Goal: Information Seeking & Learning: Find specific fact

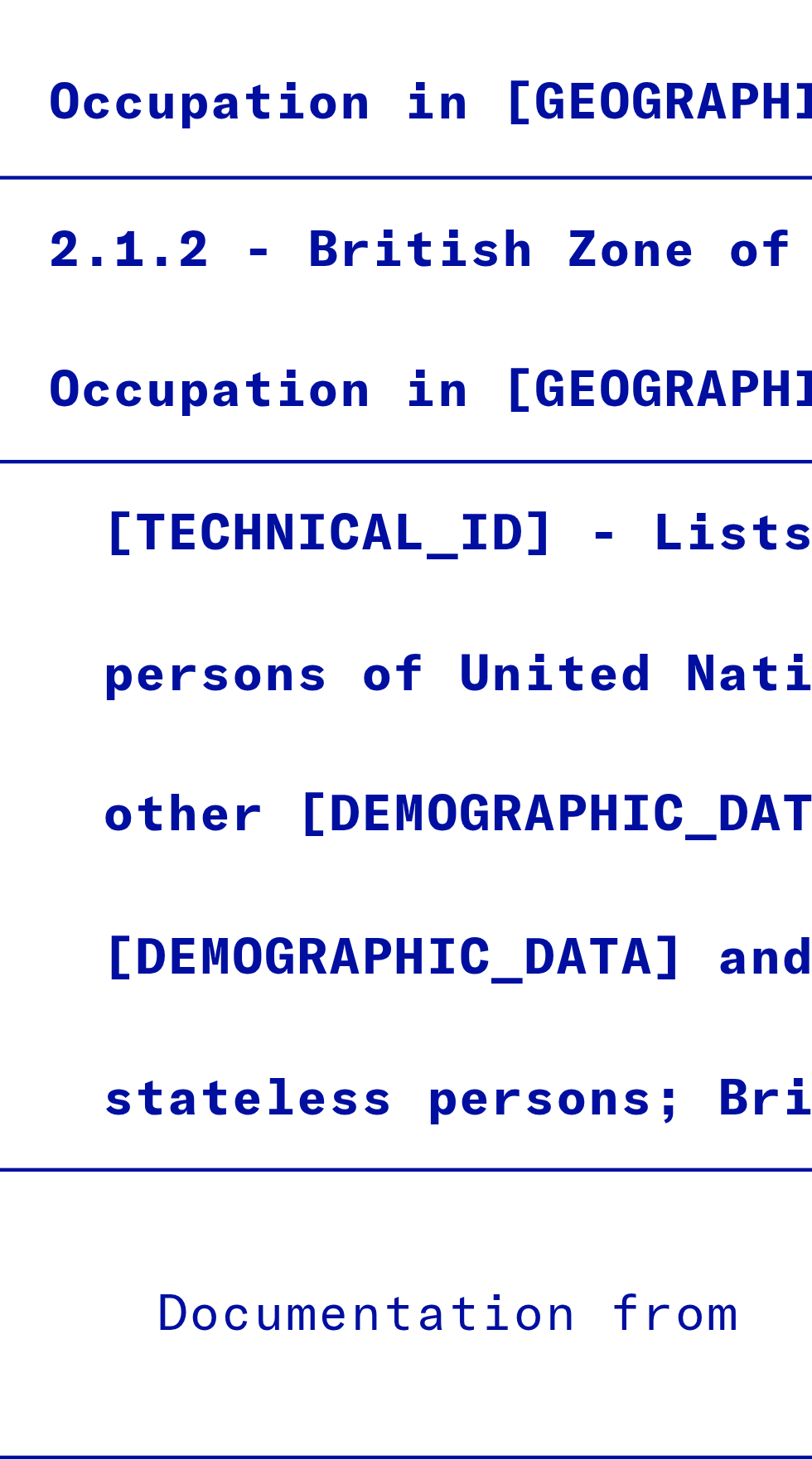
scroll to position [1879, 0]
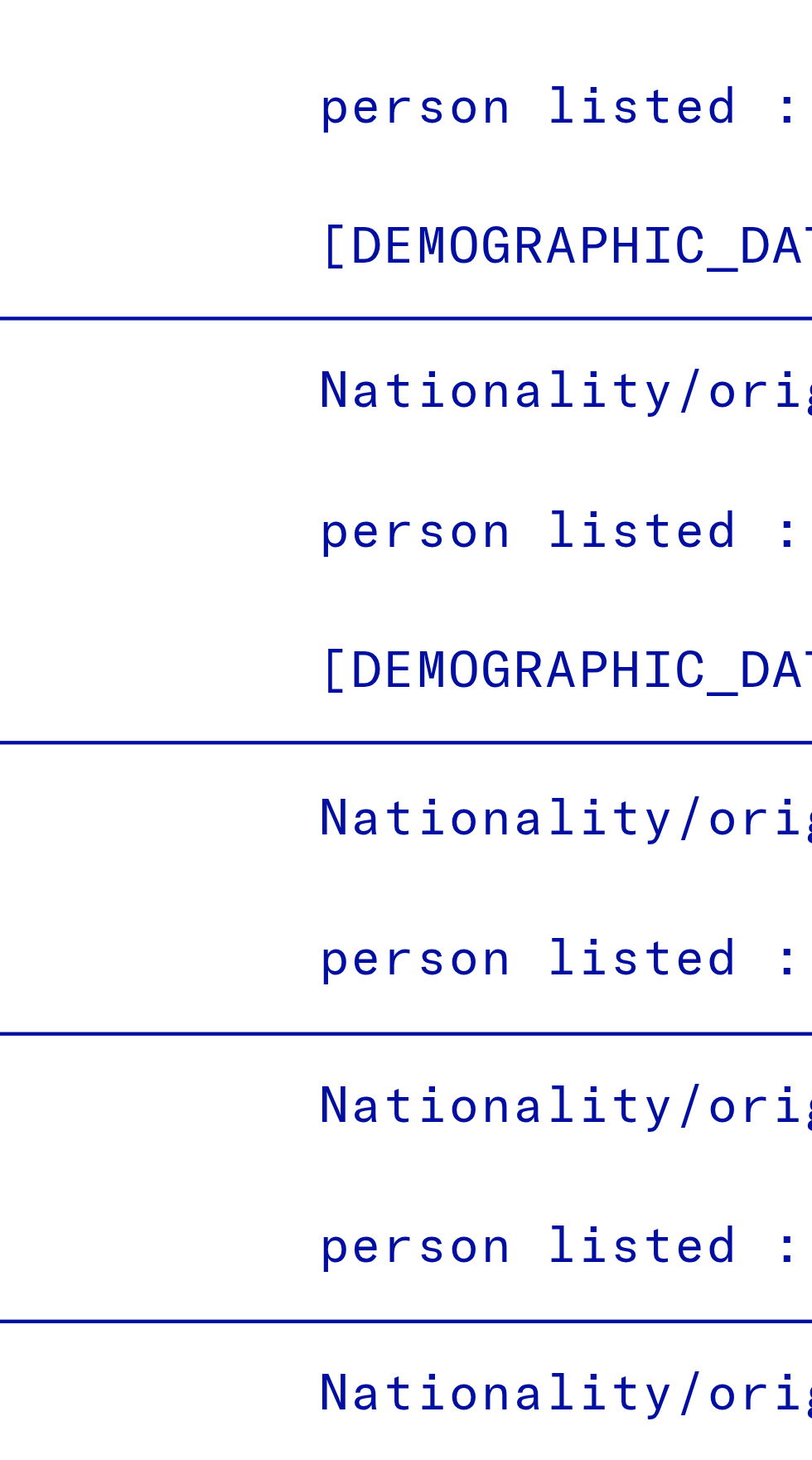
click at [178, 1019] on div "Nationality/origin of person listed : [DEMOGRAPHIC_DATA]" at bounding box center [220, 1067] width 199 height 98
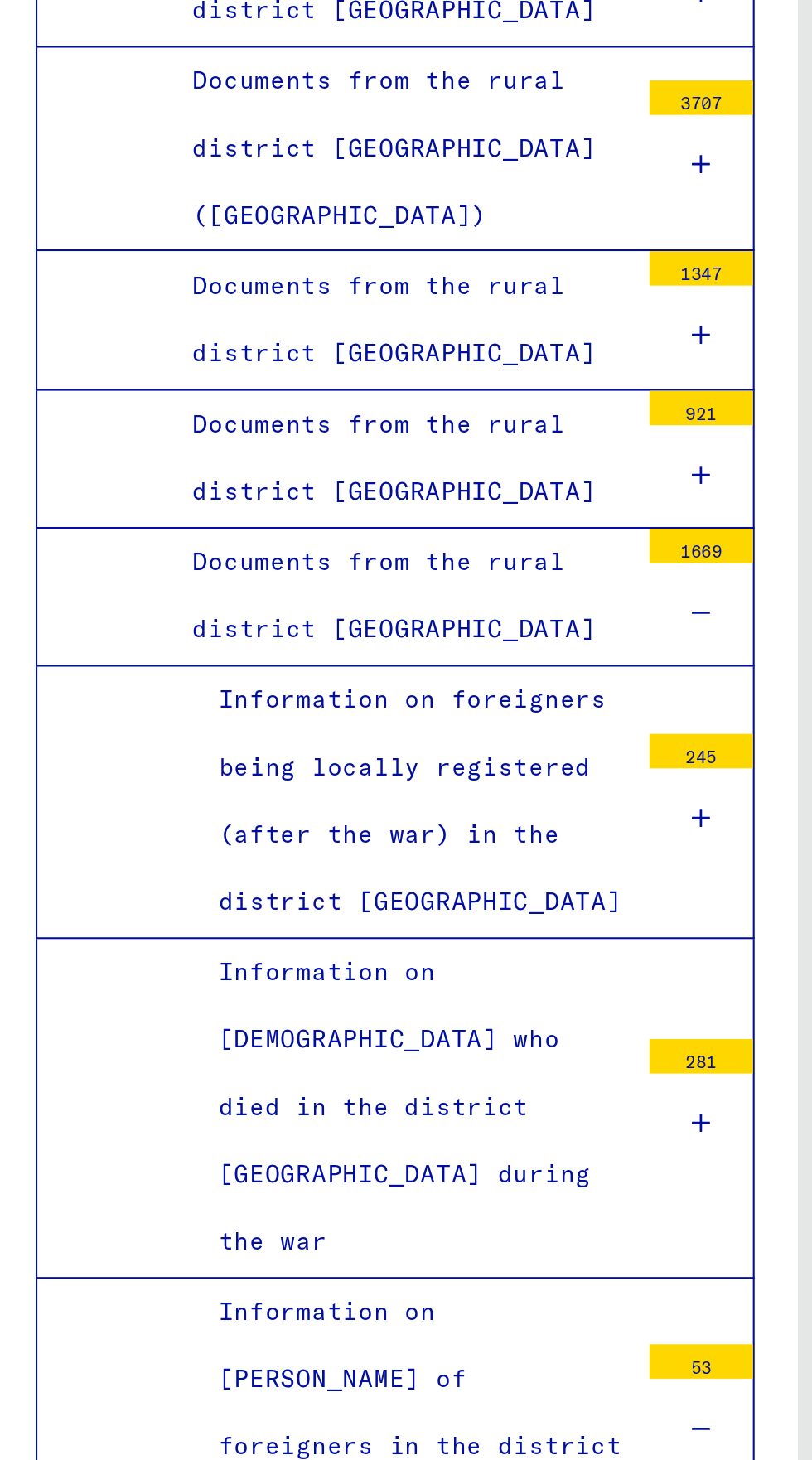
scroll to position [1486, 0]
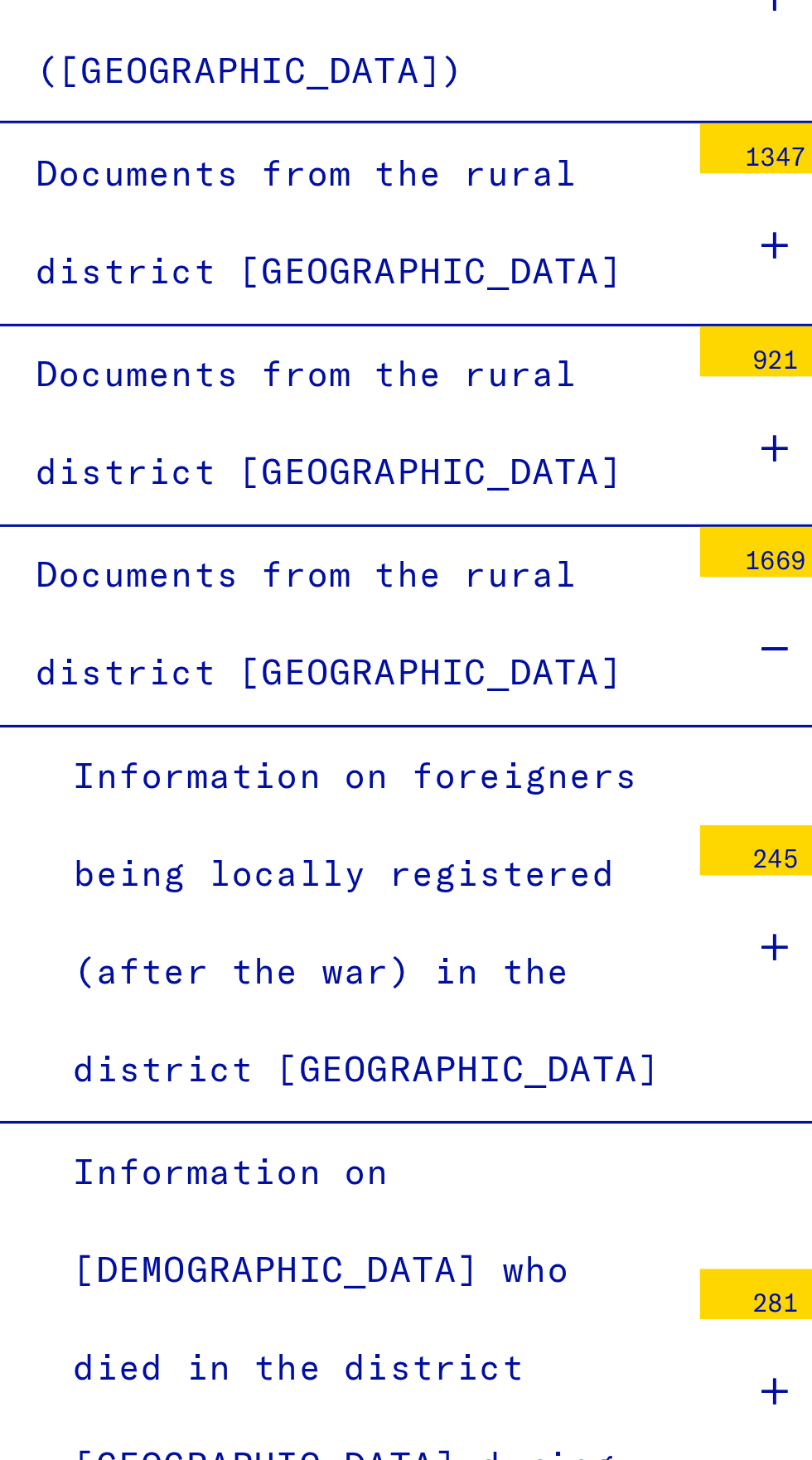
click at [211, 722] on div "Information on [DEMOGRAPHIC_DATA] who died in the district [GEOGRAPHIC_DATA] du…" at bounding box center [214, 803] width 212 height 162
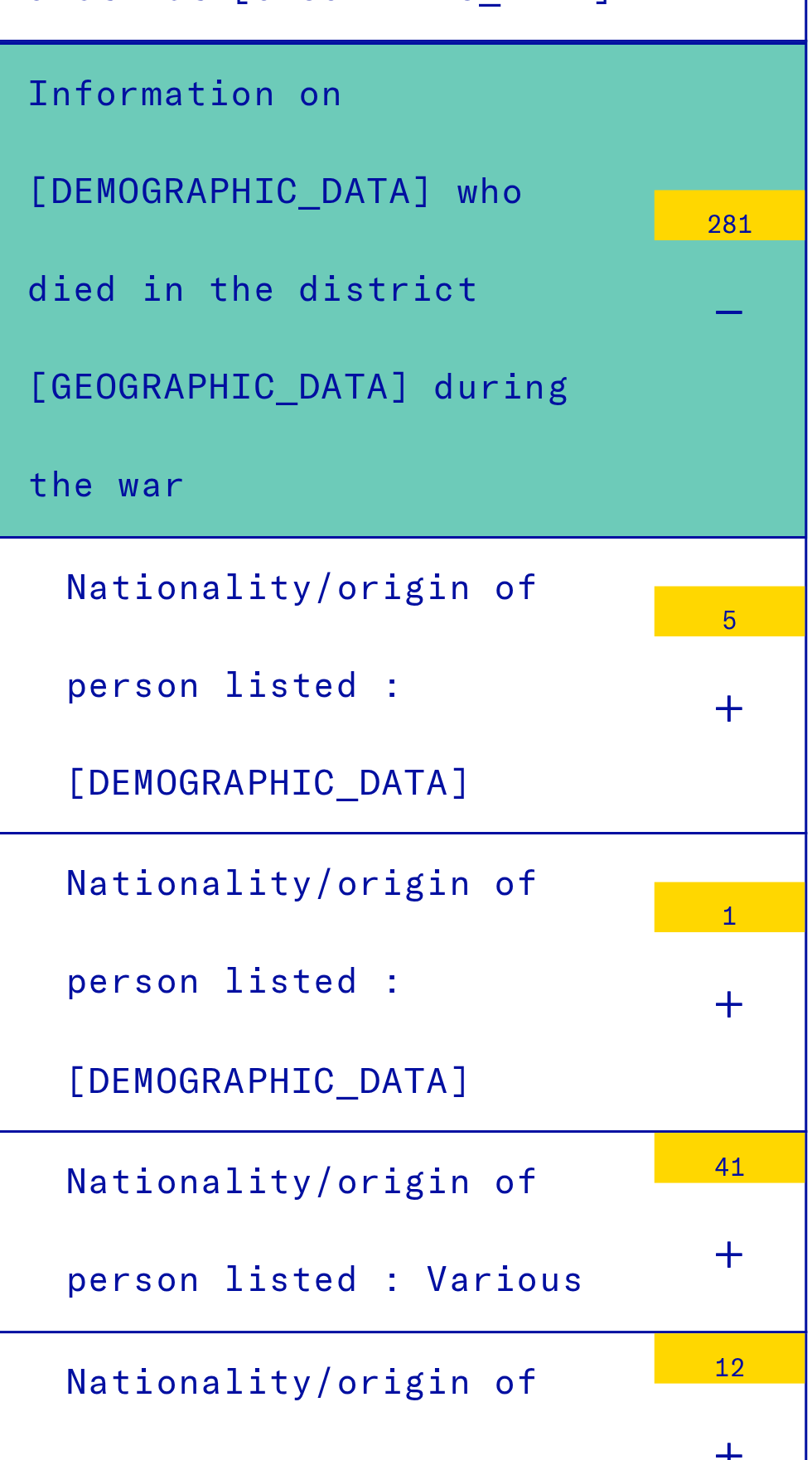
scroll to position [1692, 0]
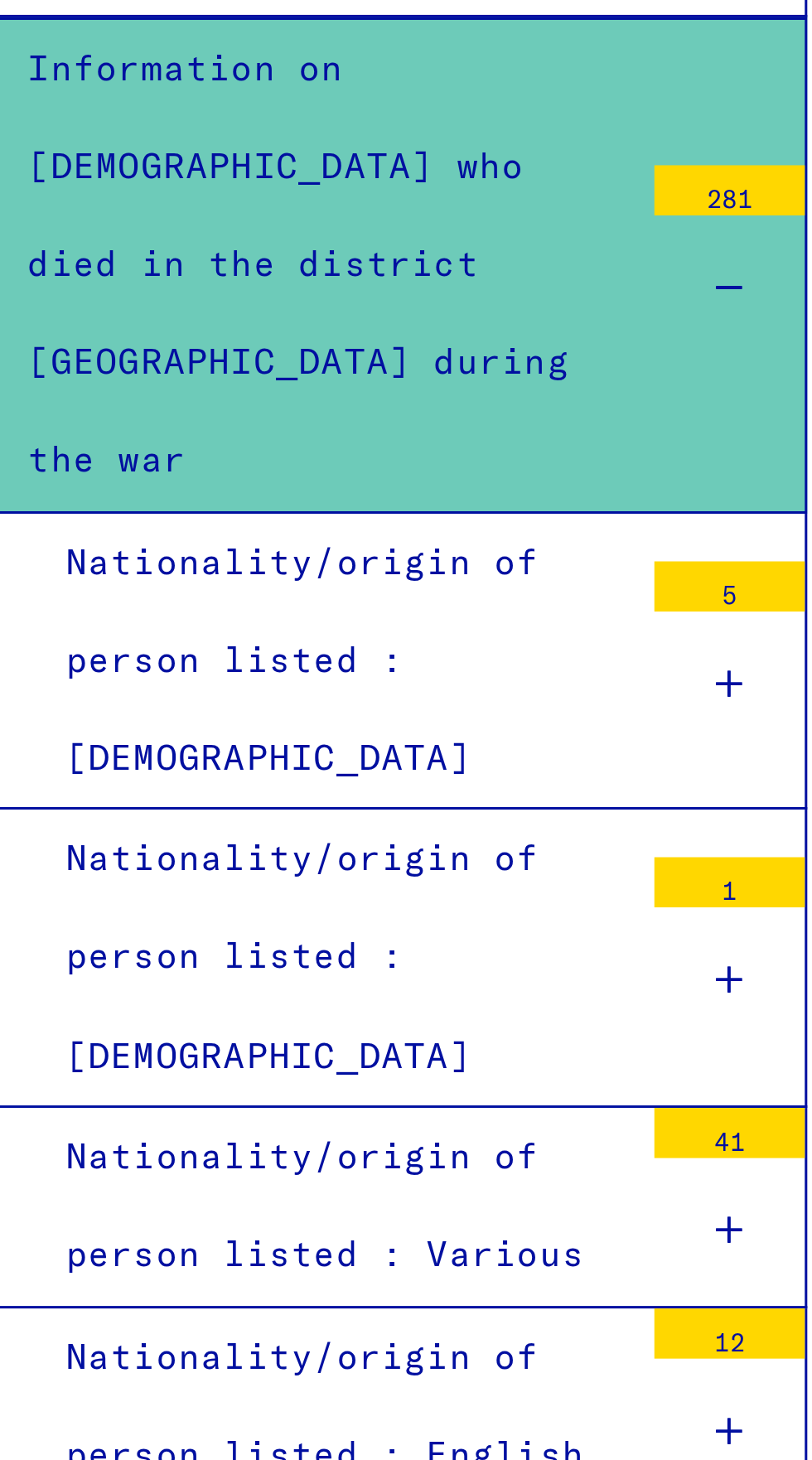
click at [260, 1175] on div "Nationality/origin of person listed : Italian" at bounding box center [220, 1207] width 199 height 65
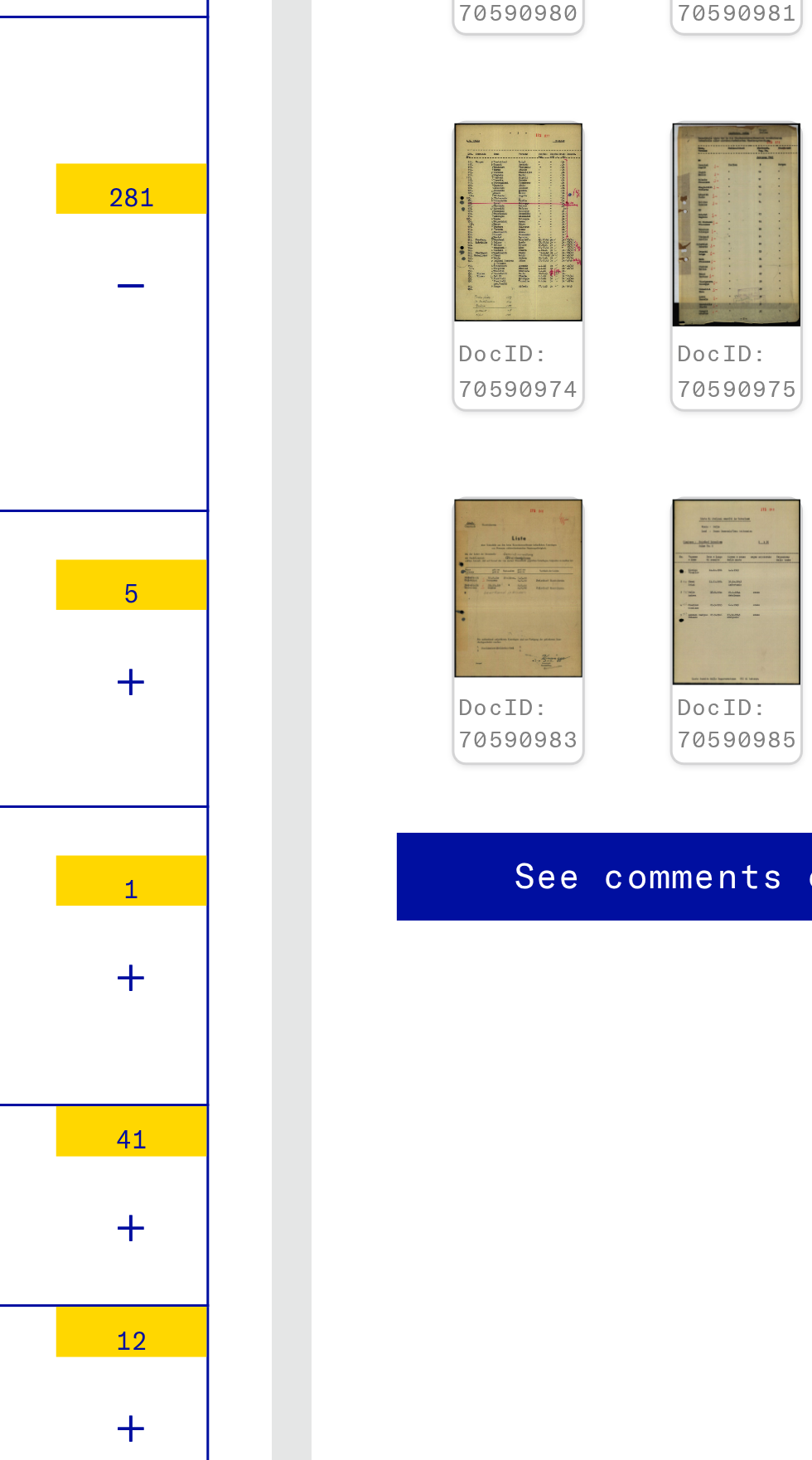
scroll to position [0, 47]
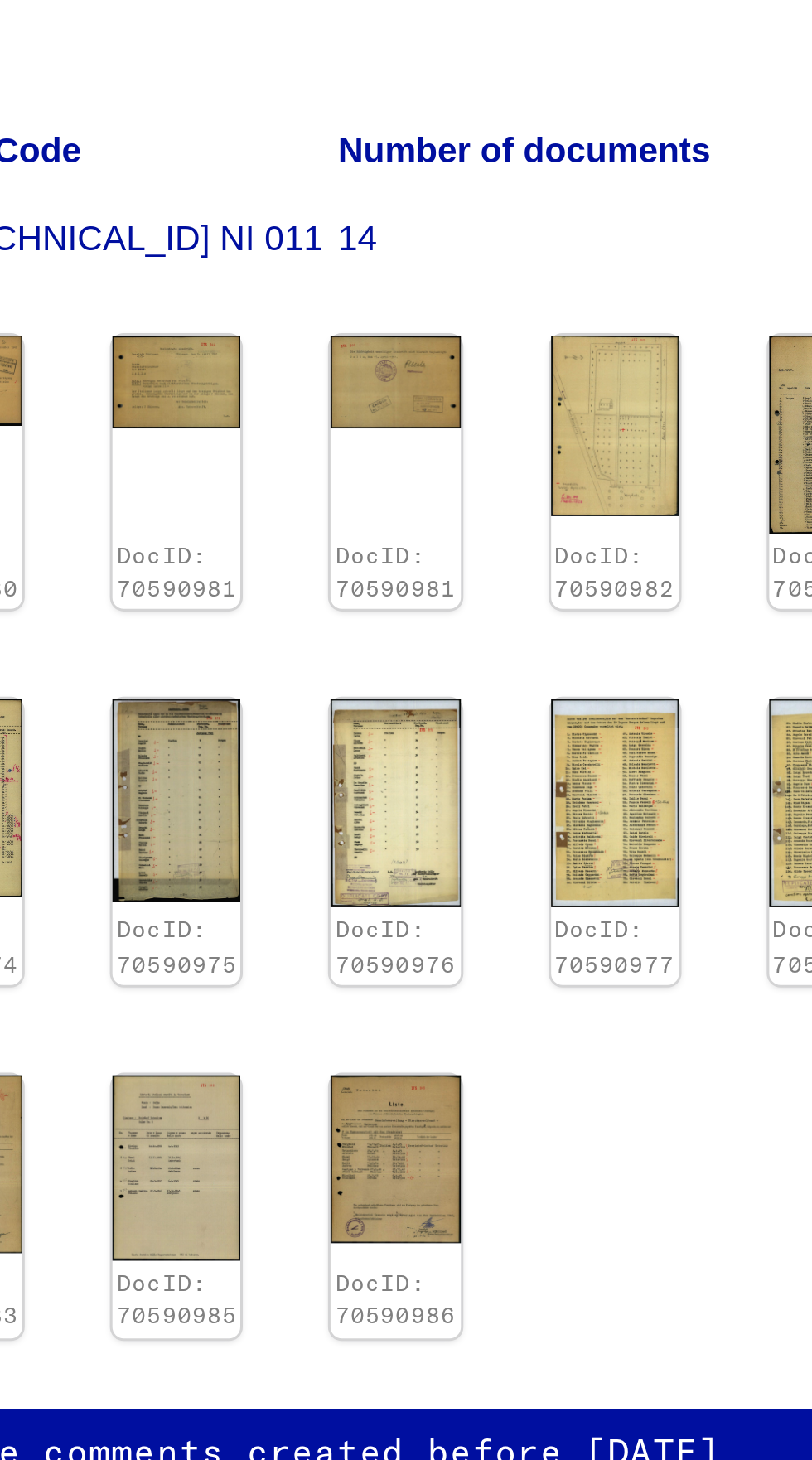
click at [574, 689] on img at bounding box center [578, 703] width 43 height 55
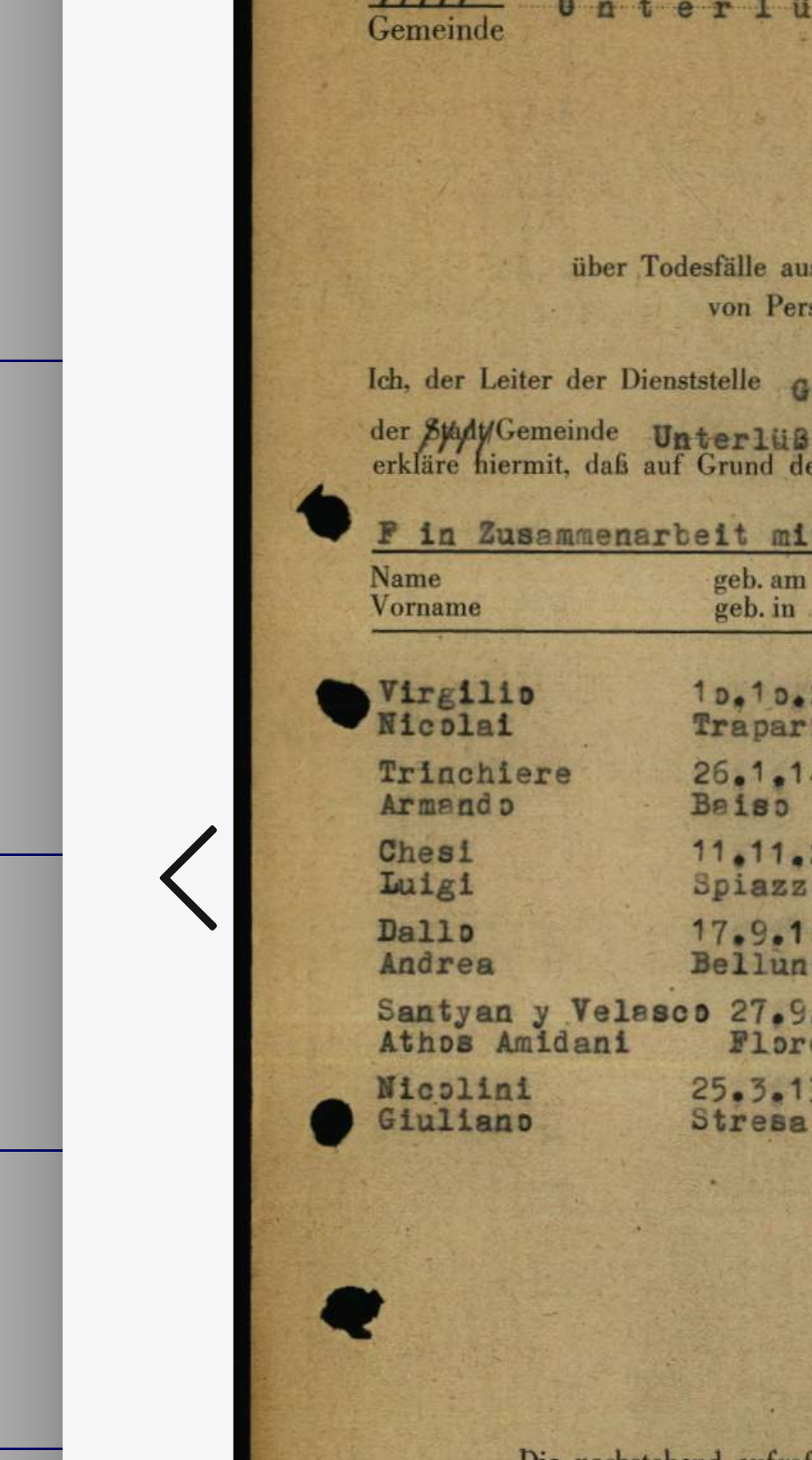
click at [121, 707] on icon at bounding box center [123, 686] width 20 height 40
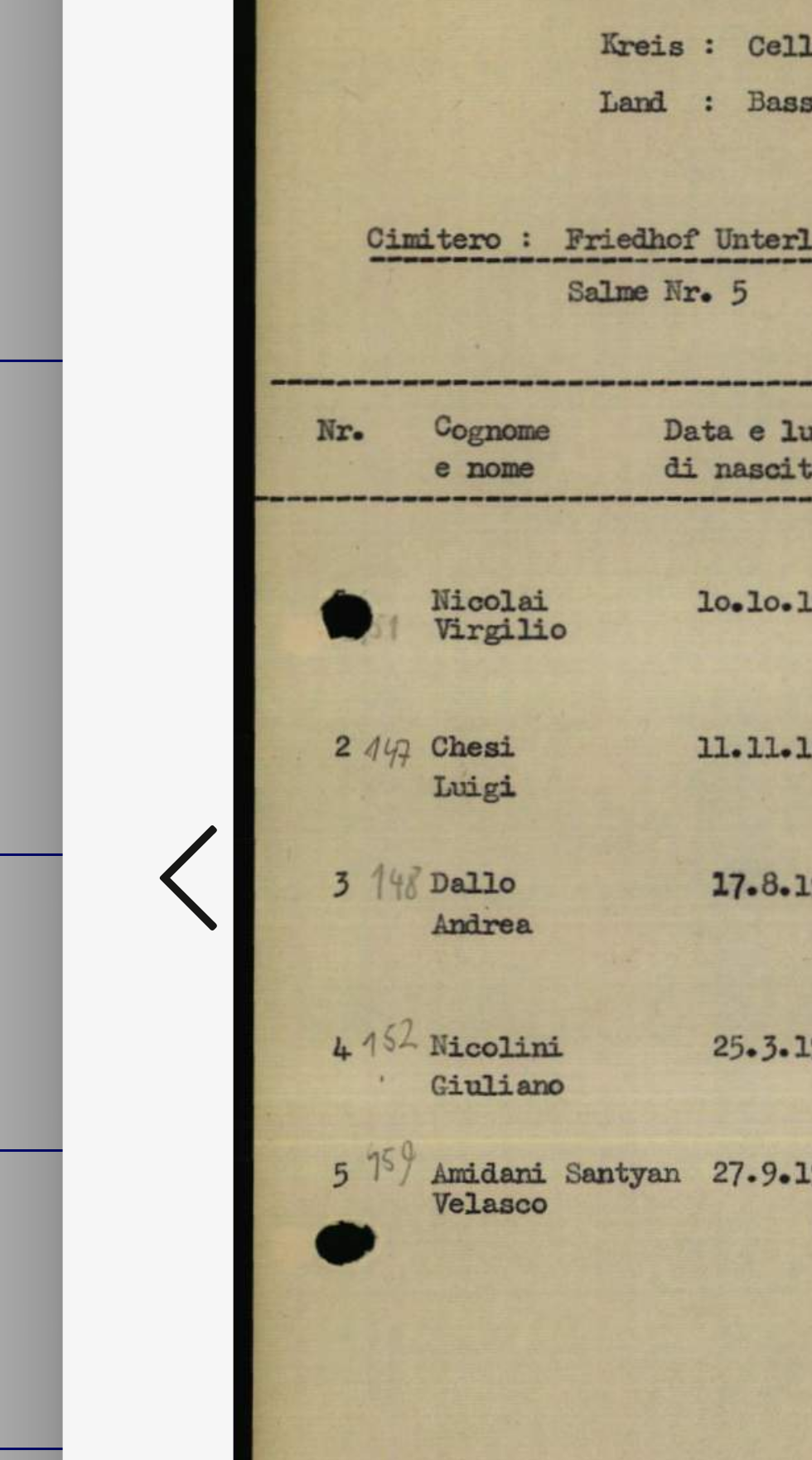
click at [118, 707] on icon at bounding box center [123, 686] width 20 height 40
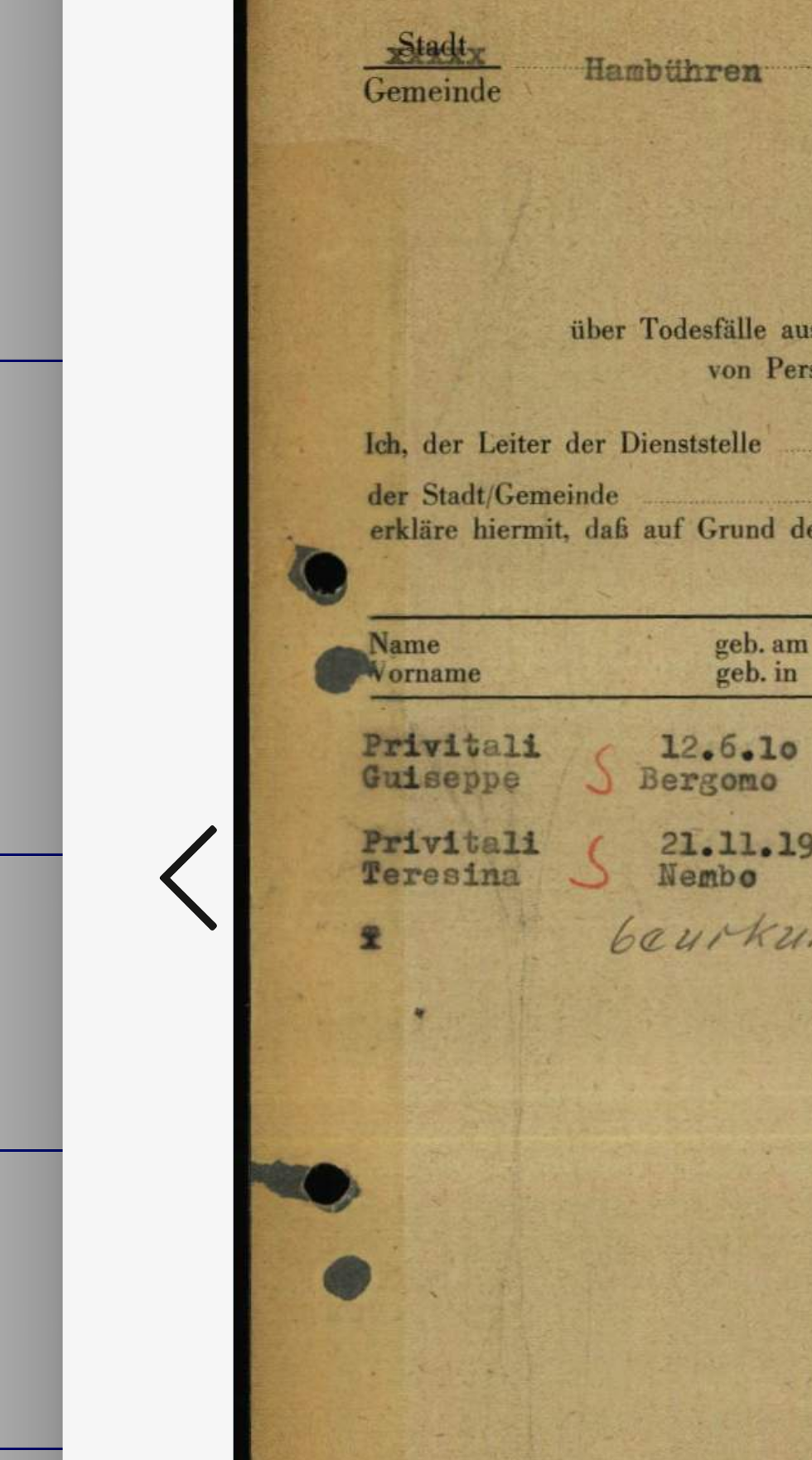
click at [121, 707] on icon at bounding box center [123, 686] width 20 height 40
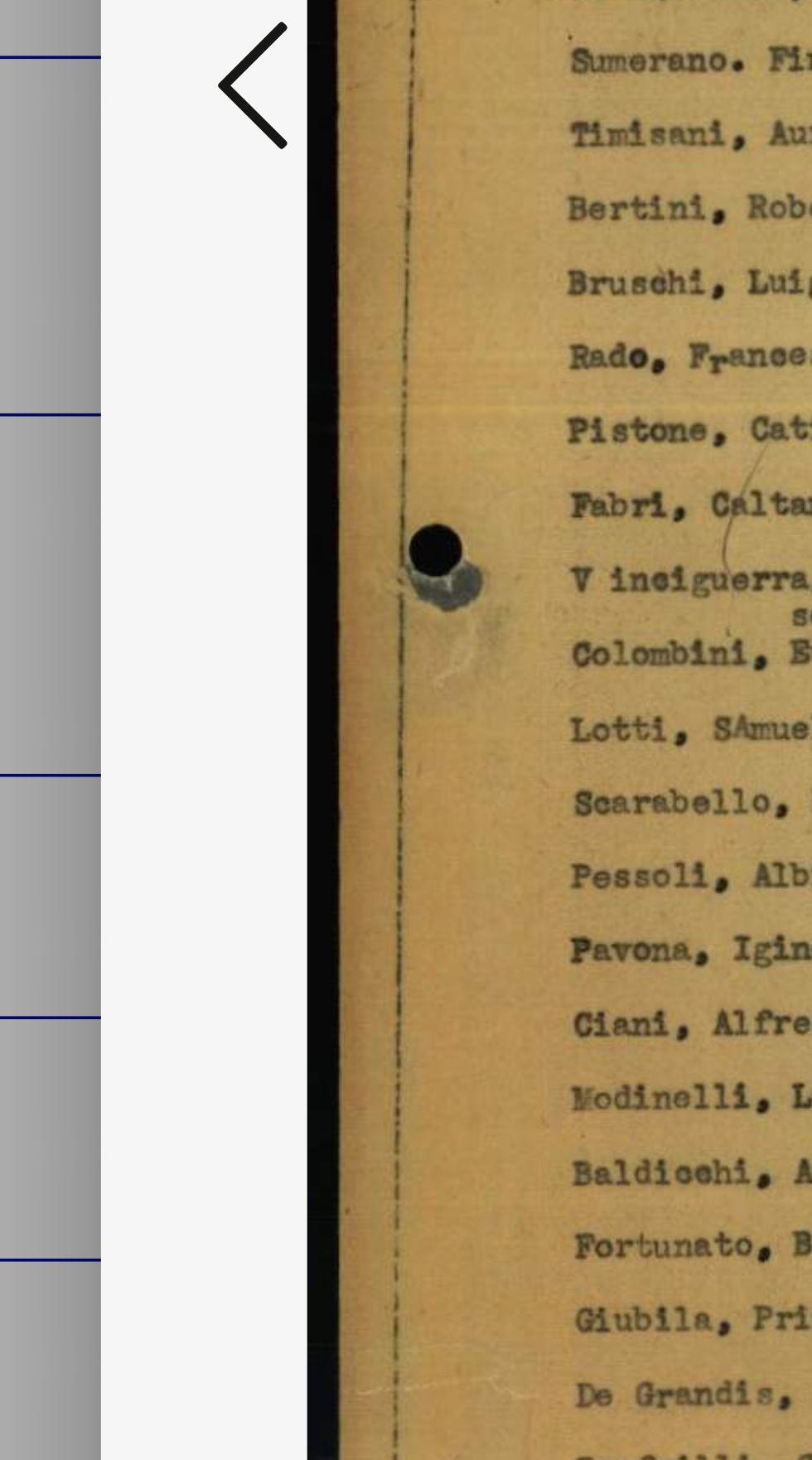
click at [120, 686] on icon at bounding box center [123, 686] width 20 height 40
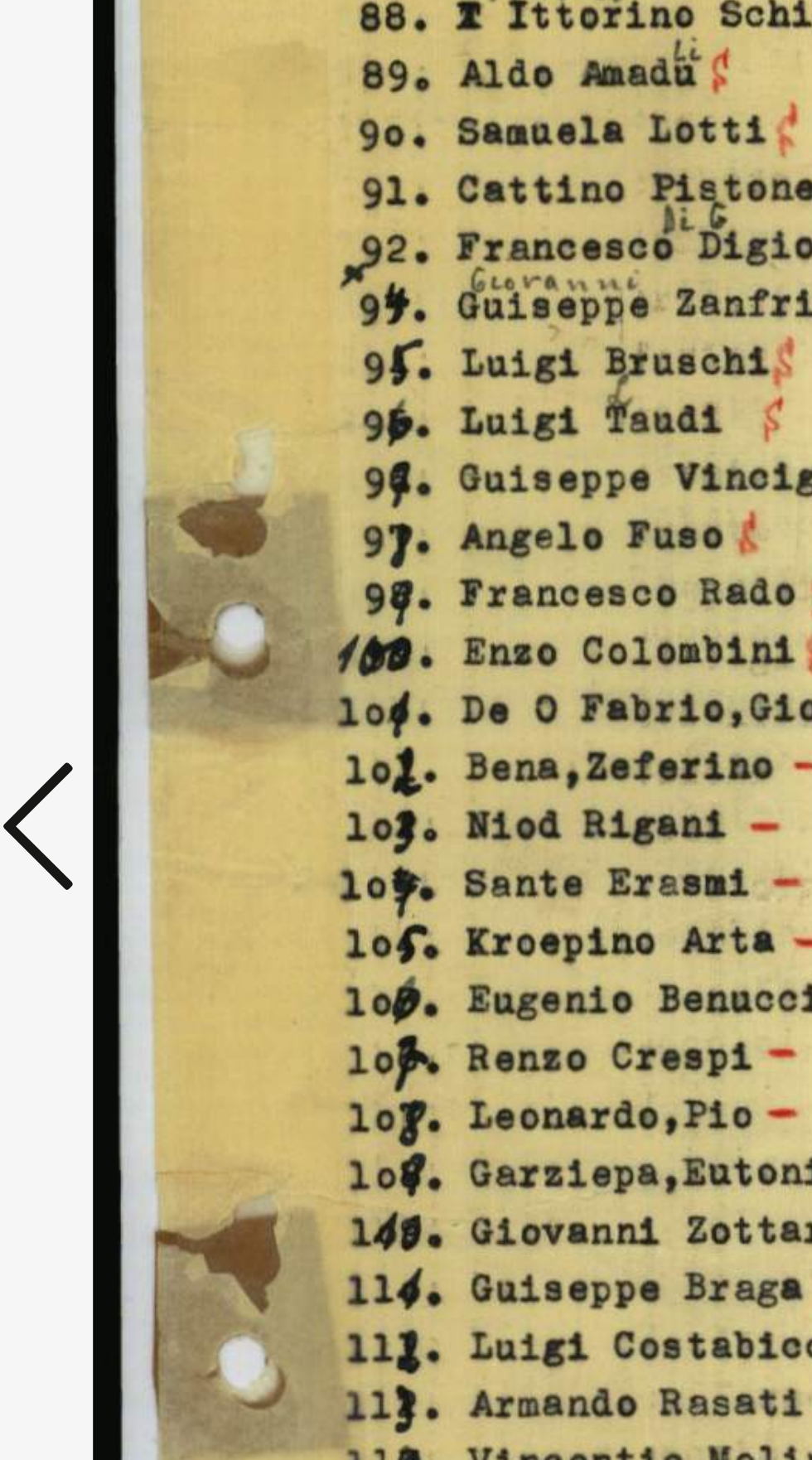
click at [118, 707] on icon at bounding box center [123, 686] width 20 height 40
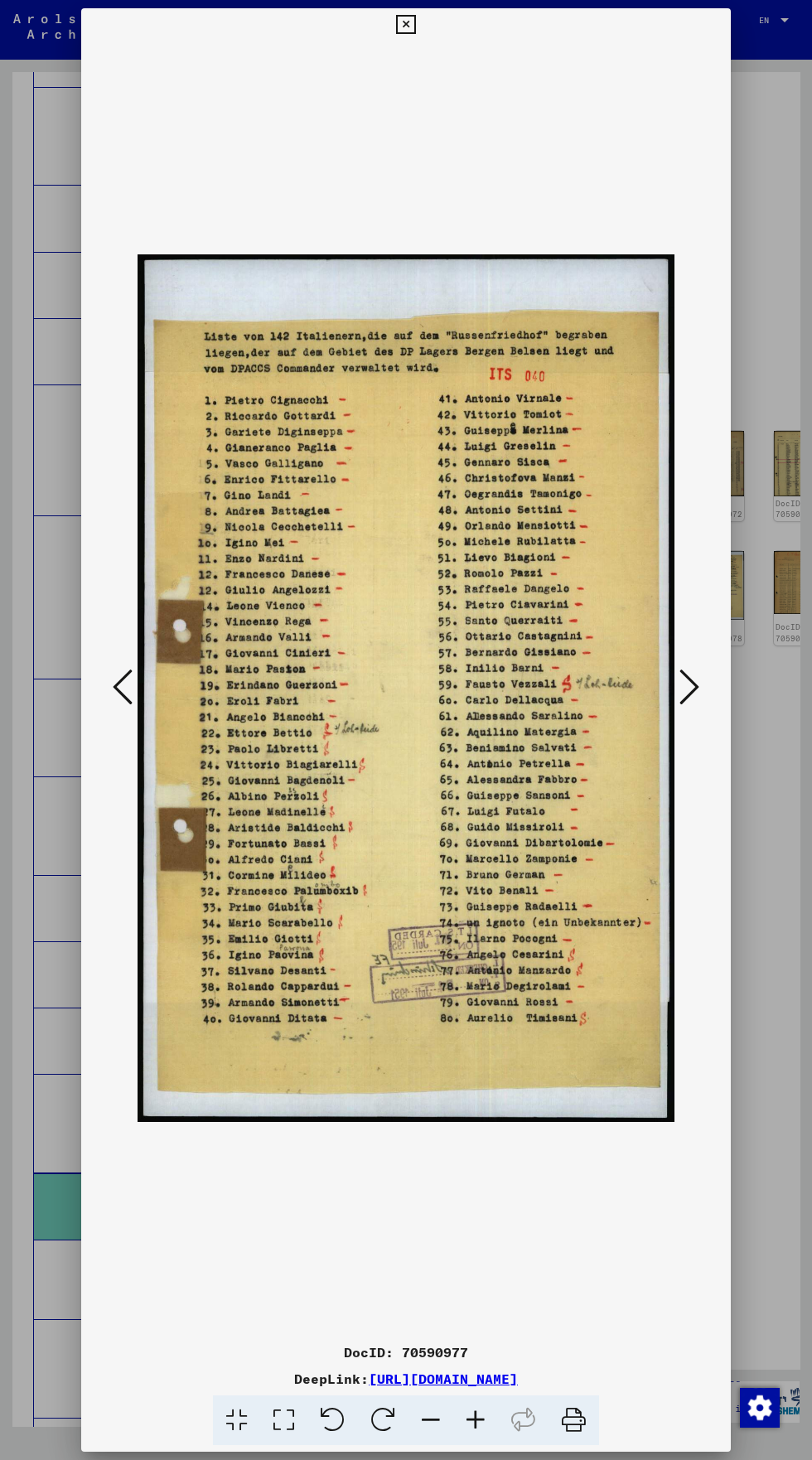
click at [406, 35] on icon at bounding box center [406, 24] width 19 height 20
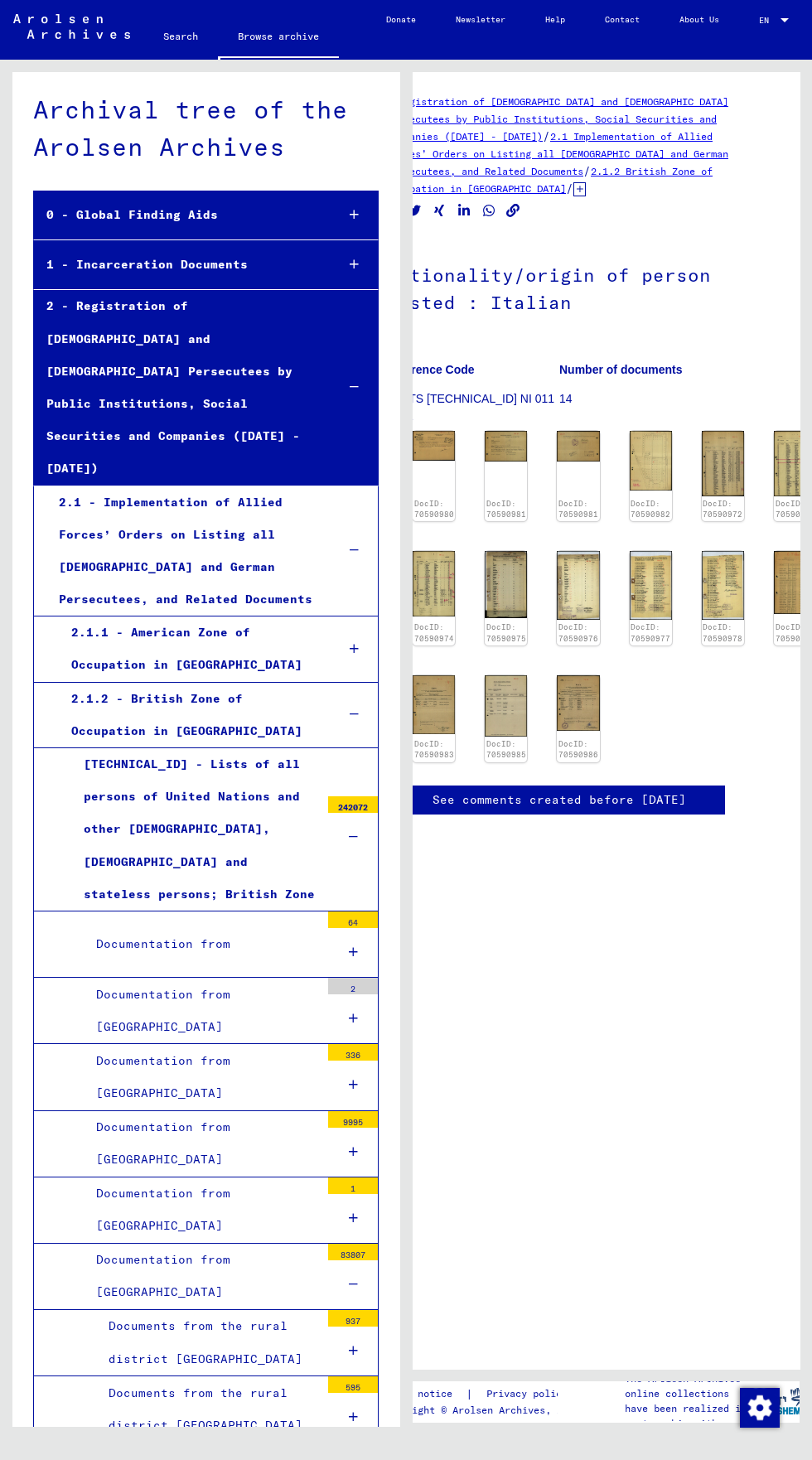
scroll to position [0, 0]
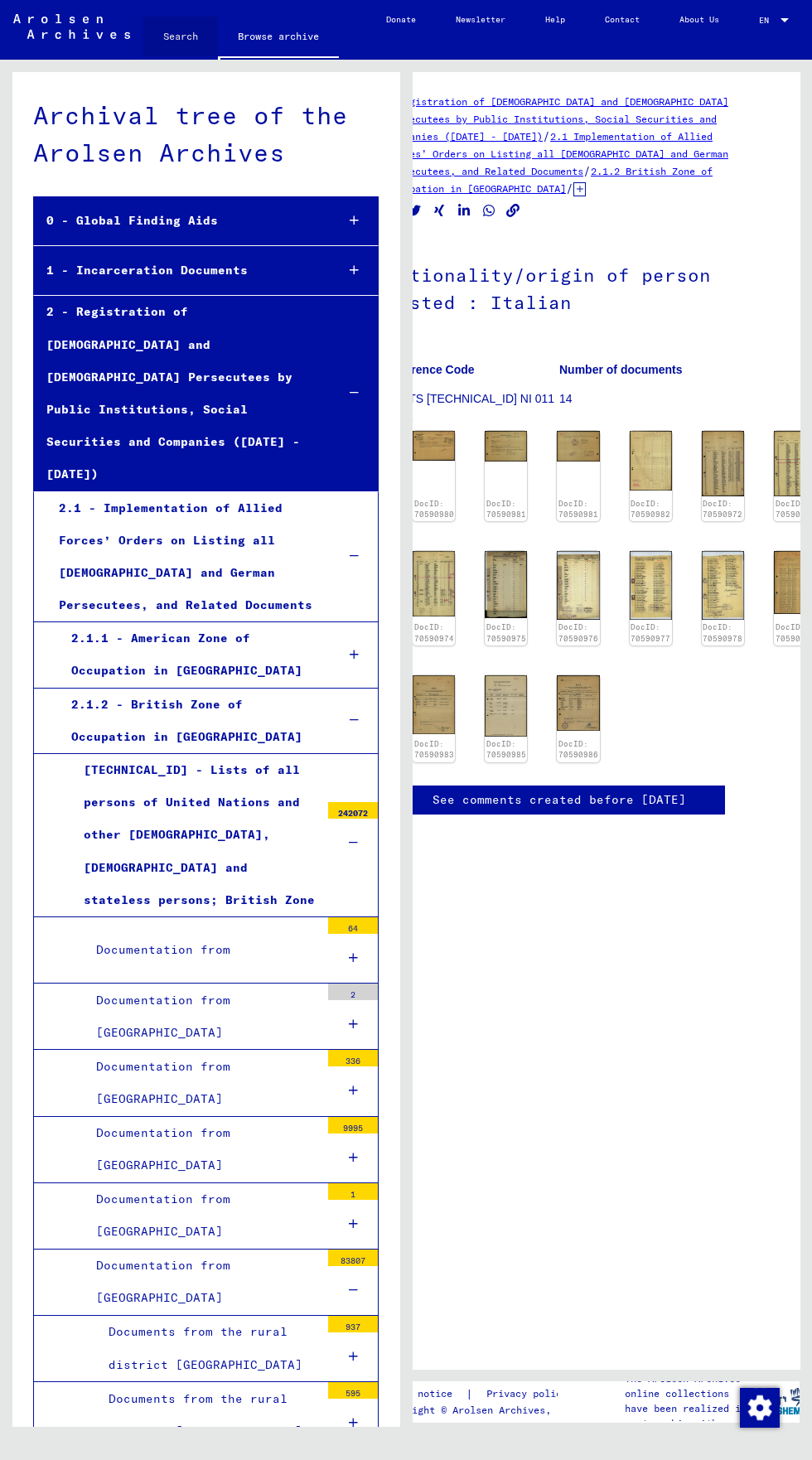
click at [156, 41] on link "Search" at bounding box center [180, 36] width 74 height 40
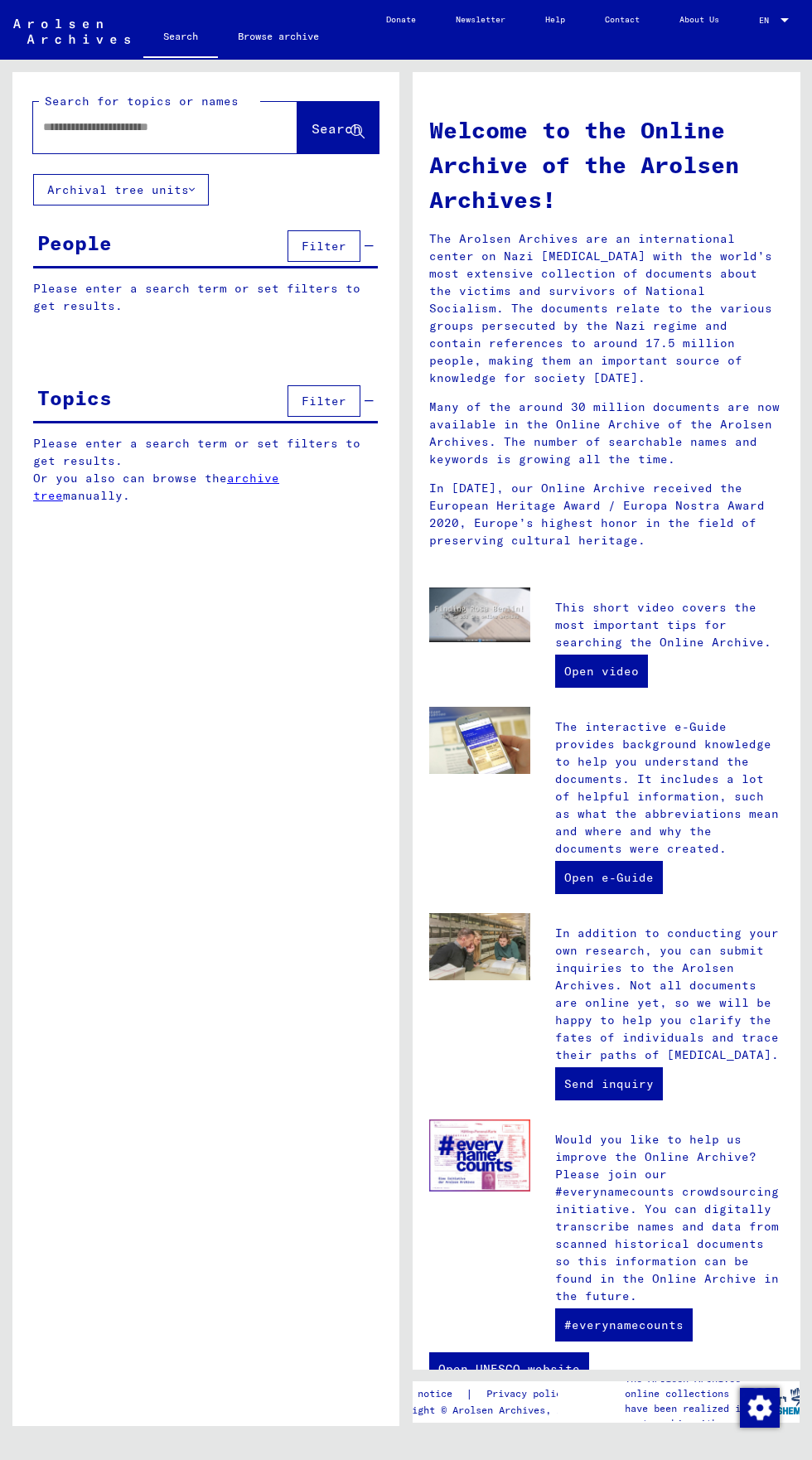
click at [67, 125] on input "text" at bounding box center [146, 128] width 205 height 17
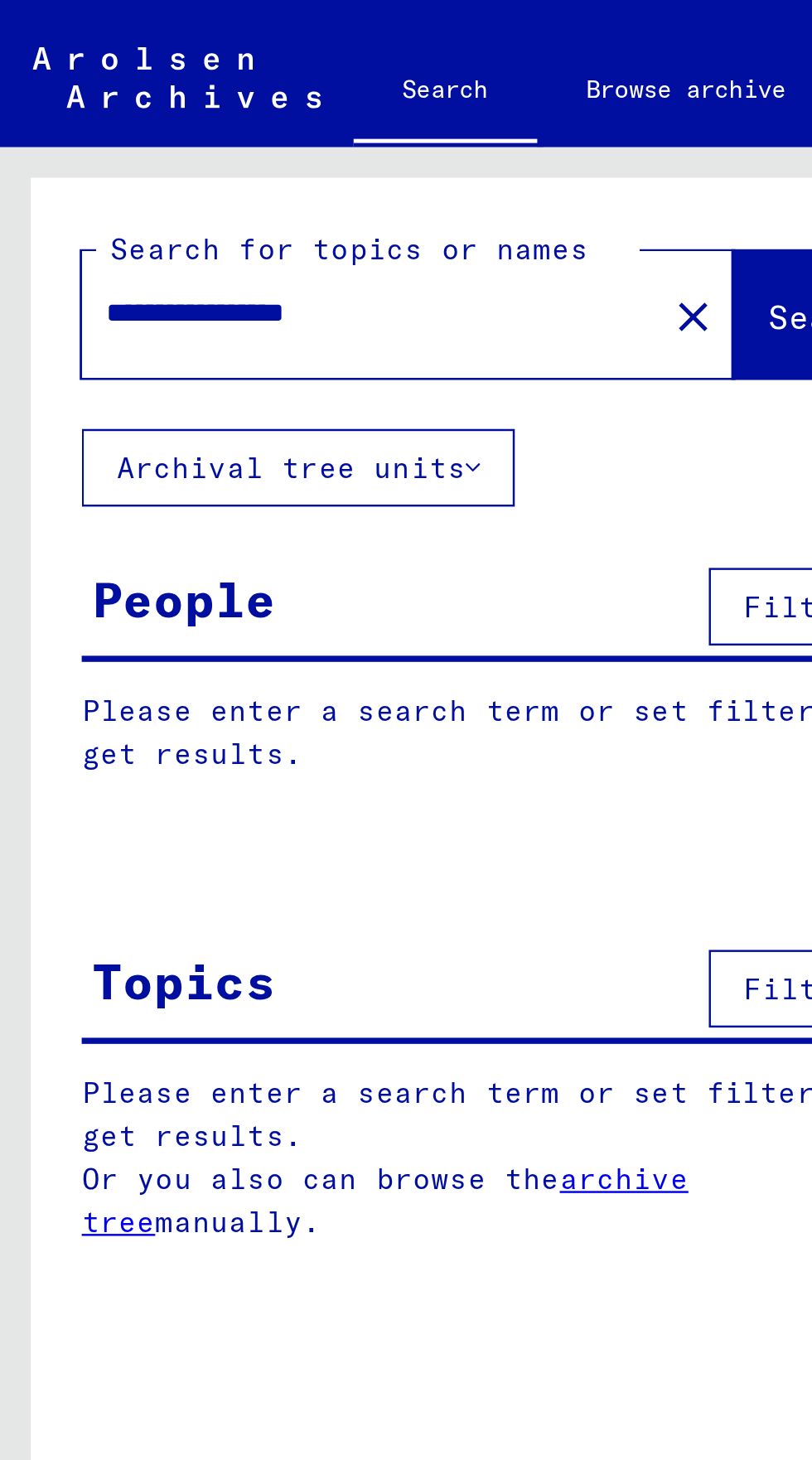
click at [143, 130] on input "**********" at bounding box center [146, 128] width 205 height 17
click at [103, 131] on input "**********" at bounding box center [146, 128] width 205 height 17
click at [114, 131] on input "**********" at bounding box center [146, 128] width 205 height 17
click at [103, 125] on input "**********" at bounding box center [146, 128] width 205 height 17
click at [111, 124] on input "**********" at bounding box center [146, 128] width 205 height 17
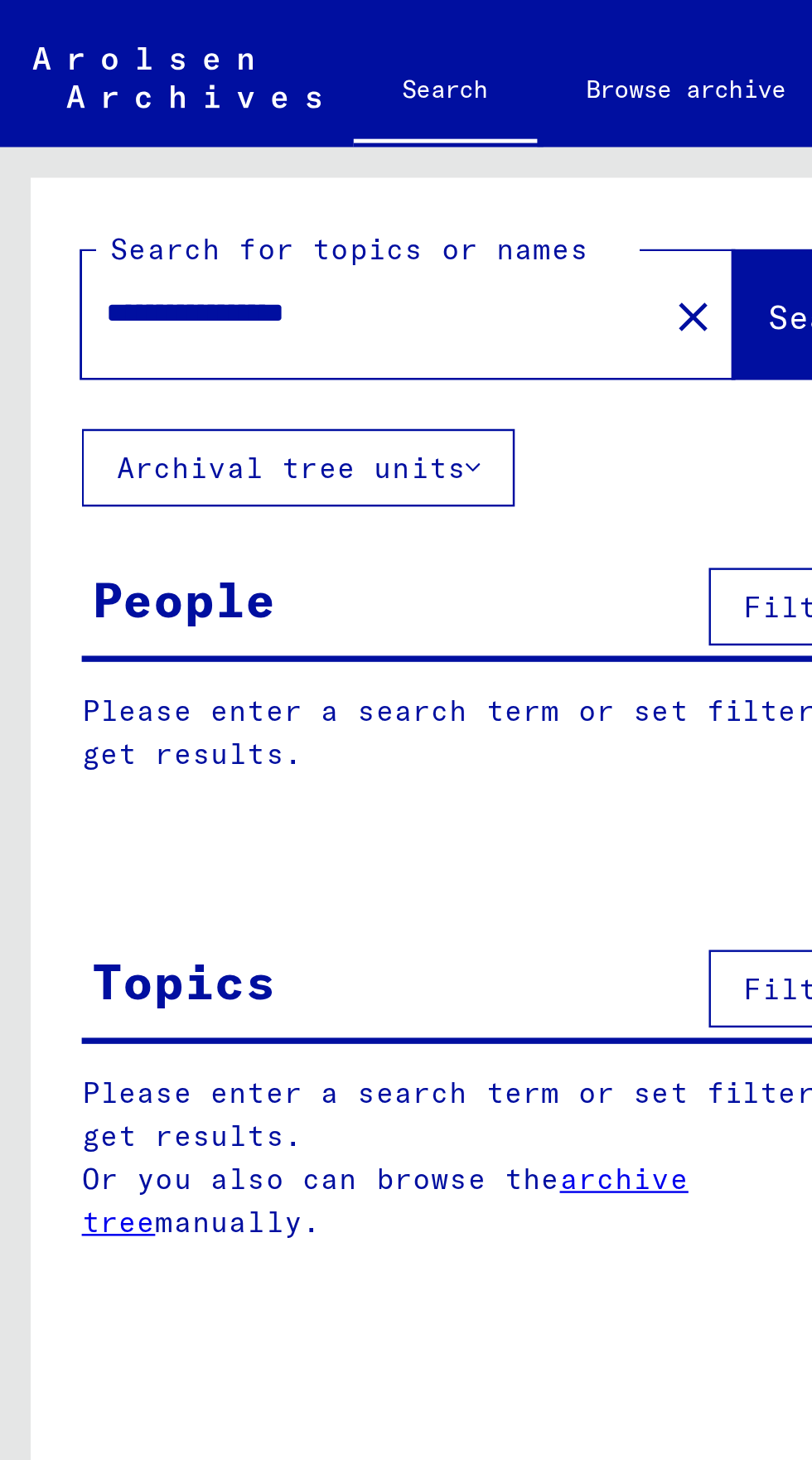
click at [106, 126] on input "**********" at bounding box center [146, 128] width 205 height 17
click at [298, 119] on button "Search" at bounding box center [338, 127] width 81 height 51
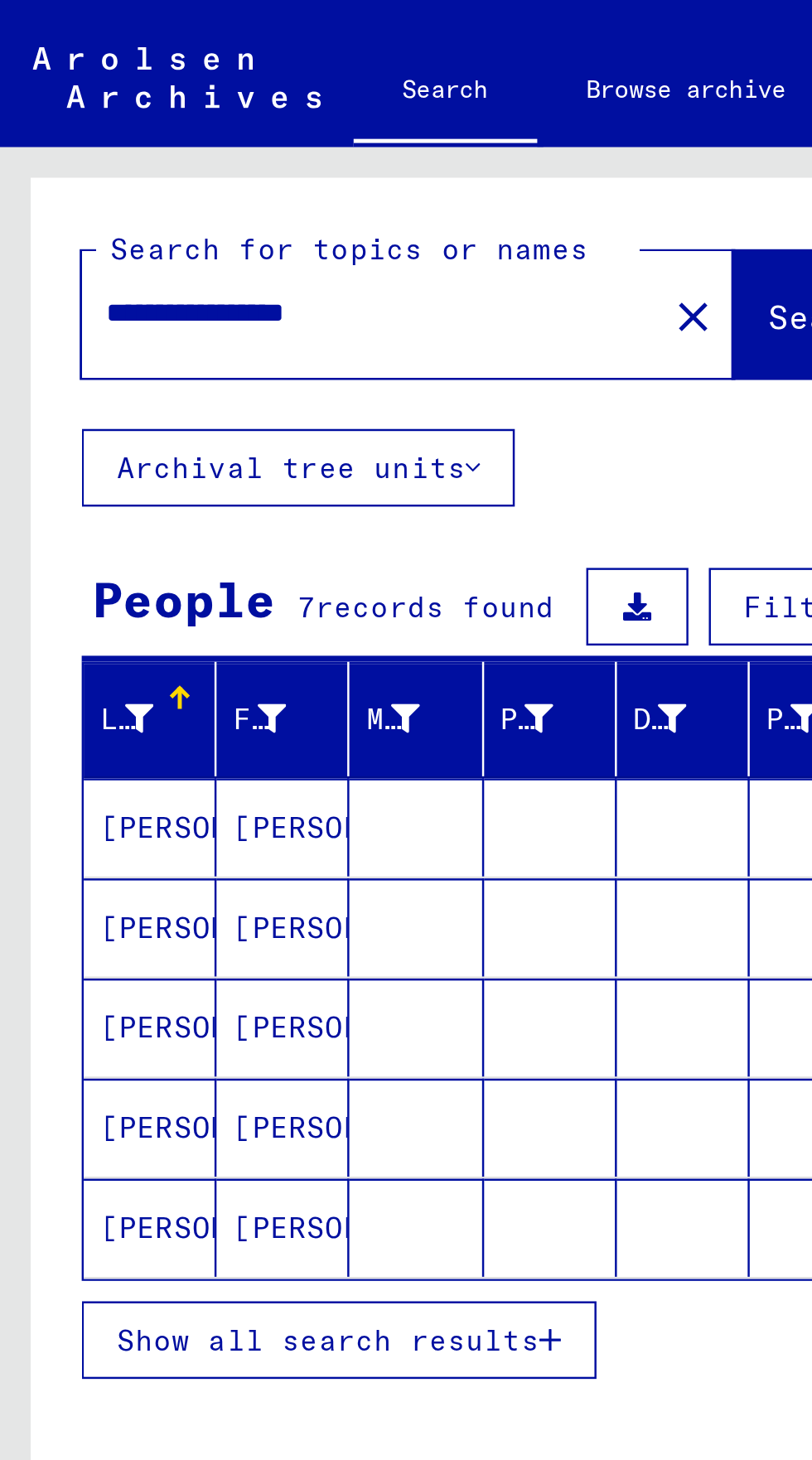
click at [38, 333] on mat-cell "[PERSON_NAME]" at bounding box center [61, 336] width 54 height 40
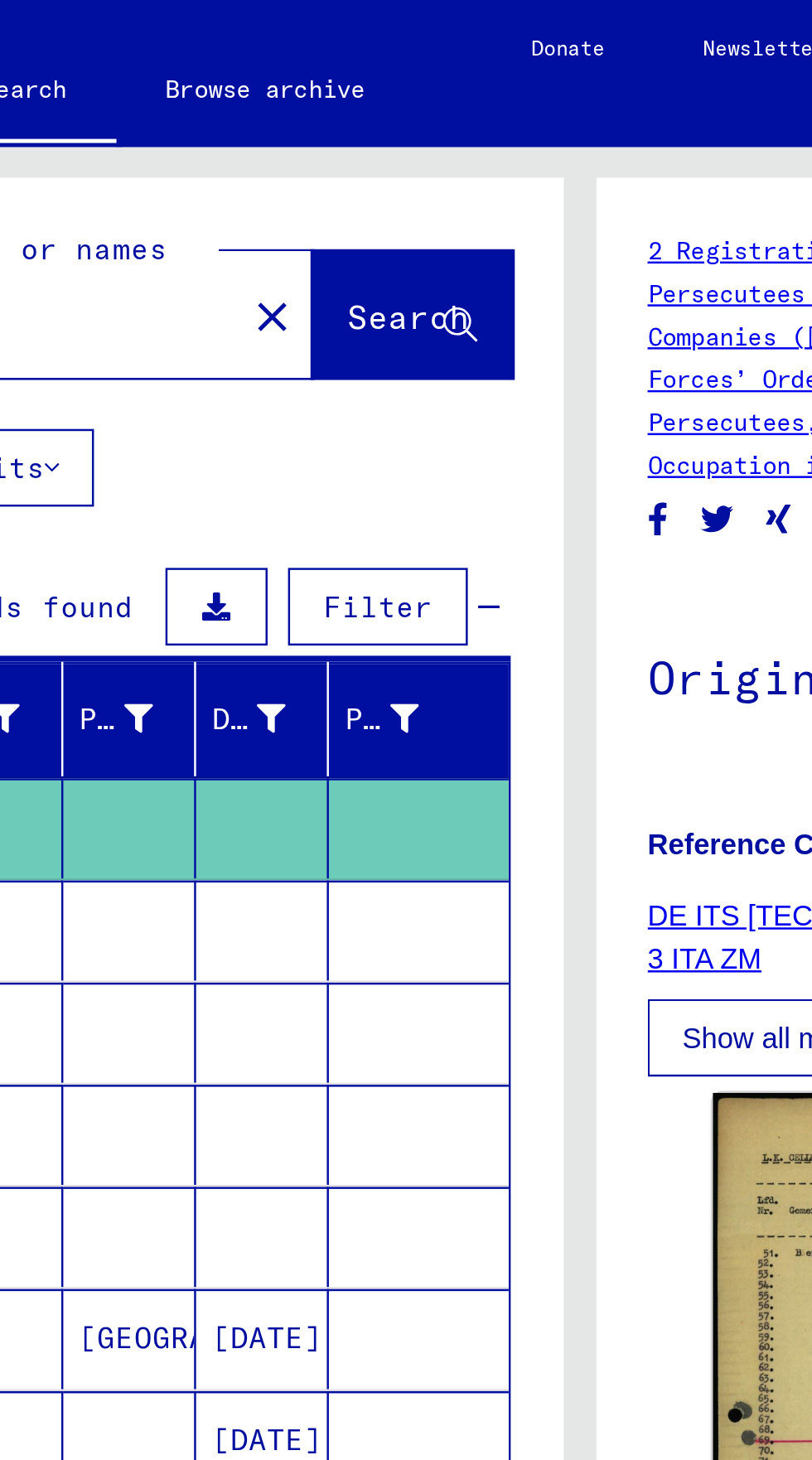
click at [200, 383] on mat-cell at bounding box center [223, 377] width 54 height 41
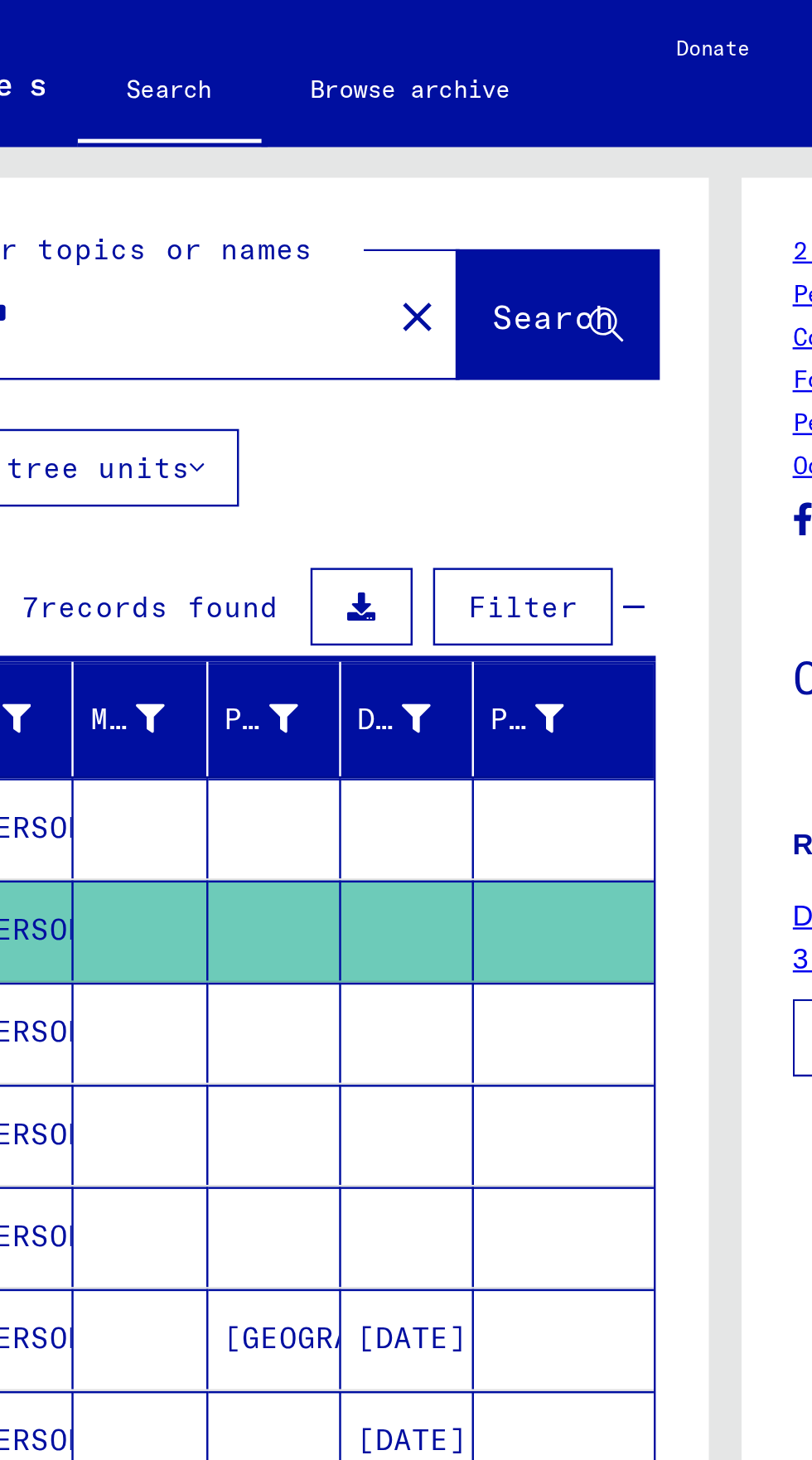
click at [138, 413] on mat-cell "[PERSON_NAME]" at bounding box center [115, 419] width 54 height 41
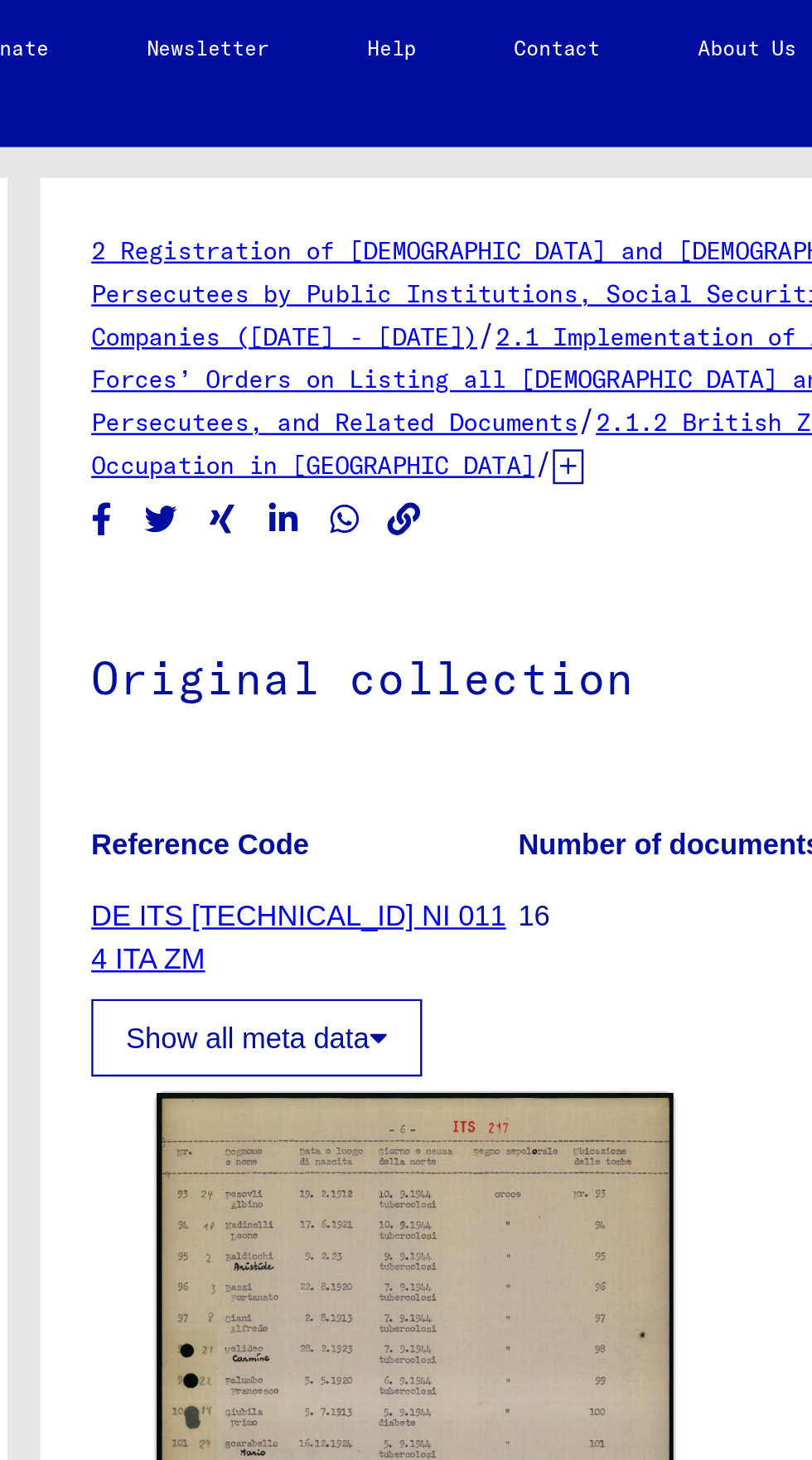
scroll to position [19, 0]
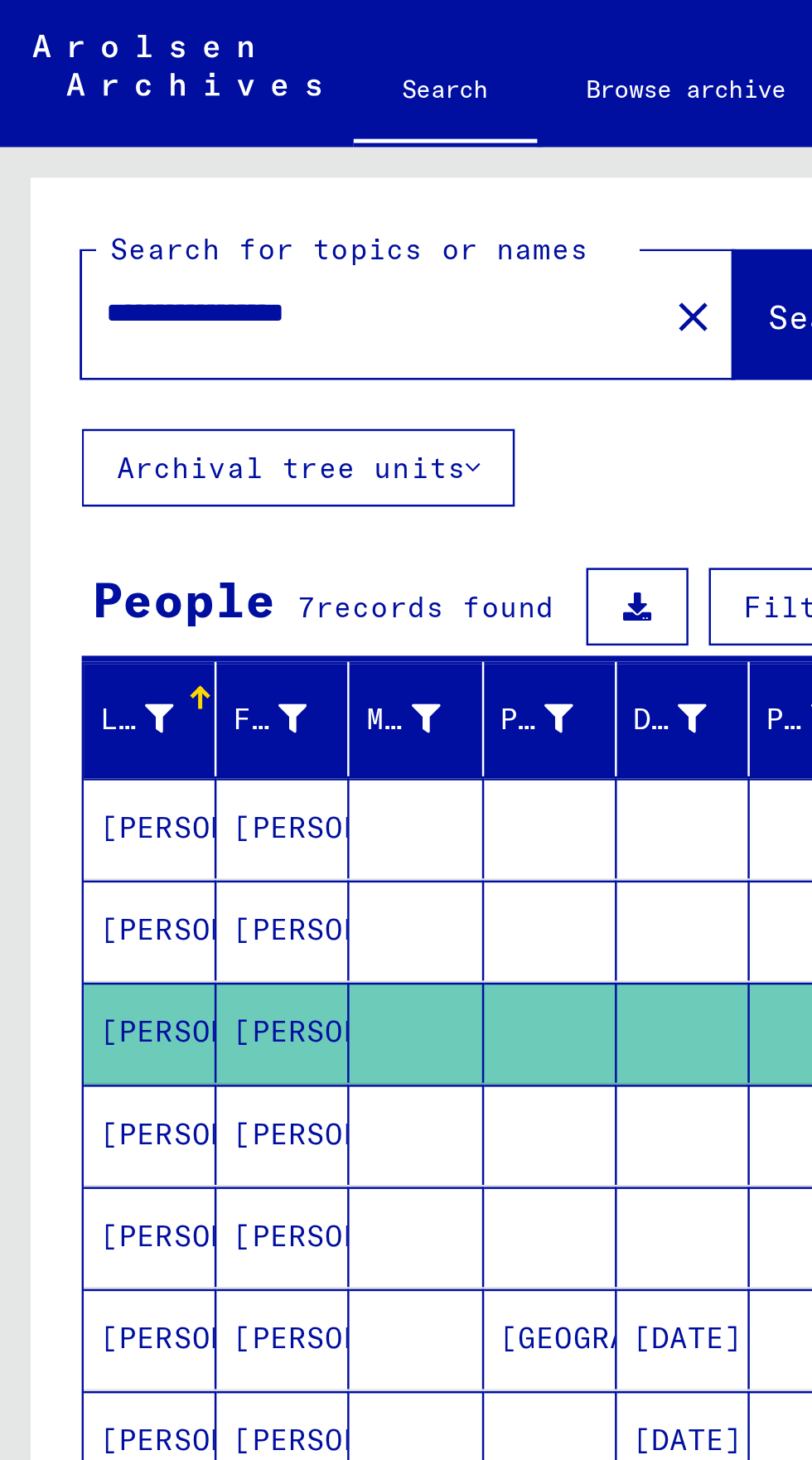
click at [72, 465] on mat-cell "[PERSON_NAME]" at bounding box center [61, 460] width 54 height 41
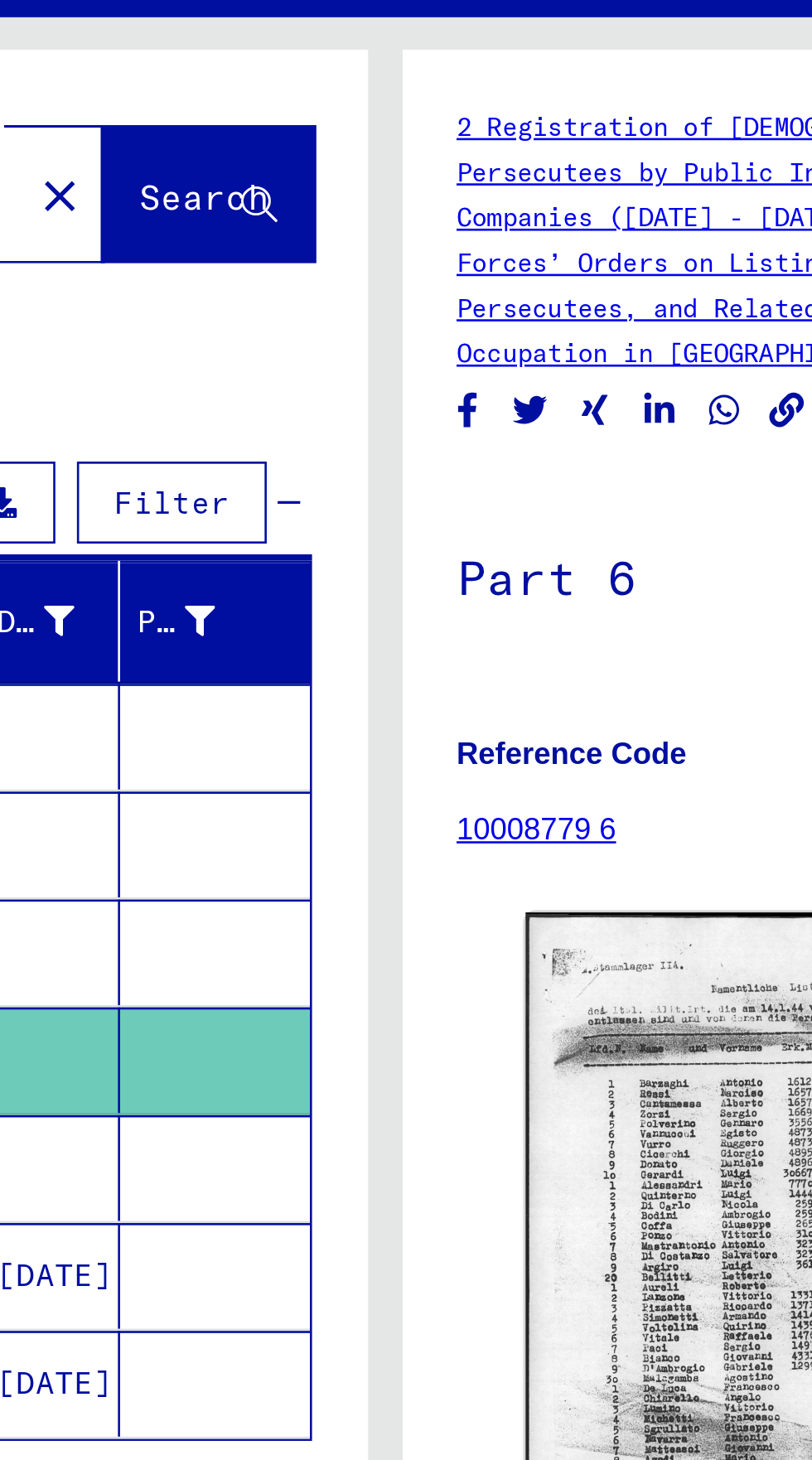
scroll to position [60, 0]
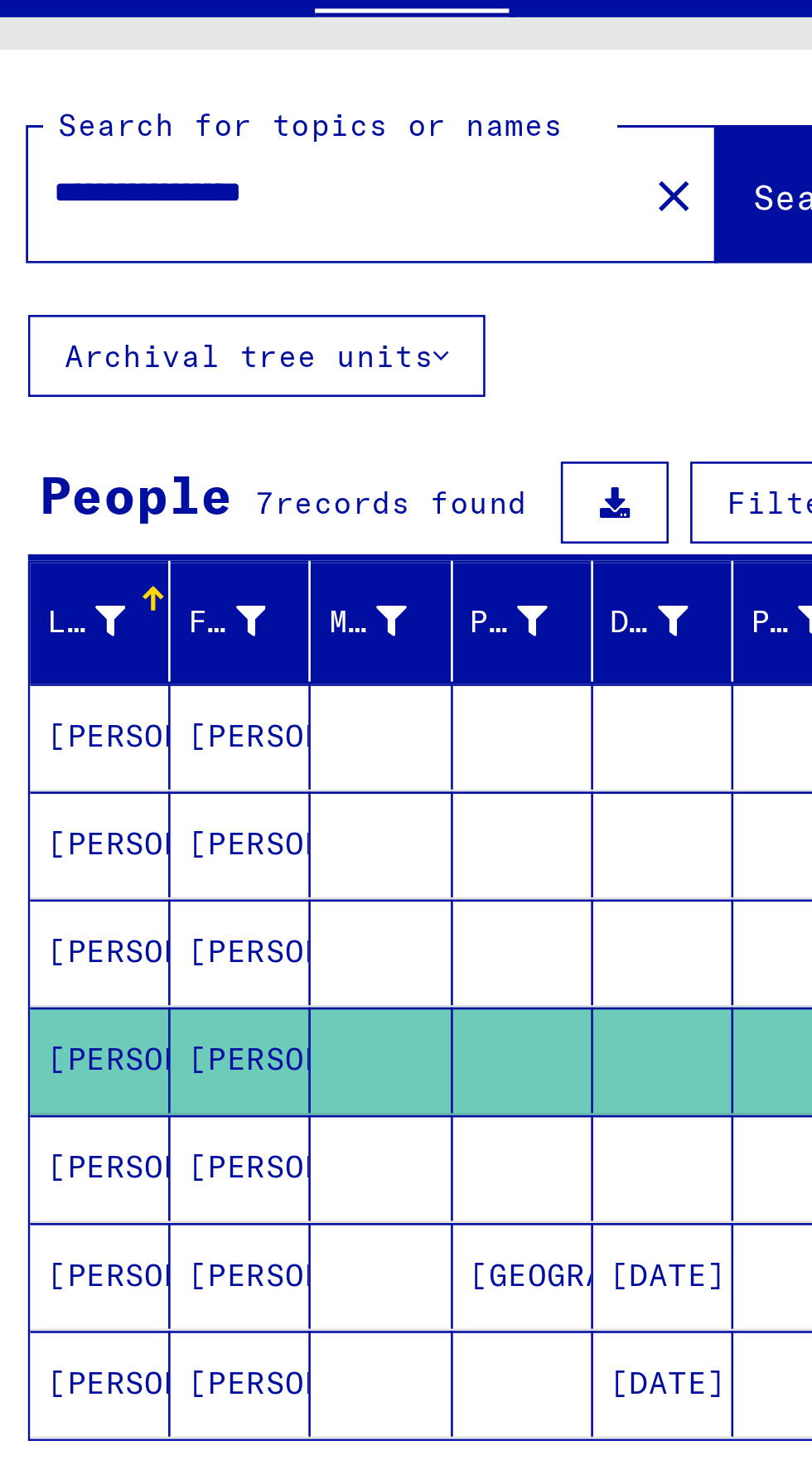
click at [48, 523] on mat-cell "[PERSON_NAME]" at bounding box center [61, 543] width 54 height 41
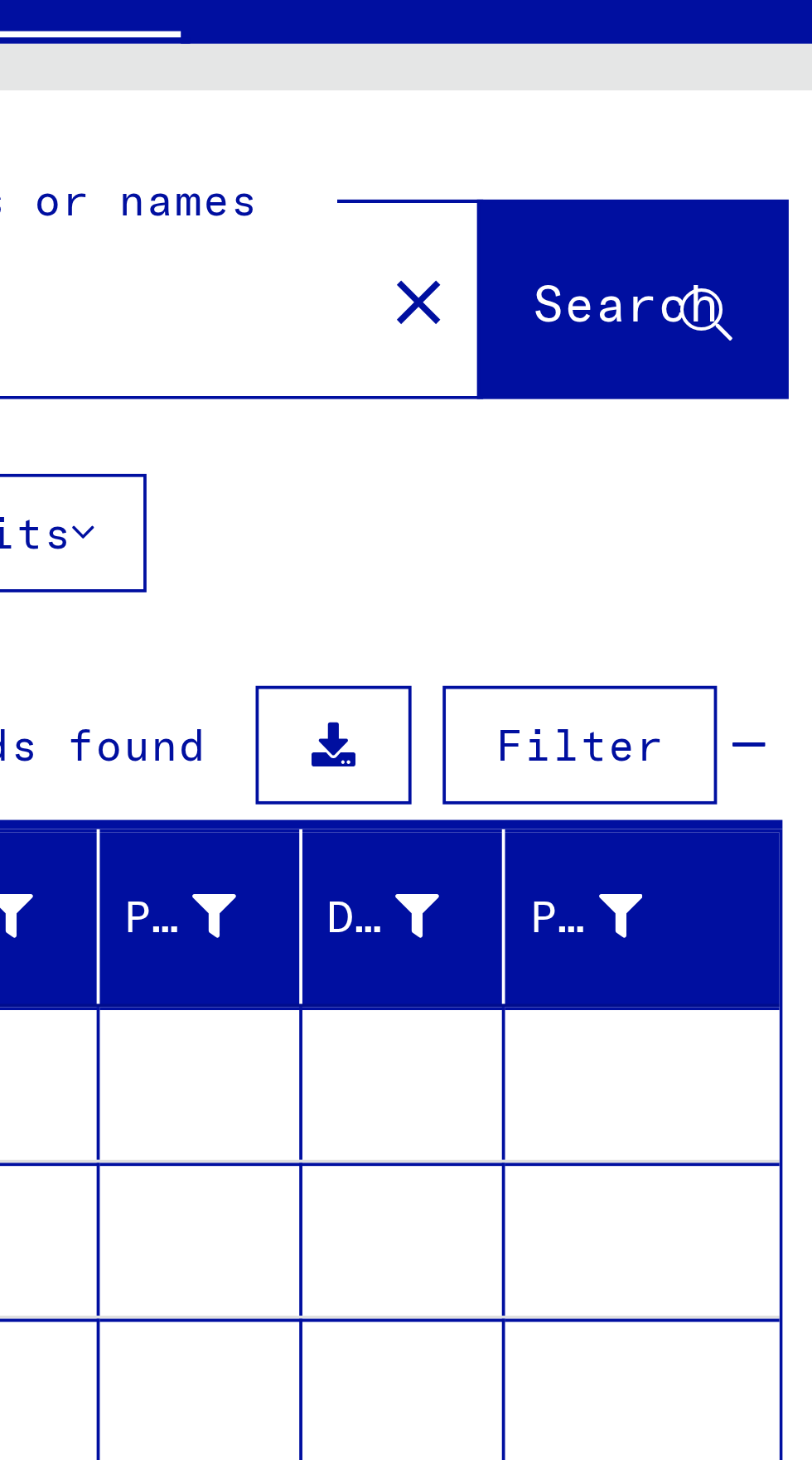
scroll to position [92, 0]
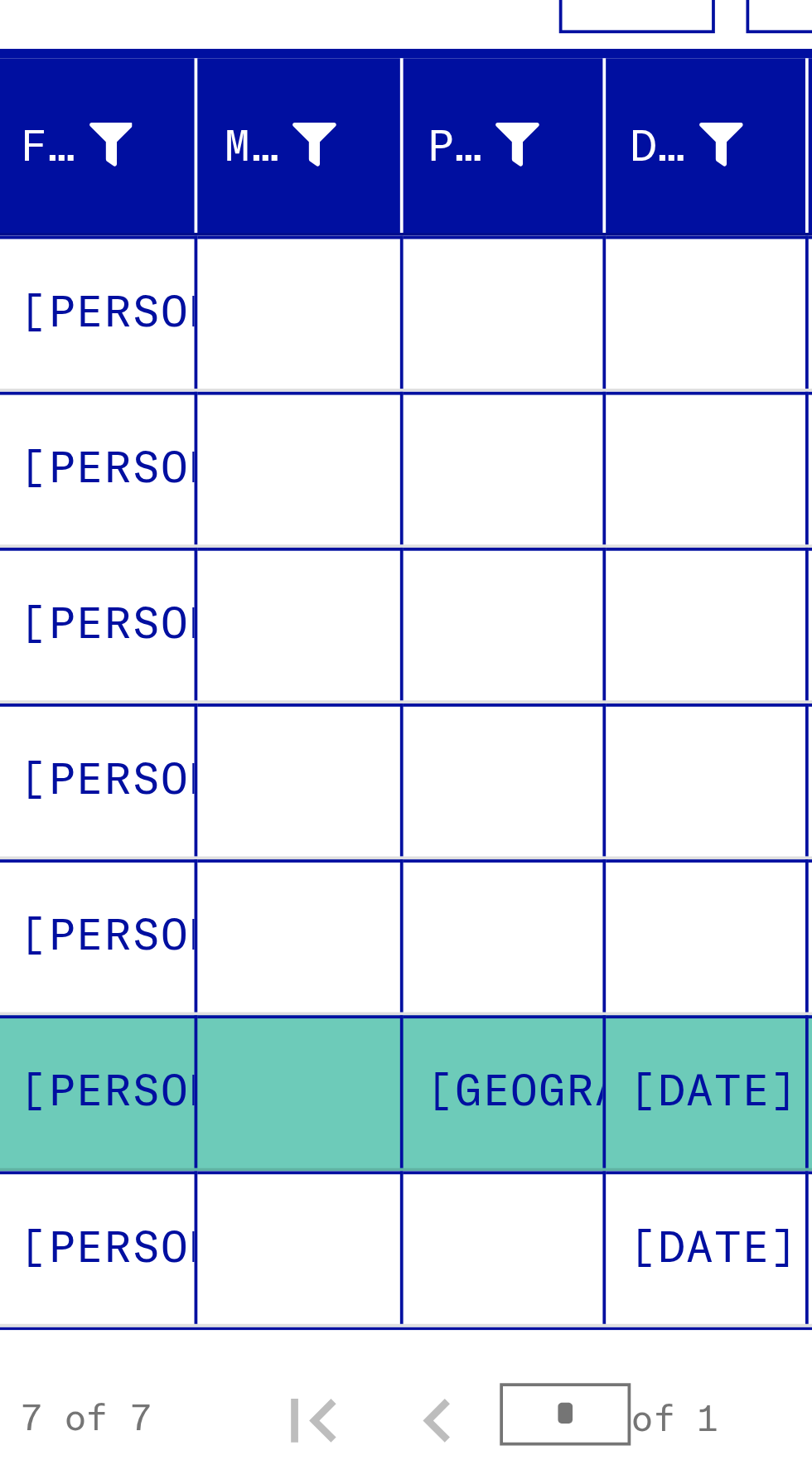
click at [114, 565] on mat-cell "[PERSON_NAME]" at bounding box center [115, 585] width 54 height 41
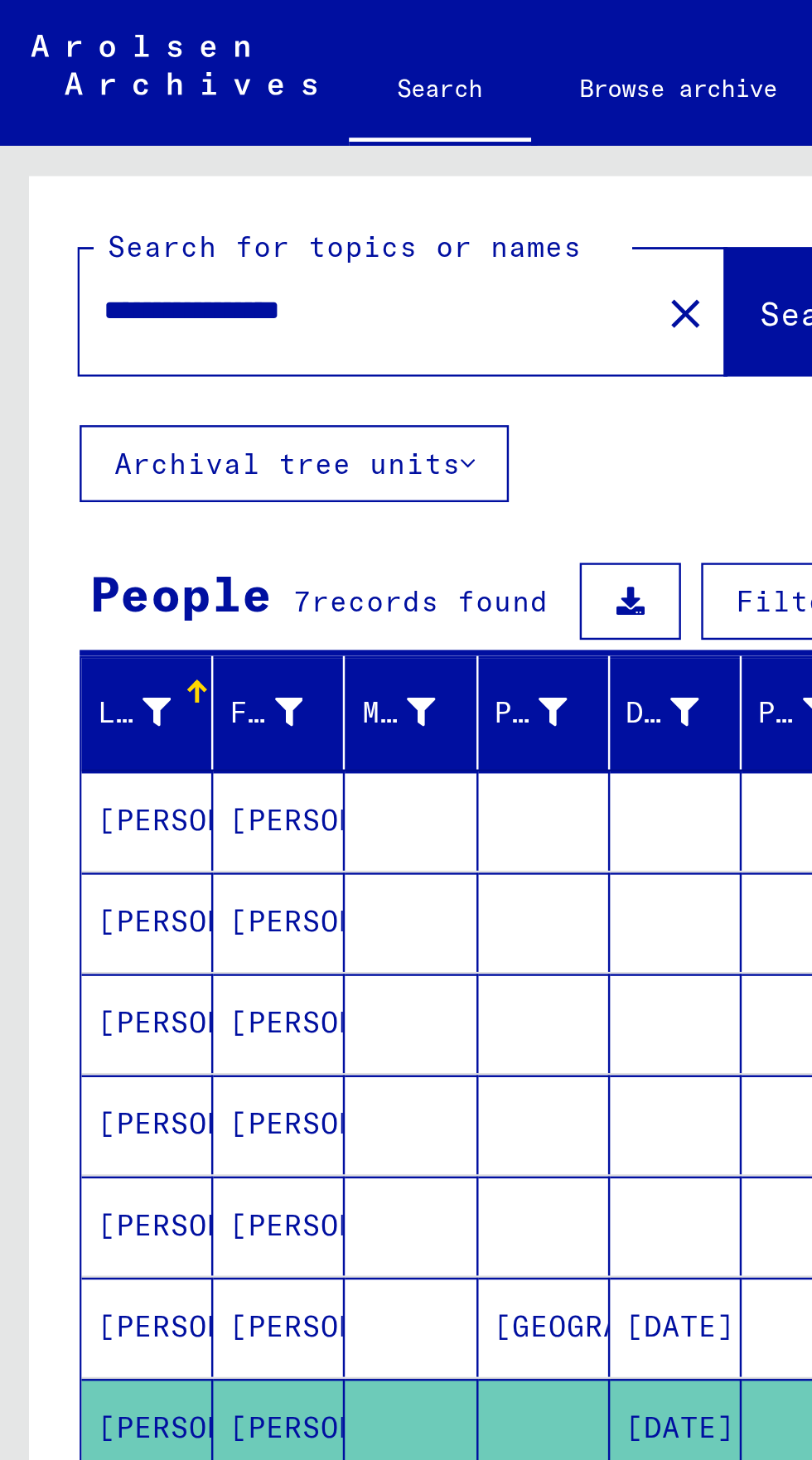
scroll to position [92, 0]
click at [42, 316] on mat-cell "[PERSON_NAME]" at bounding box center [61, 336] width 54 height 41
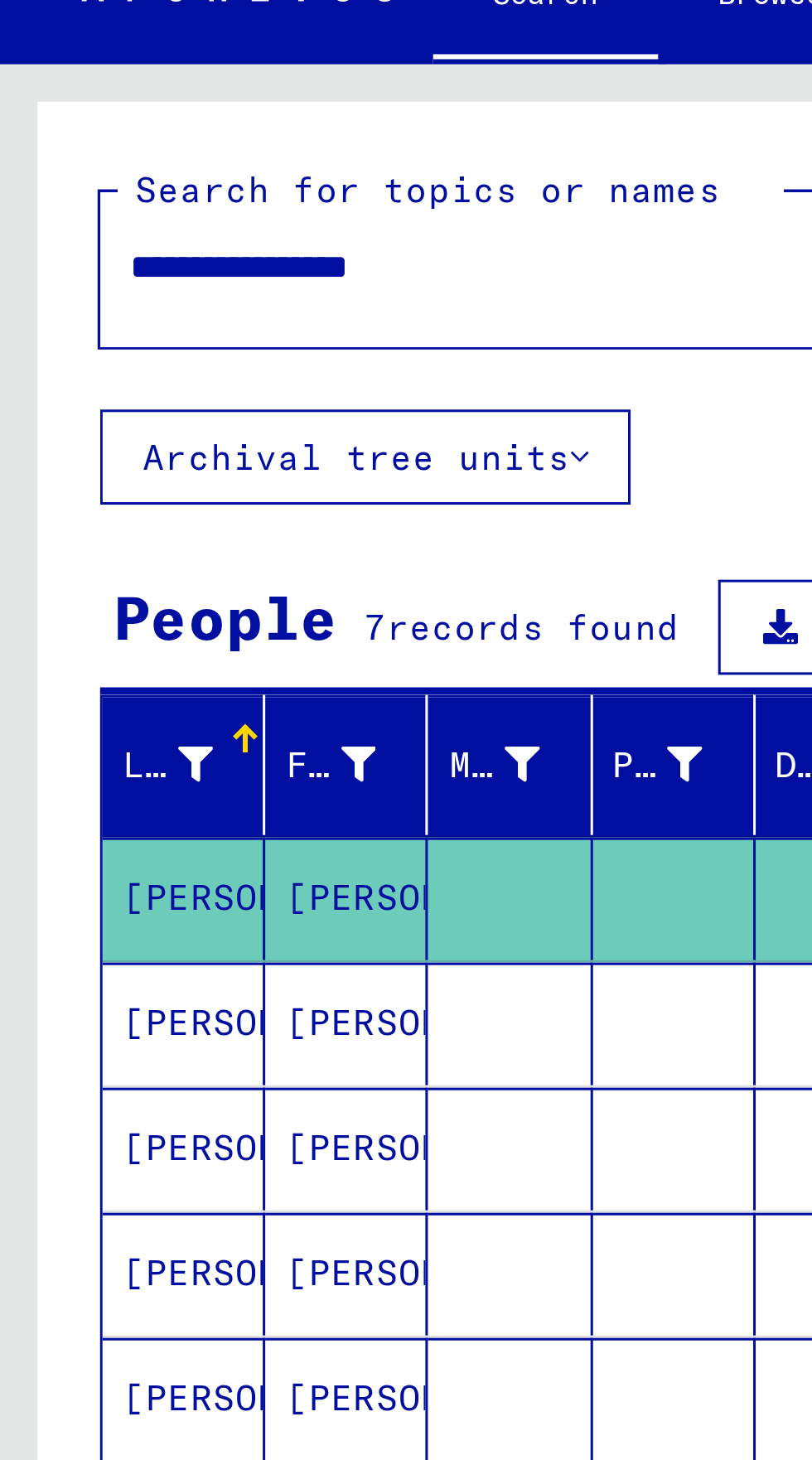
click at [178, 126] on input "**********" at bounding box center [151, 128] width 215 height 17
type input "*******"
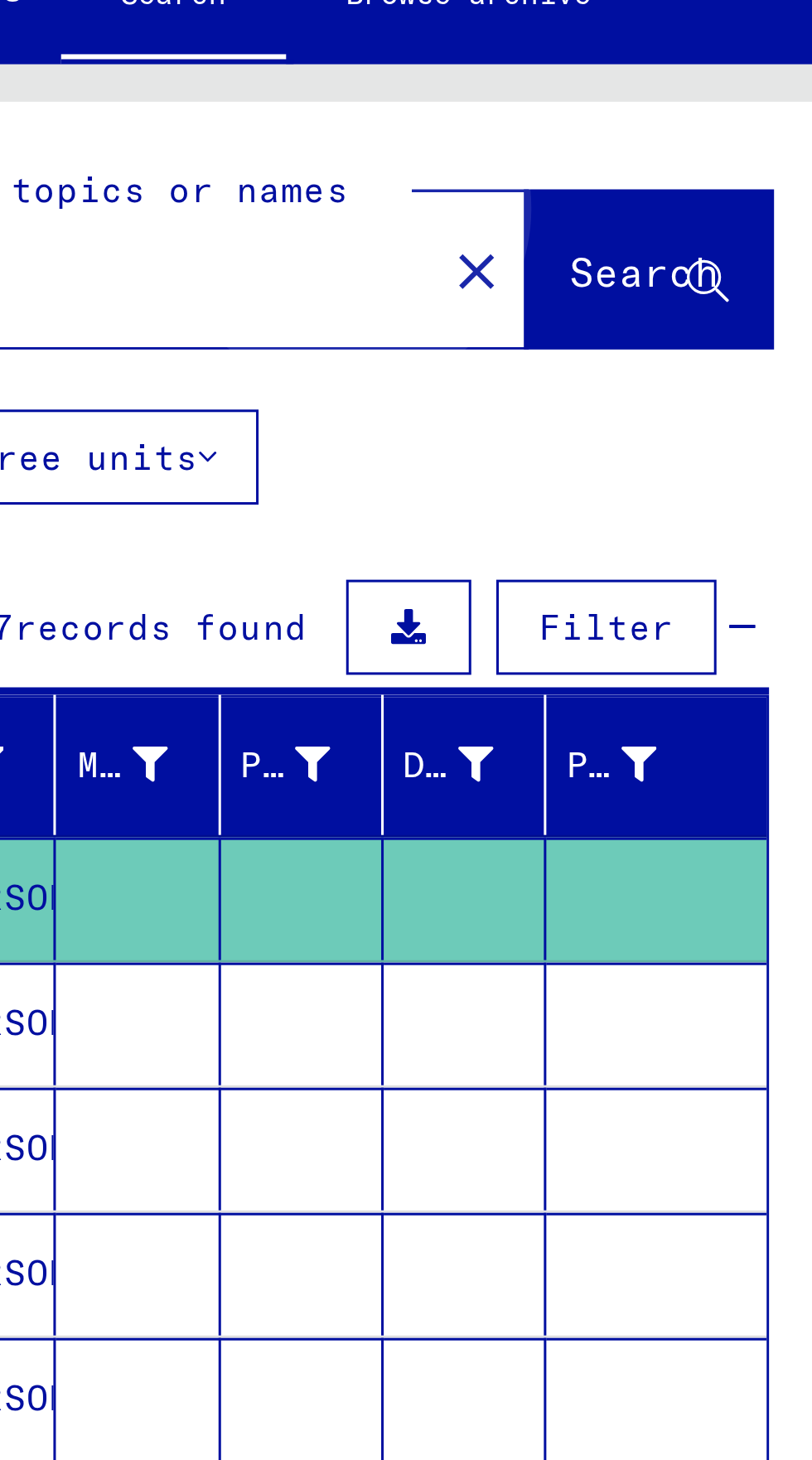
click at [311, 127] on span "Search" at bounding box center [335, 128] width 49 height 16
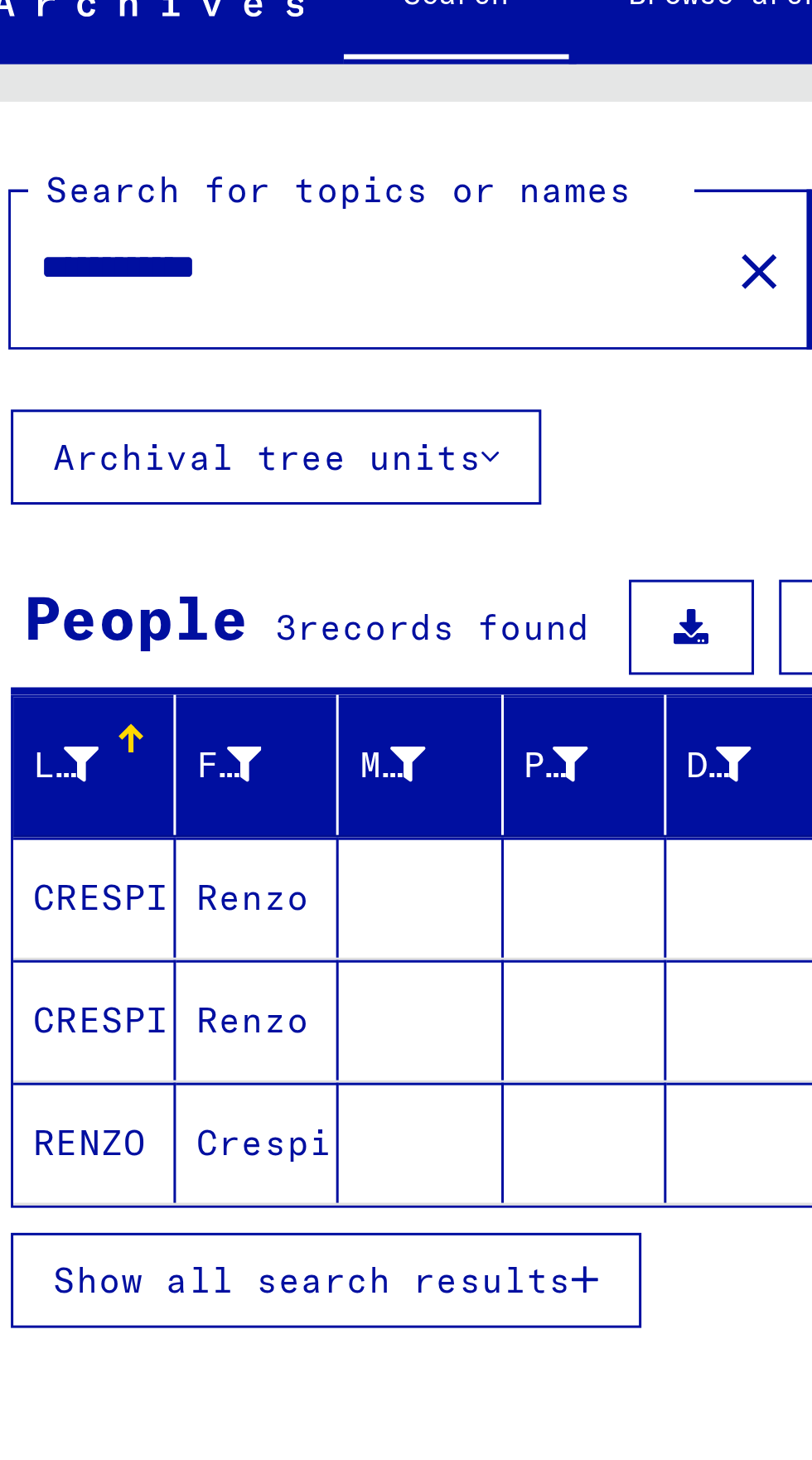
click at [55, 337] on mat-cell "CRESPI" at bounding box center [61, 336] width 54 height 40
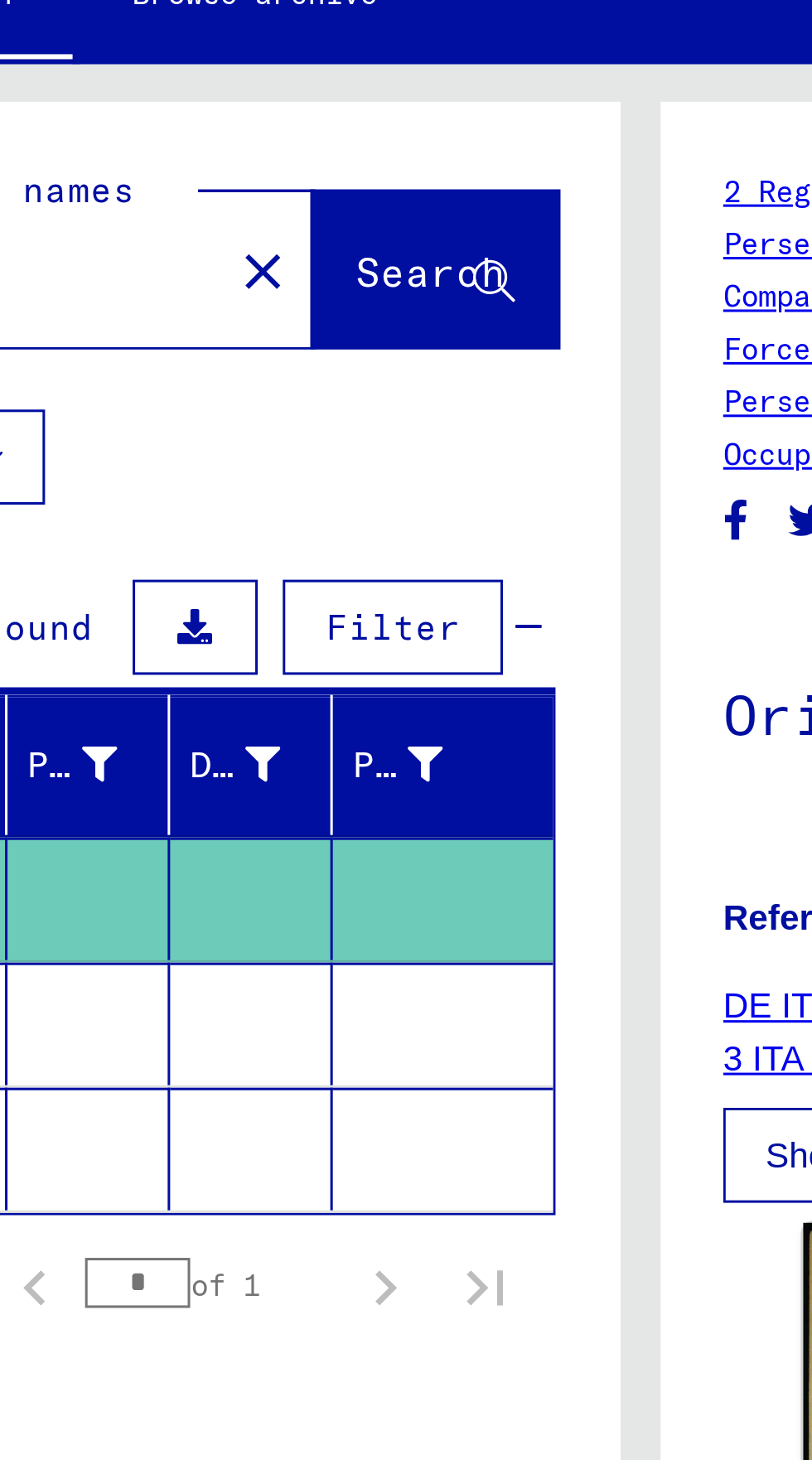
click at [225, 357] on mat-cell at bounding box center [223, 377] width 54 height 41
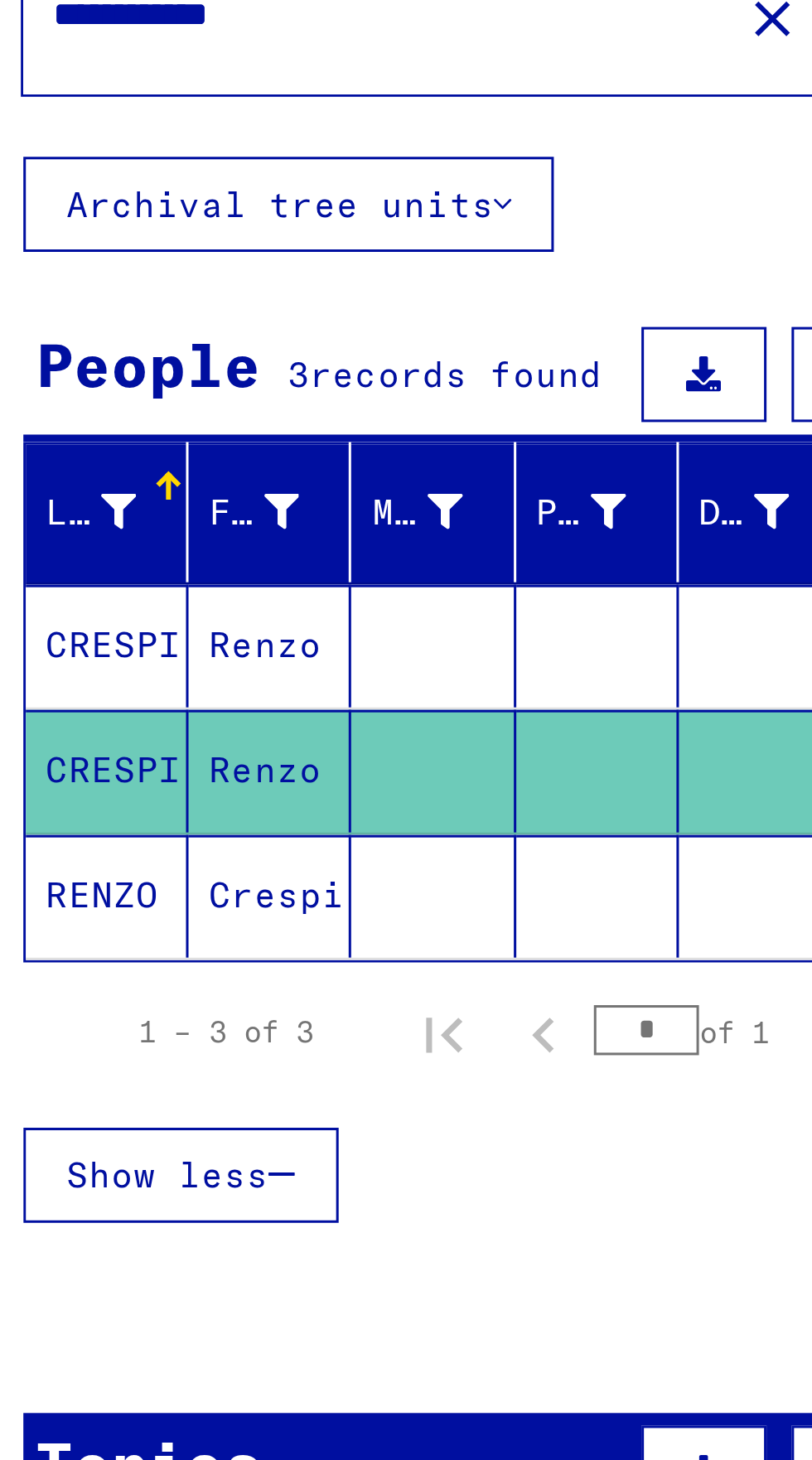
click at [66, 398] on mat-cell "RENZO" at bounding box center [61, 419] width 54 height 41
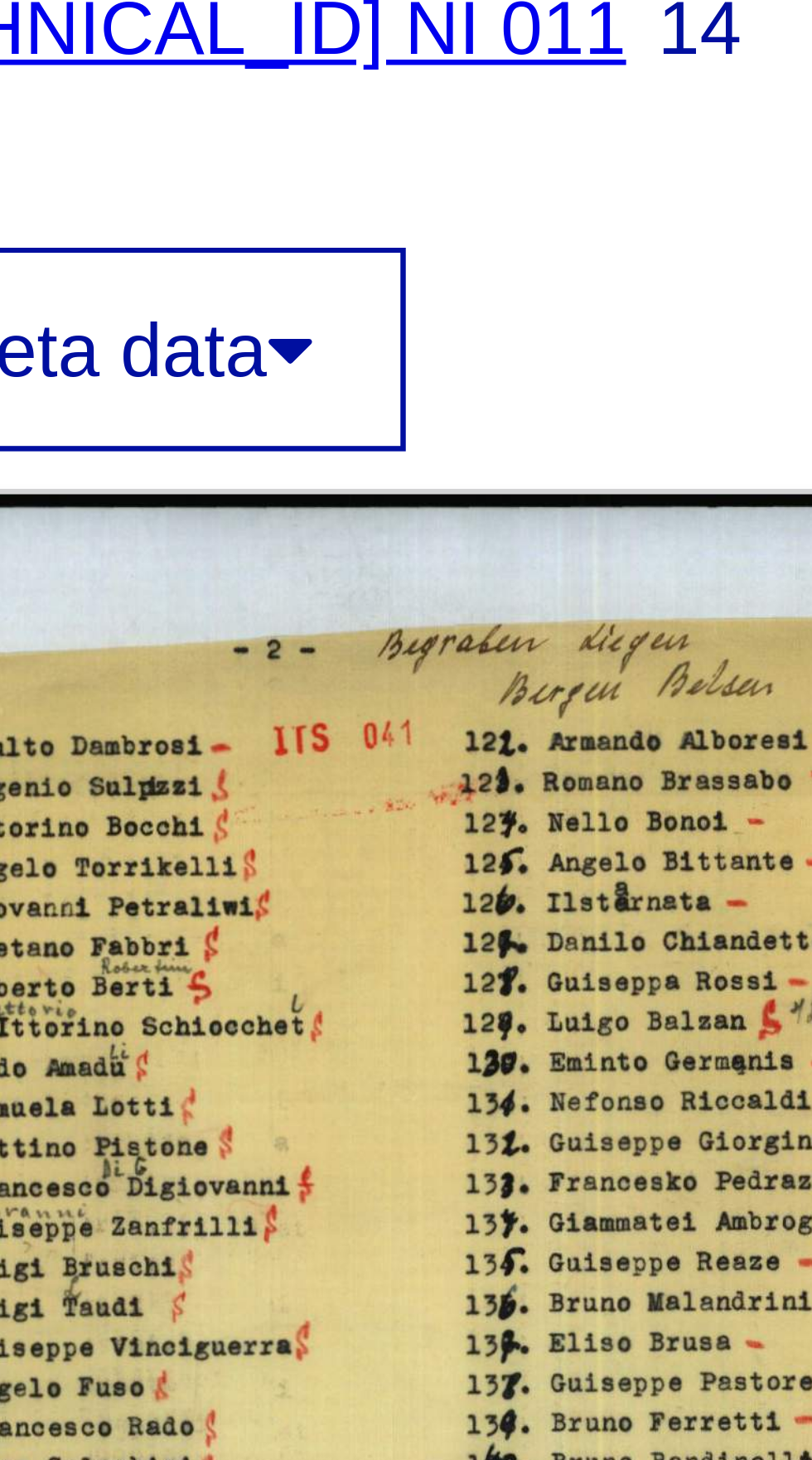
scroll to position [49, 0]
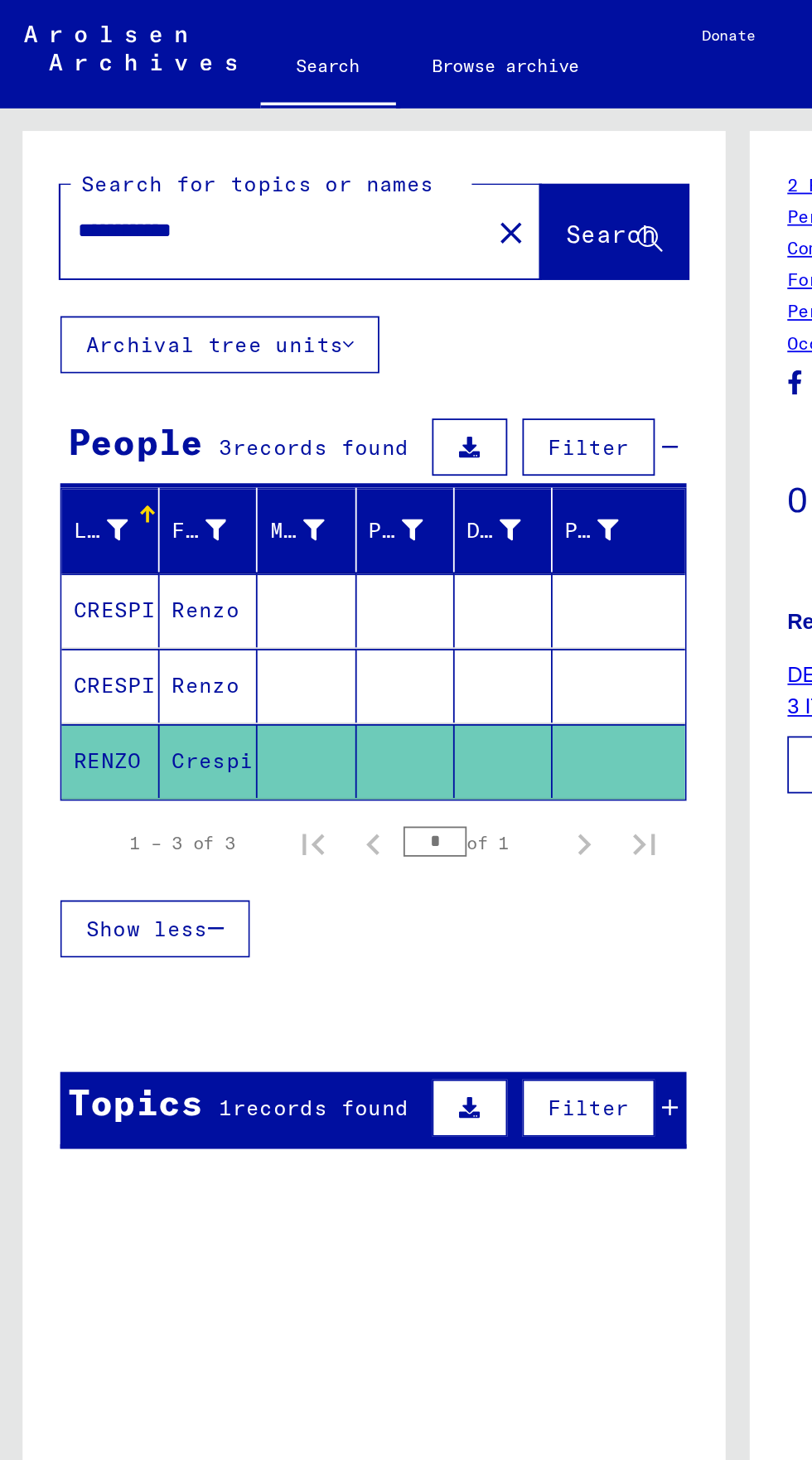
click at [143, 602] on span "records found" at bounding box center [177, 609] width 97 height 15
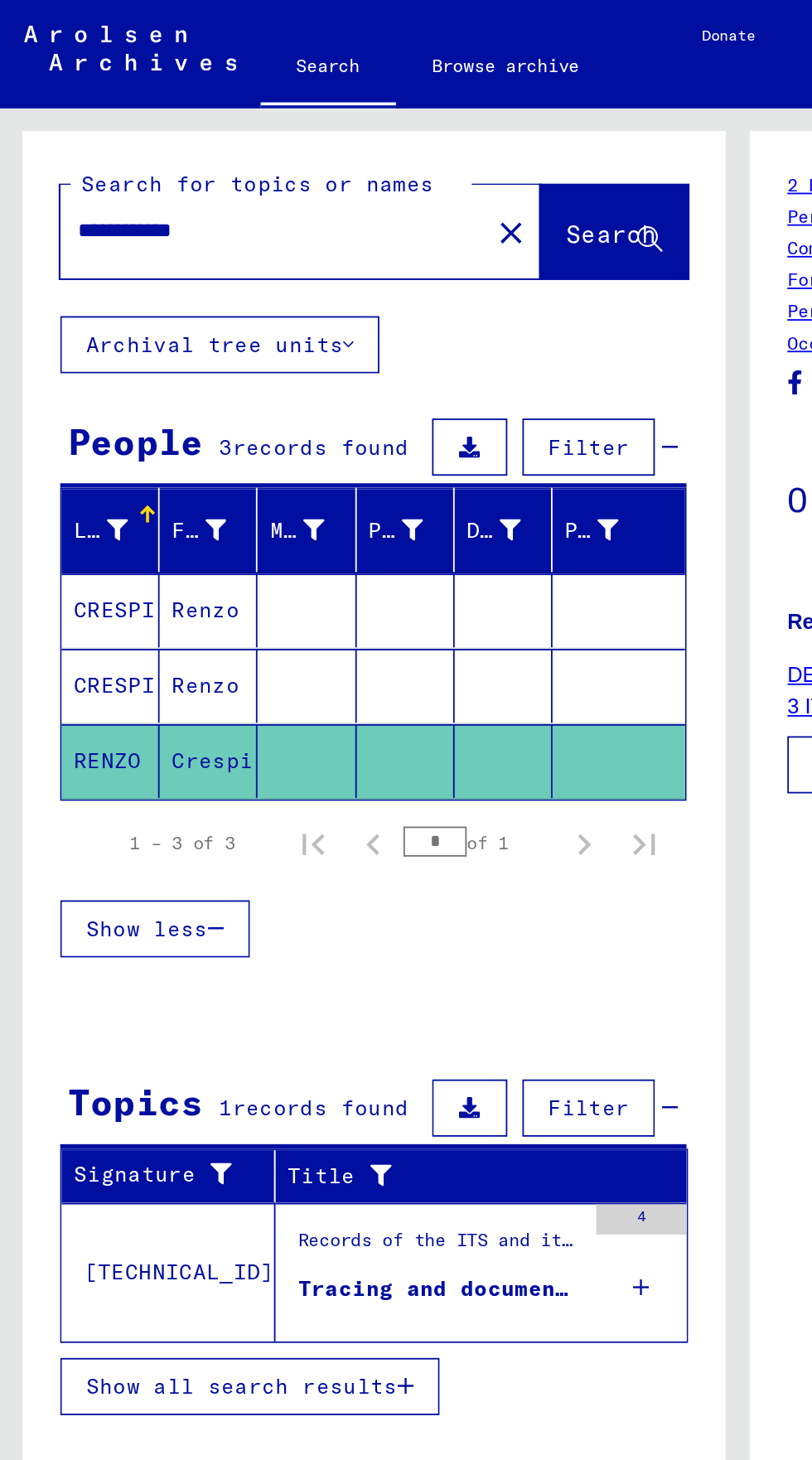
click at [227, 676] on figure "Records of the ITS and its predecessors / Inquiry processing / ITS case files a…" at bounding box center [242, 688] width 156 height 25
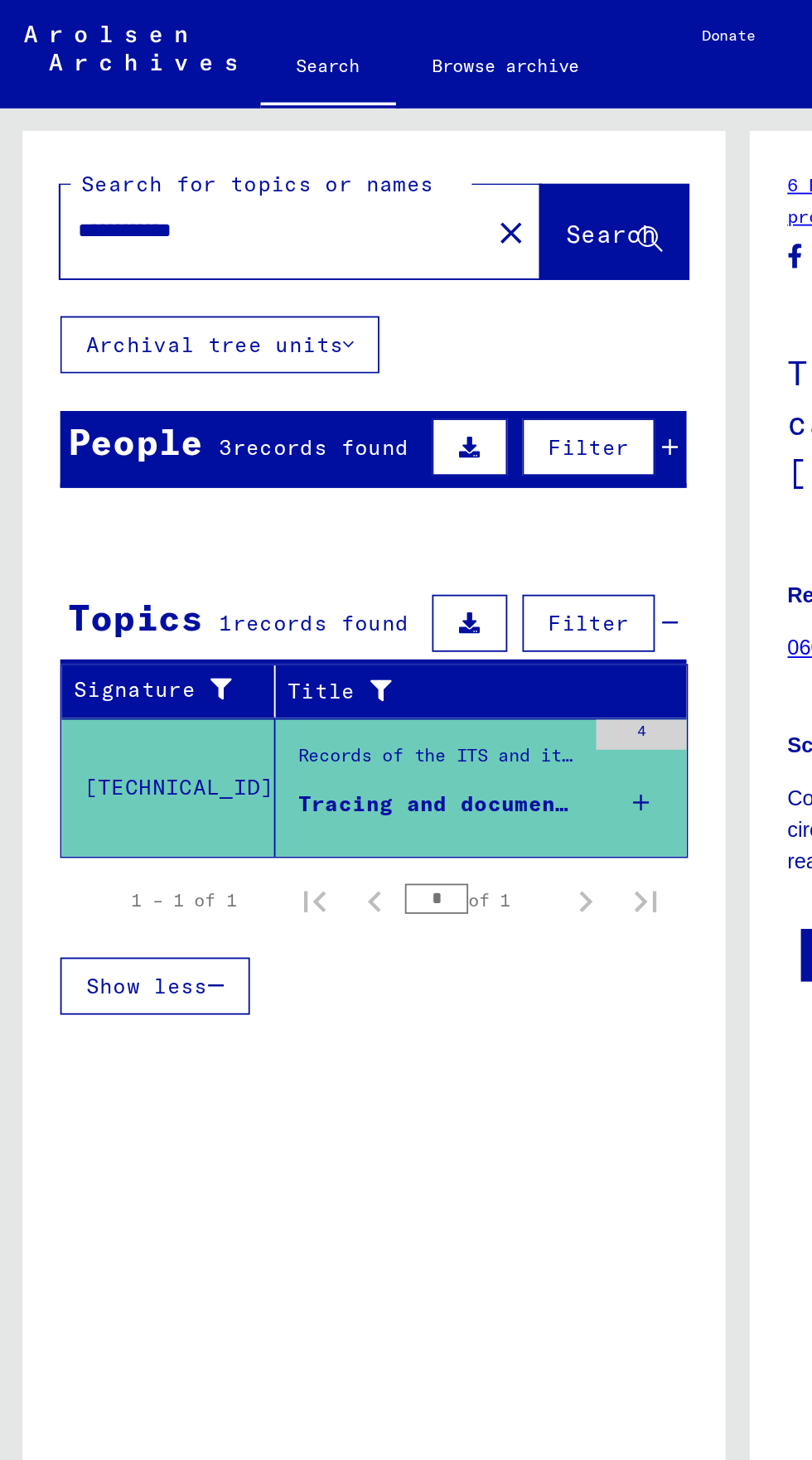
click at [137, 126] on input "**********" at bounding box center [151, 128] width 215 height 17
type input "**"
type input "**********"
click at [330, 125] on span "Search" at bounding box center [335, 128] width 49 height 16
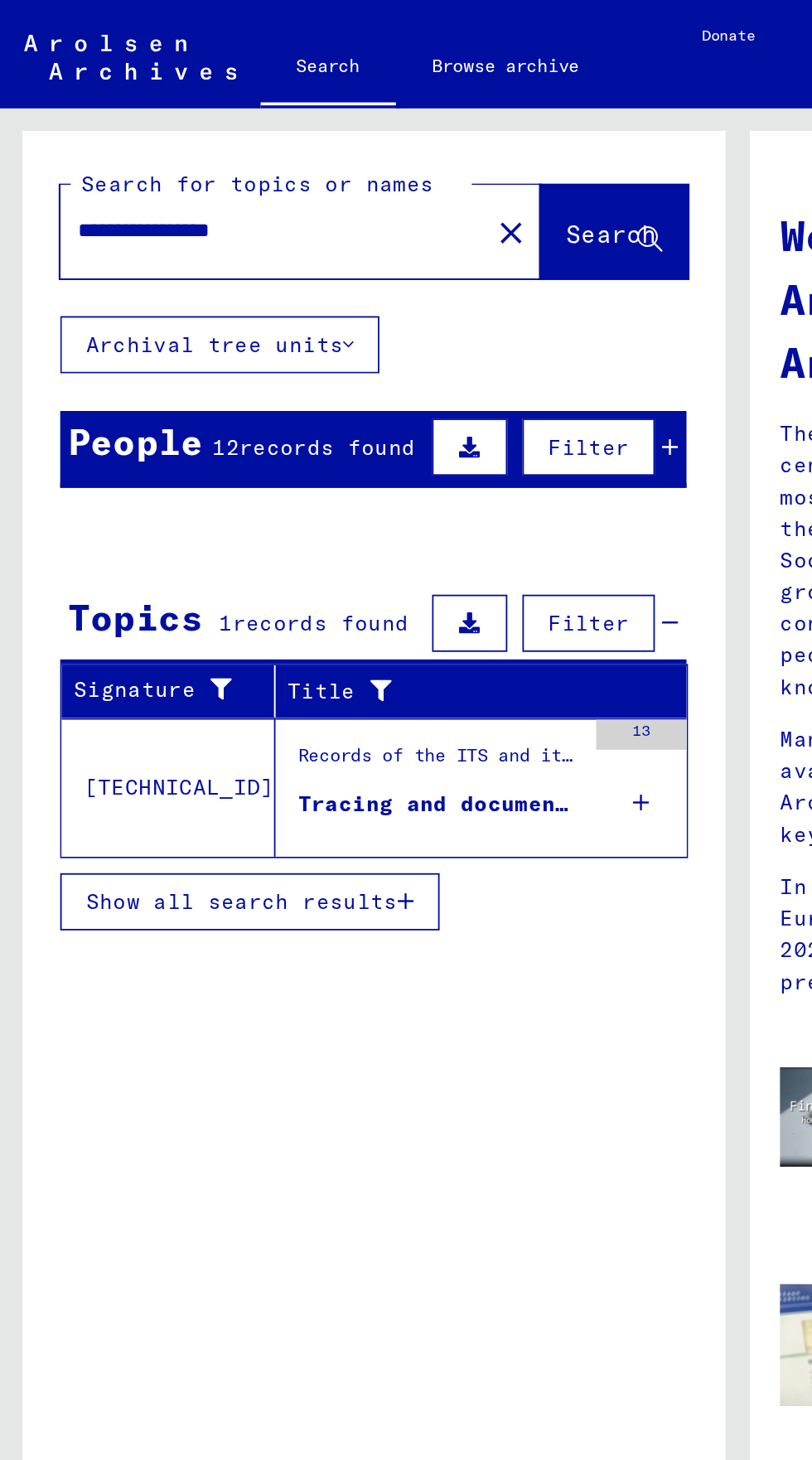
click at [206, 421] on div "Records of the ITS and its predecessors / Inquiry processing / ITS case files a…" at bounding box center [242, 421] width 156 height 23
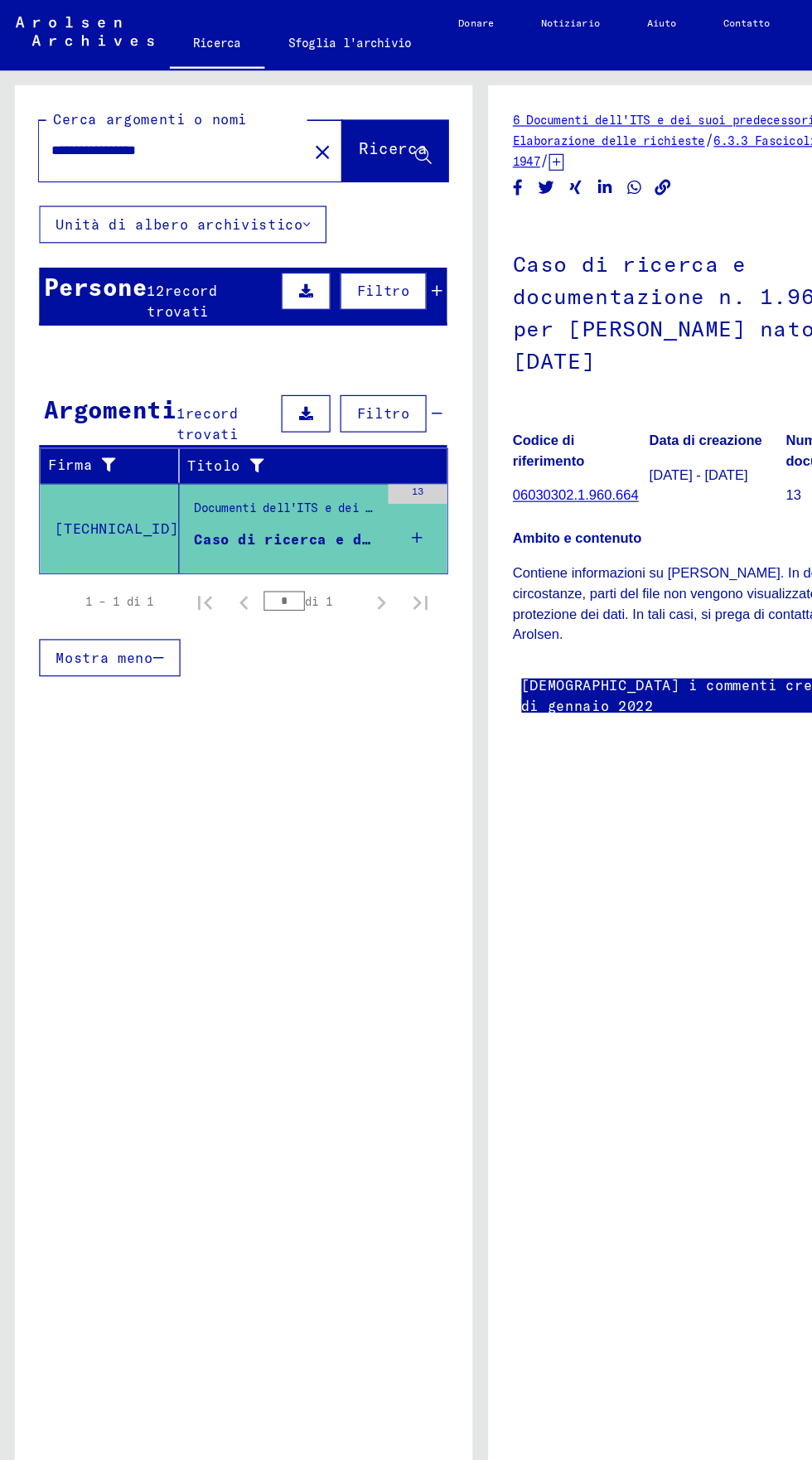
scroll to position [0, 32]
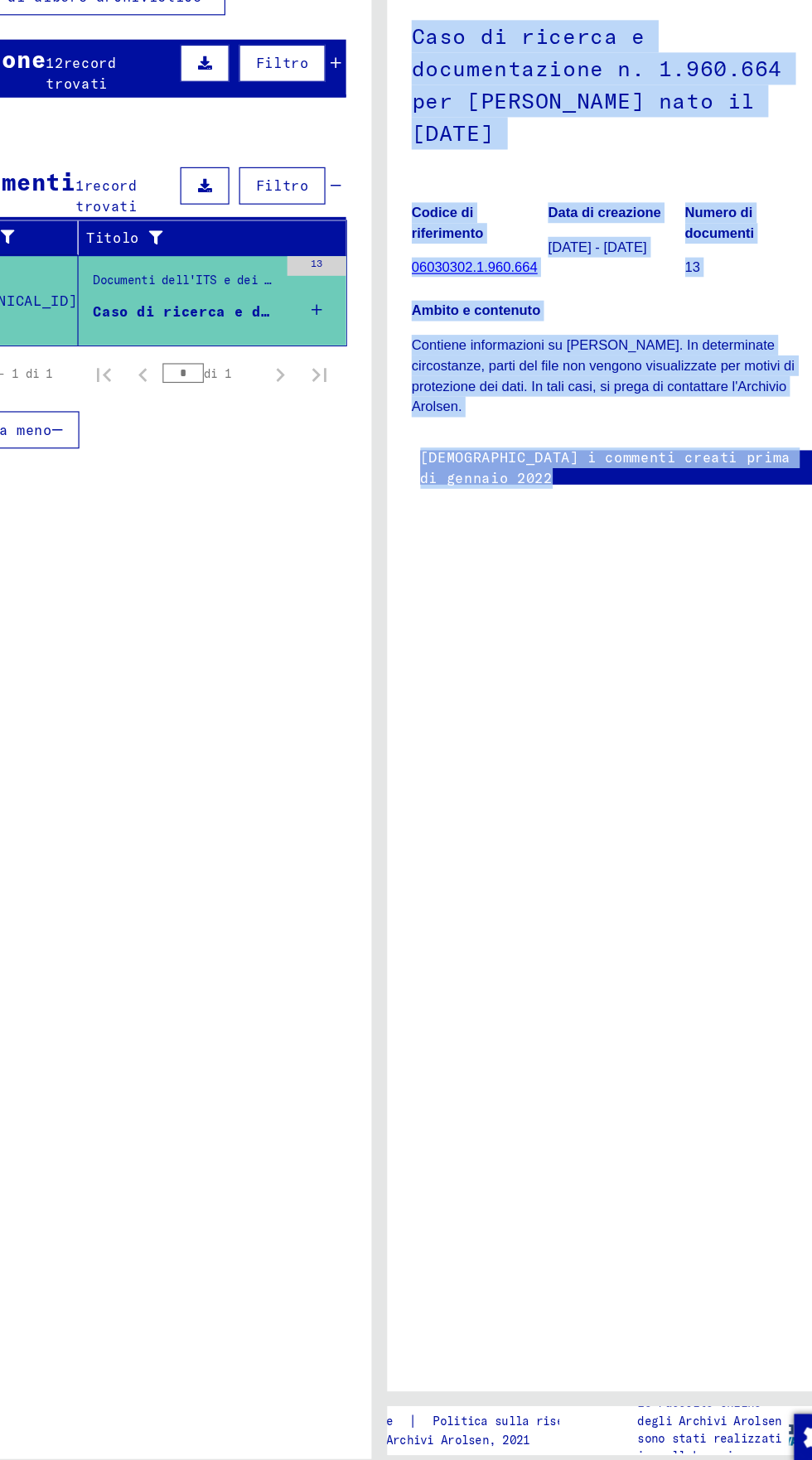
copy div "Caso di ricerca e documentazione n. 1.960.664 per [PERSON_NAME] nato il [DATE] …"
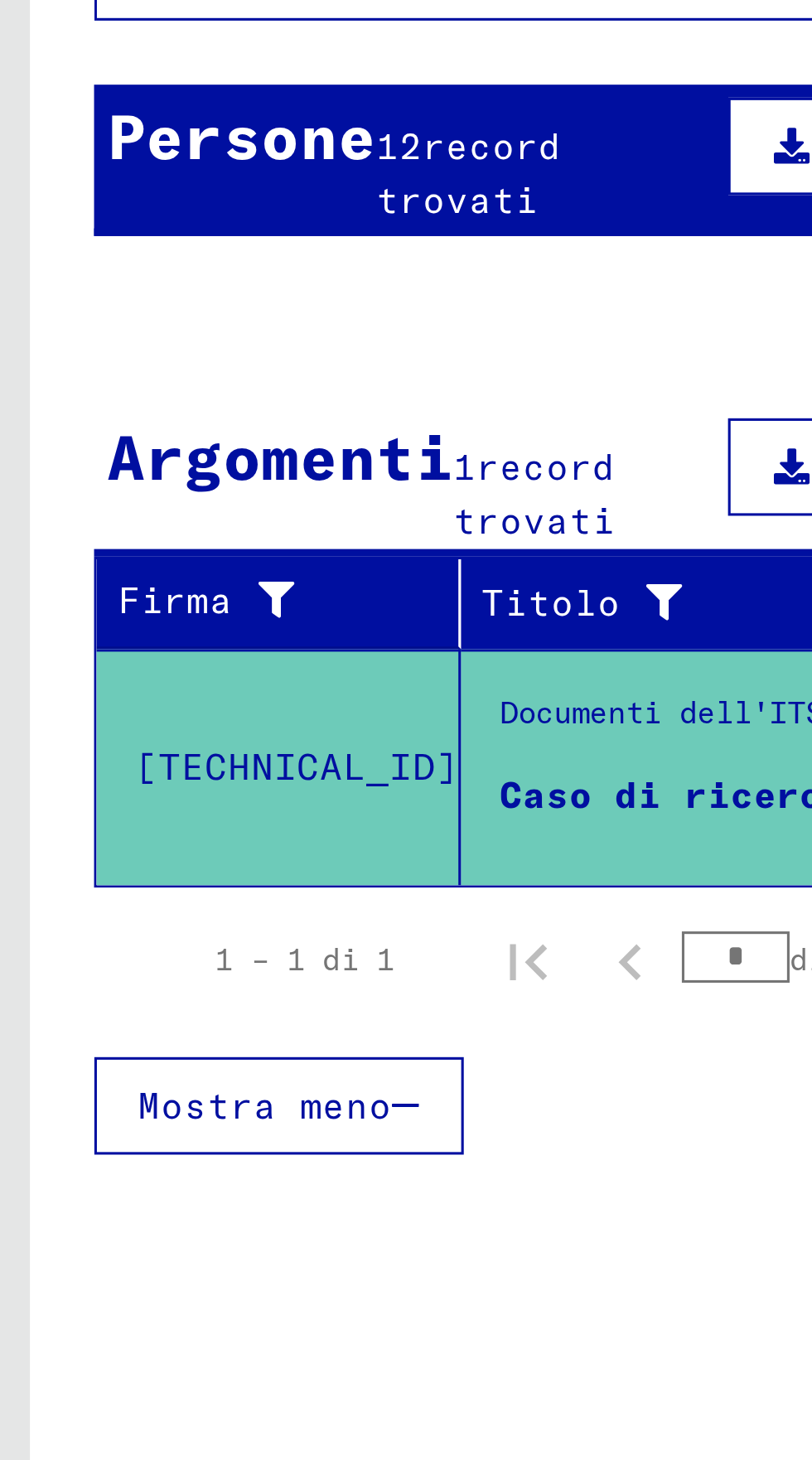
scroll to position [0, 0]
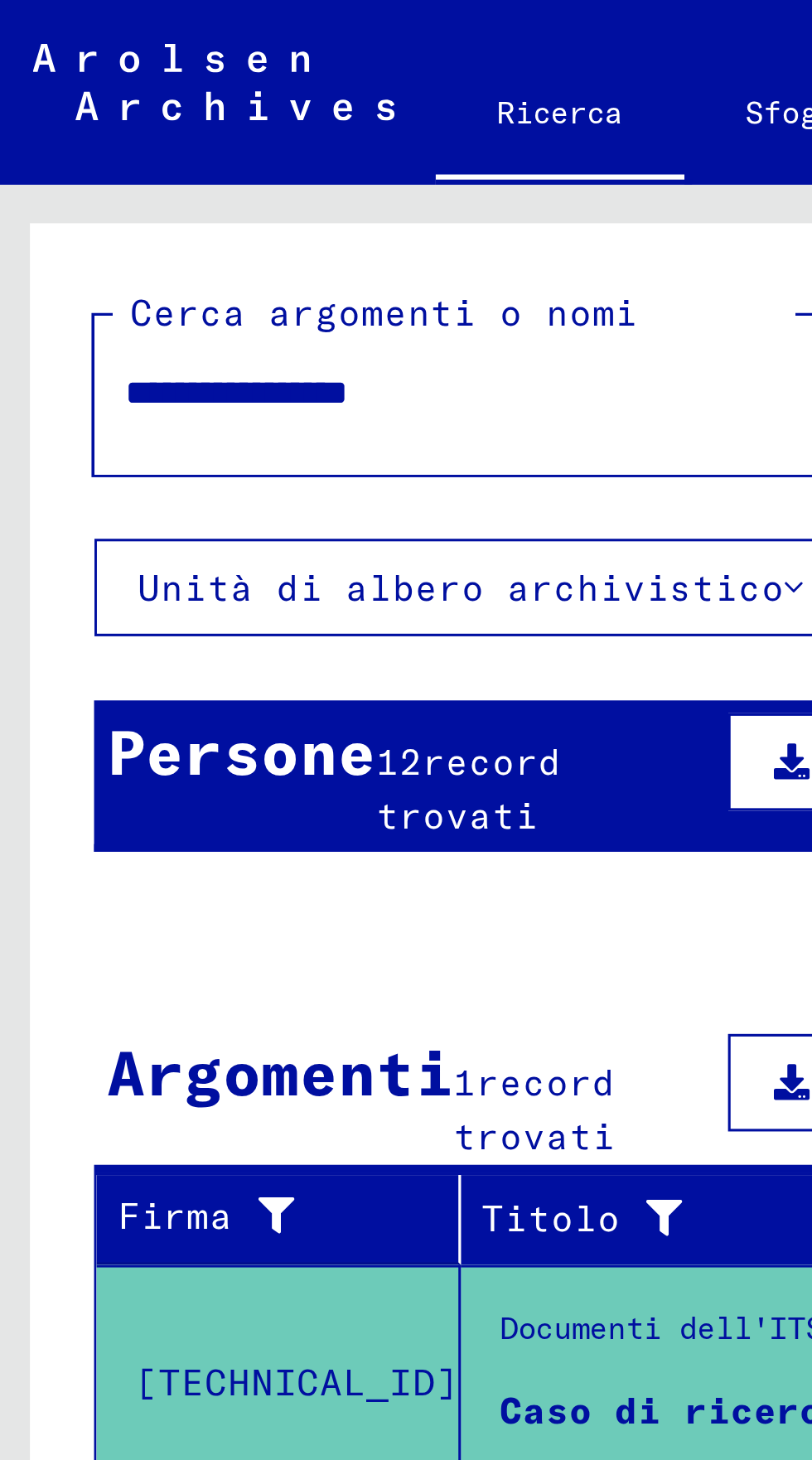
click at [159, 248] on font "record trovati" at bounding box center [155, 254] width 60 height 32
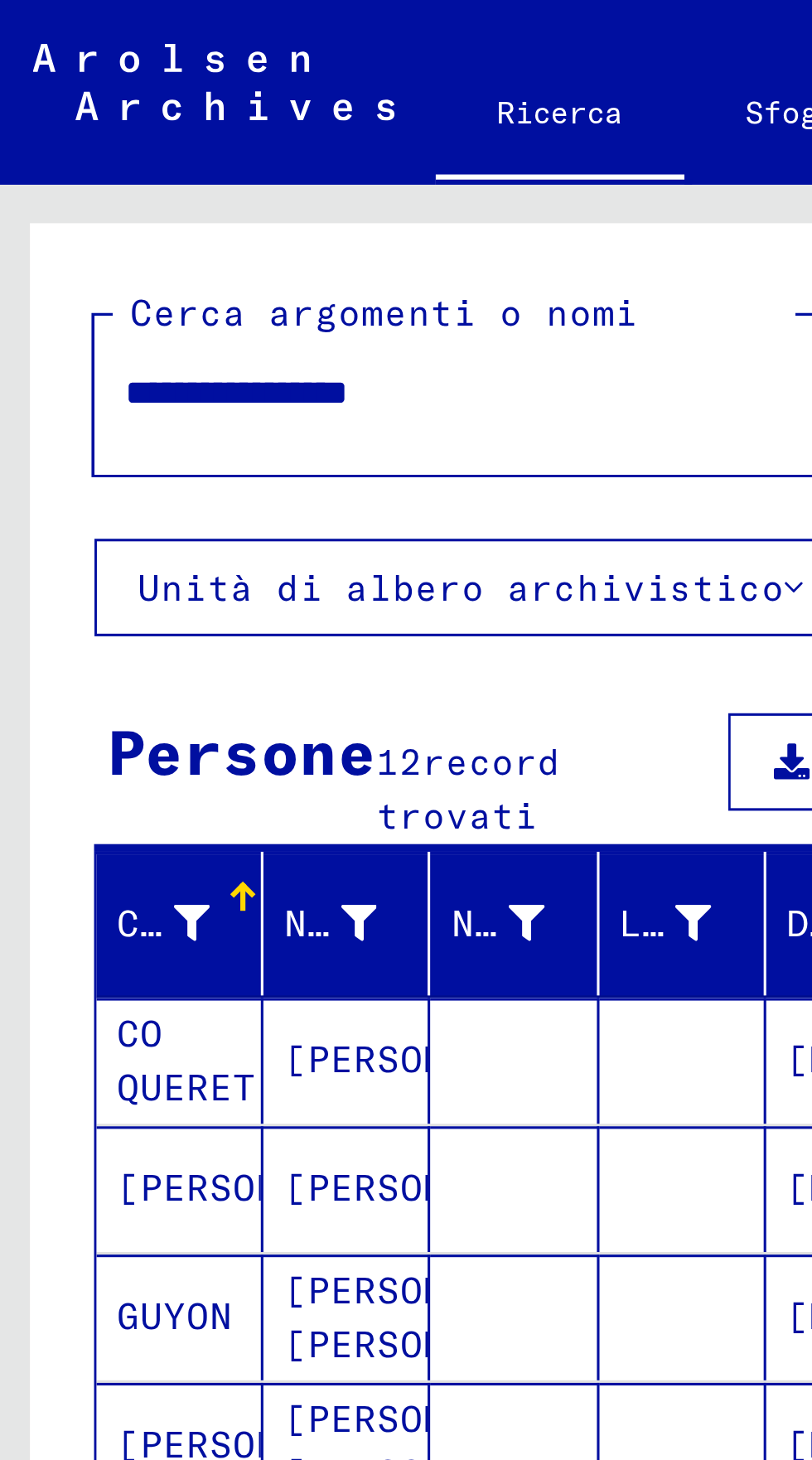
scroll to position [92, 0]
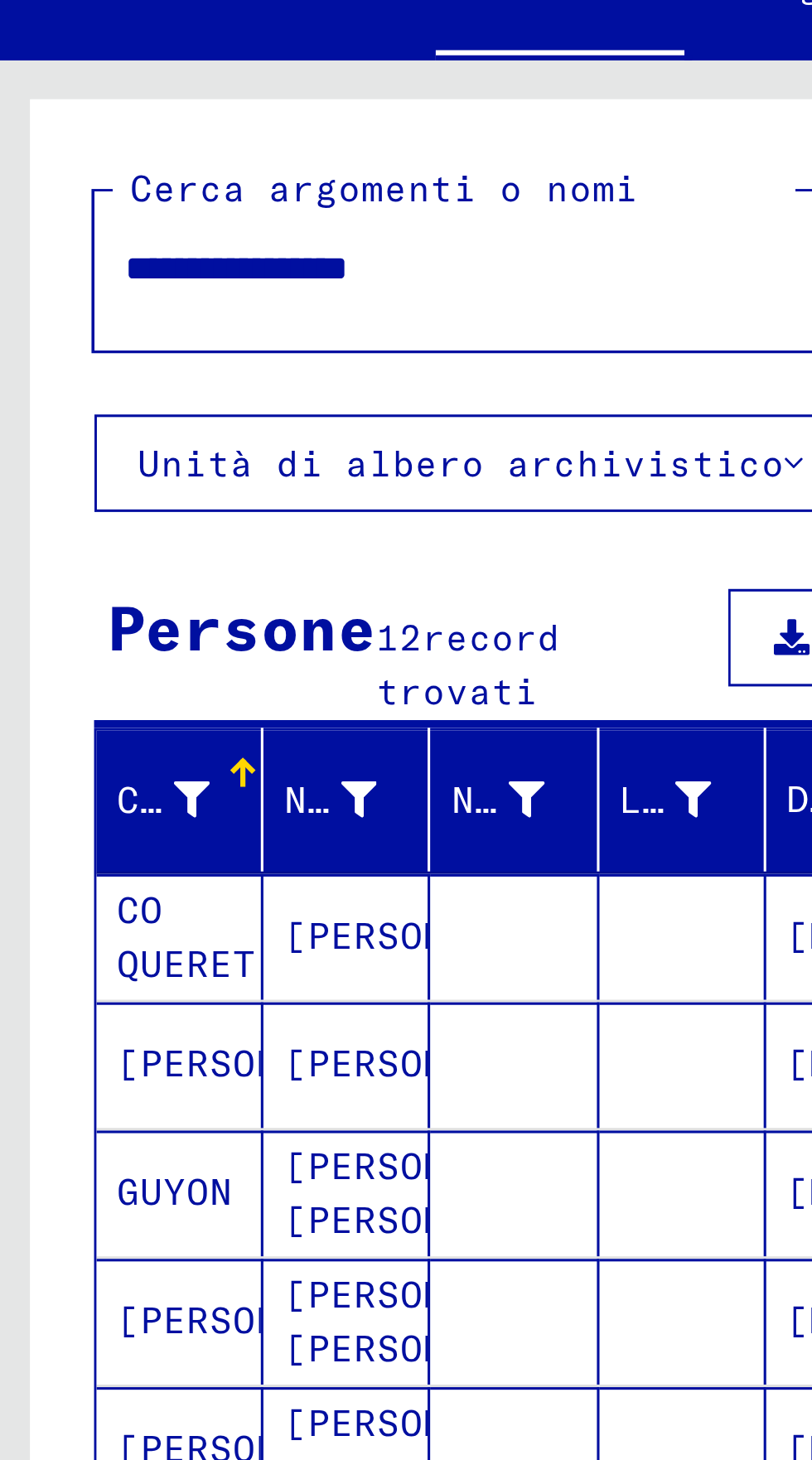
click at [183, 539] on button "Mostra tutti i risultati della ricerca" at bounding box center [193, 554] width 321 height 32
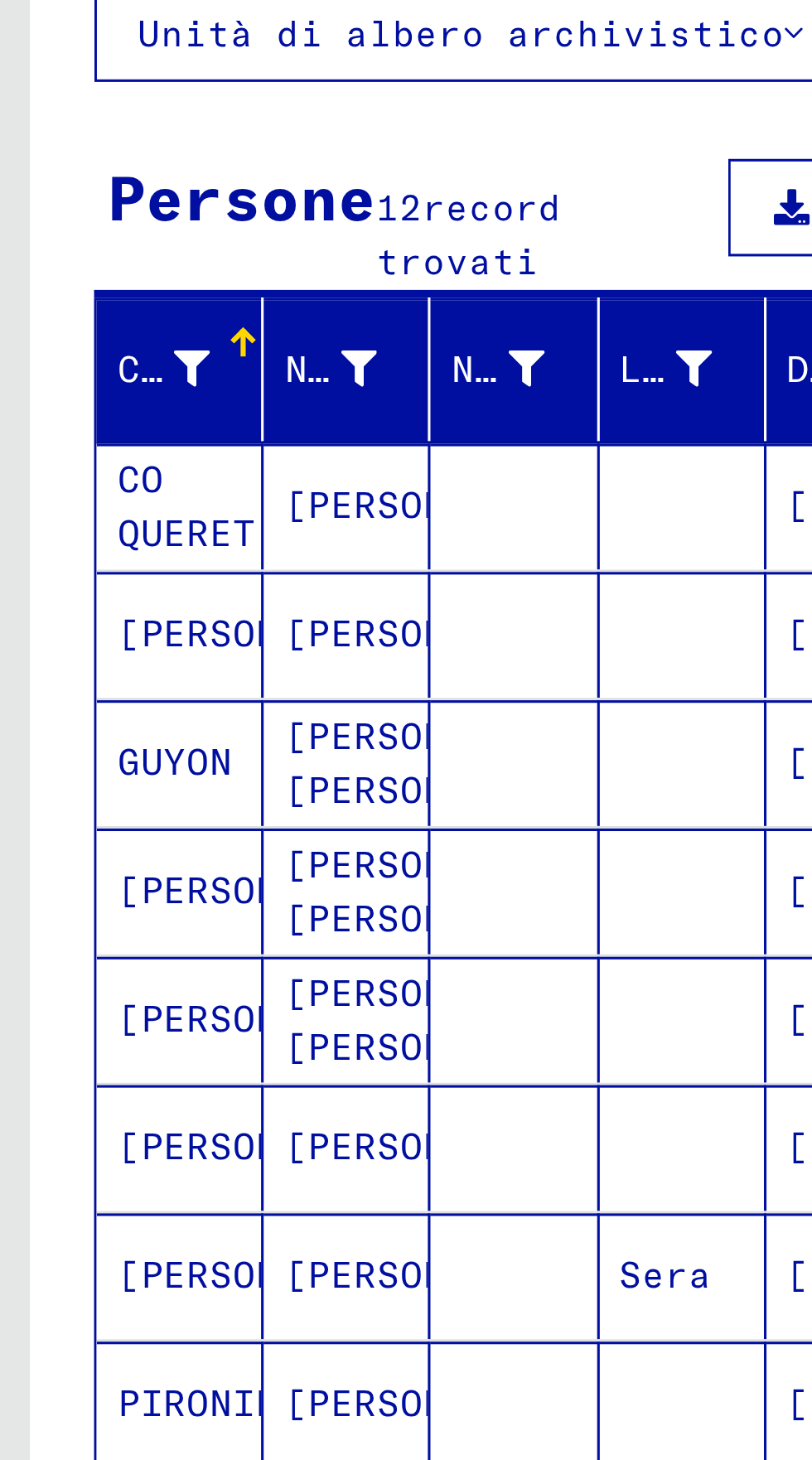
click at [131, 583] on font "[PERSON_NAME]" at bounding box center [143, 590] width 97 height 15
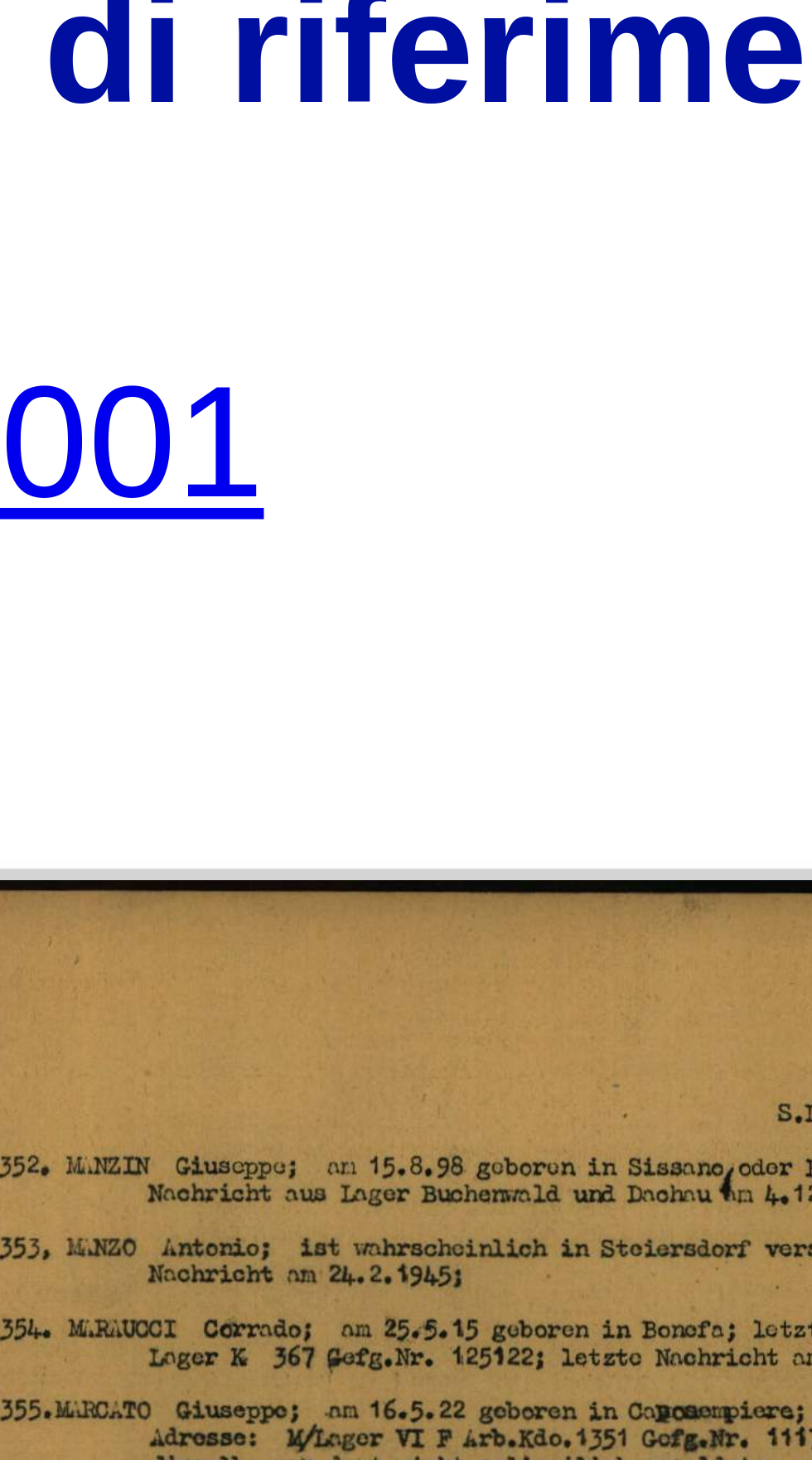
scroll to position [42, 1]
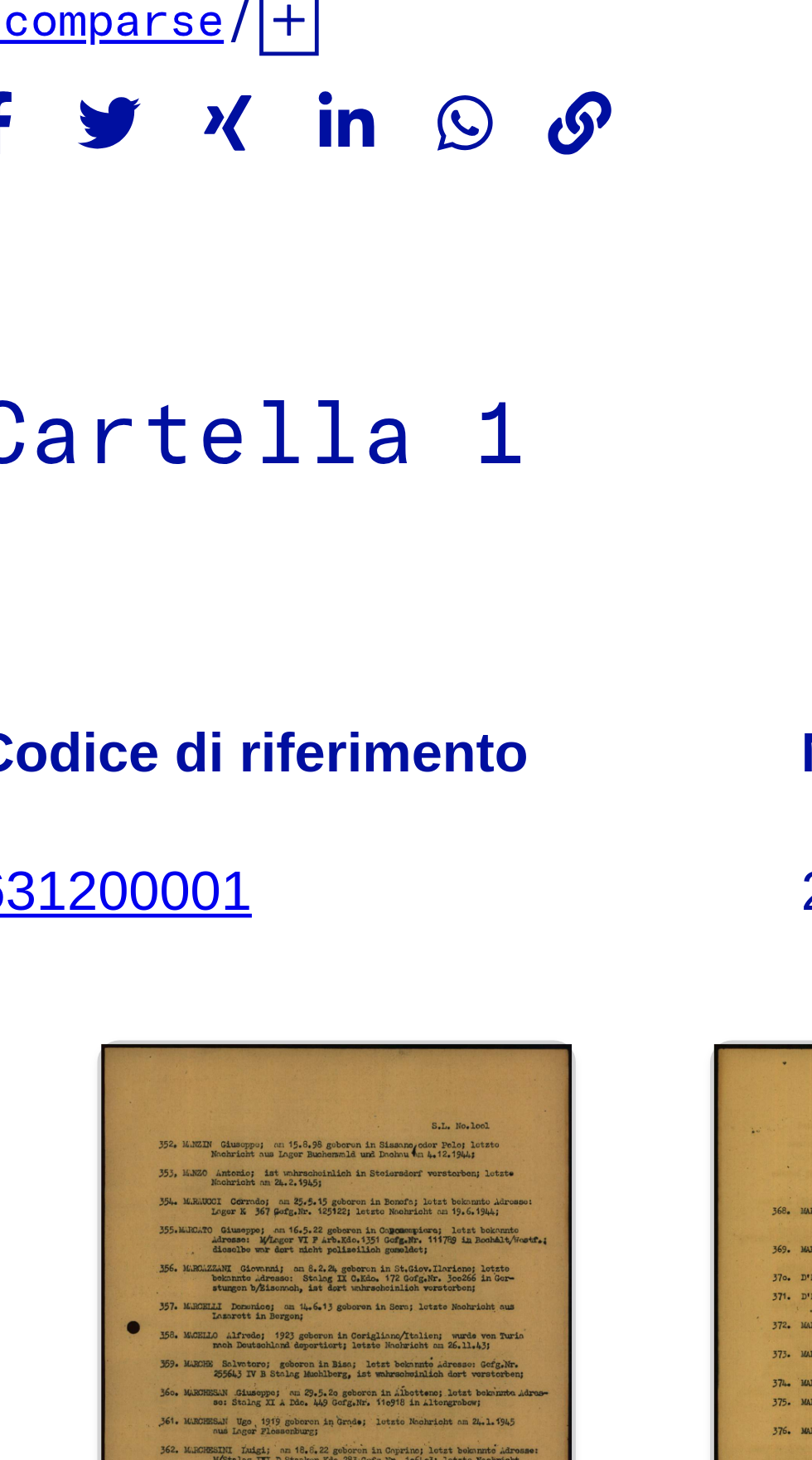
click at [455, 312] on font "631200001" at bounding box center [461, 319] width 58 height 14
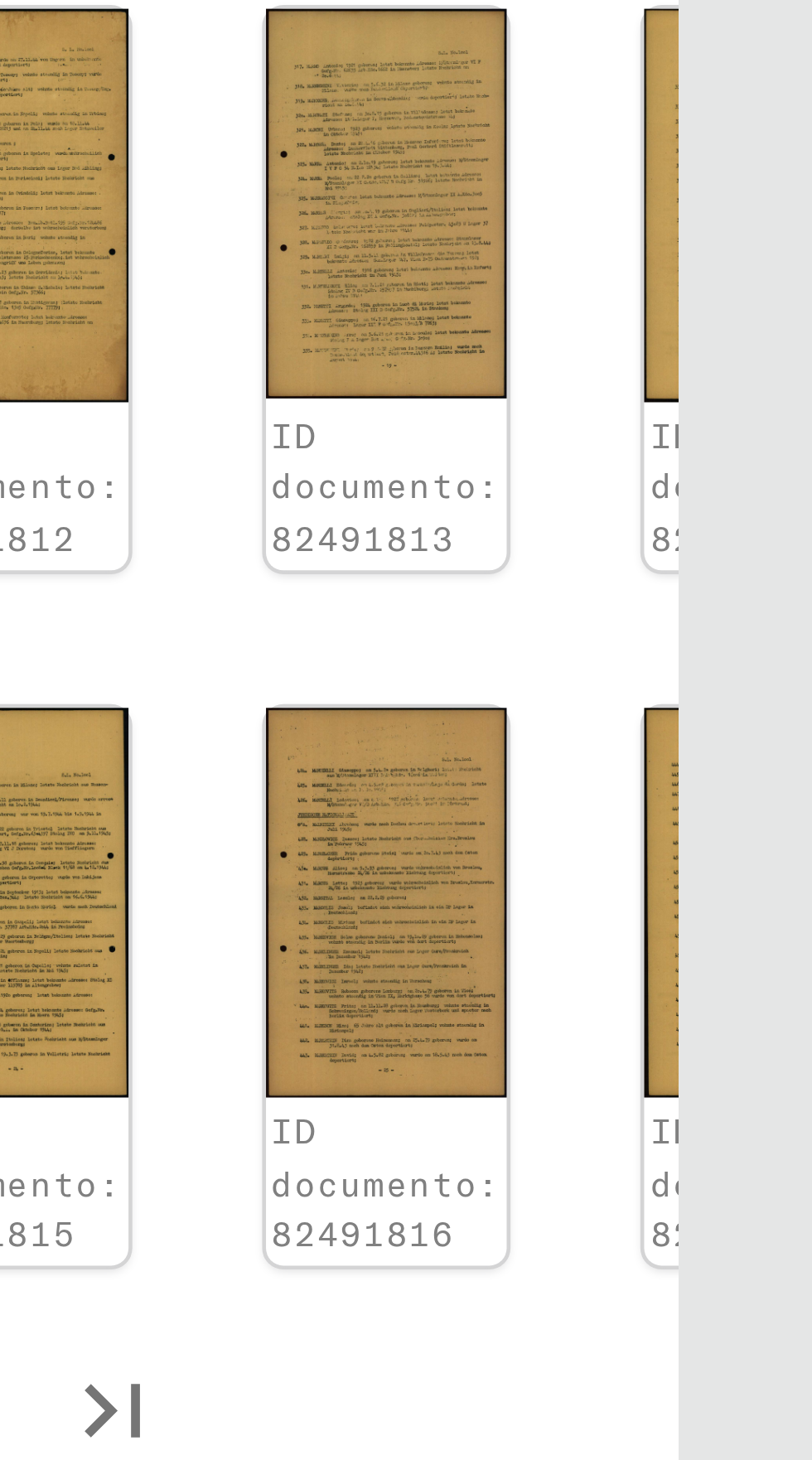
scroll to position [0, 102]
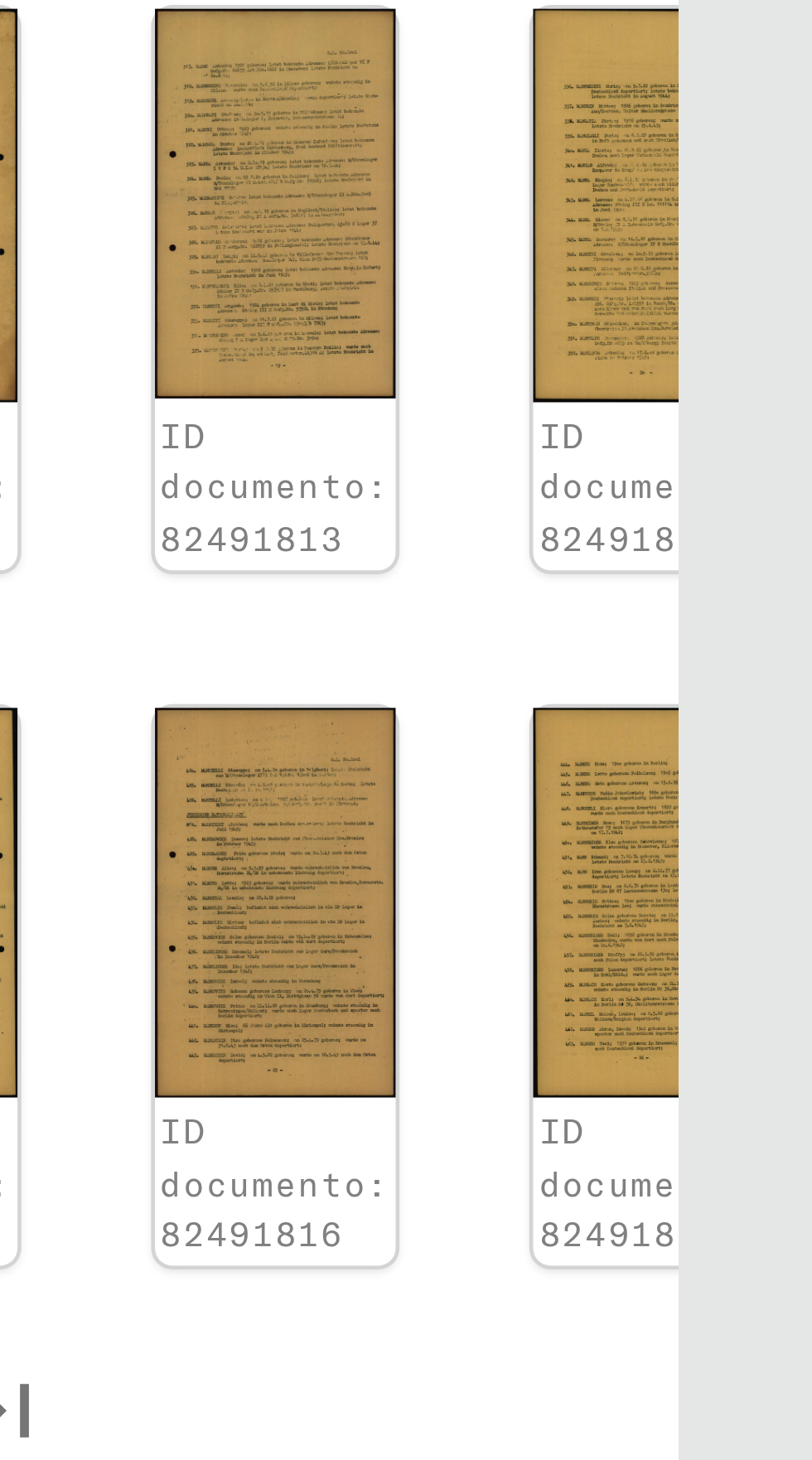
click at [752, 1003] on img at bounding box center [778, 1044] width 52 height 84
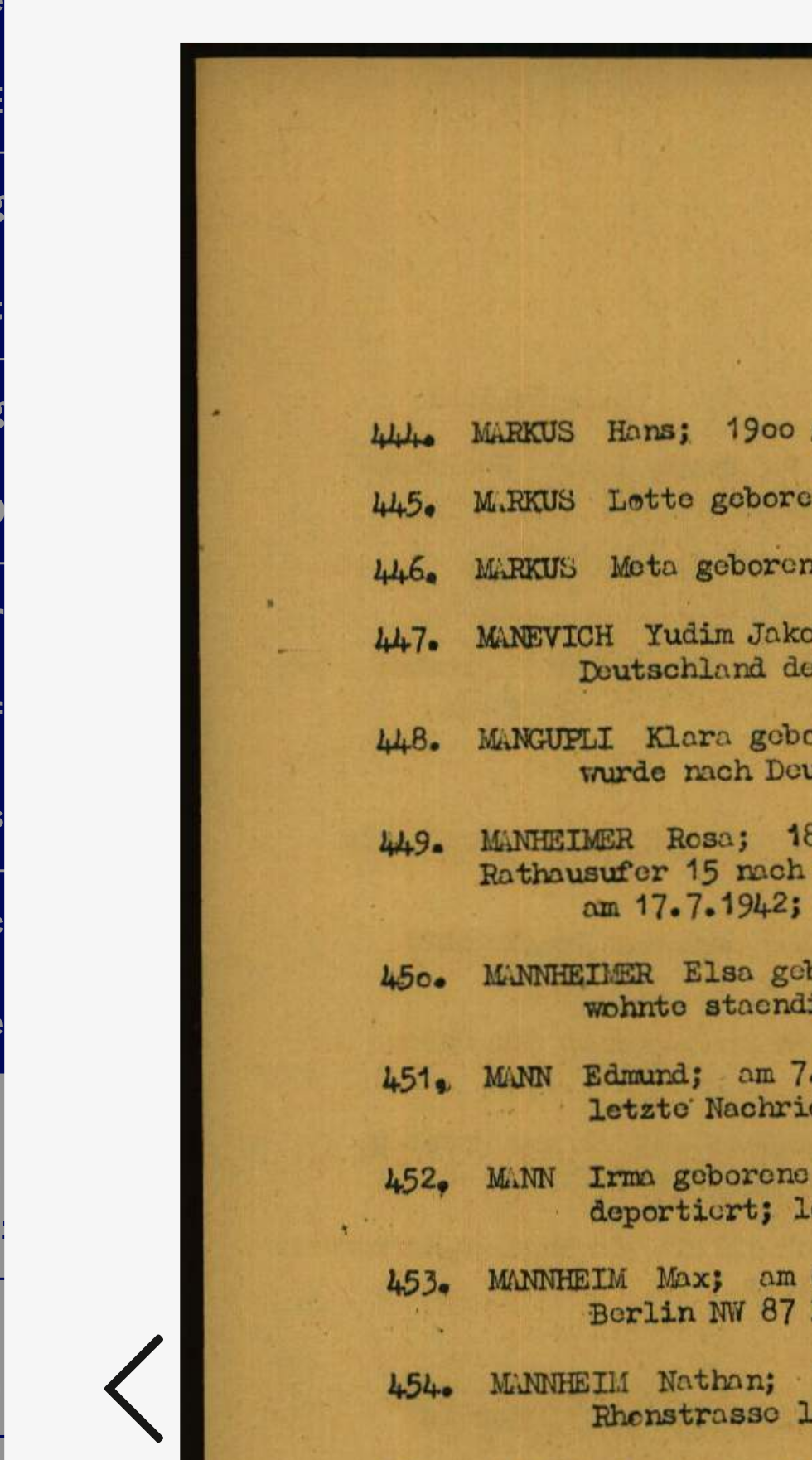
click at [113, 736] on icon at bounding box center [123, 743] width 20 height 40
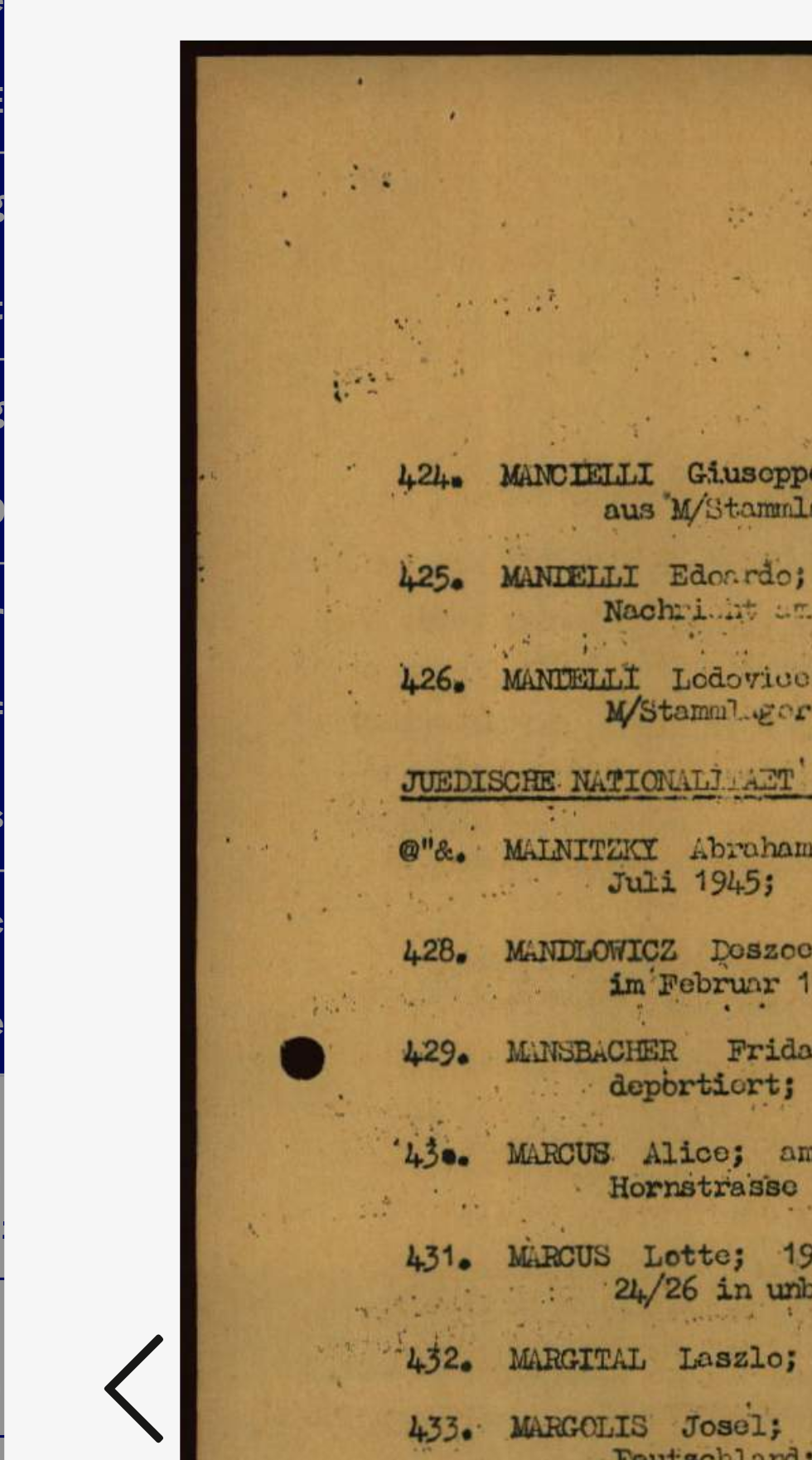
click at [113, 744] on icon at bounding box center [123, 743] width 20 height 40
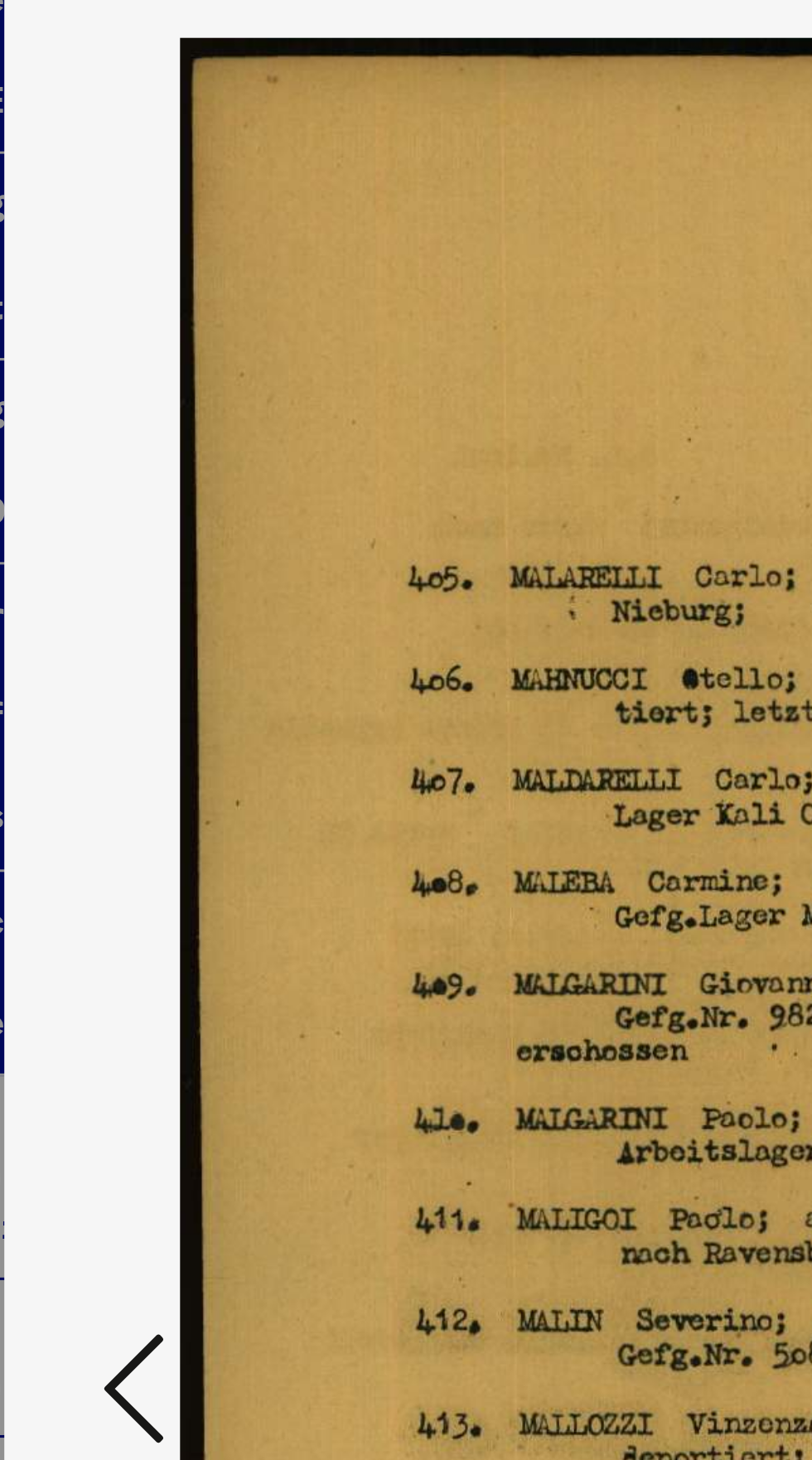
click at [116, 746] on icon at bounding box center [123, 743] width 20 height 40
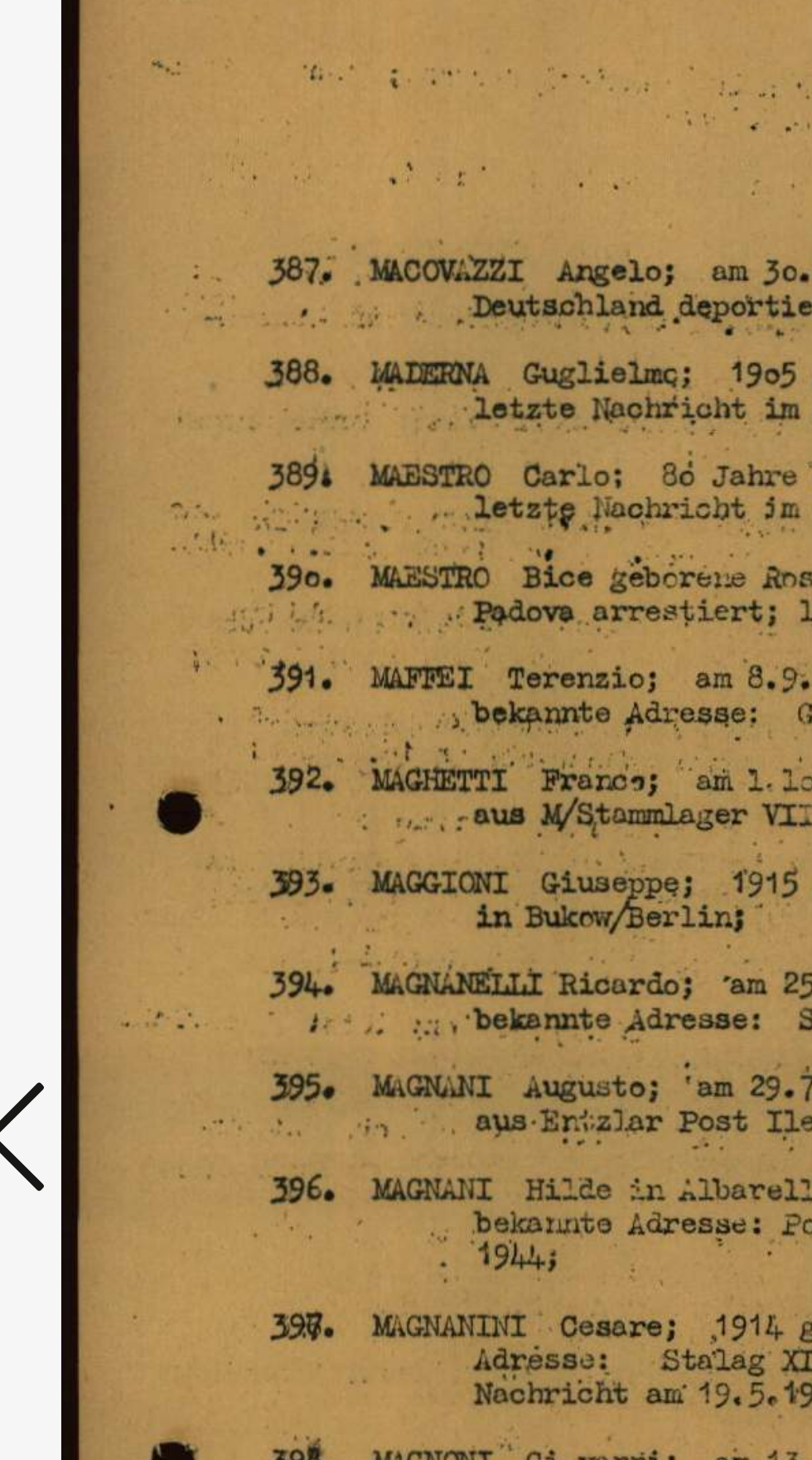
click at [125, 751] on icon at bounding box center [123, 743] width 20 height 40
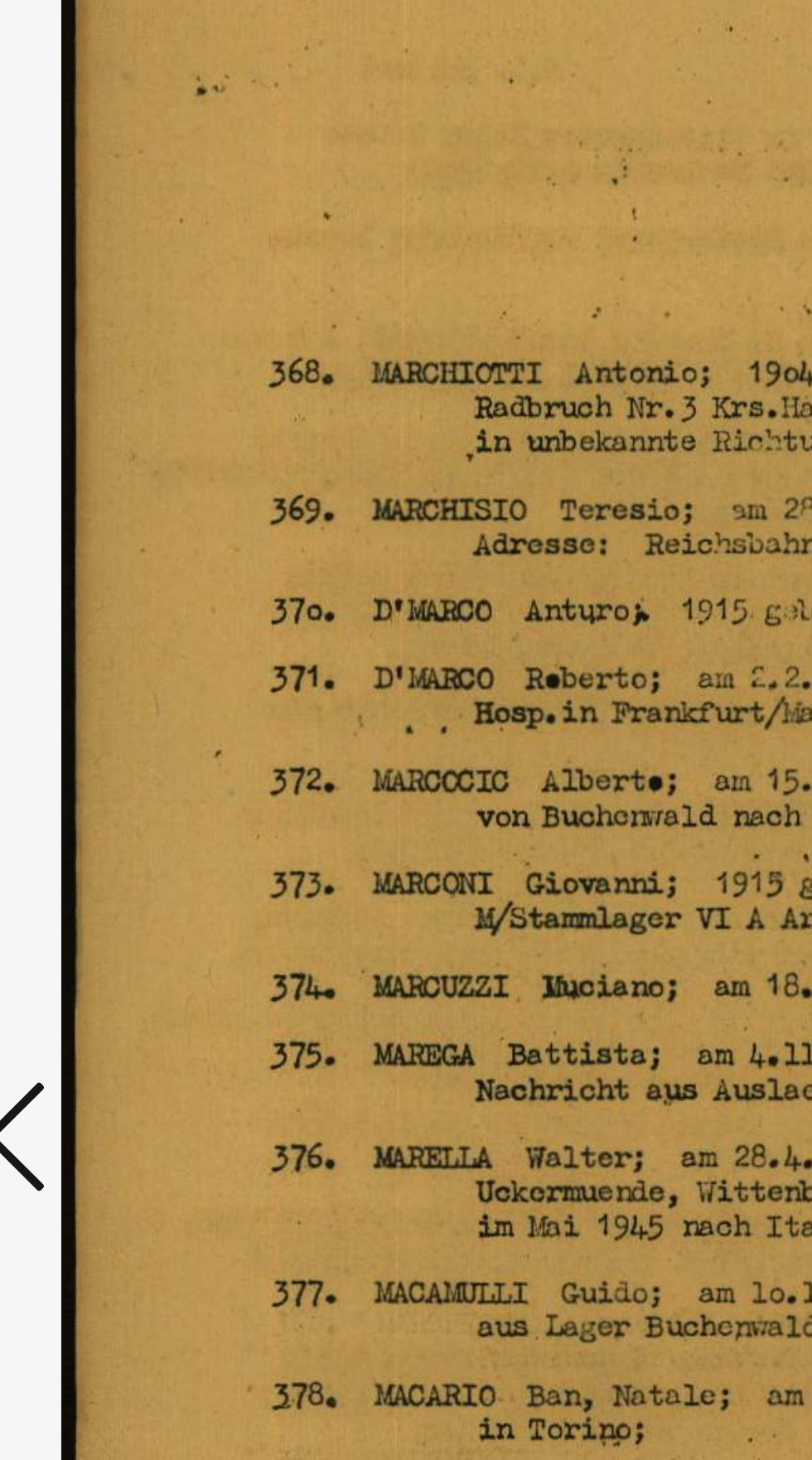
click at [123, 748] on icon at bounding box center [123, 743] width 20 height 40
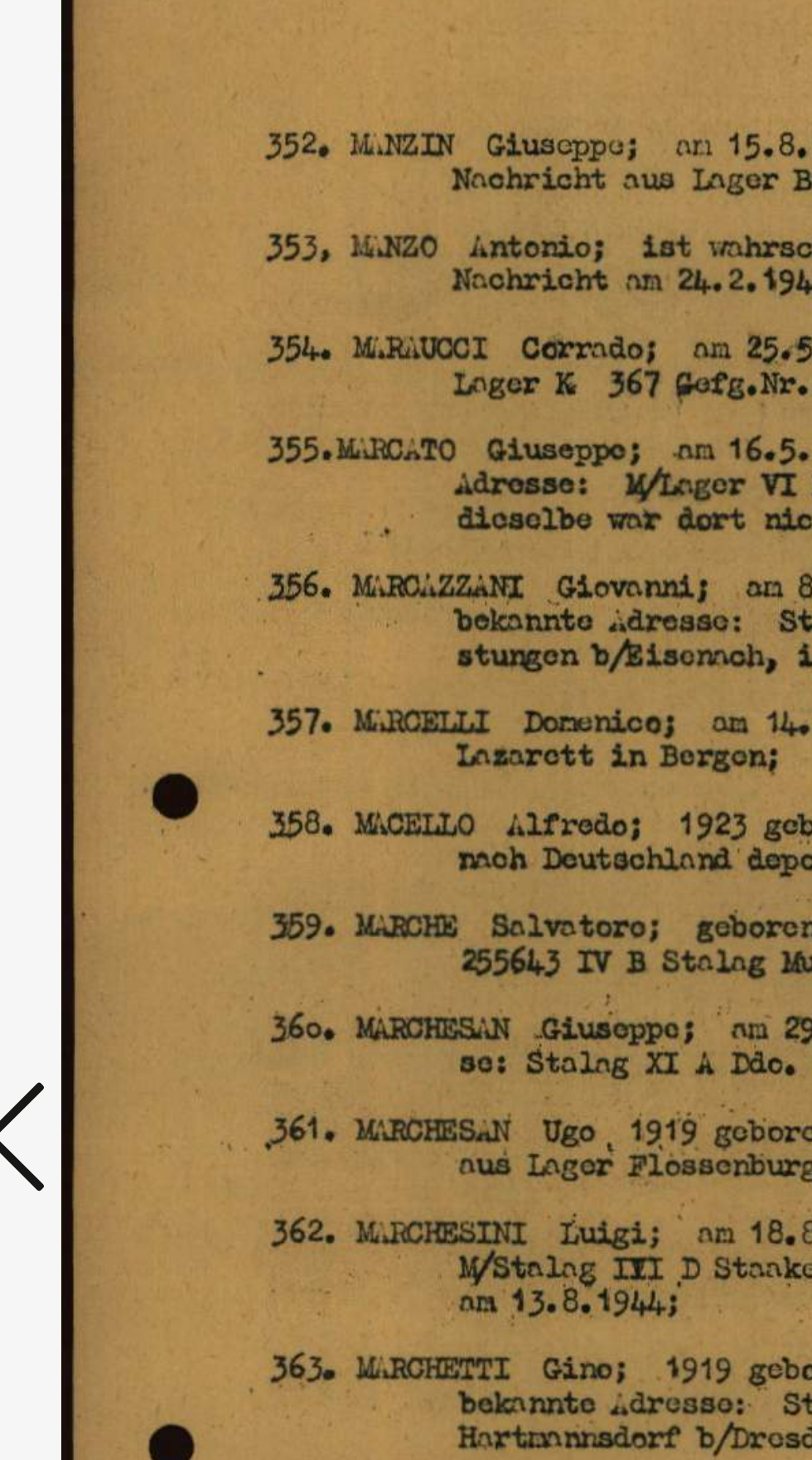
click at [125, 740] on icon at bounding box center [123, 743] width 20 height 40
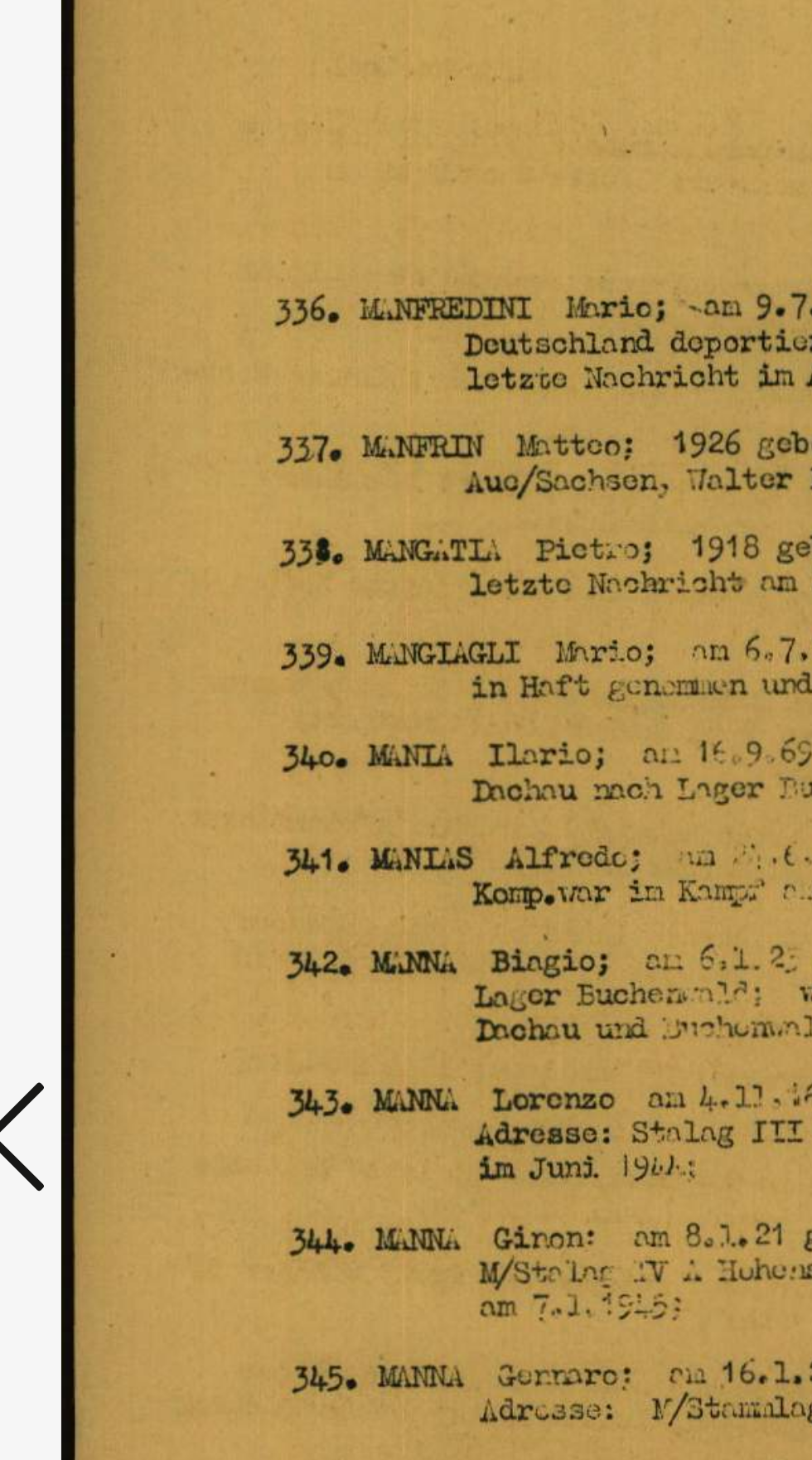
click at [124, 742] on icon at bounding box center [123, 743] width 20 height 40
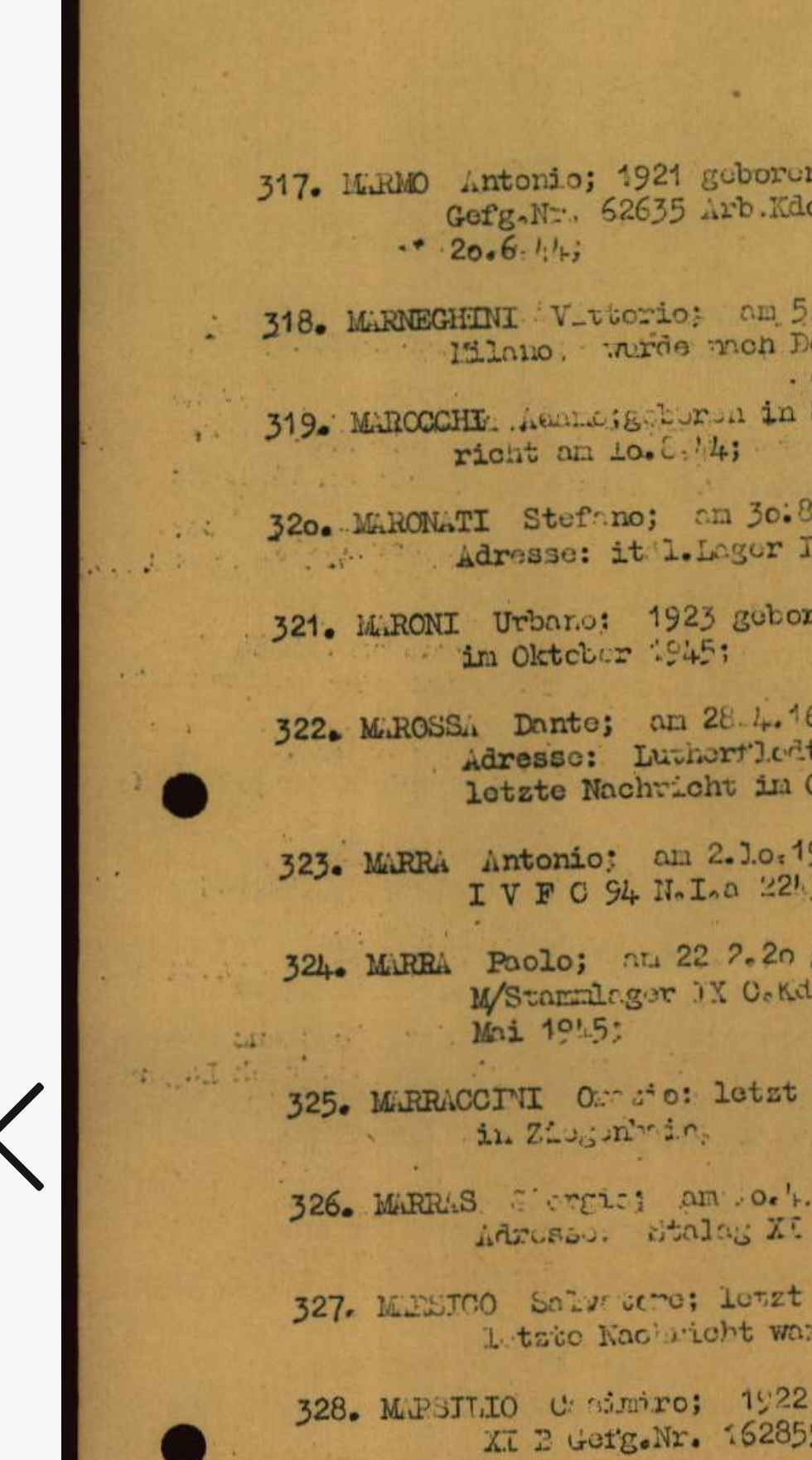
click at [124, 739] on icon at bounding box center [123, 743] width 20 height 40
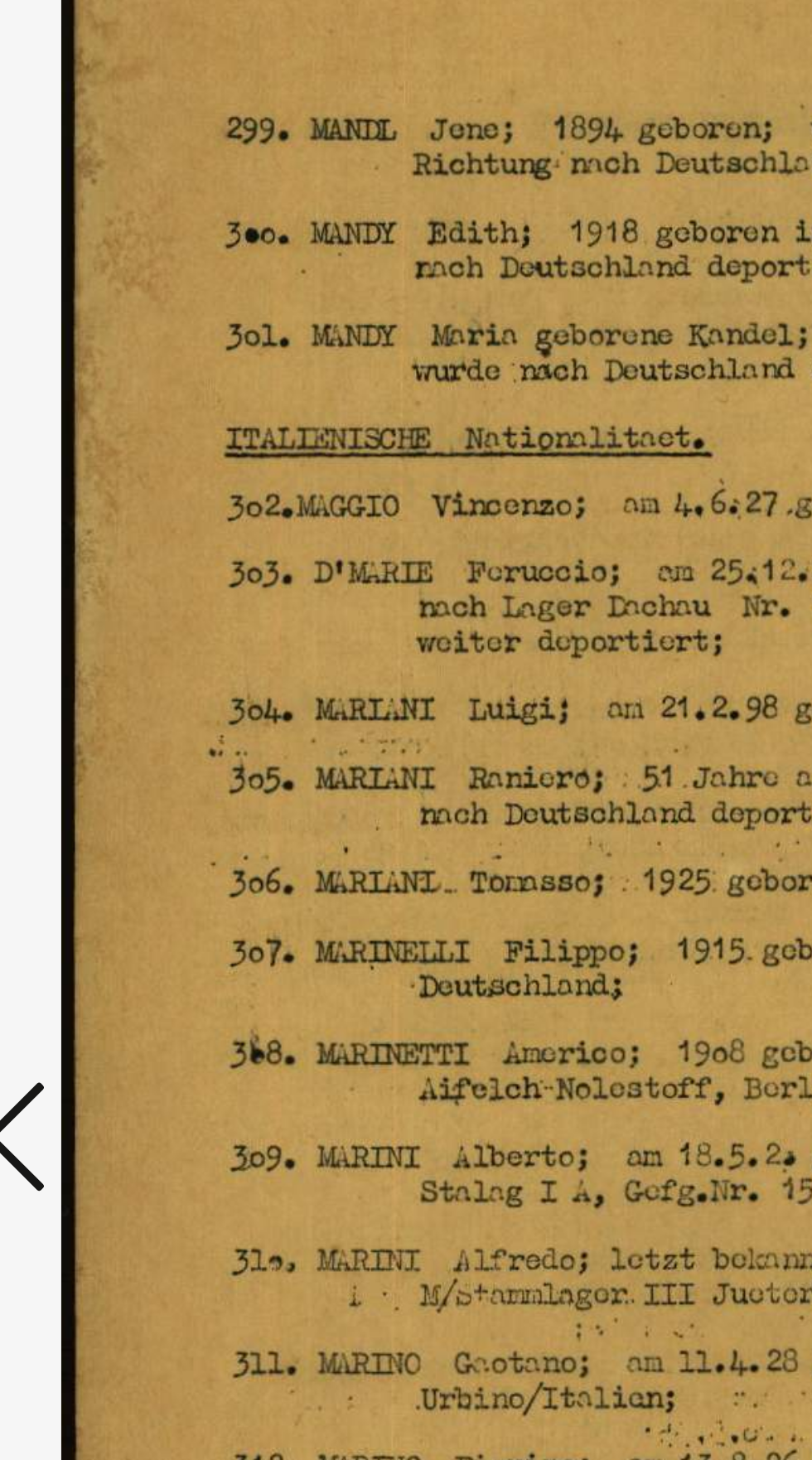
click at [126, 739] on icon at bounding box center [123, 743] width 20 height 40
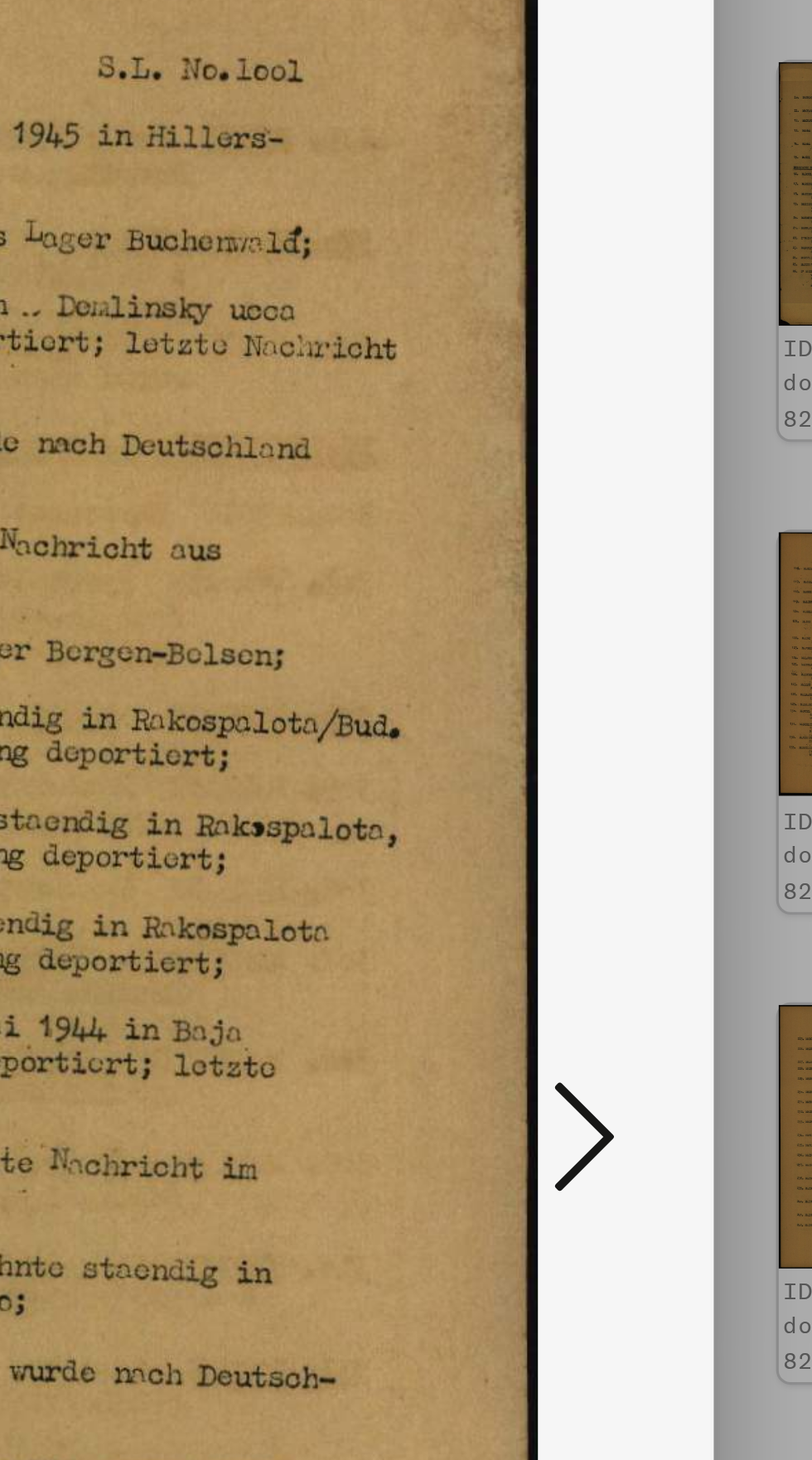
click at [685, 741] on icon at bounding box center [689, 743] width 20 height 40
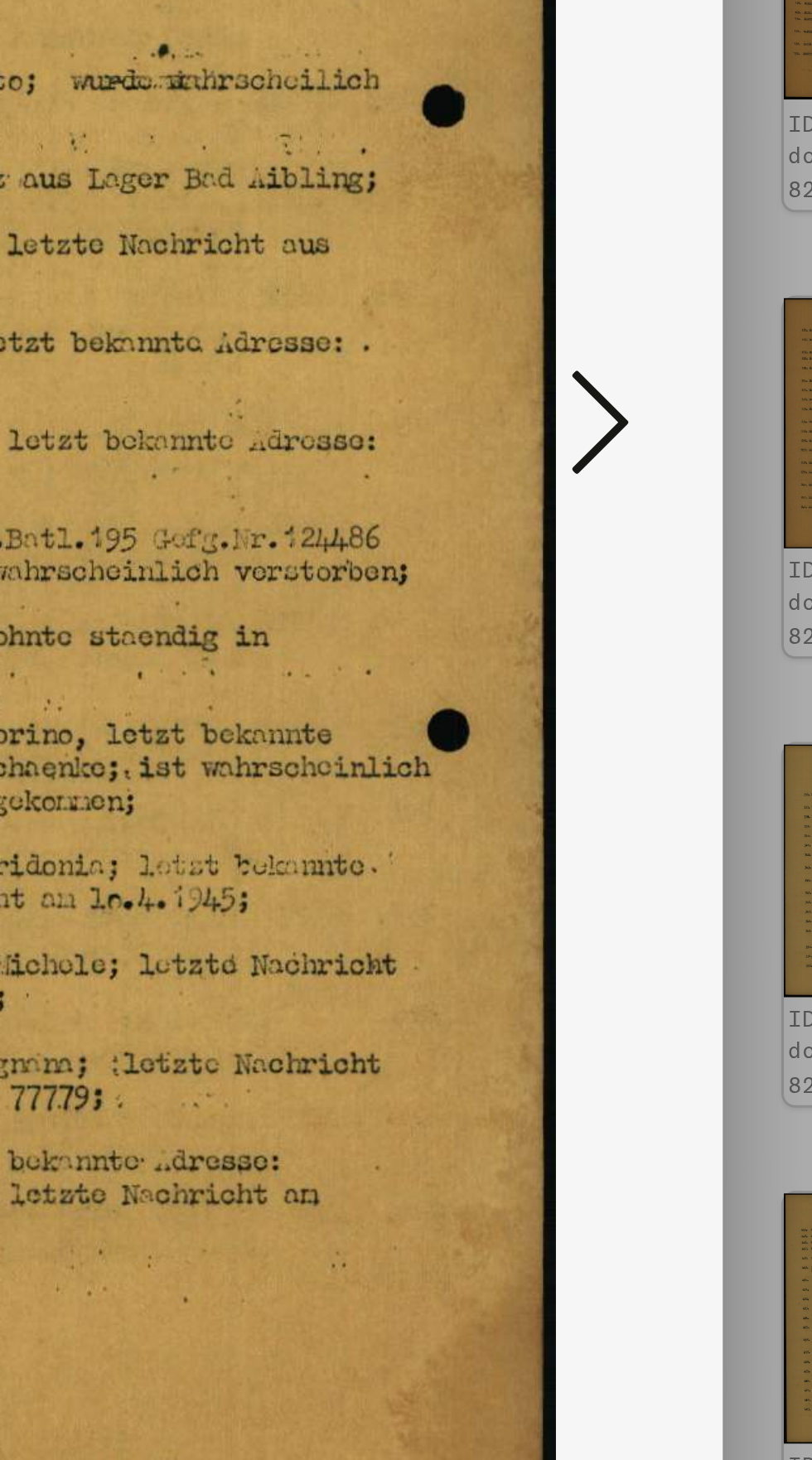
click at [688, 746] on icon at bounding box center [689, 743] width 20 height 40
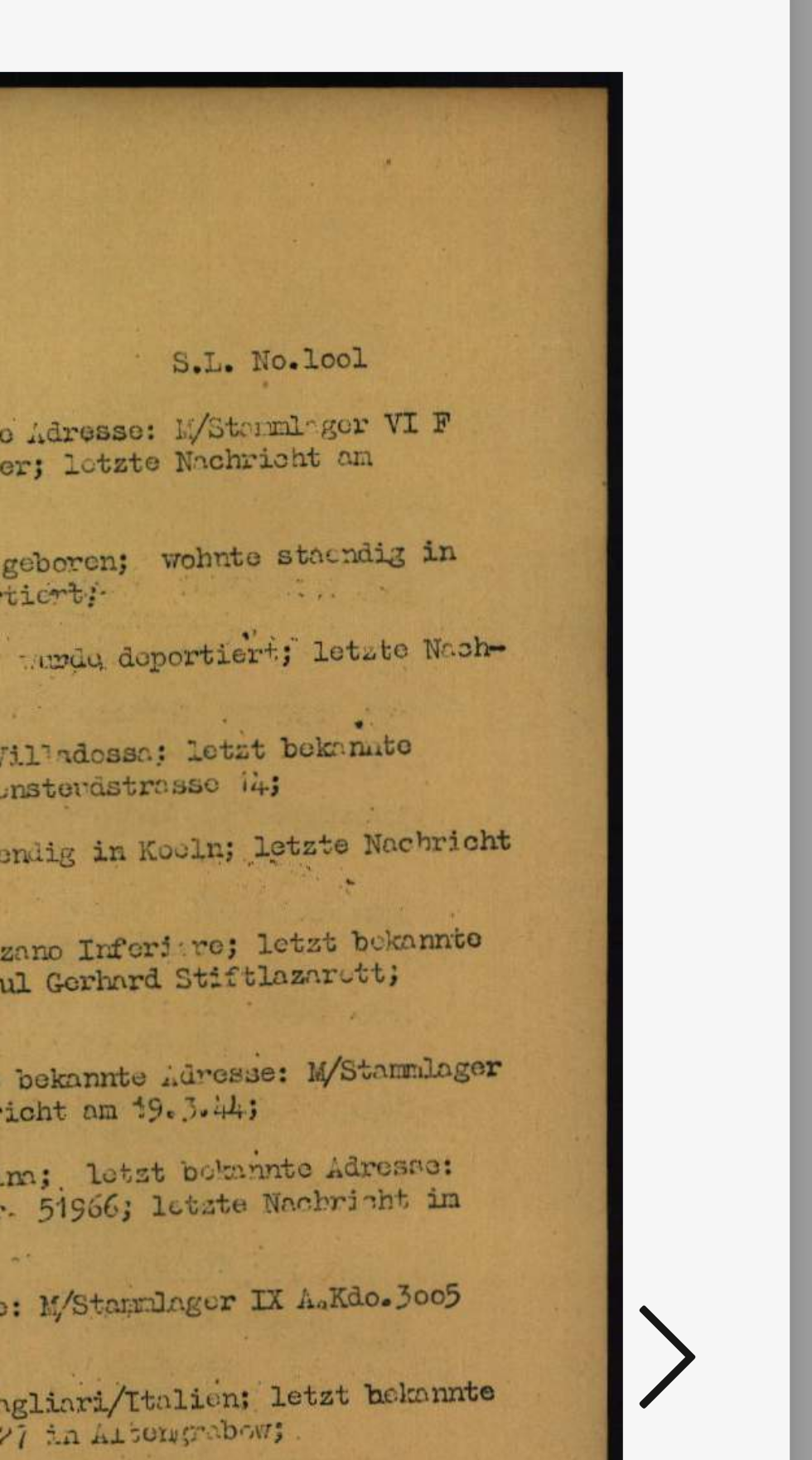
click at [688, 752] on icon at bounding box center [689, 743] width 20 height 40
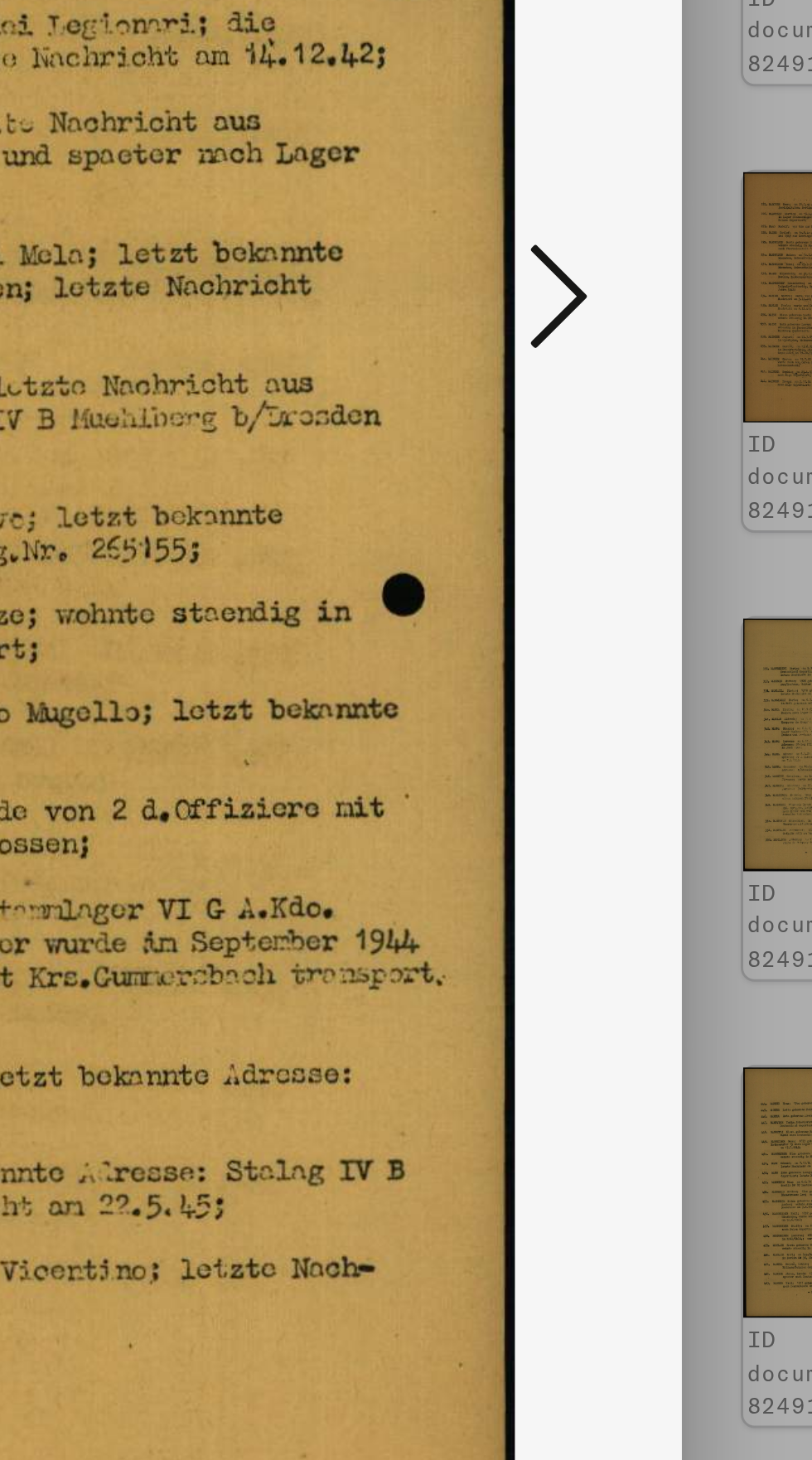
click at [688, 752] on icon at bounding box center [689, 743] width 20 height 40
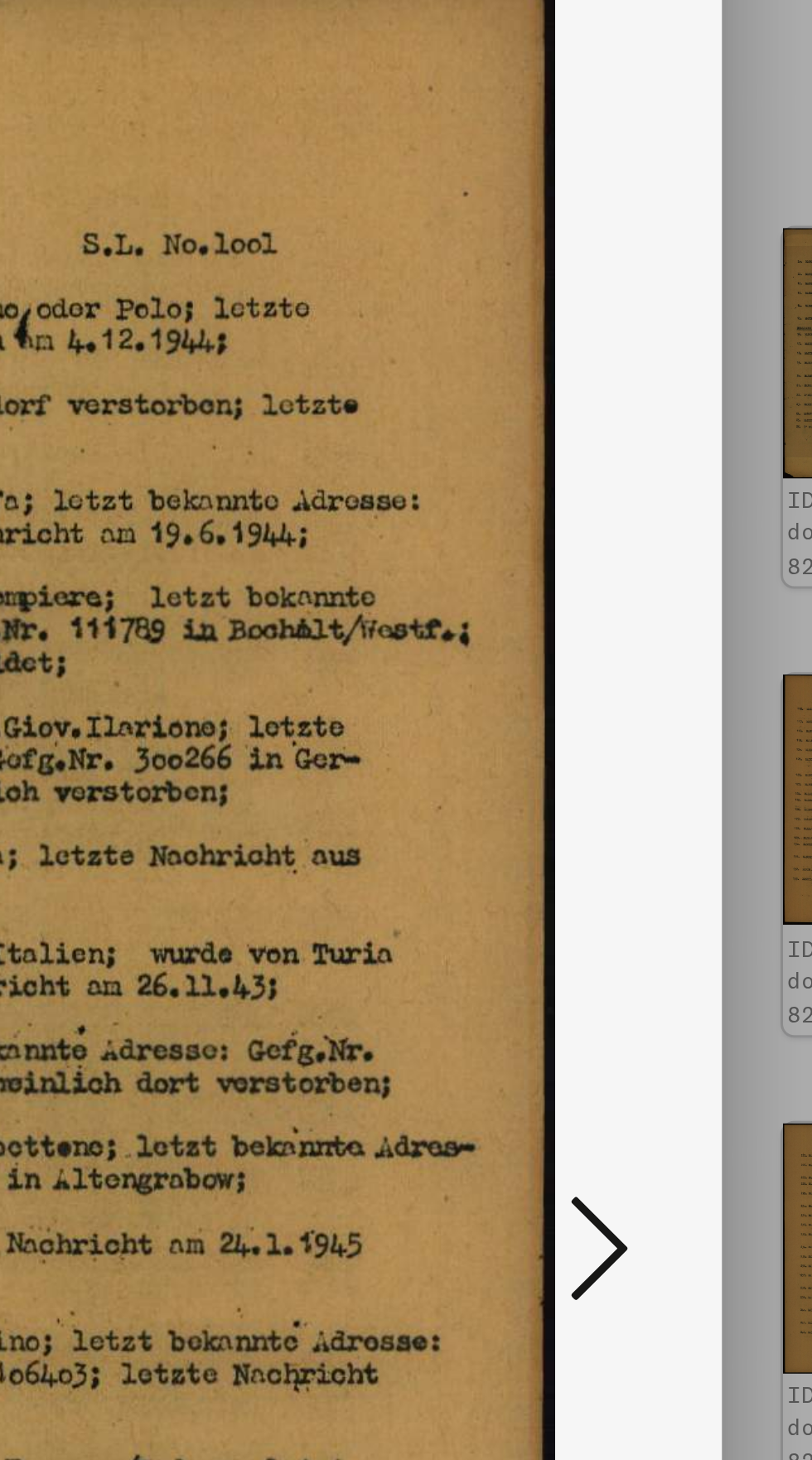
click at [697, 746] on icon at bounding box center [689, 743] width 20 height 40
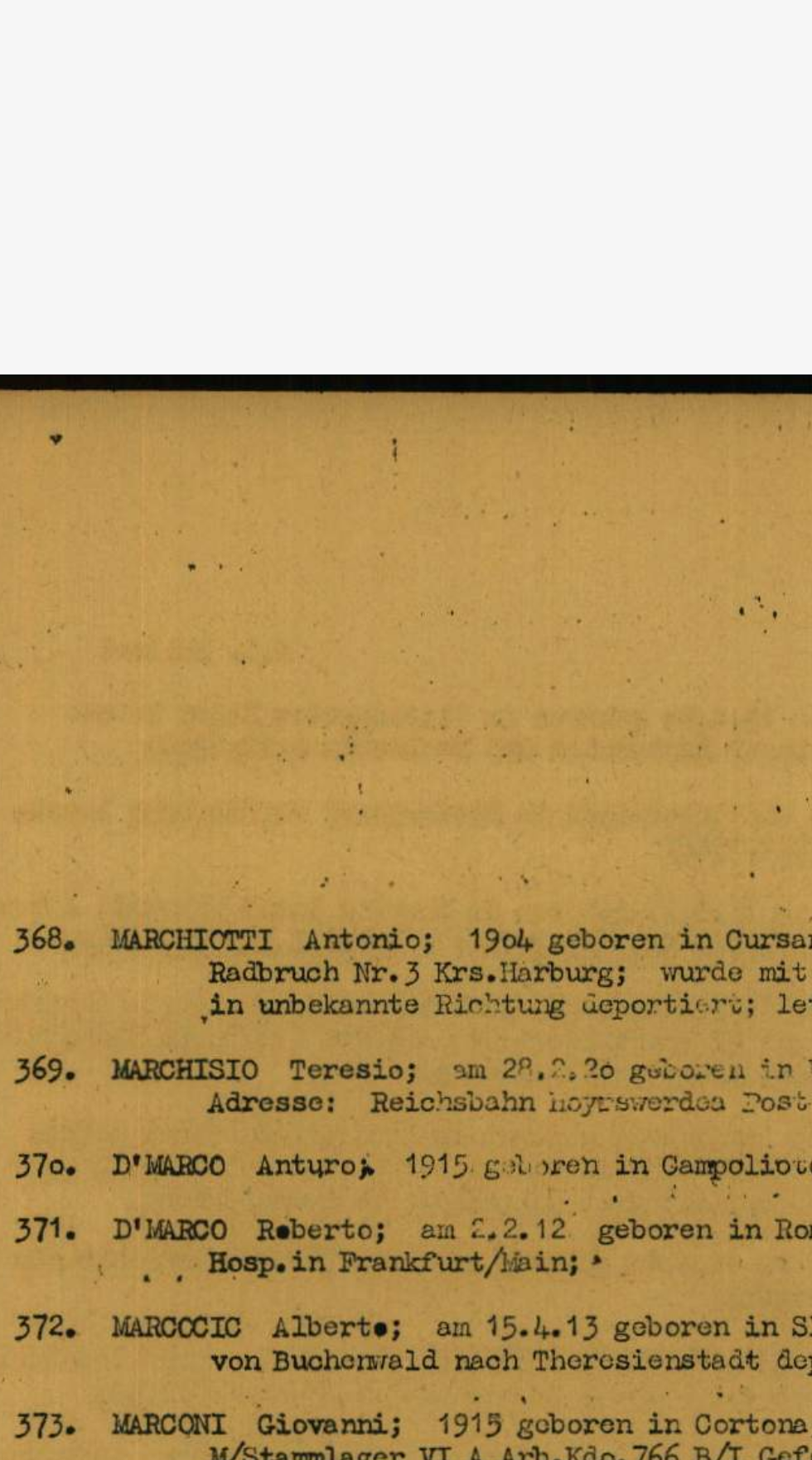
scroll to position [0, 0]
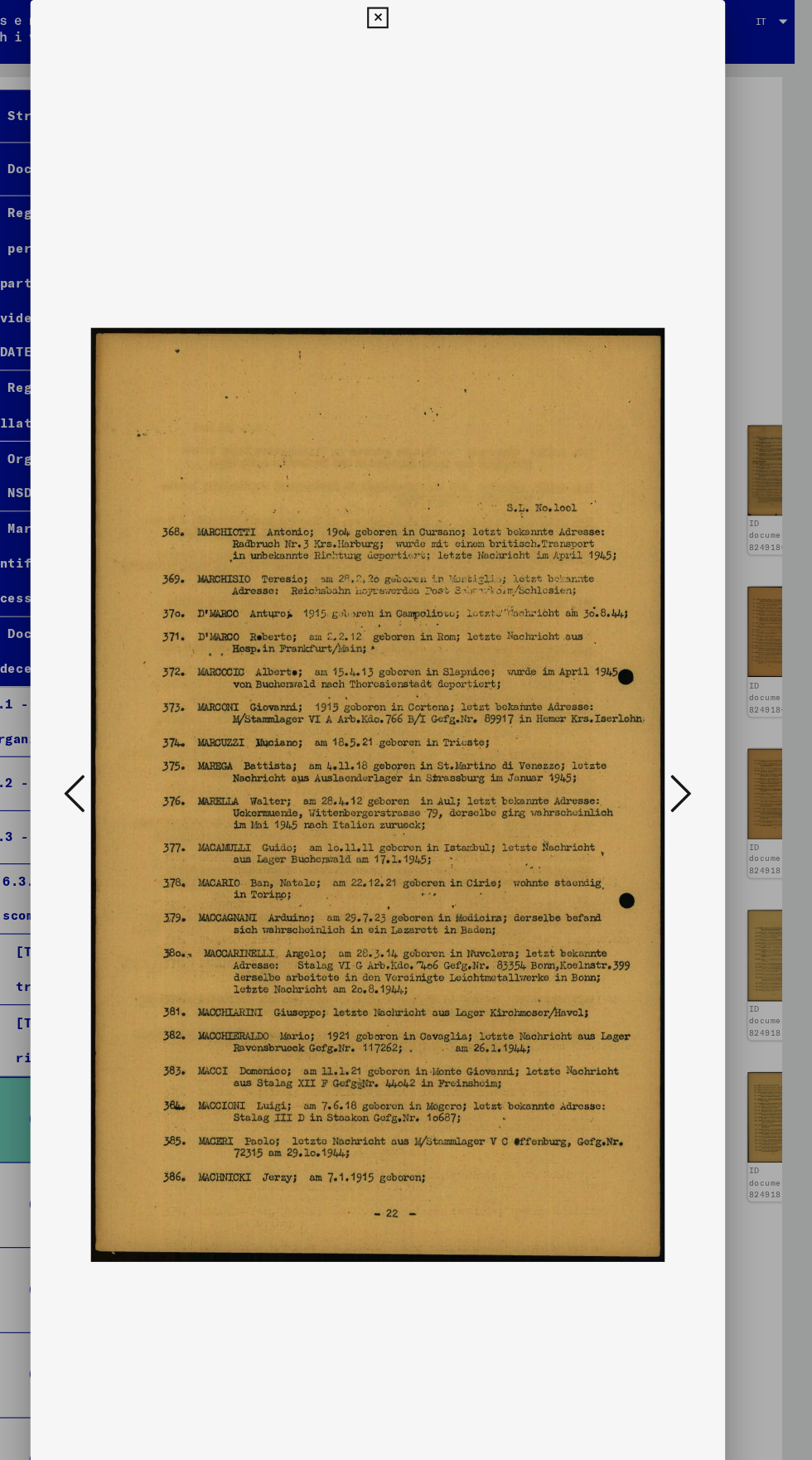
click at [414, 23] on icon at bounding box center [406, 16] width 19 height 20
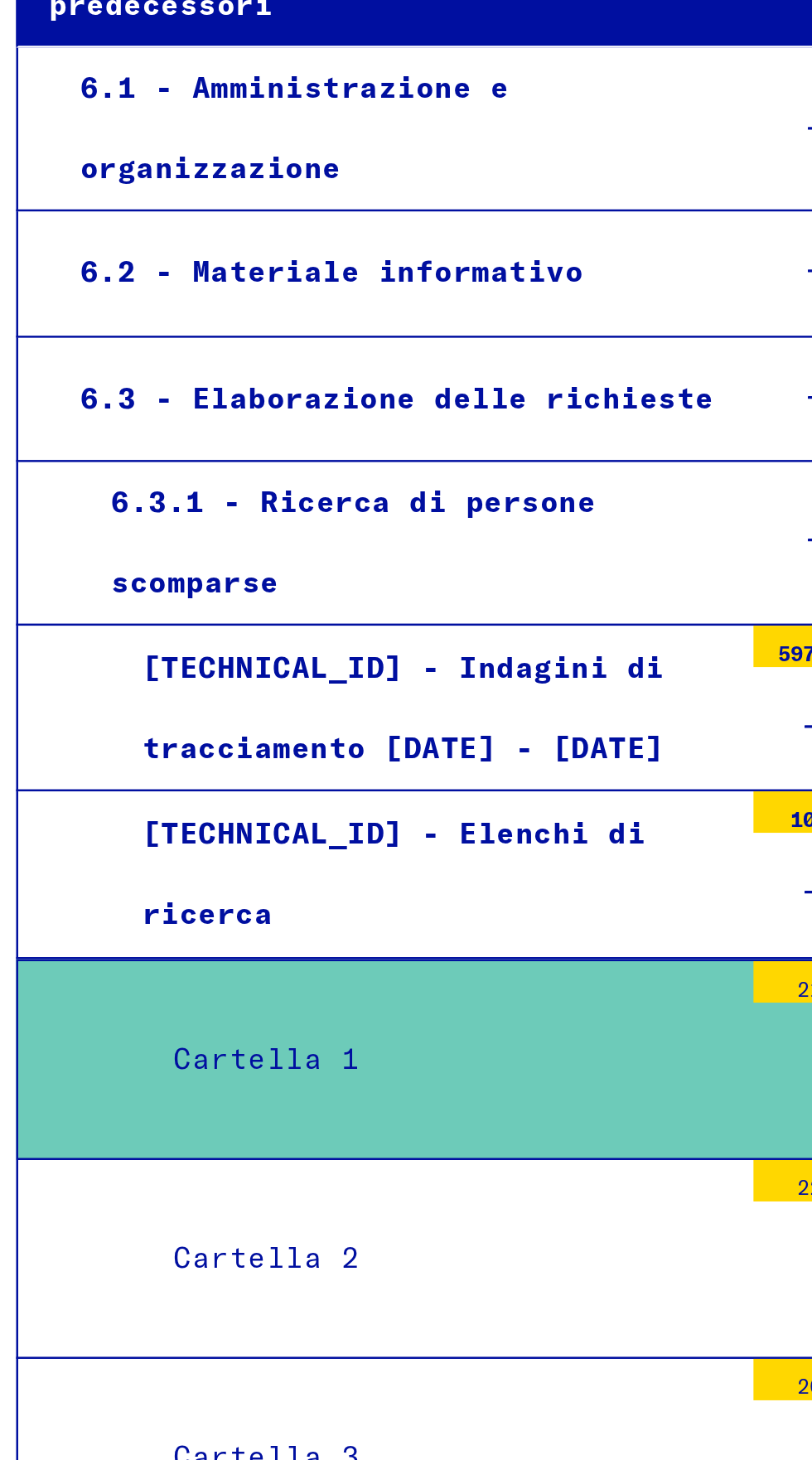
scroll to position [305, 0]
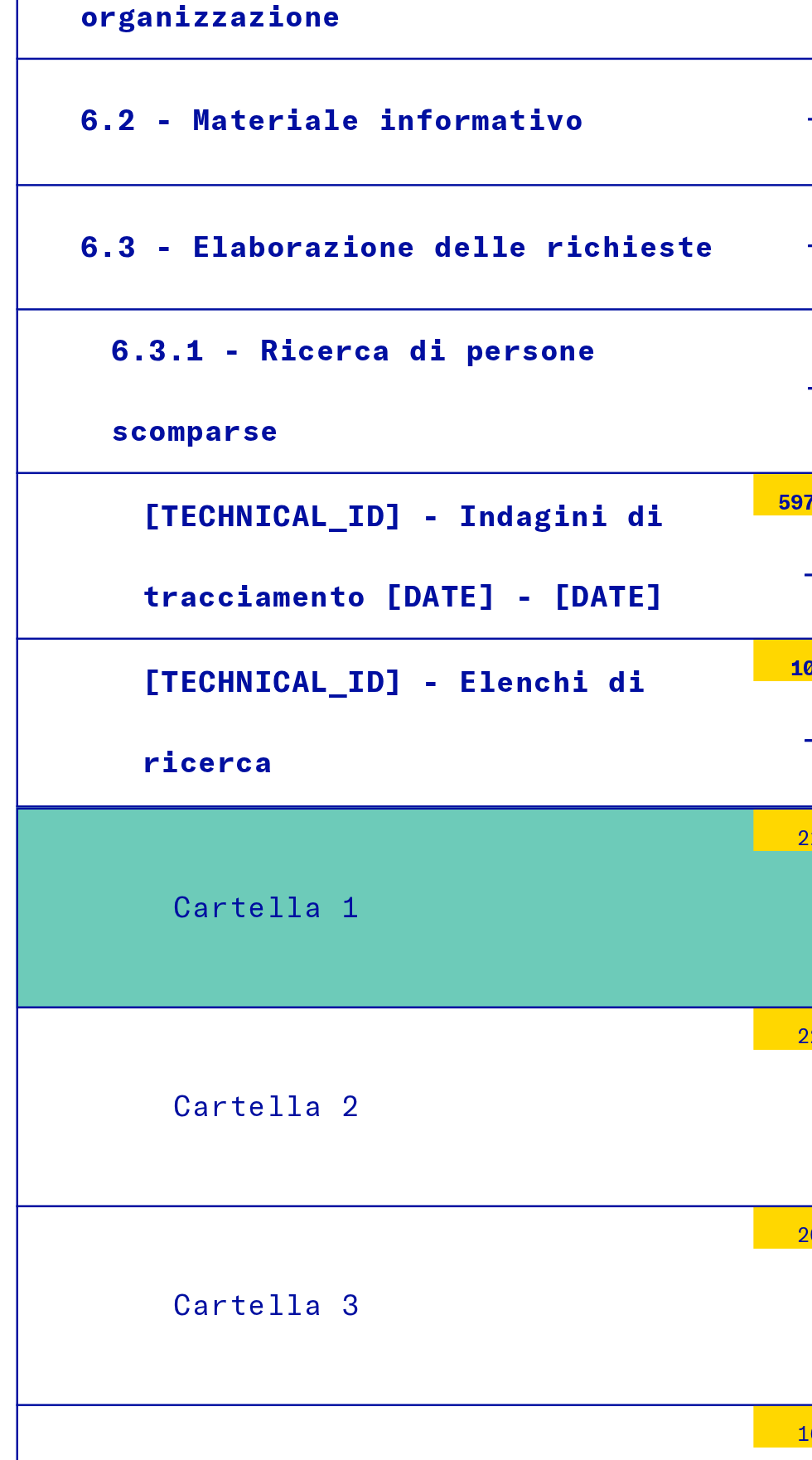
click at [75, 920] on div "Cartella 2" at bounding box center [187, 935] width 236 height 32
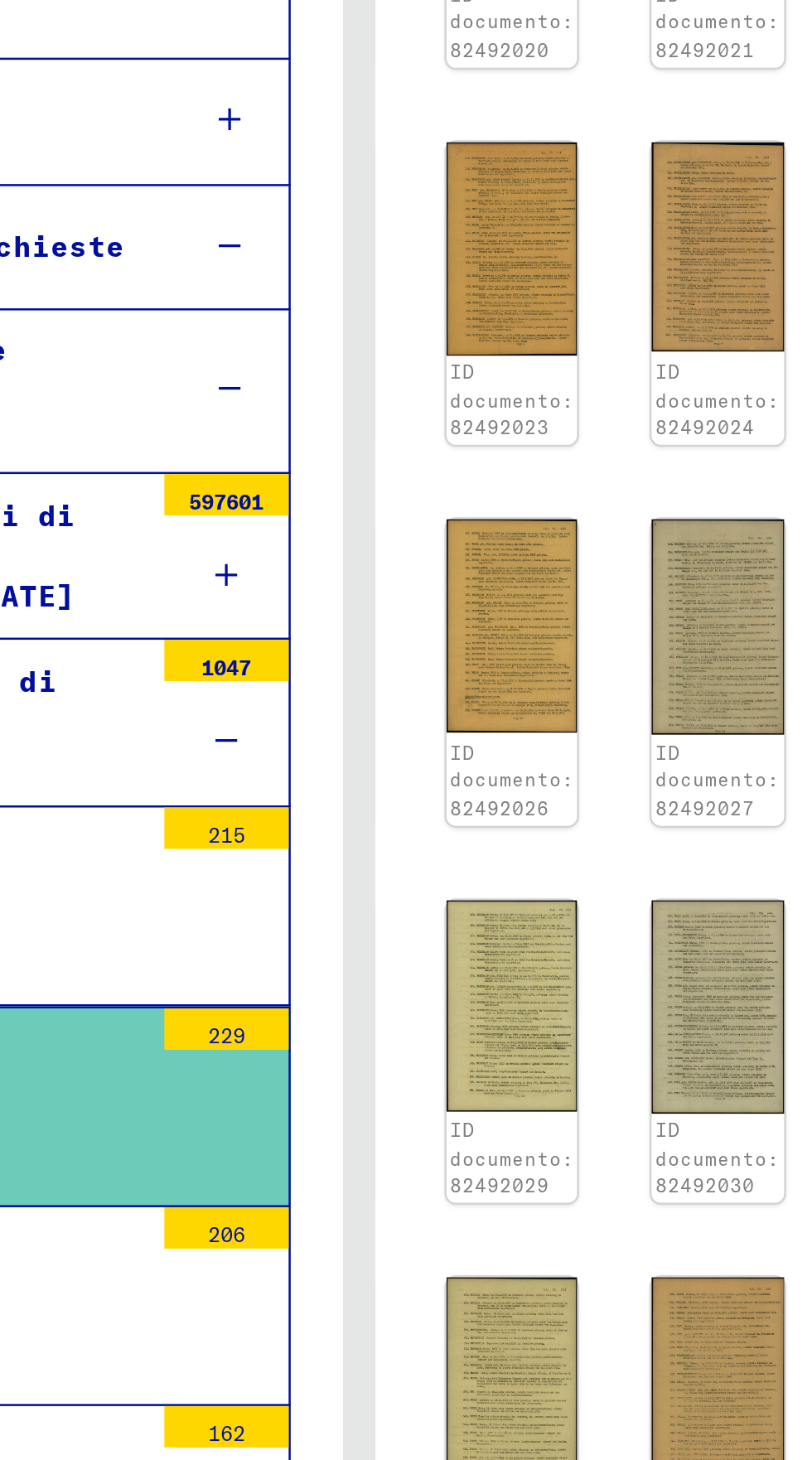
scroll to position [0, 102]
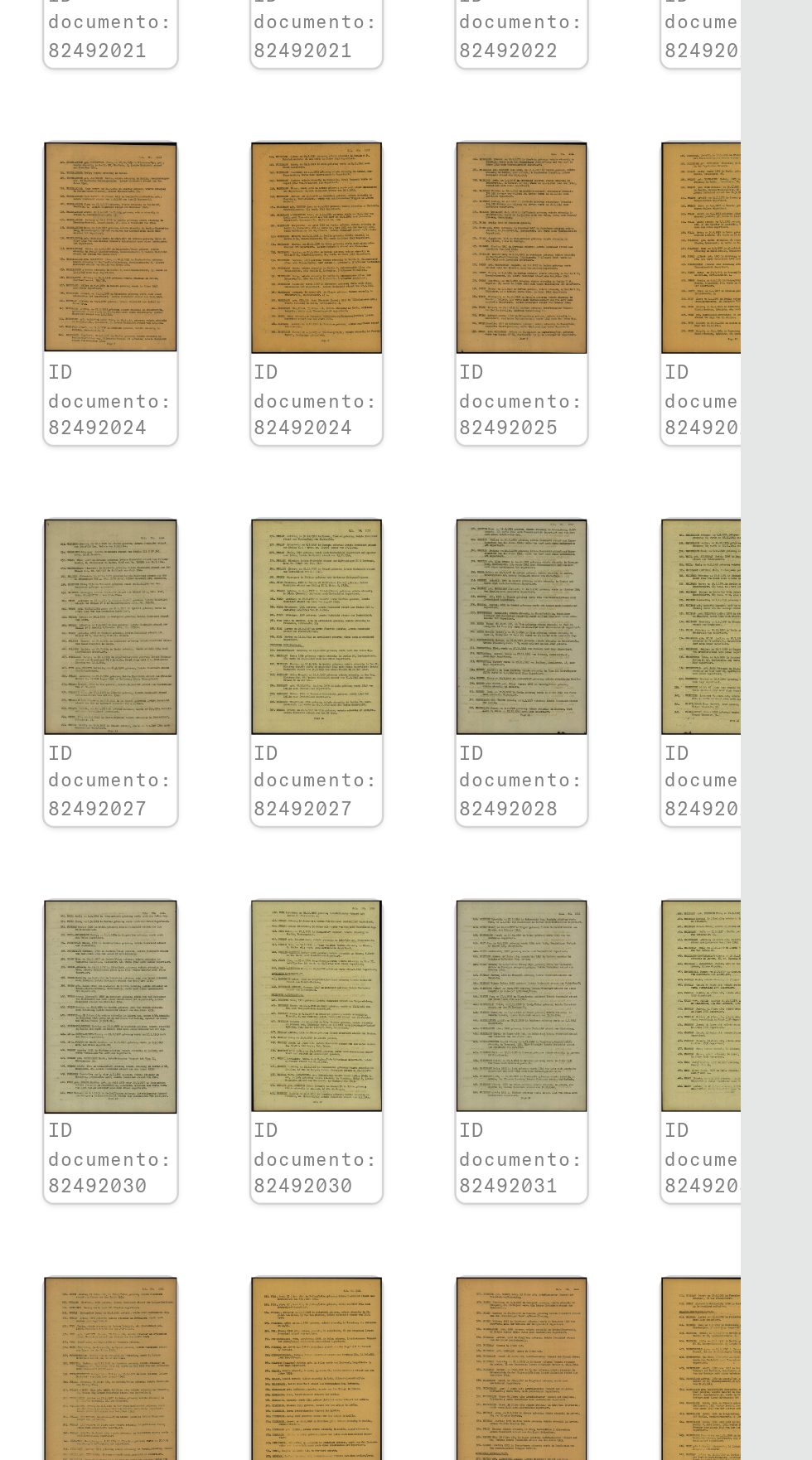
click at [752, 1004] on img at bounding box center [778, 1046] width 52 height 86
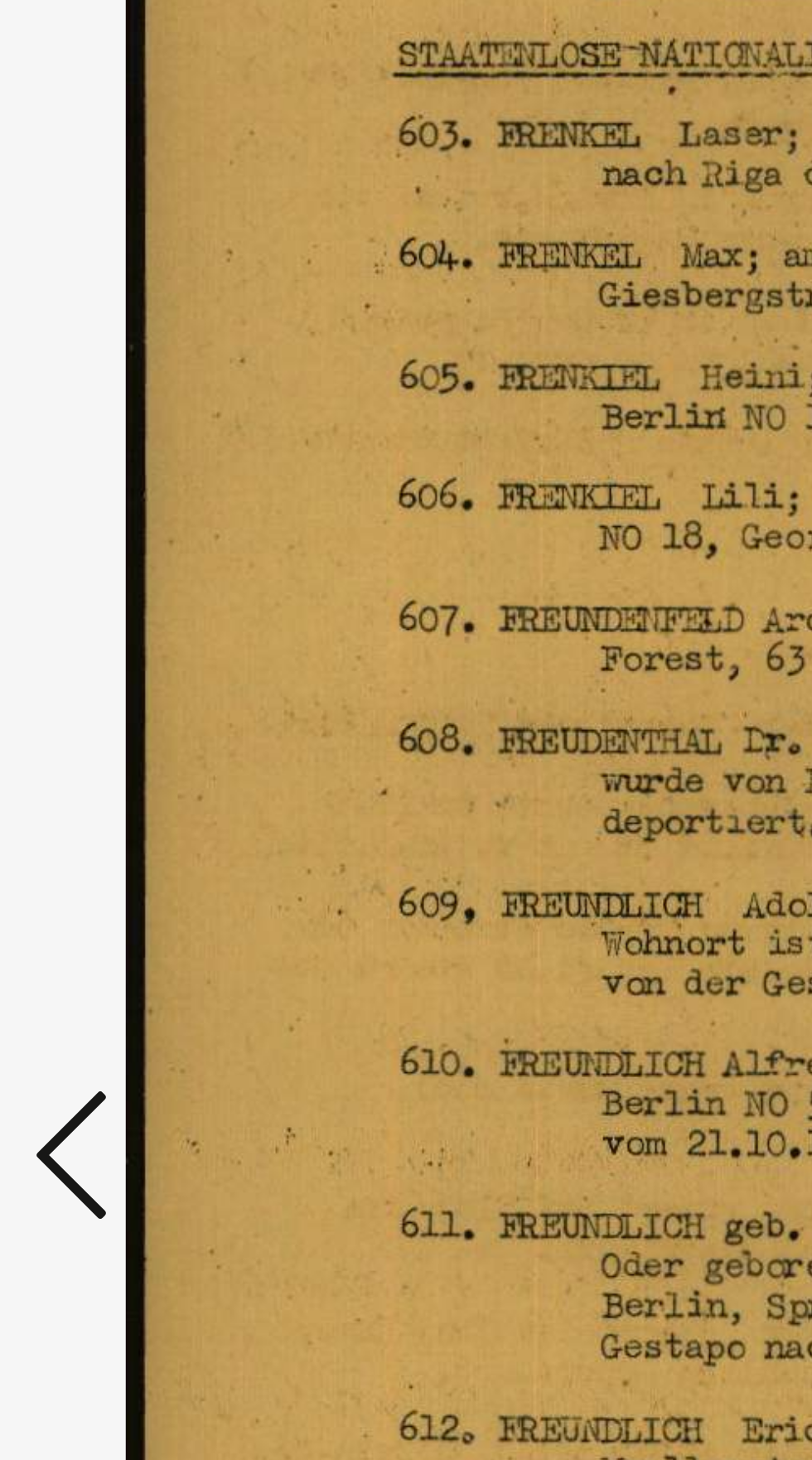
click at [121, 707] on icon at bounding box center [123, 686] width 20 height 40
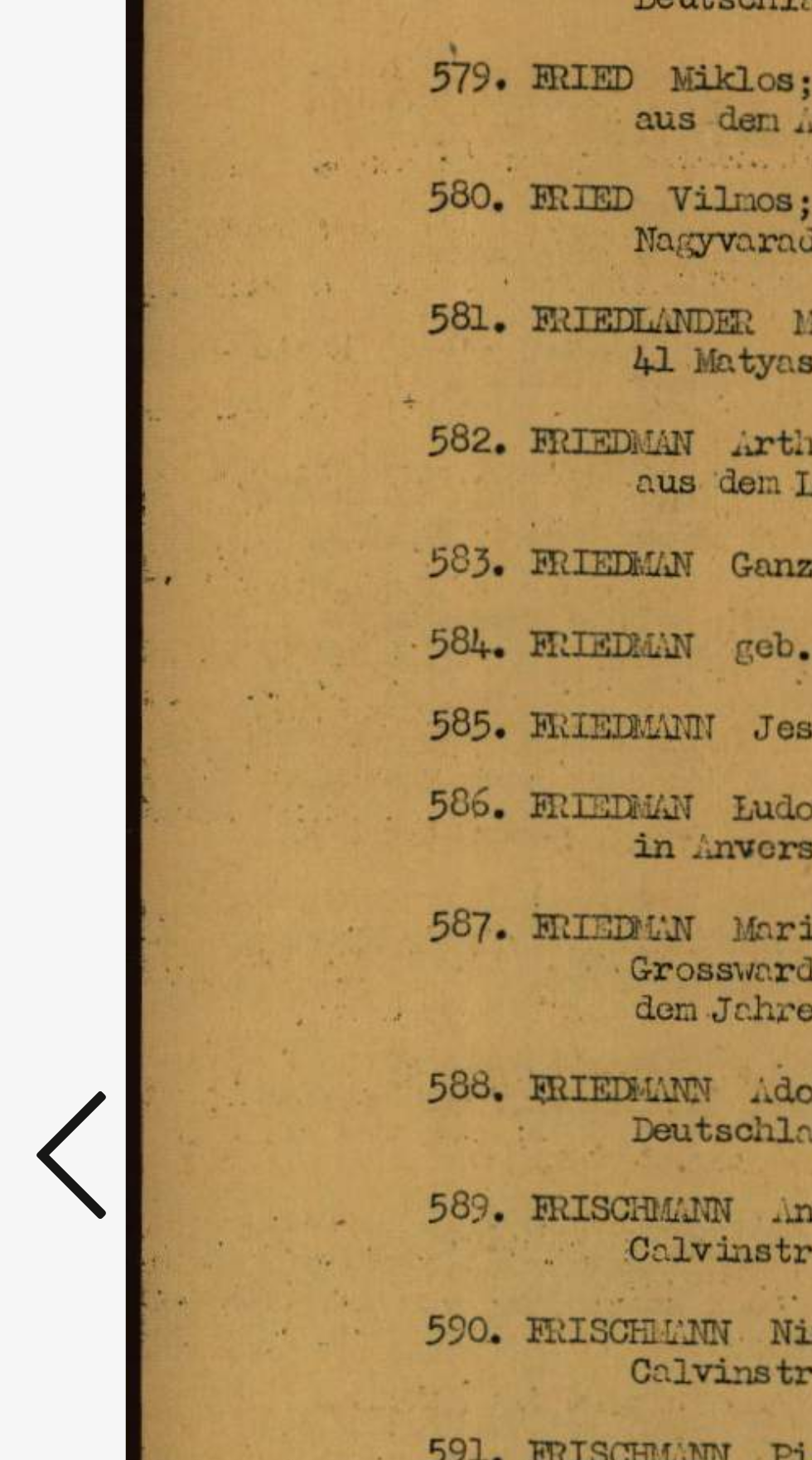
click at [123, 707] on icon at bounding box center [123, 686] width 20 height 40
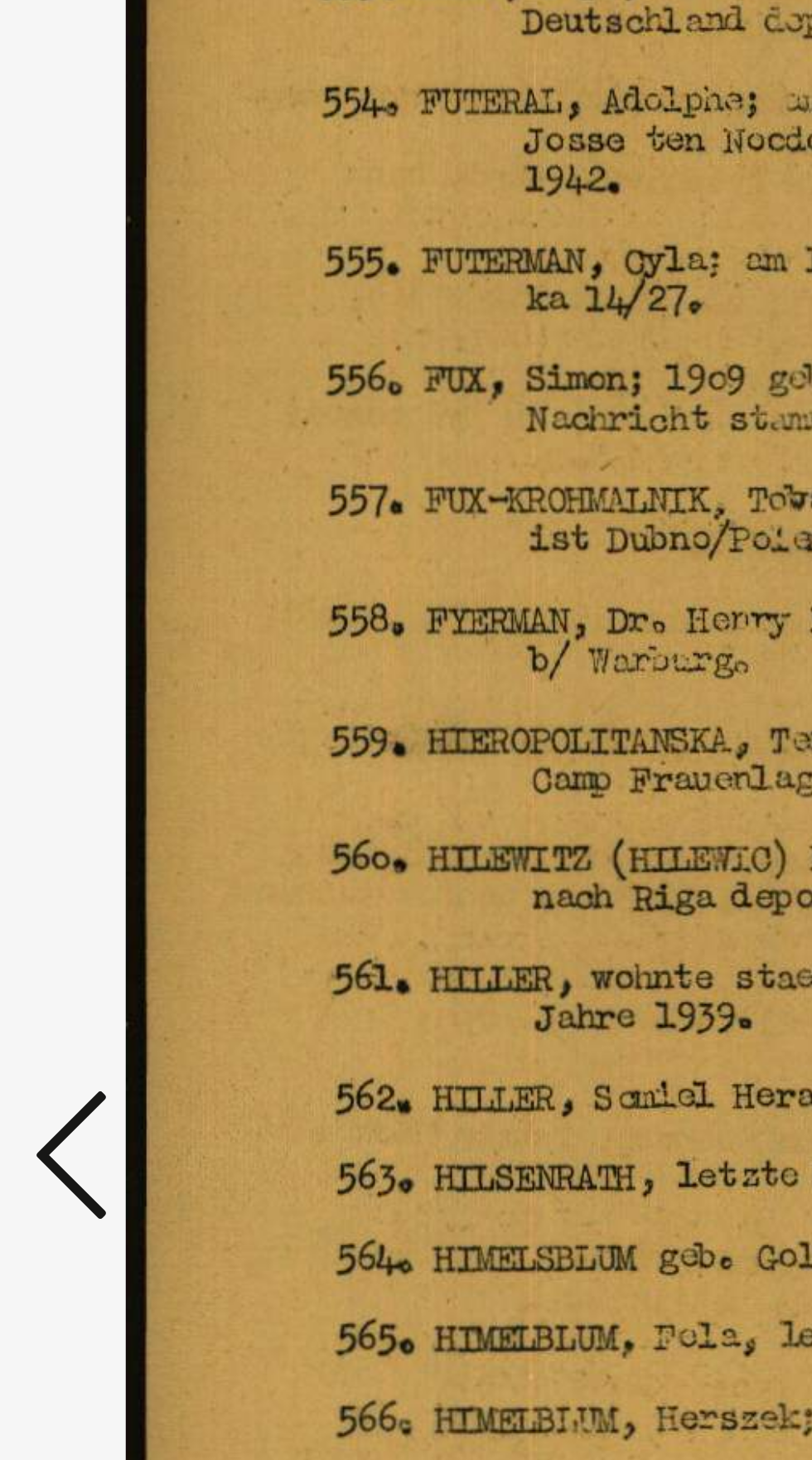
click at [125, 707] on icon at bounding box center [123, 686] width 20 height 40
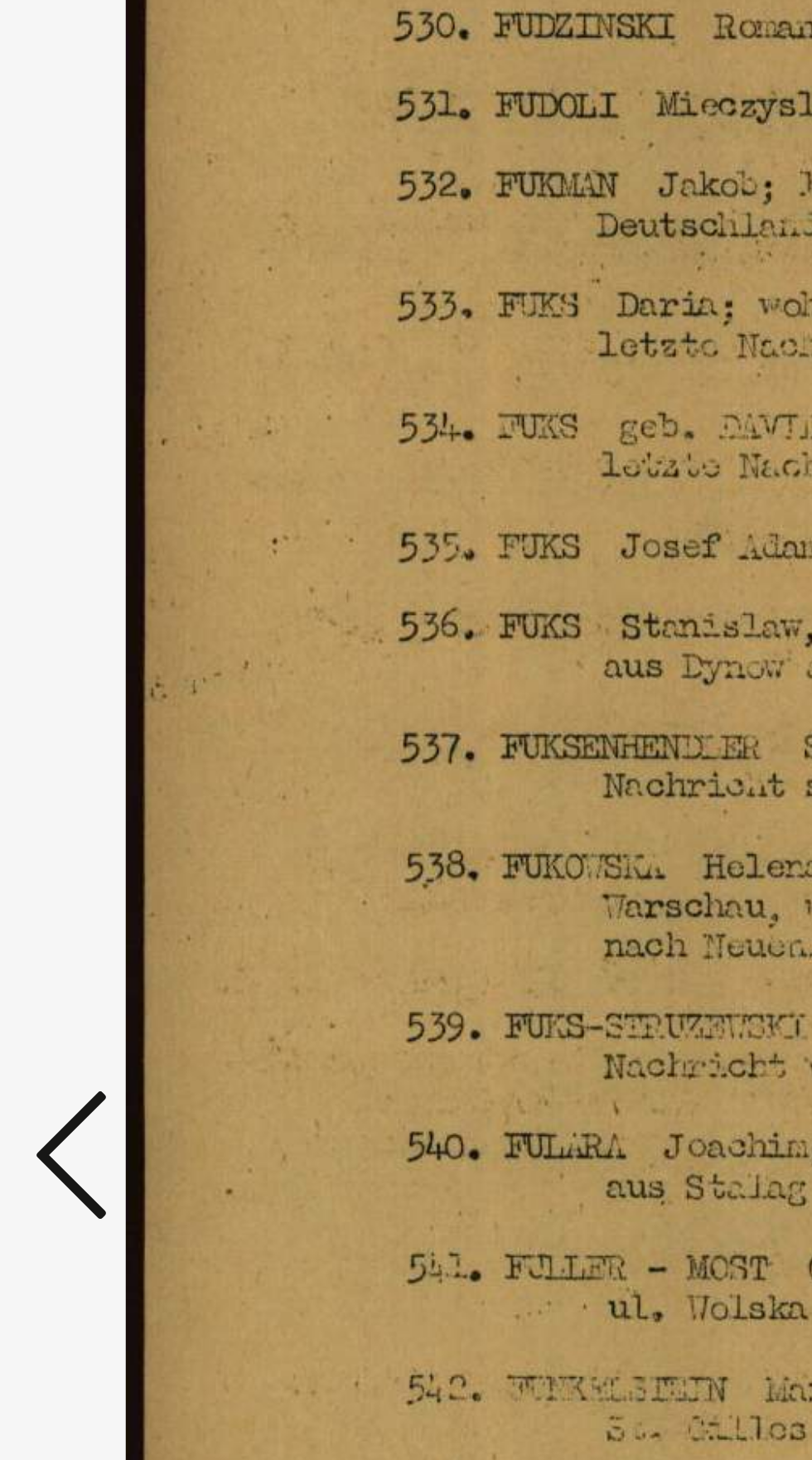
click at [130, 707] on icon at bounding box center [123, 686] width 20 height 40
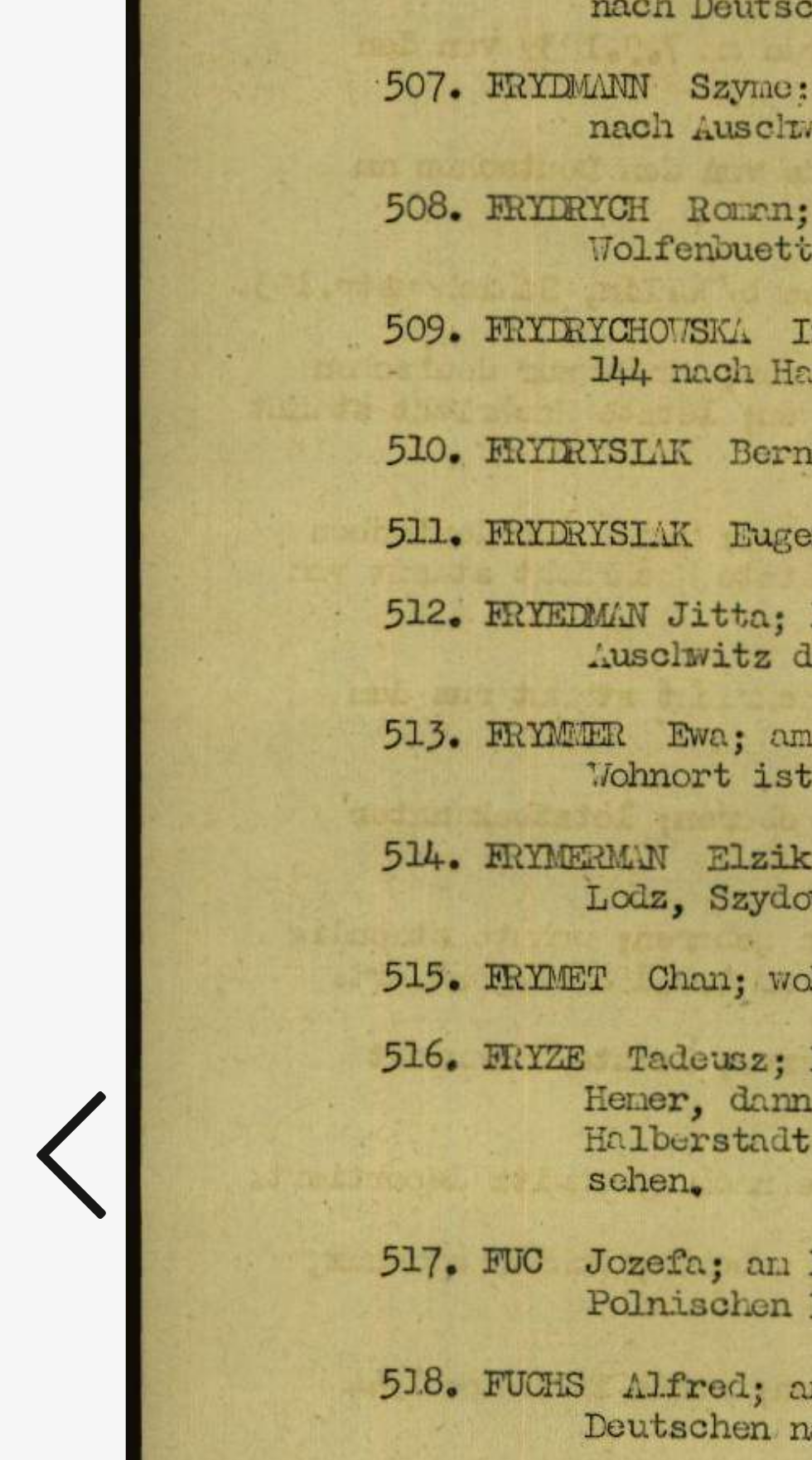
click at [129, 707] on icon at bounding box center [123, 686] width 20 height 40
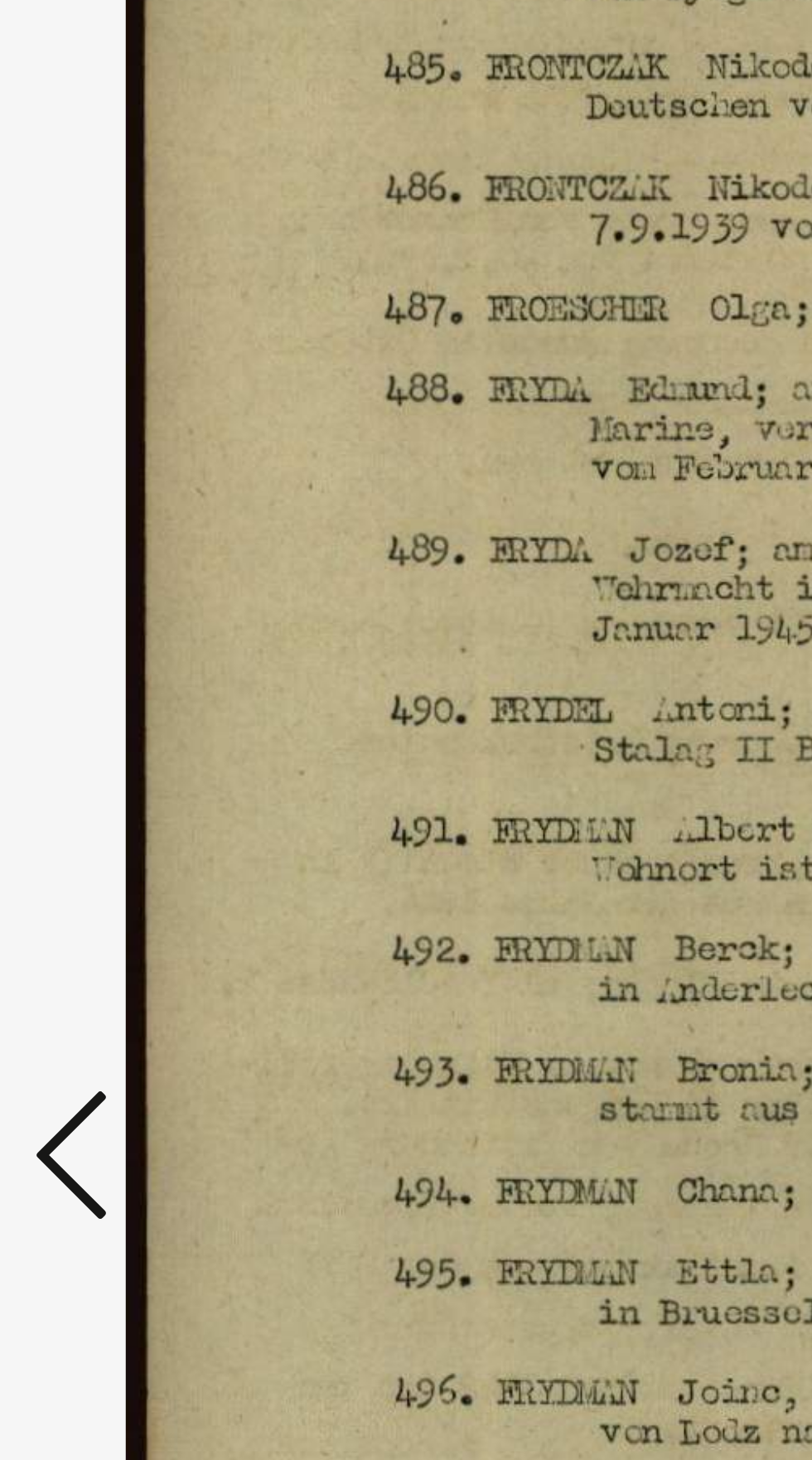
click at [128, 707] on icon at bounding box center [123, 686] width 20 height 40
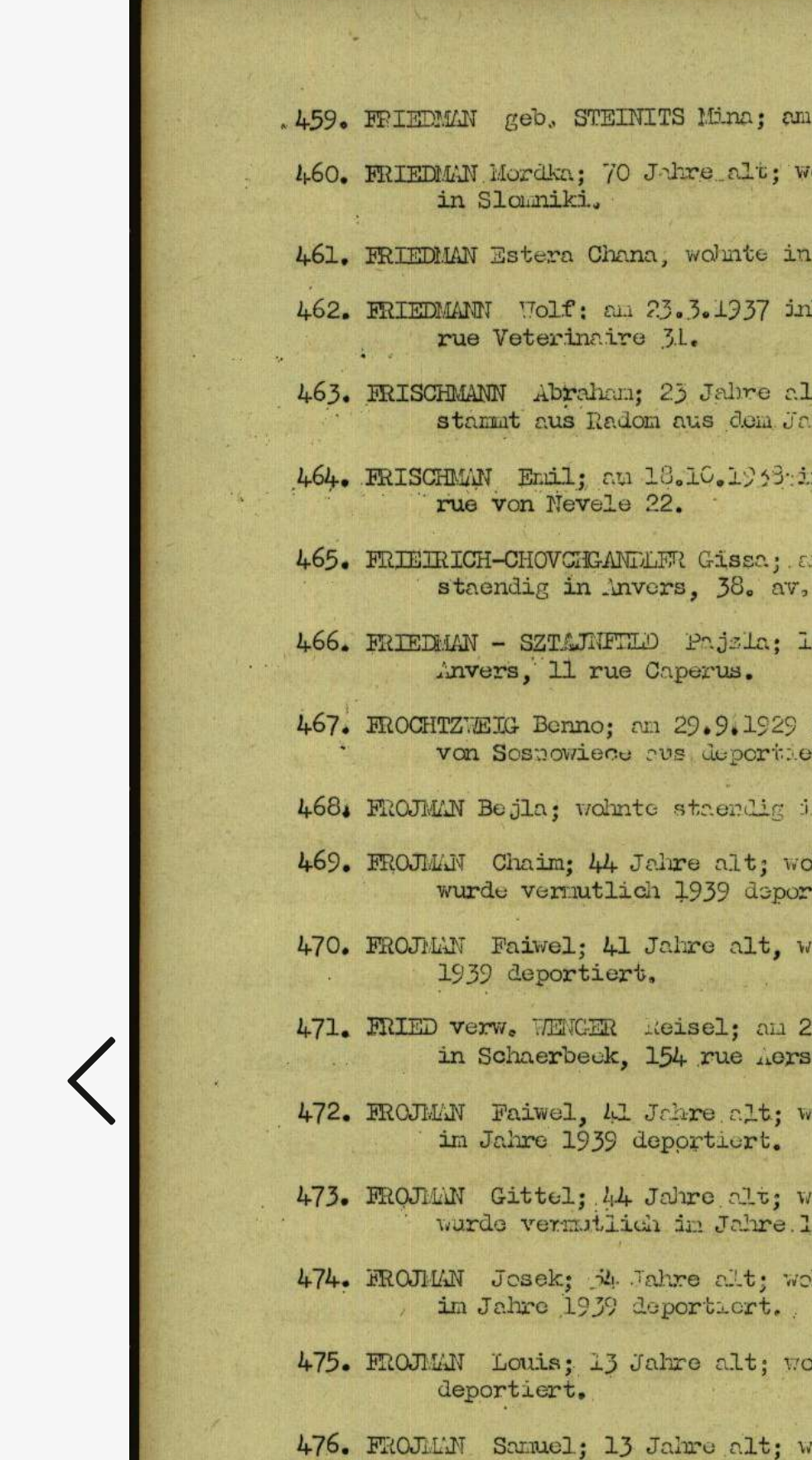
click at [119, 707] on icon at bounding box center [123, 686] width 20 height 40
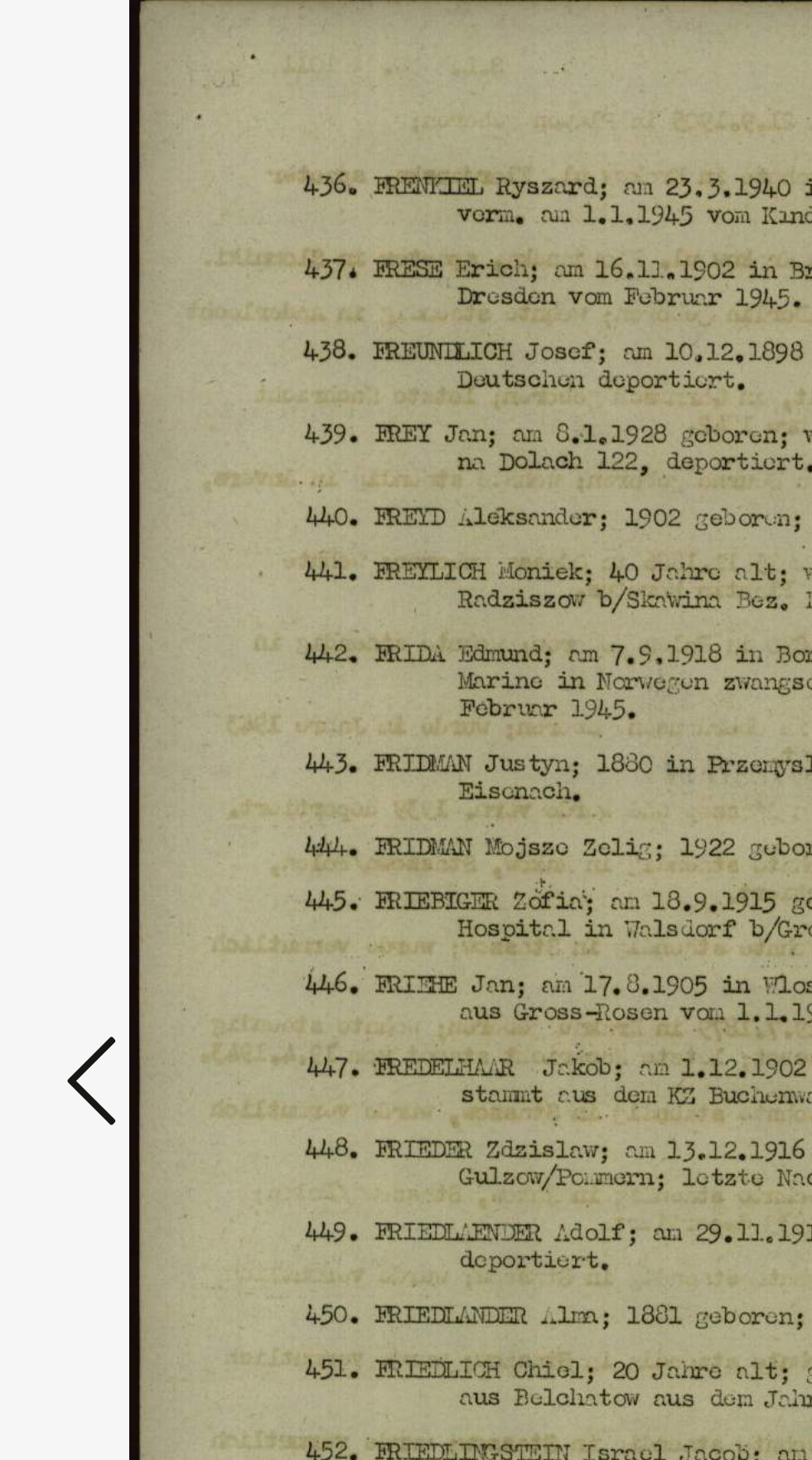
click at [115, 707] on icon at bounding box center [123, 686] width 20 height 40
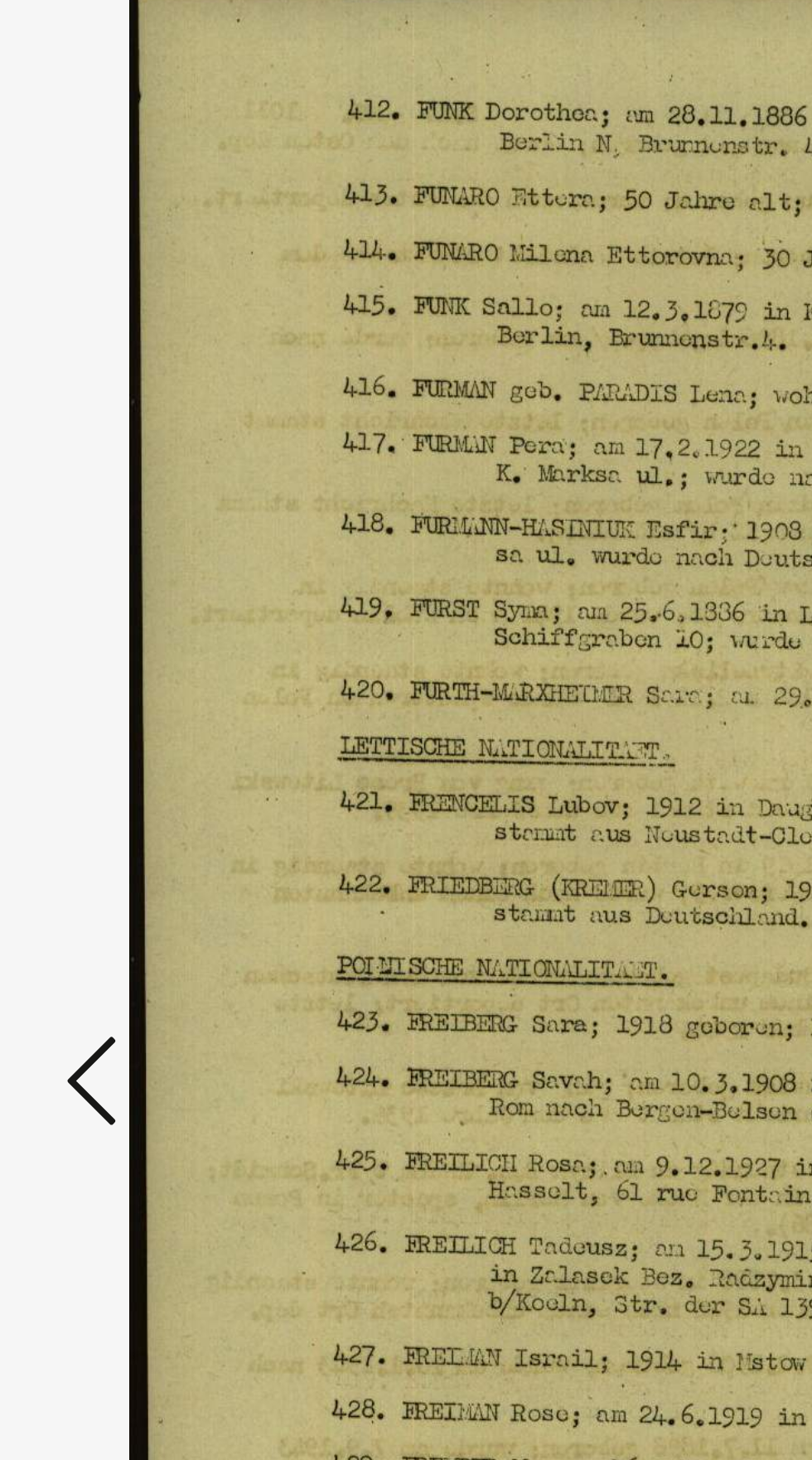
click at [115, 707] on icon at bounding box center [123, 686] width 20 height 40
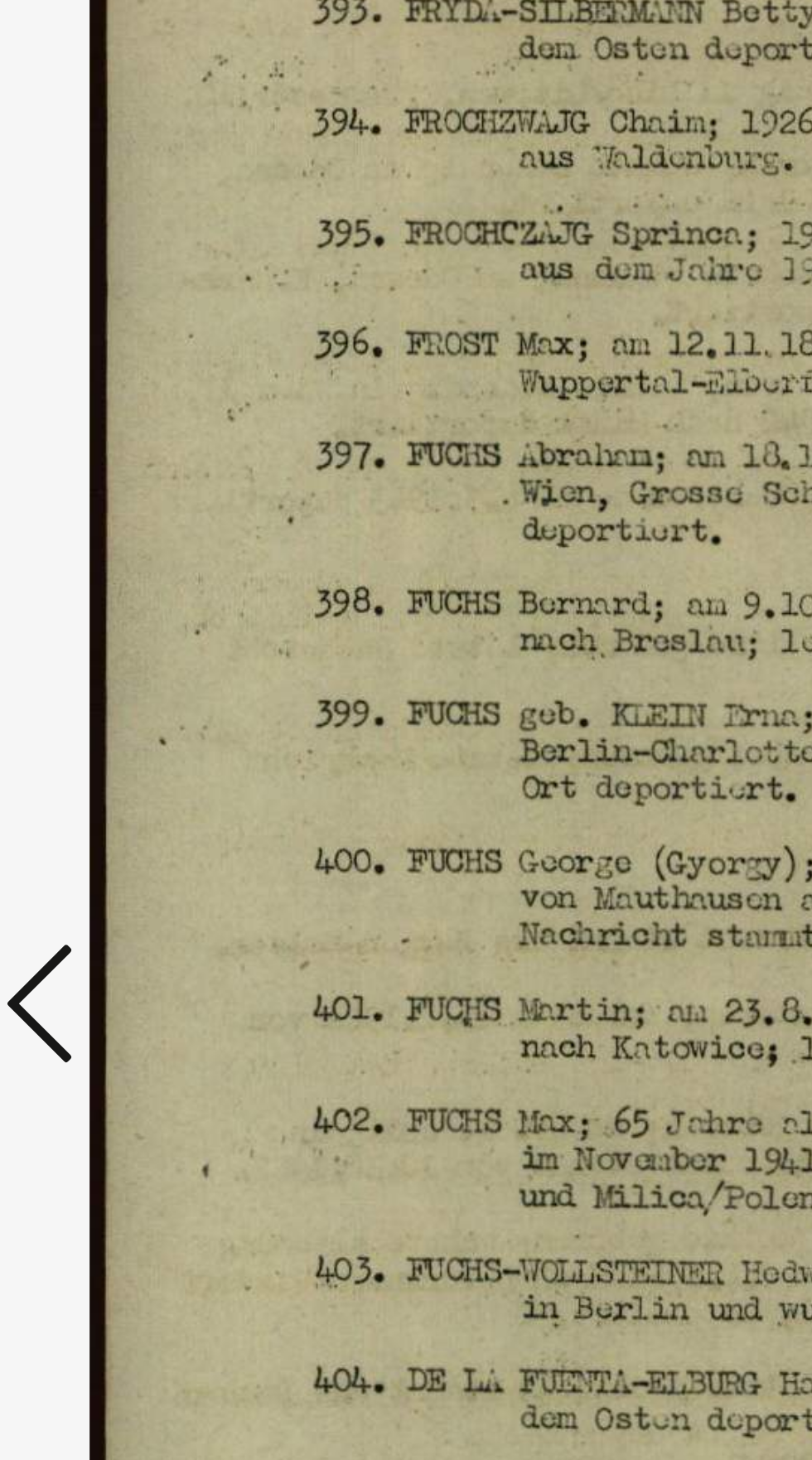
click at [124, 707] on icon at bounding box center [123, 686] width 20 height 40
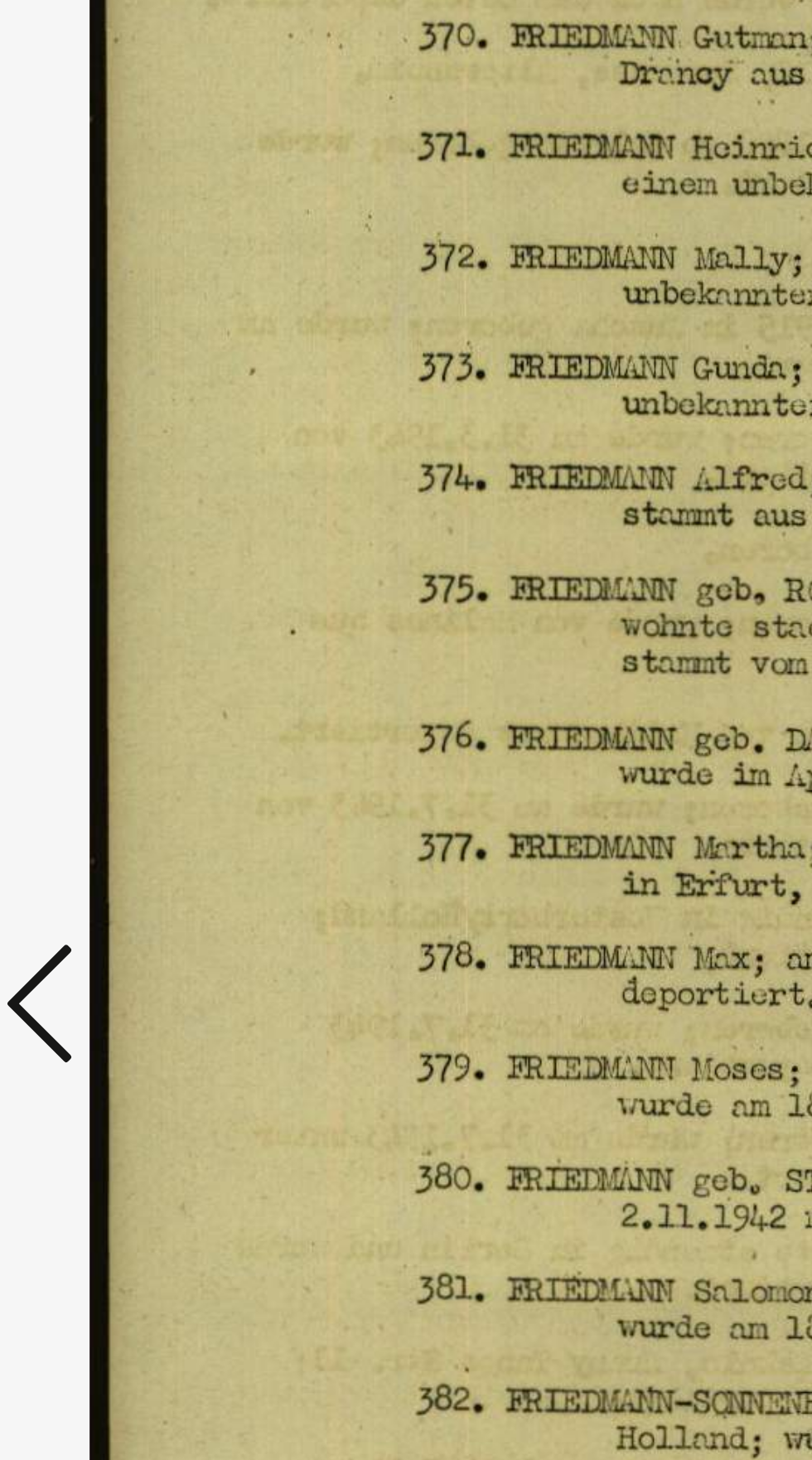
click at [119, 707] on icon at bounding box center [123, 686] width 20 height 40
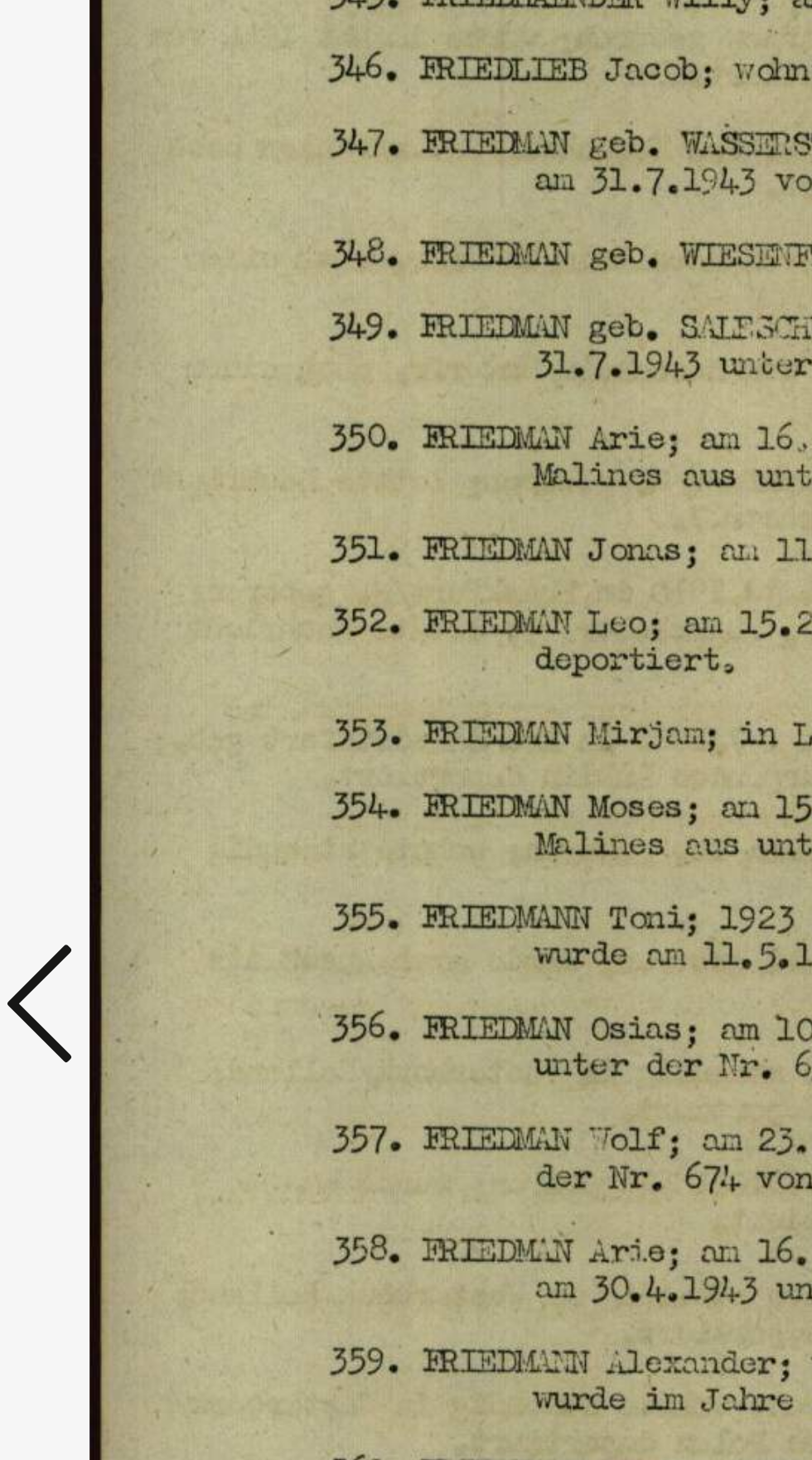
click at [122, 707] on icon at bounding box center [123, 686] width 20 height 40
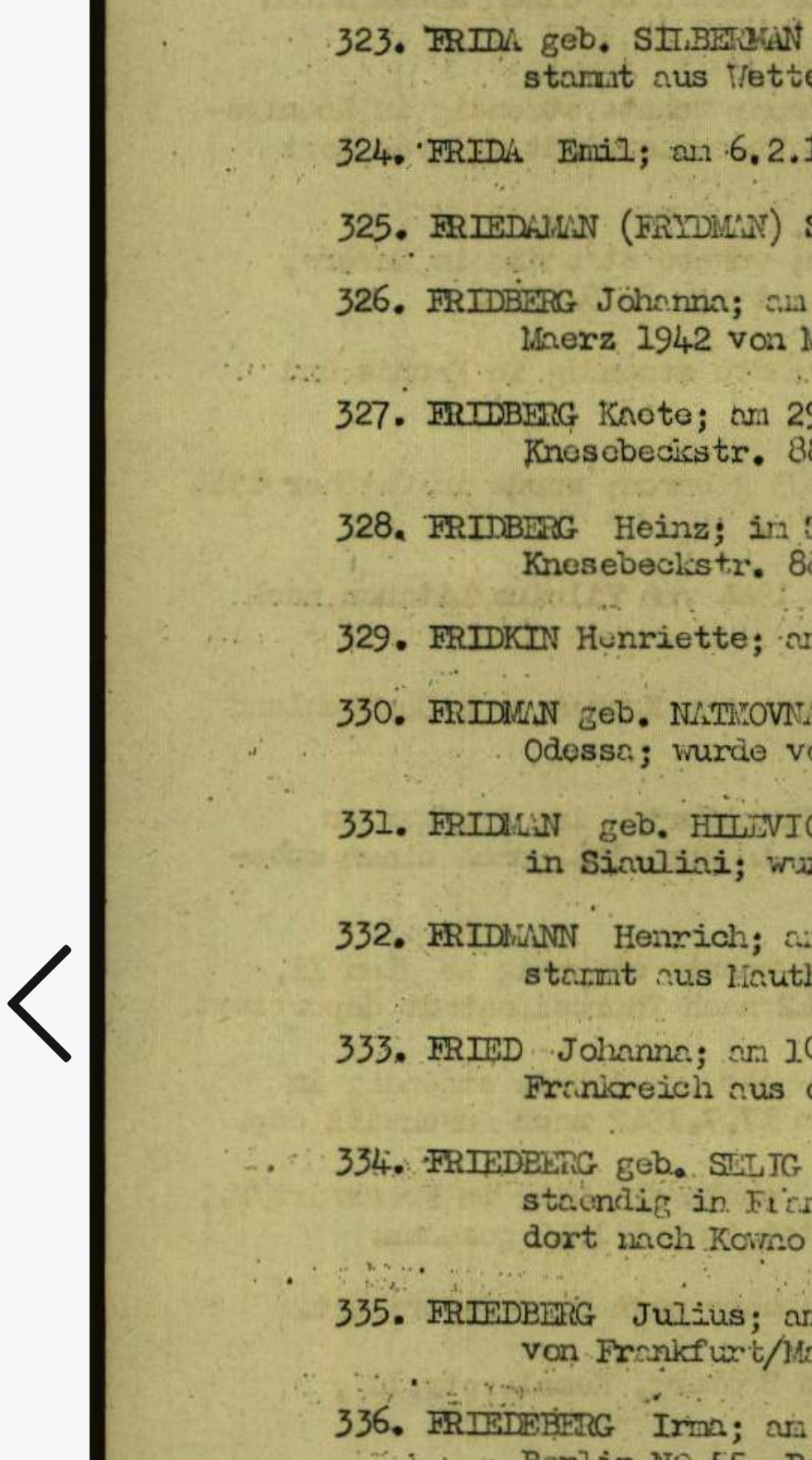
click at [122, 707] on icon at bounding box center [123, 686] width 20 height 40
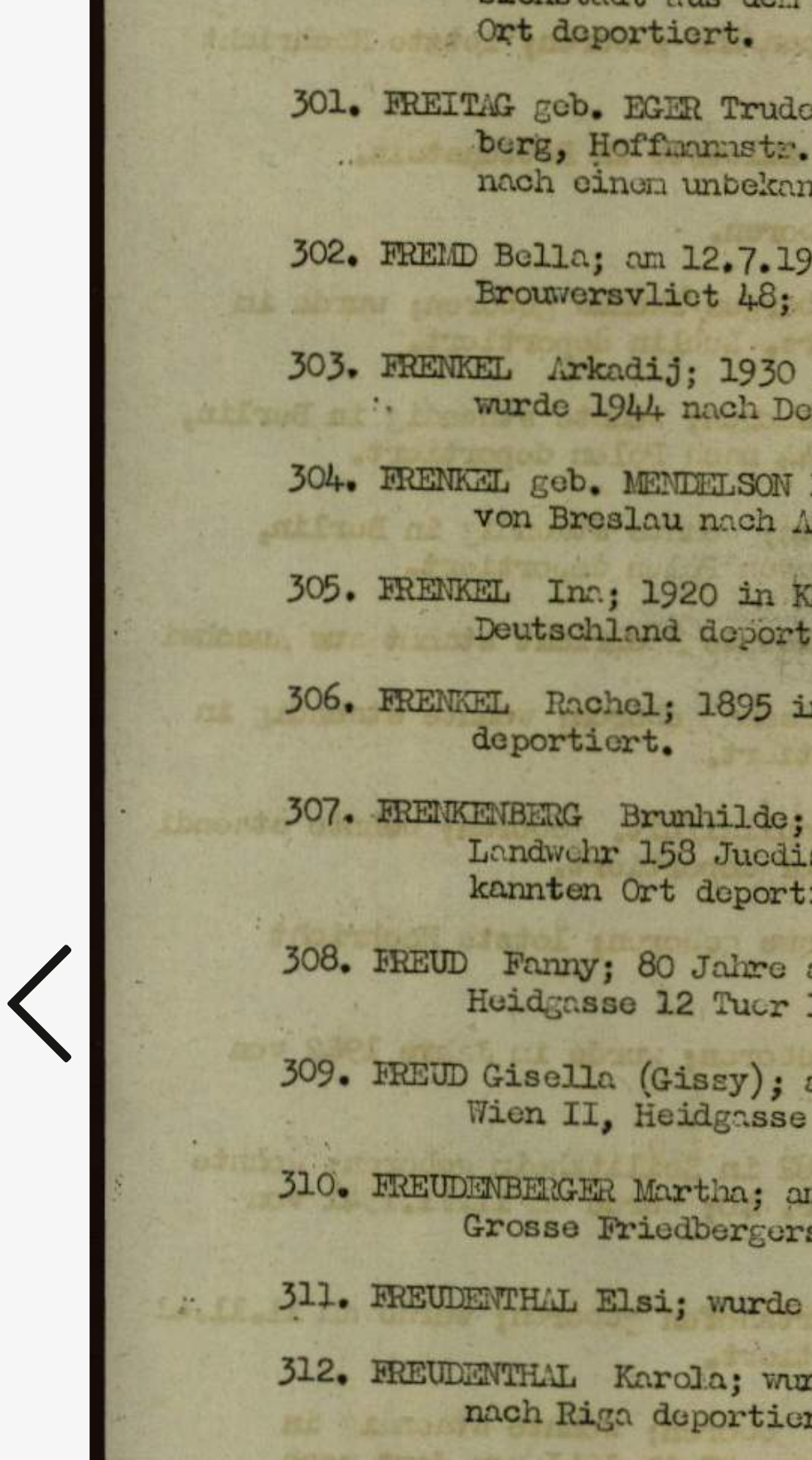
click at [121, 707] on icon at bounding box center [123, 686] width 20 height 40
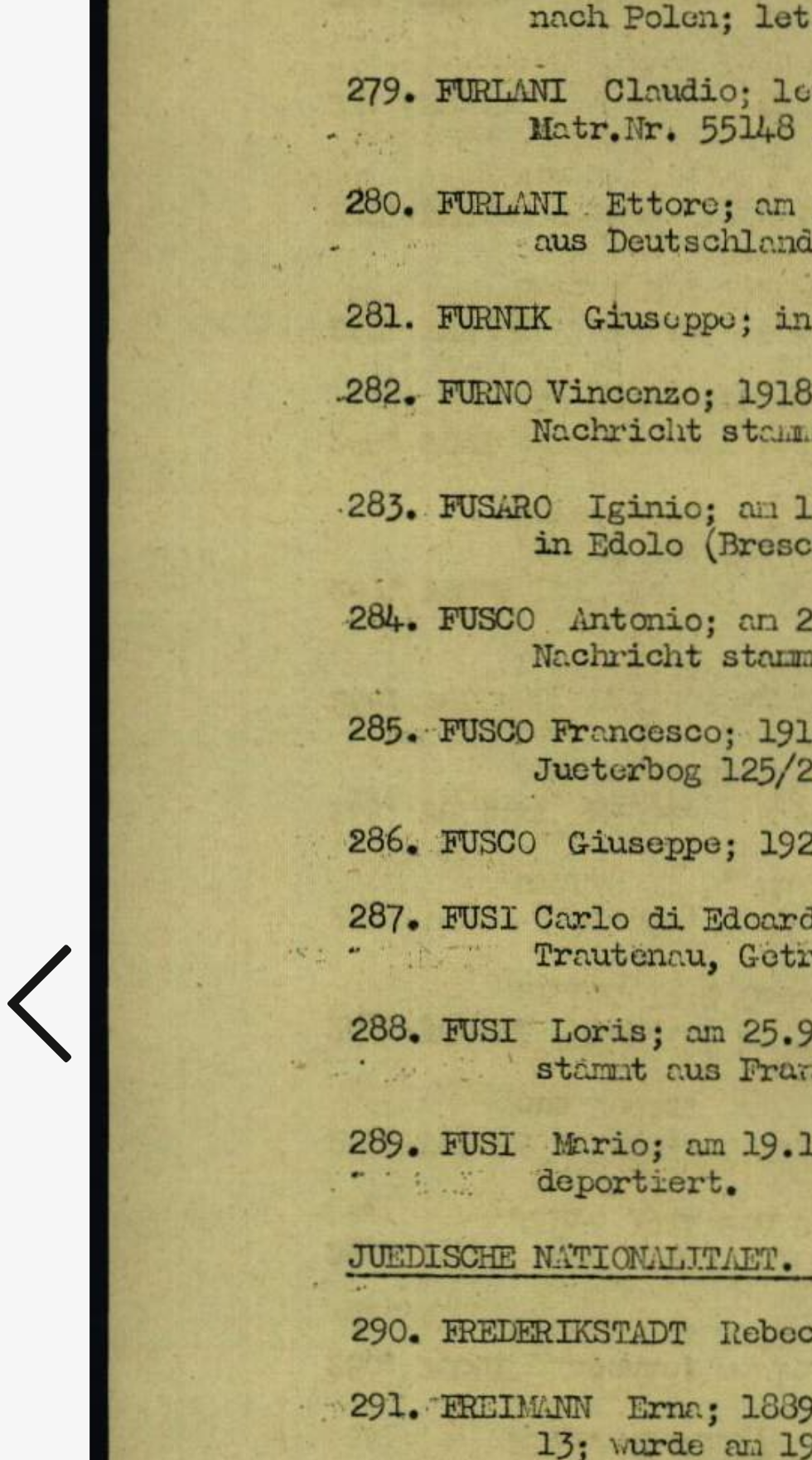
click at [120, 707] on icon at bounding box center [123, 686] width 20 height 40
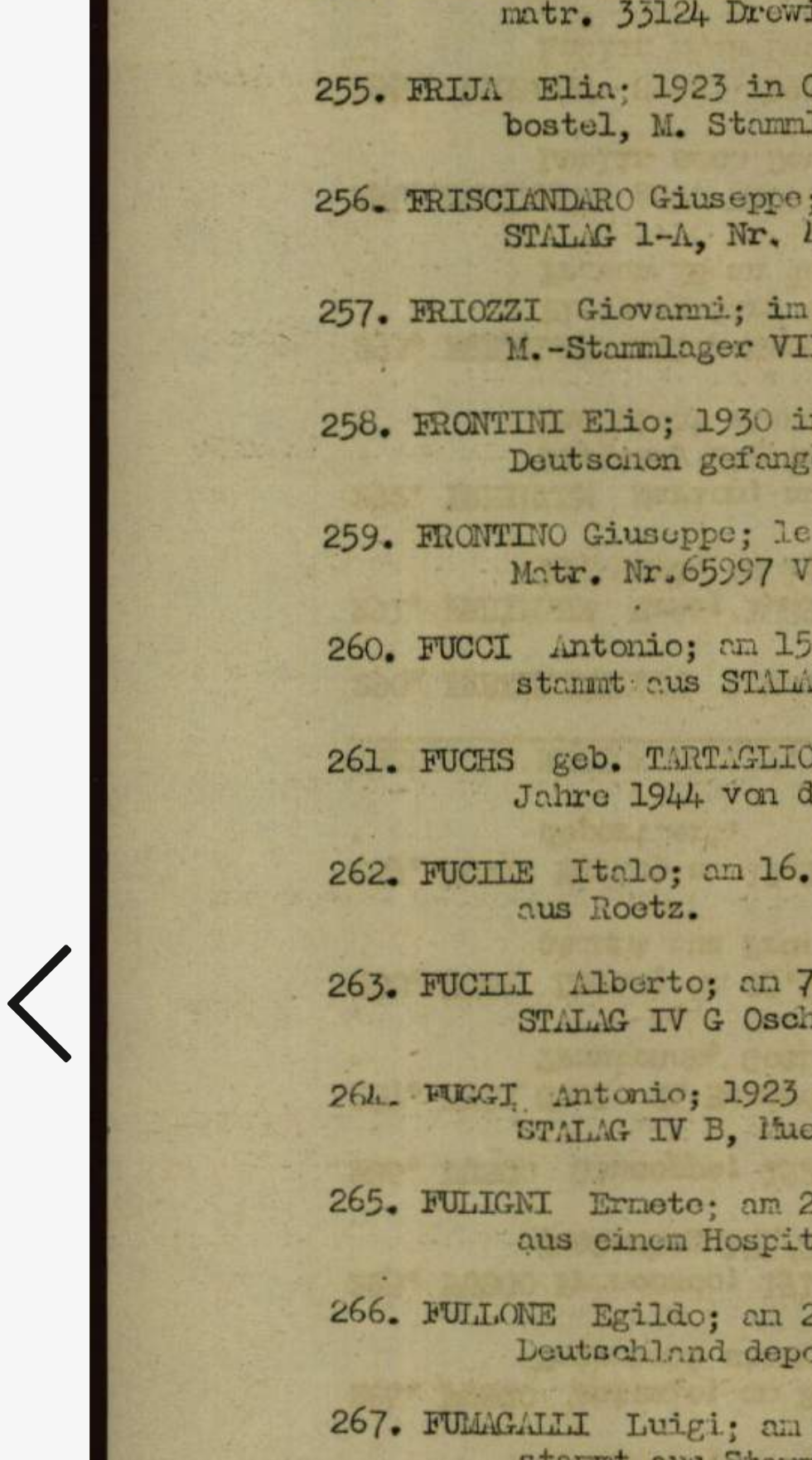
click at [122, 707] on icon at bounding box center [123, 686] width 20 height 40
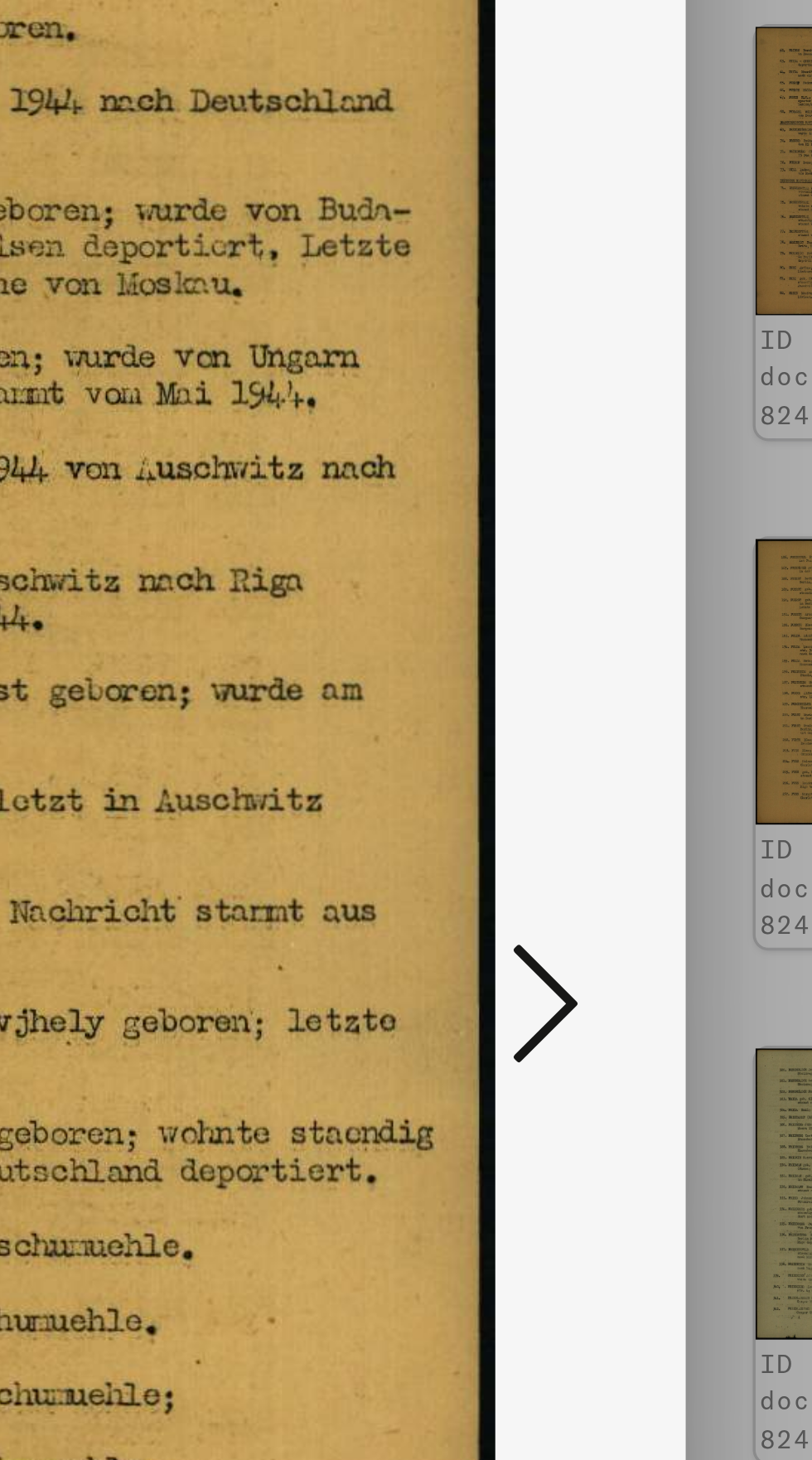
click at [688, 707] on icon at bounding box center [689, 686] width 20 height 40
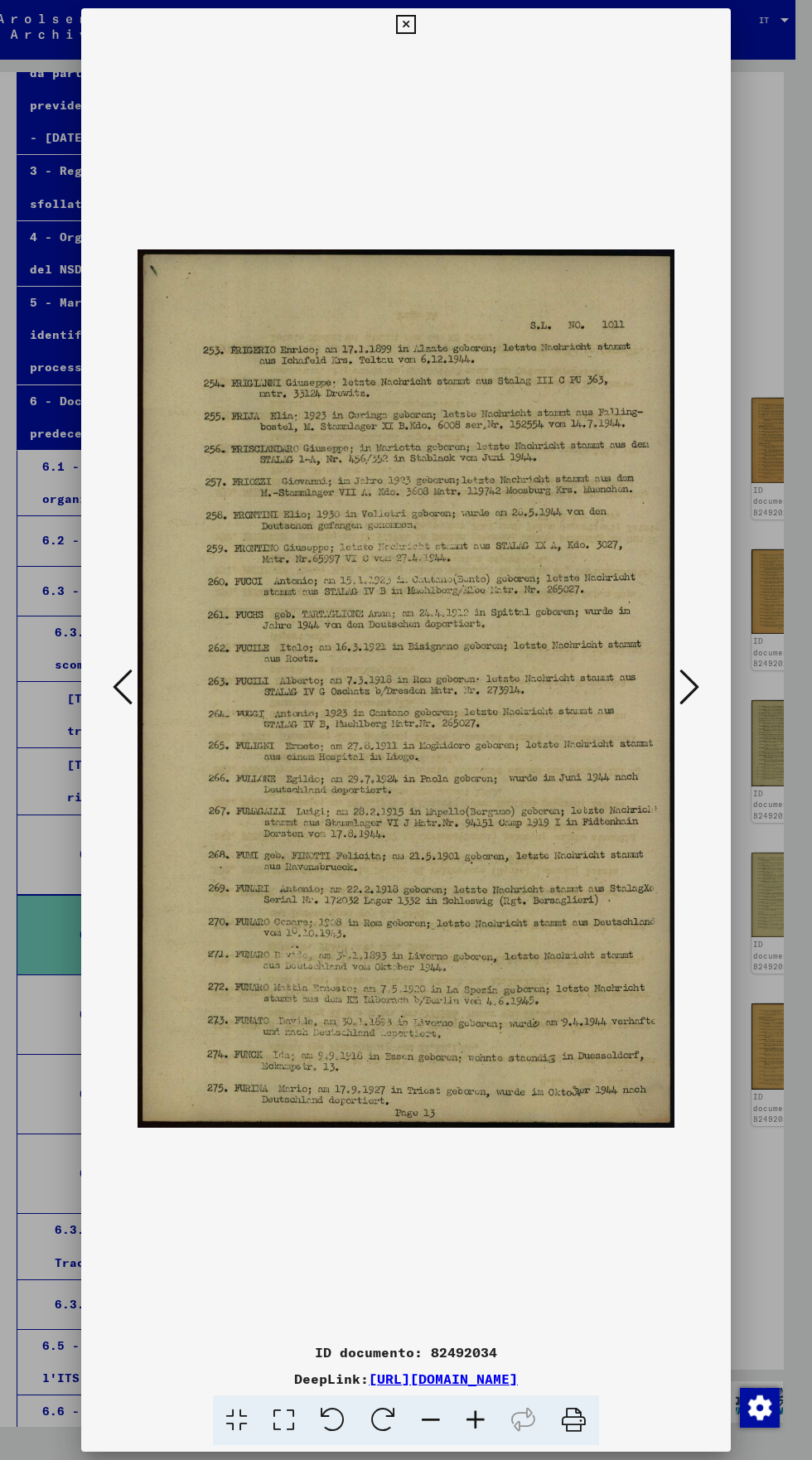
click at [415, 69] on div at bounding box center [406, 730] width 812 height 1460
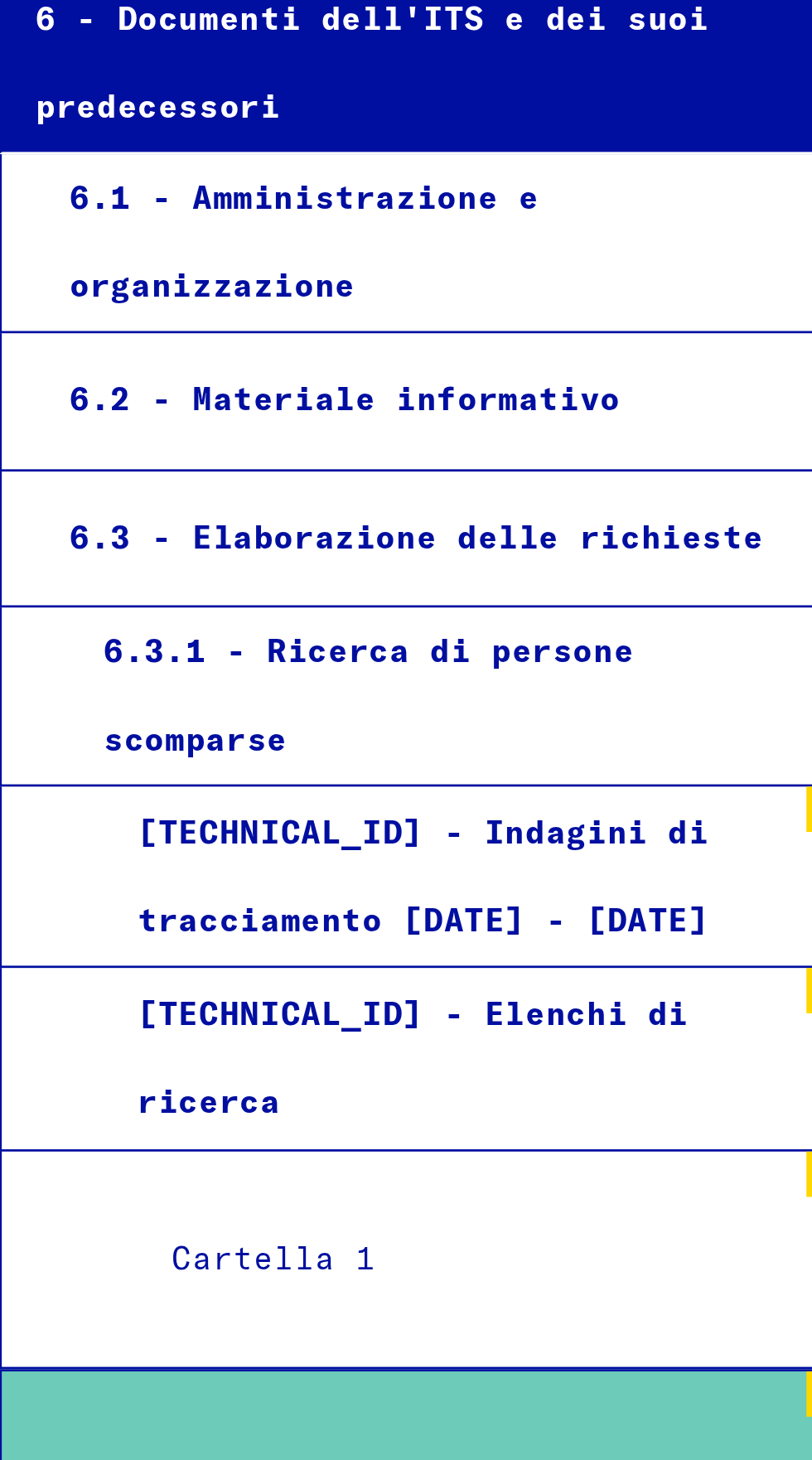
scroll to position [92, 32]
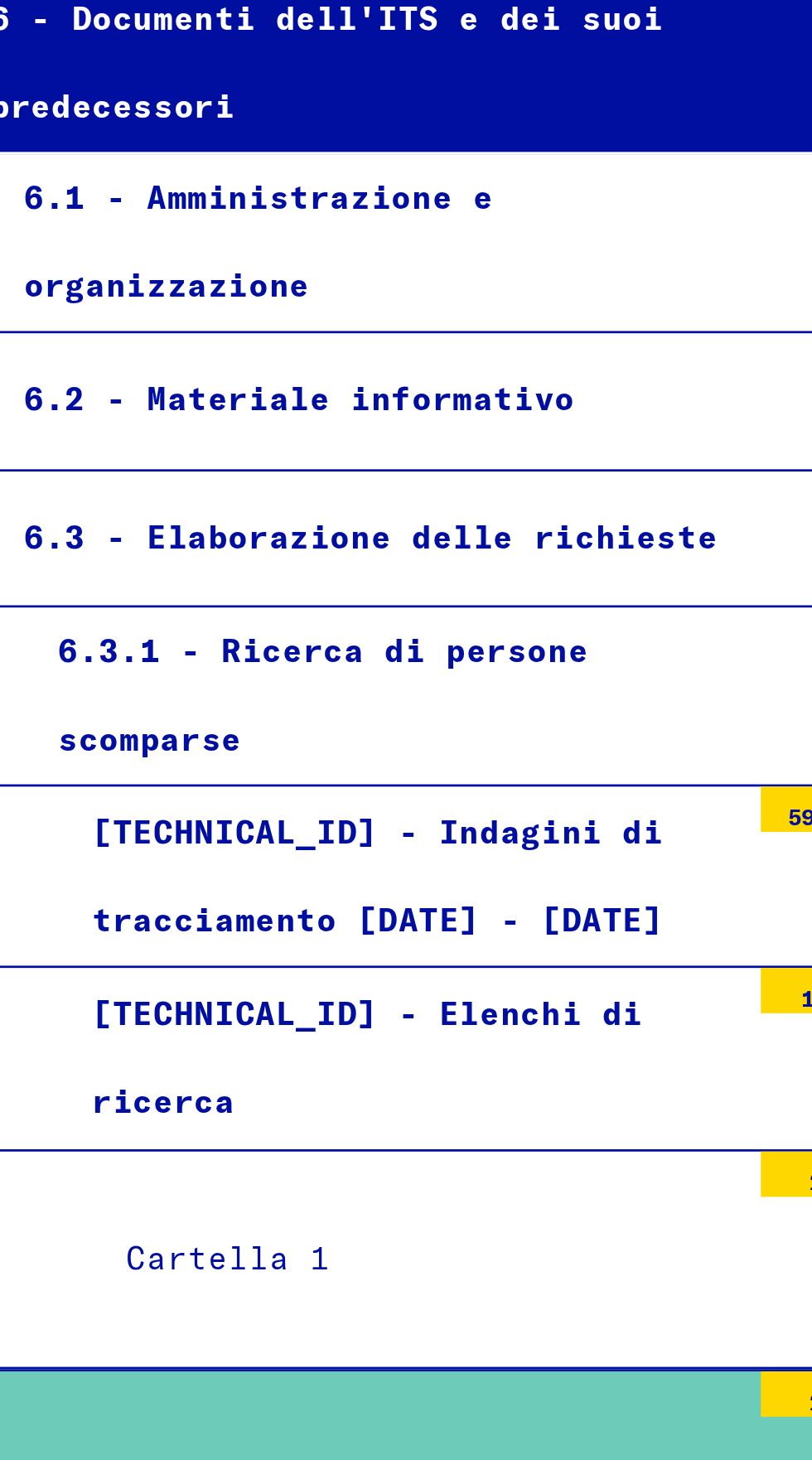
click at [120, 985] on div "[TECHNICAL_ID] - Indagini di tracciamento [DATE] - [DATE]" at bounding box center [179, 1017] width 248 height 65
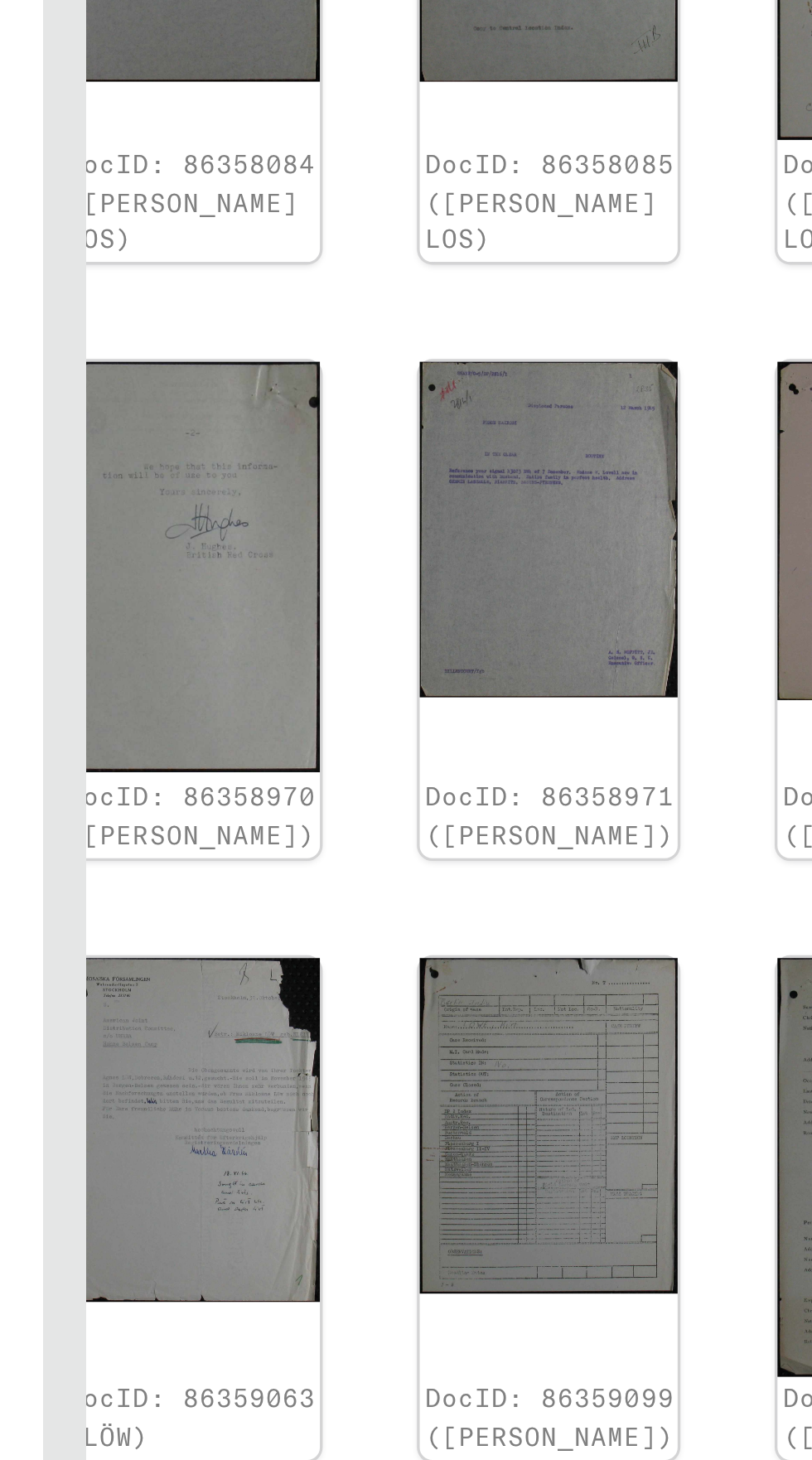
scroll to position [1642, 66]
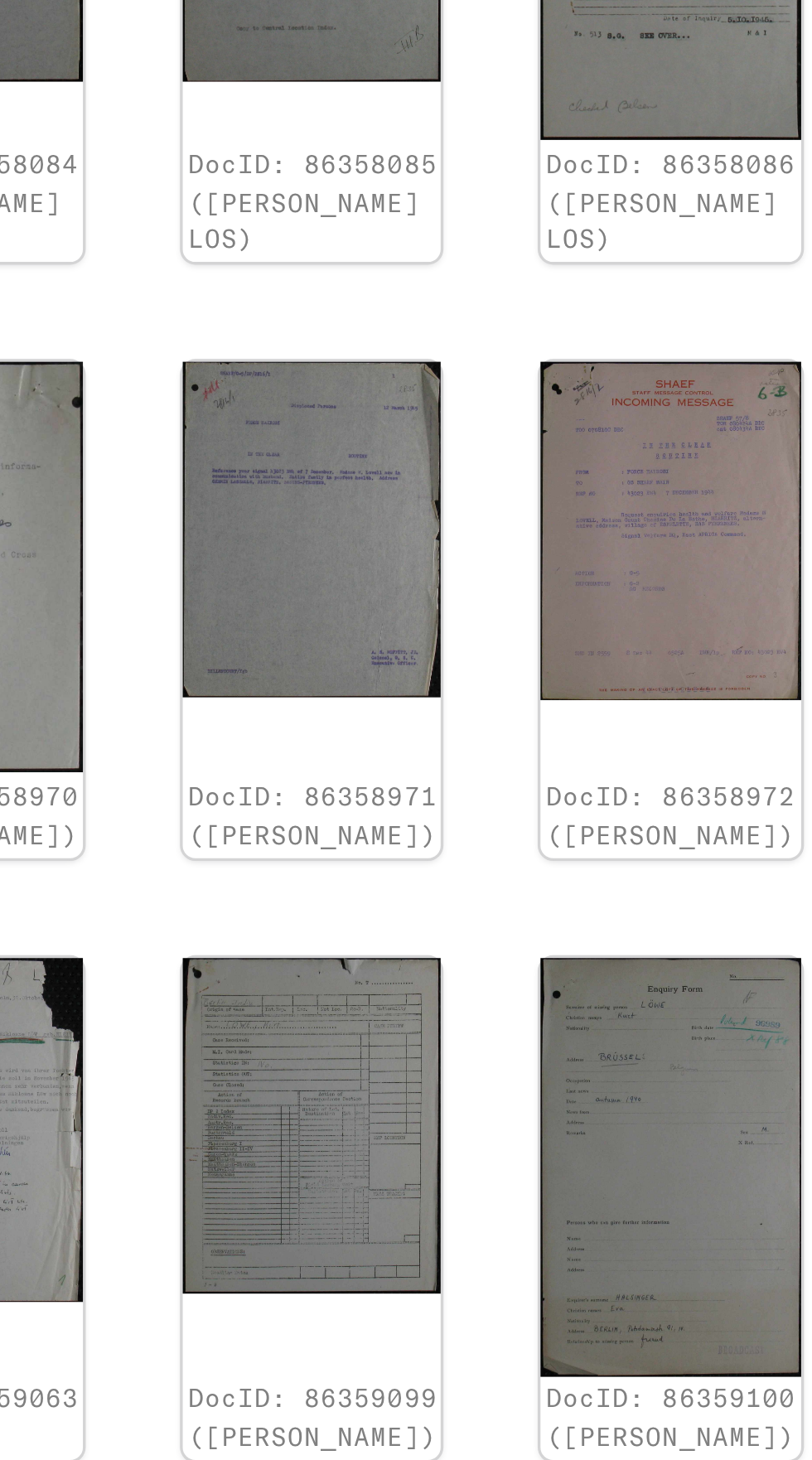
click at [629, 1236] on icon "Pagina successiva" at bounding box center [641, 1247] width 23 height 23
type input "*"
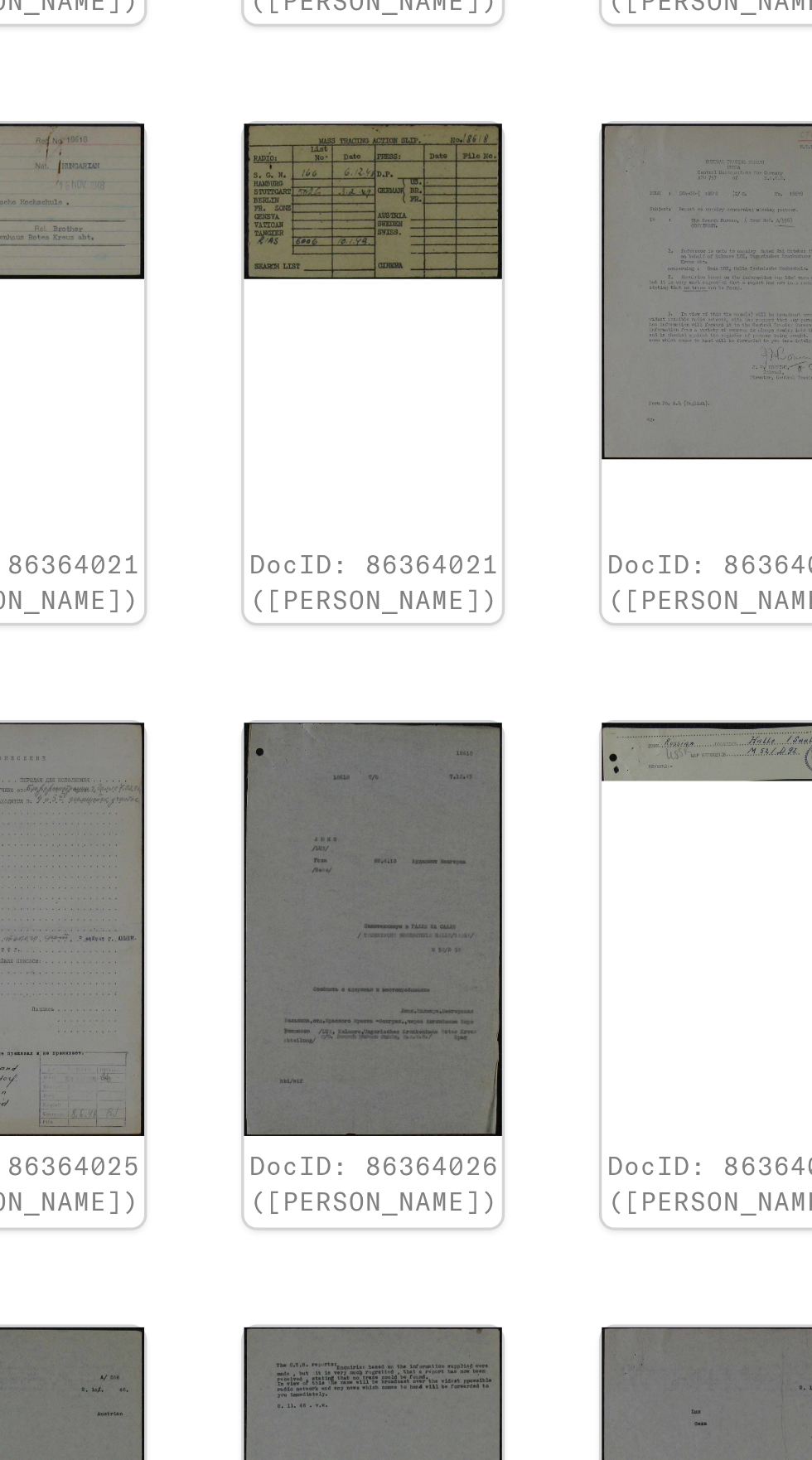
scroll to position [1563, 47]
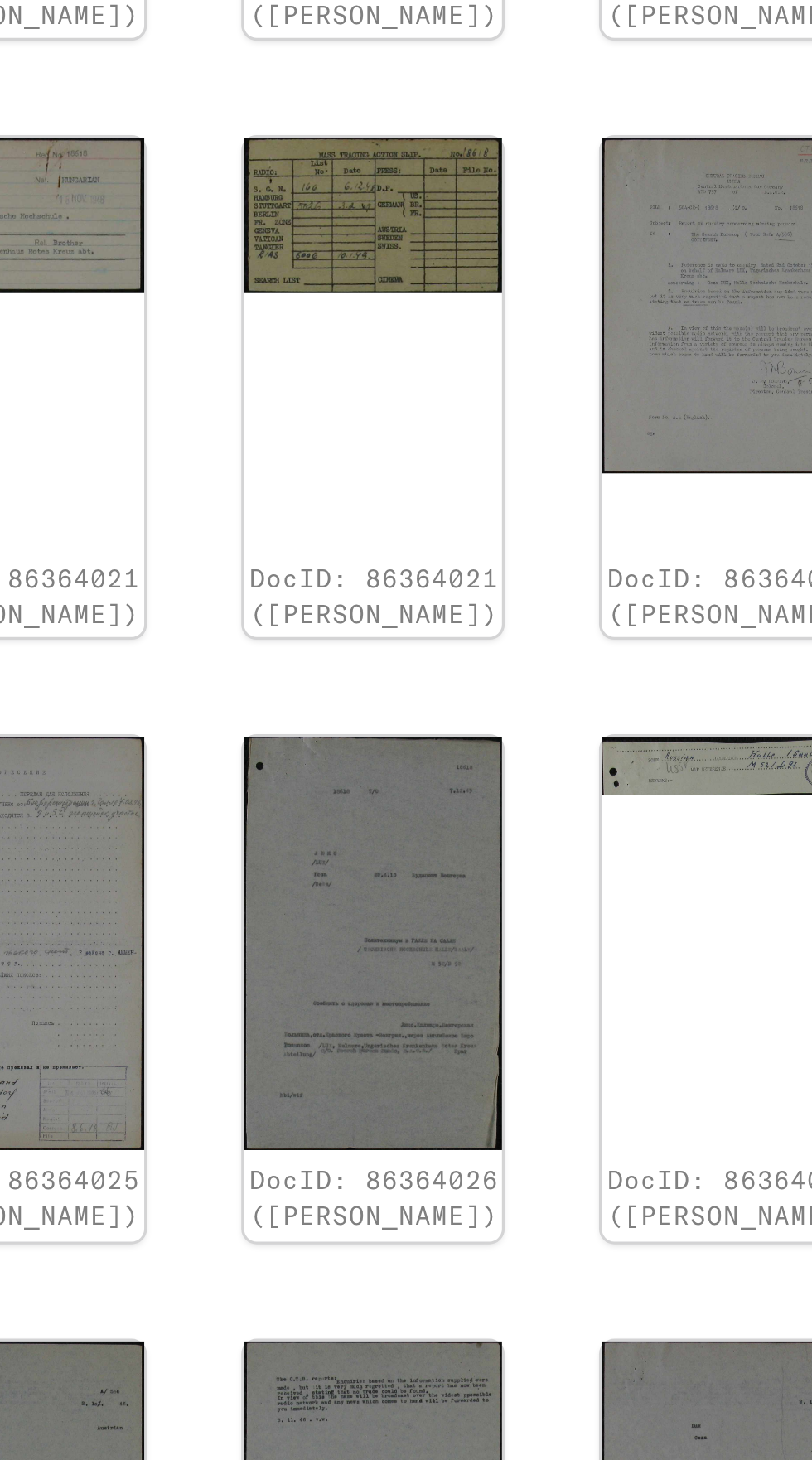
click at [655, 1282] on icon "Pagina successiva" at bounding box center [659, 1288] width 8 height 12
type input "*"
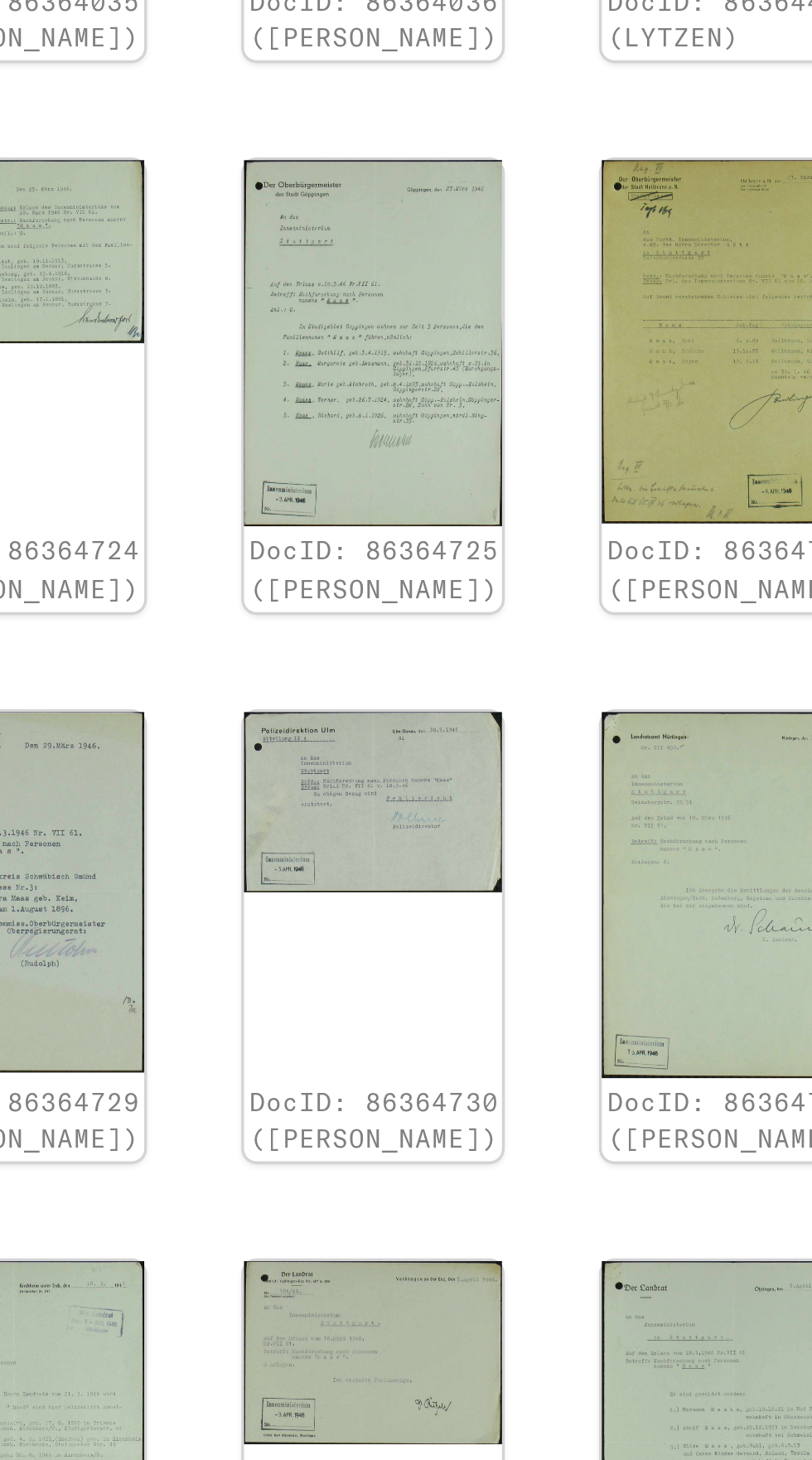
scroll to position [1368, 47]
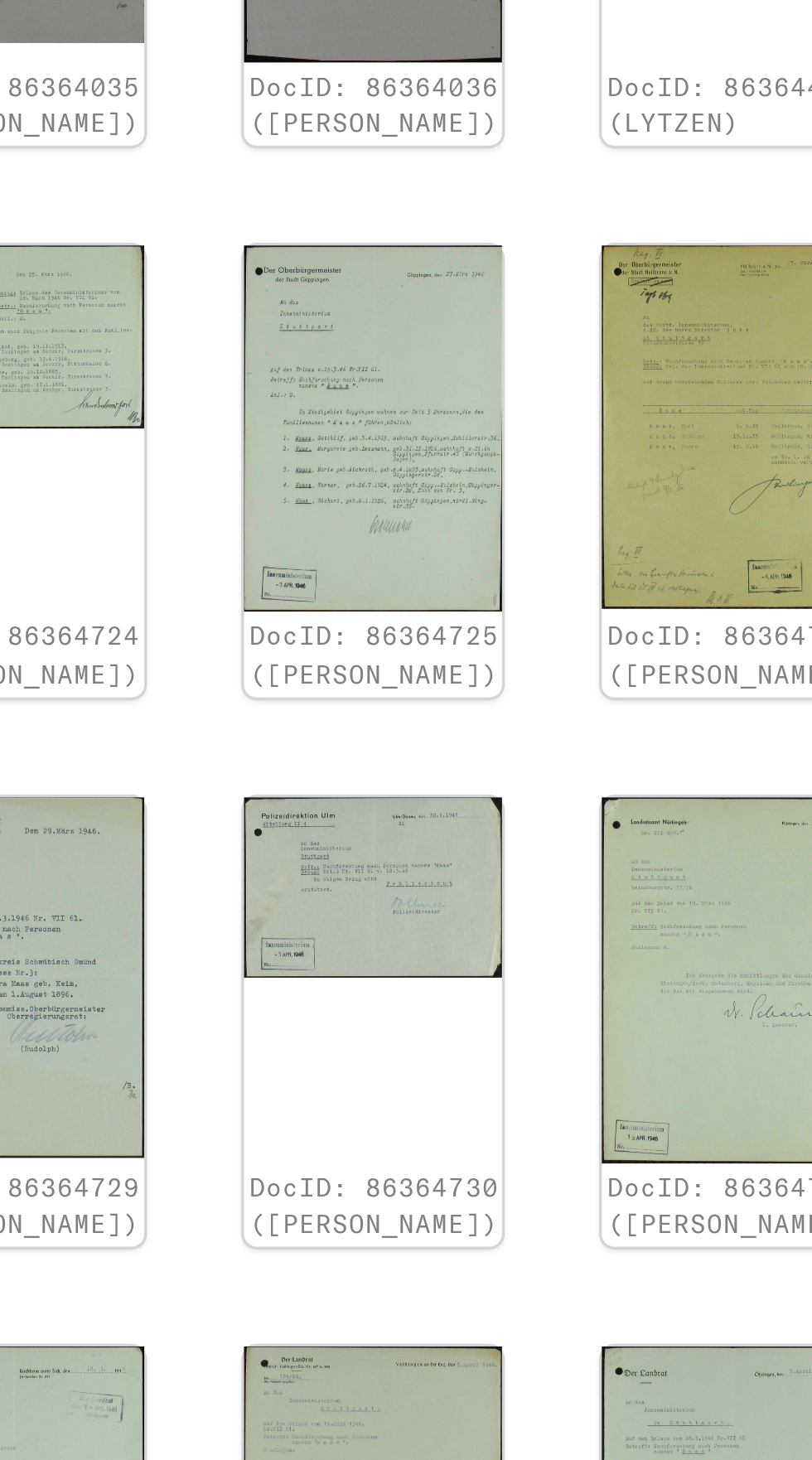
click at [647, 1429] on icon "Pagina successiva" at bounding box center [658, 1441] width 23 height 23
type input "*"
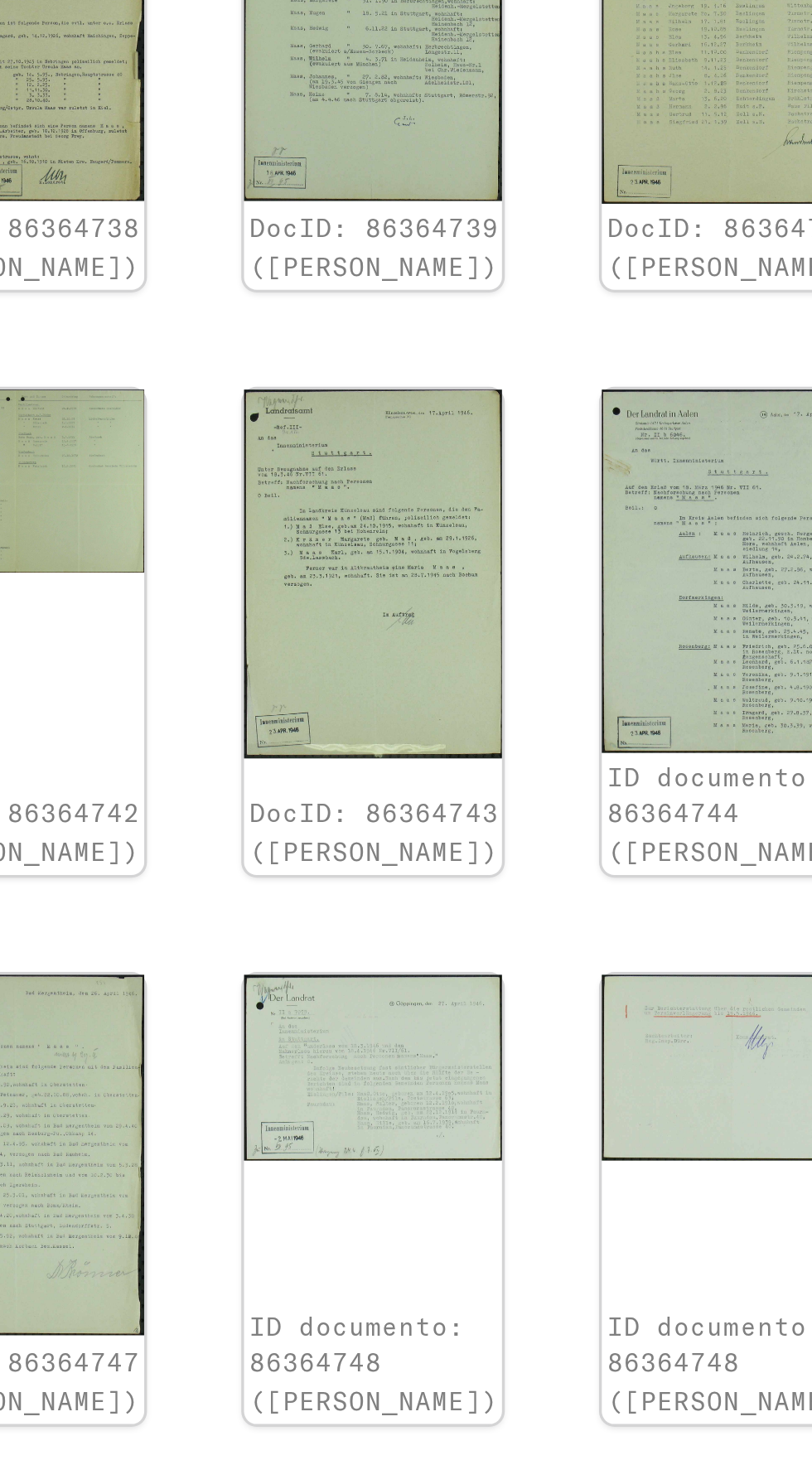
scroll to position [1481, 47]
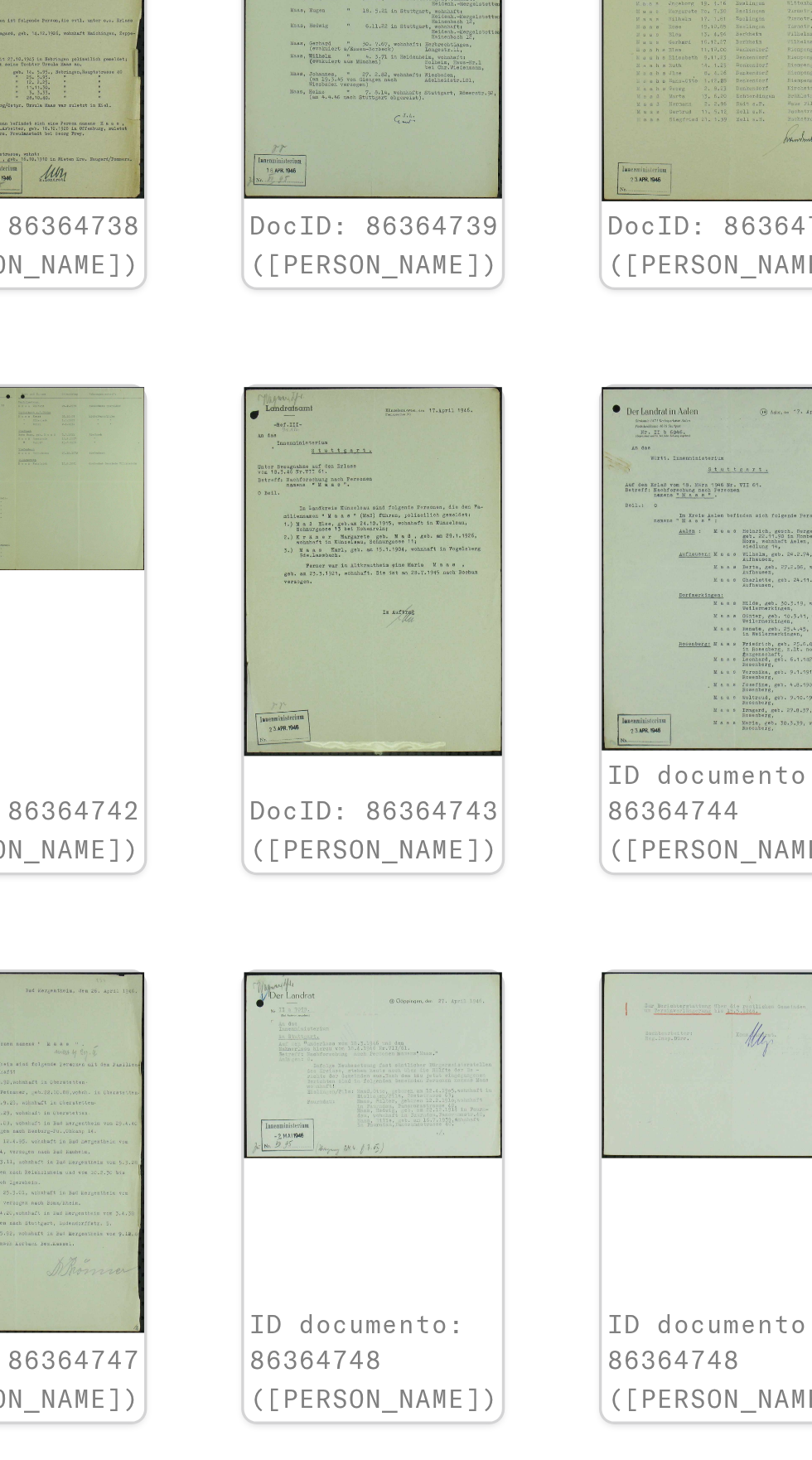
click at [650, 1333] on icon "Pagina successiva" at bounding box center [658, 1345] width 23 height 23
type input "*"
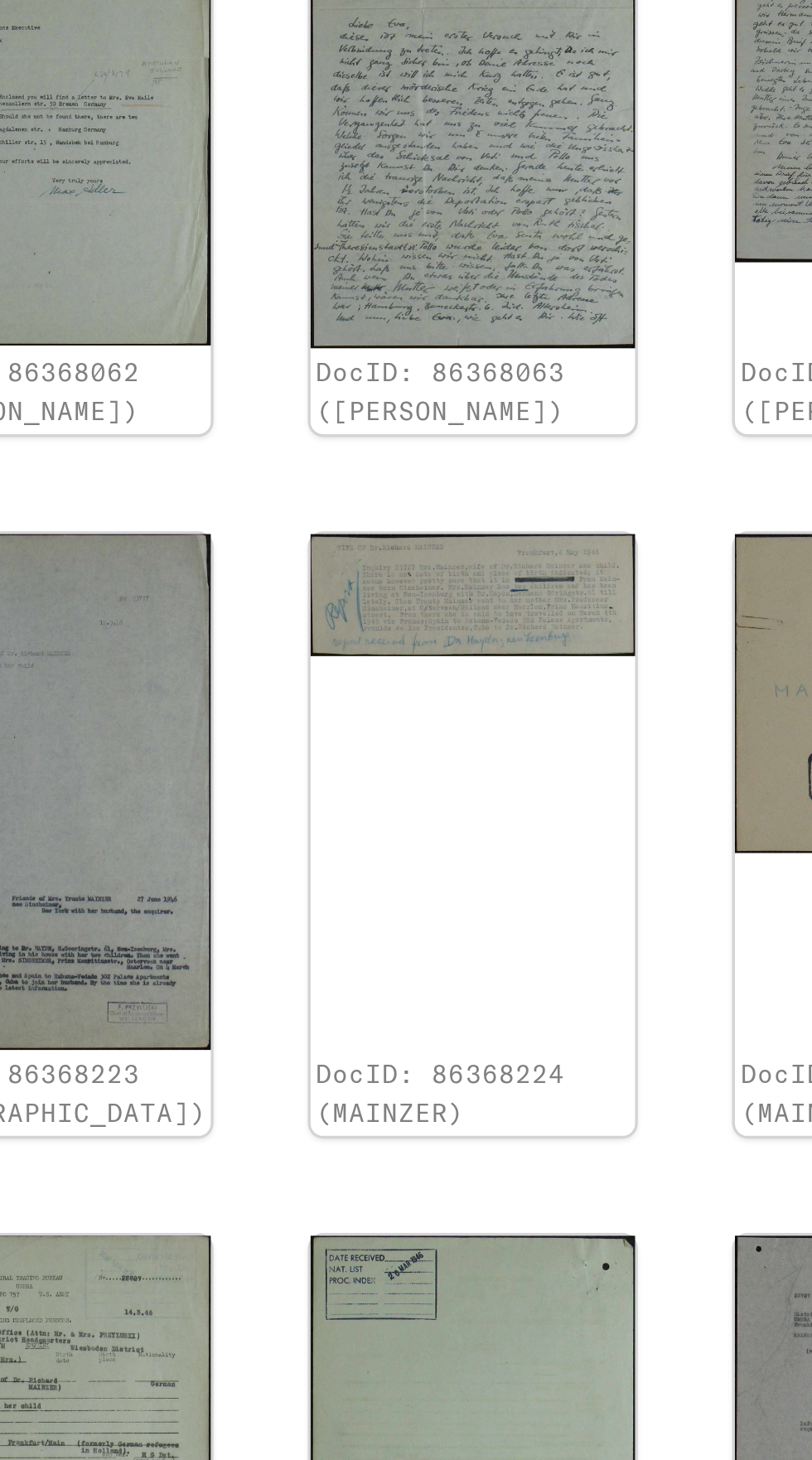
type input "*"
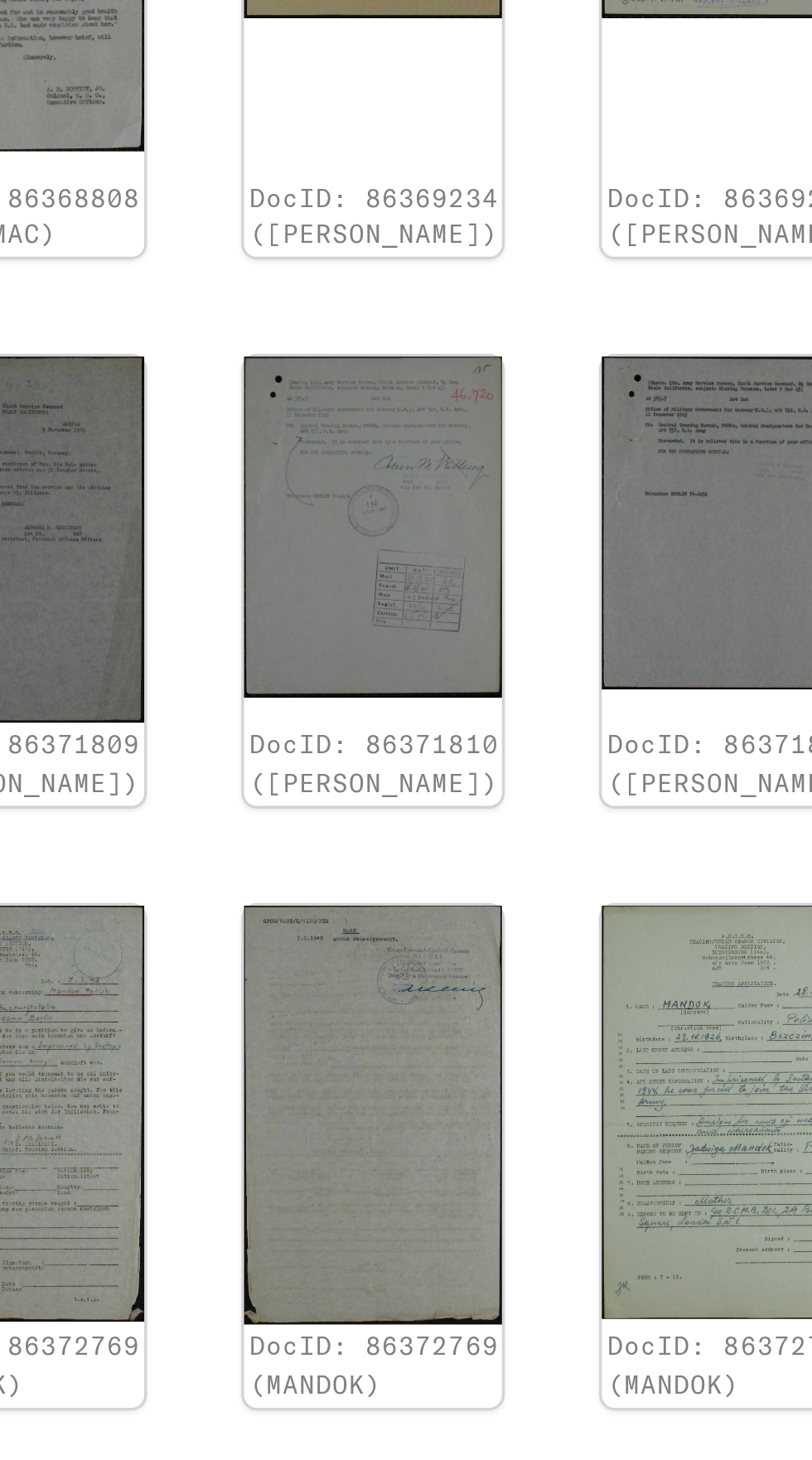
click at [649, 1327] on icon "Pagina successiva" at bounding box center [658, 1338] width 23 height 23
type input "*"
click at [648, 1327] on icon "Pagina successiva" at bounding box center [658, 1338] width 23 height 23
type input "*"
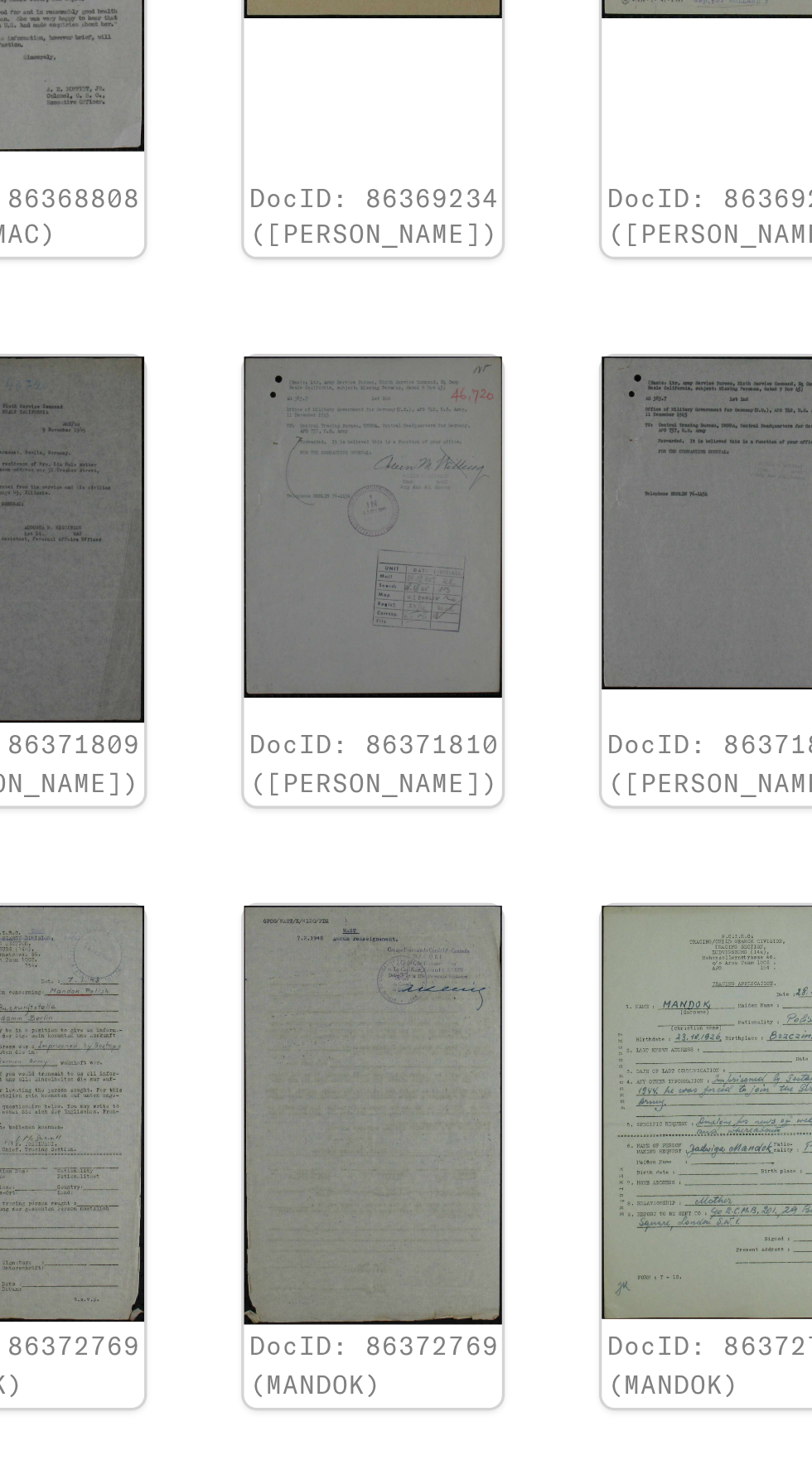
type input "*"
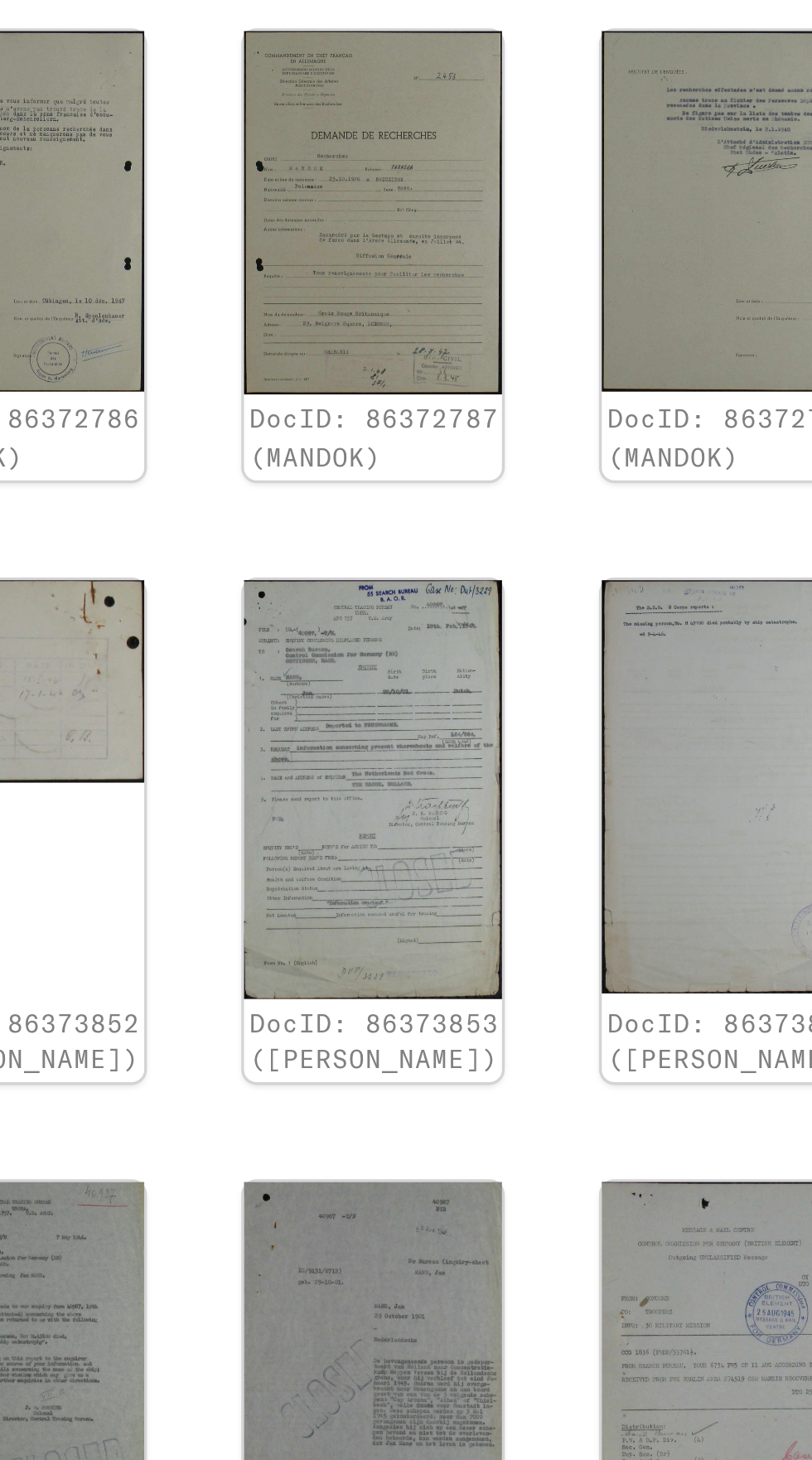
scroll to position [1481, 66]
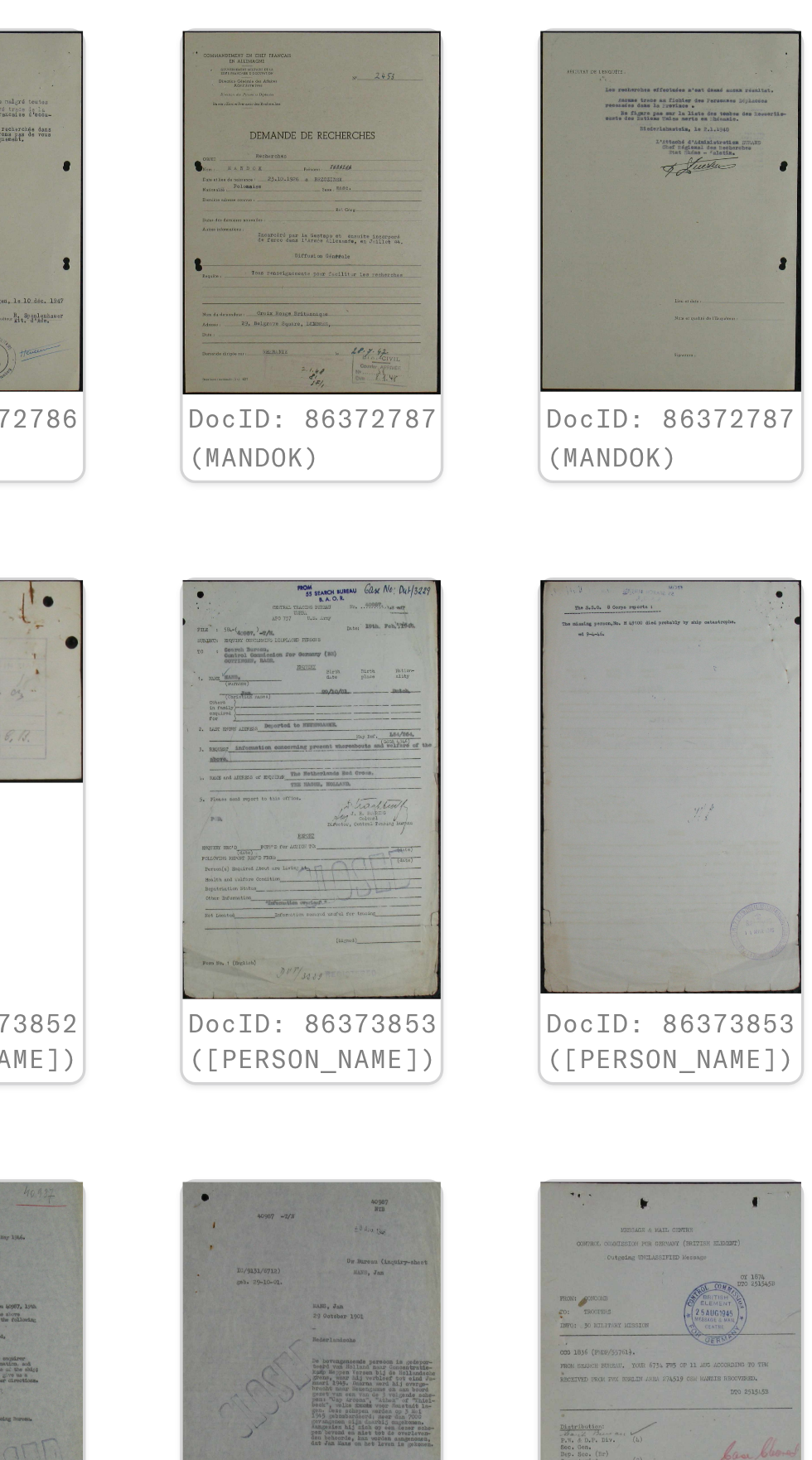
click at [629, 1343] on icon "Pagina successiva" at bounding box center [641, 1355] width 23 height 23
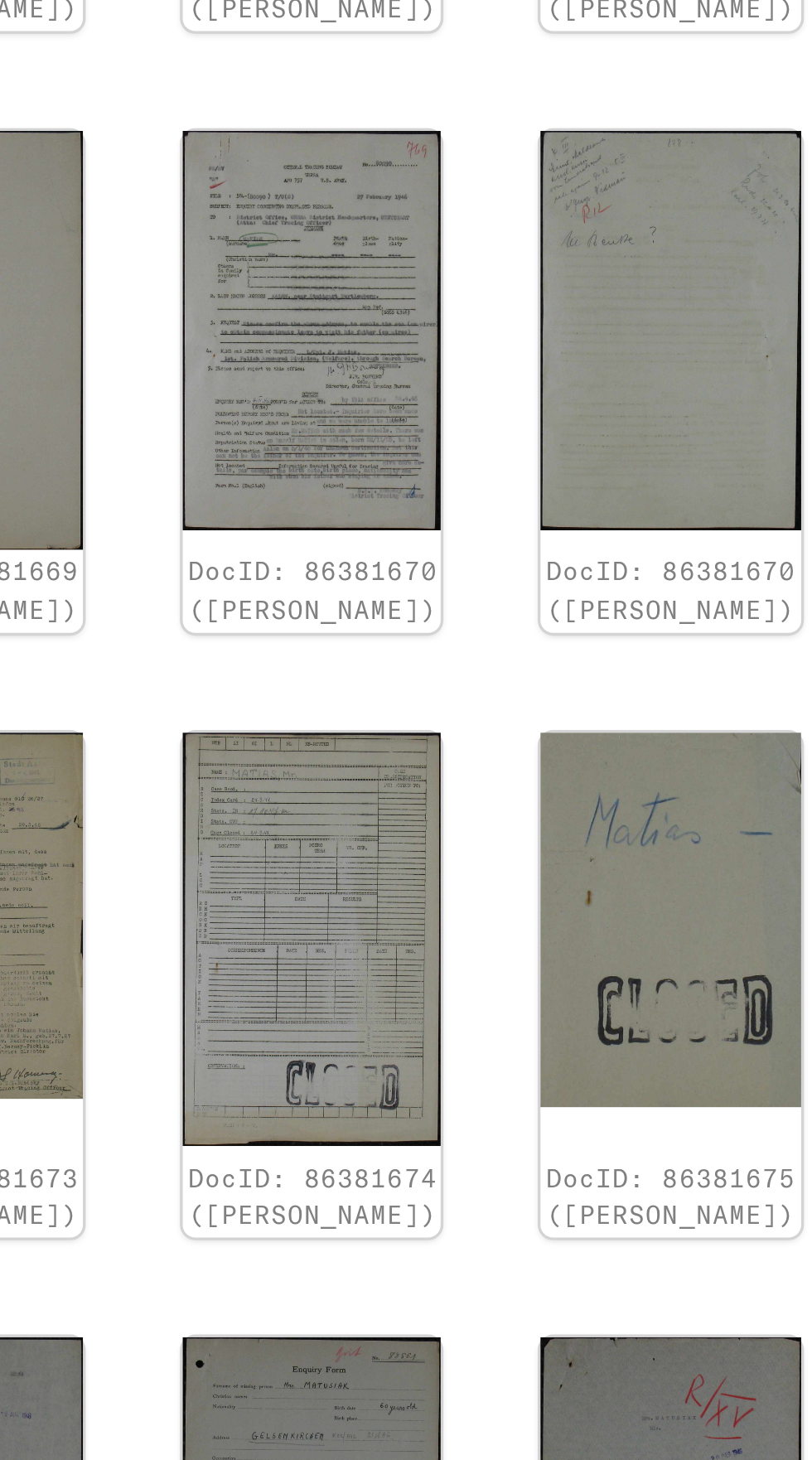
type input "*"
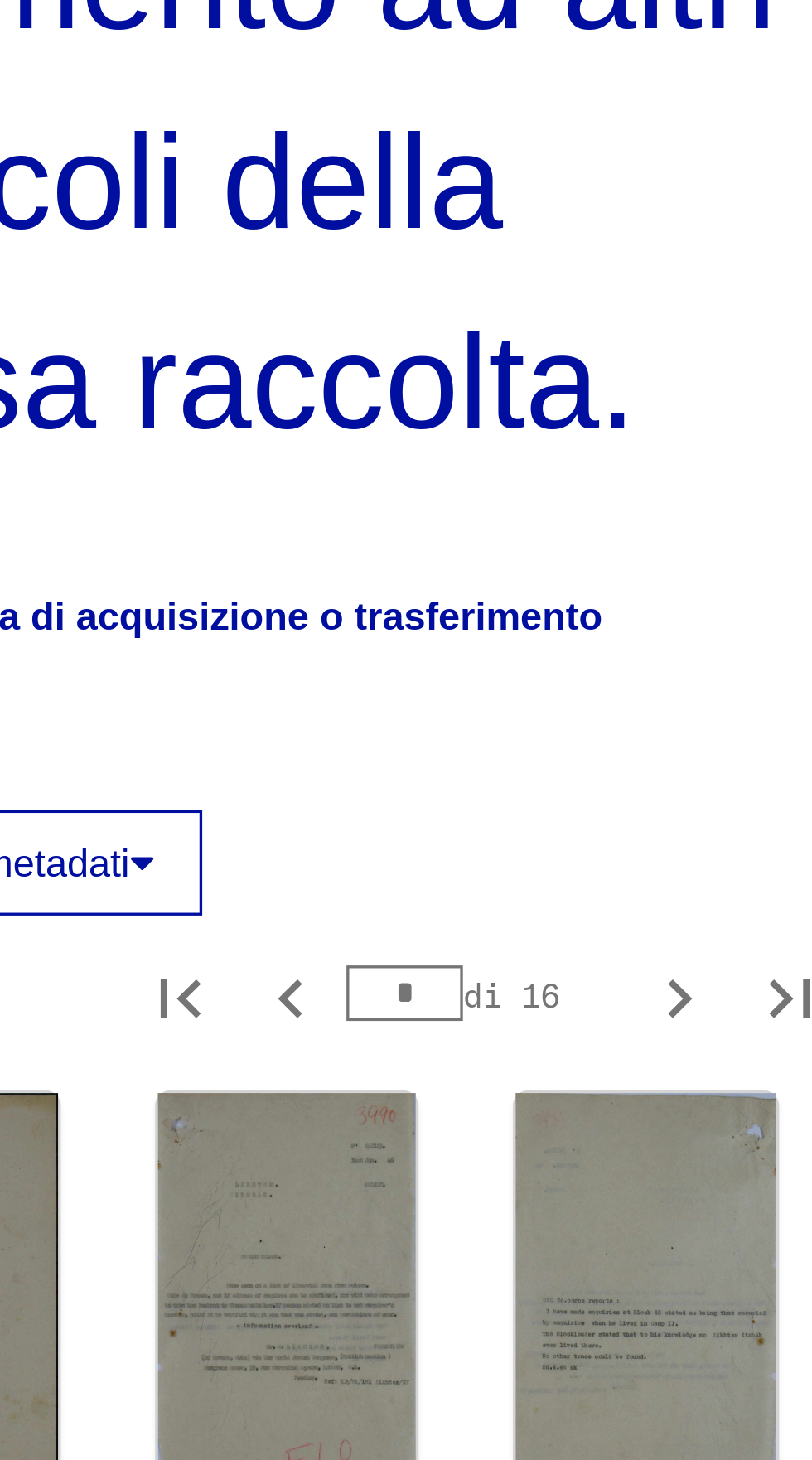
scroll to position [835, 100]
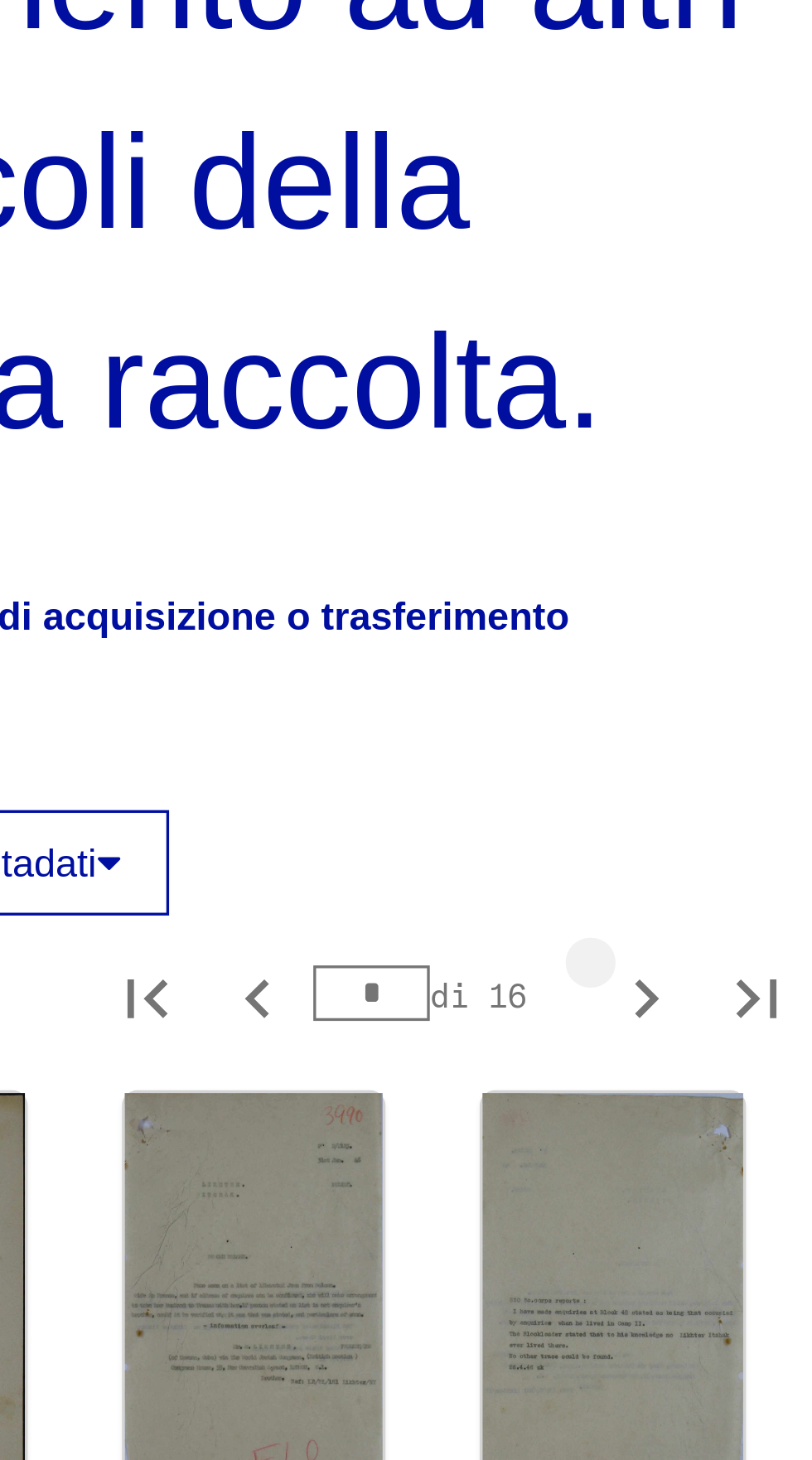
click at [626, 1100] on icon "Pagina successiva" at bounding box center [624, 1112] width 23 height 23
type input "**"
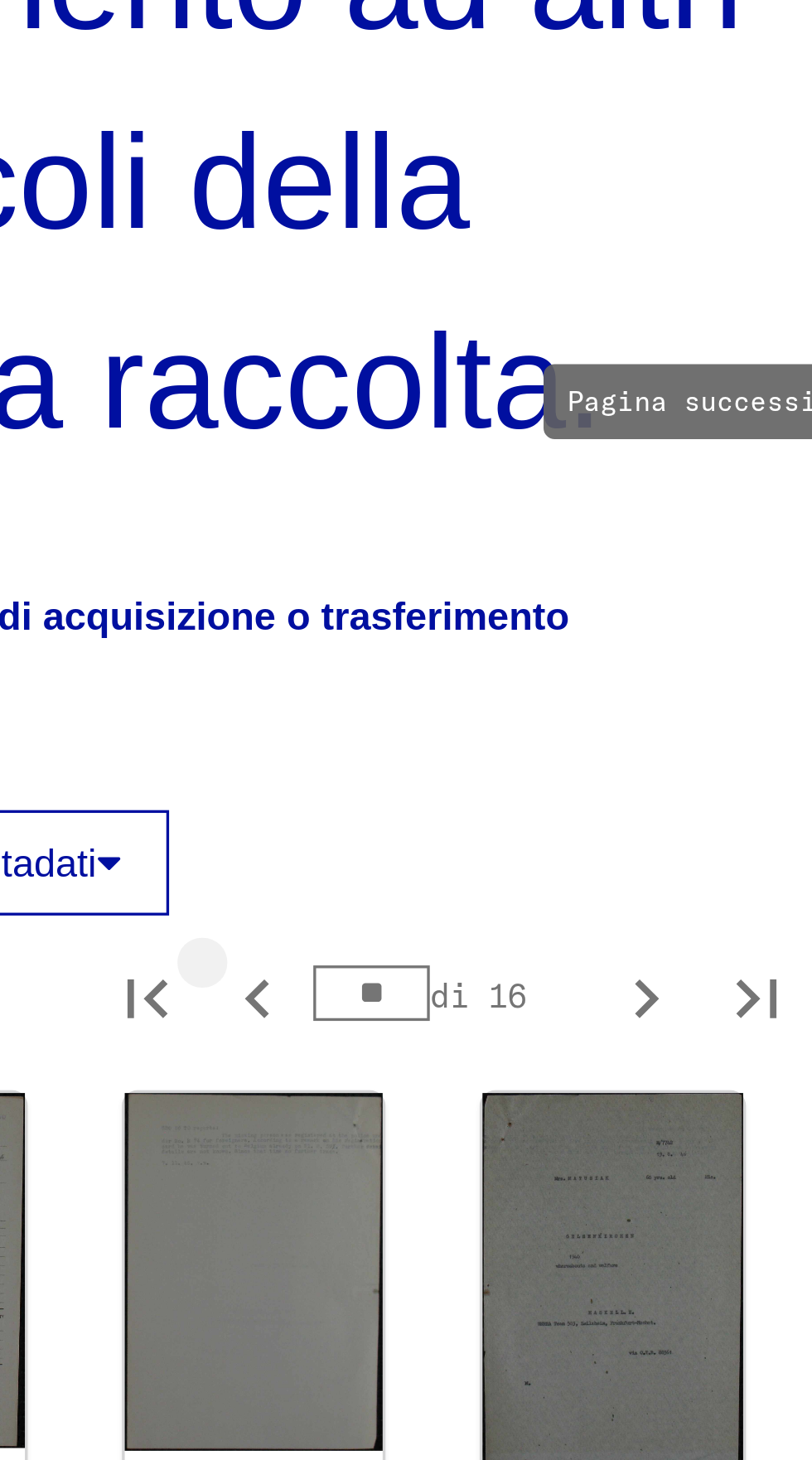
click at [508, 1100] on icon "Pagina precedente" at bounding box center [508, 1112] width 23 height 23
type input "*"
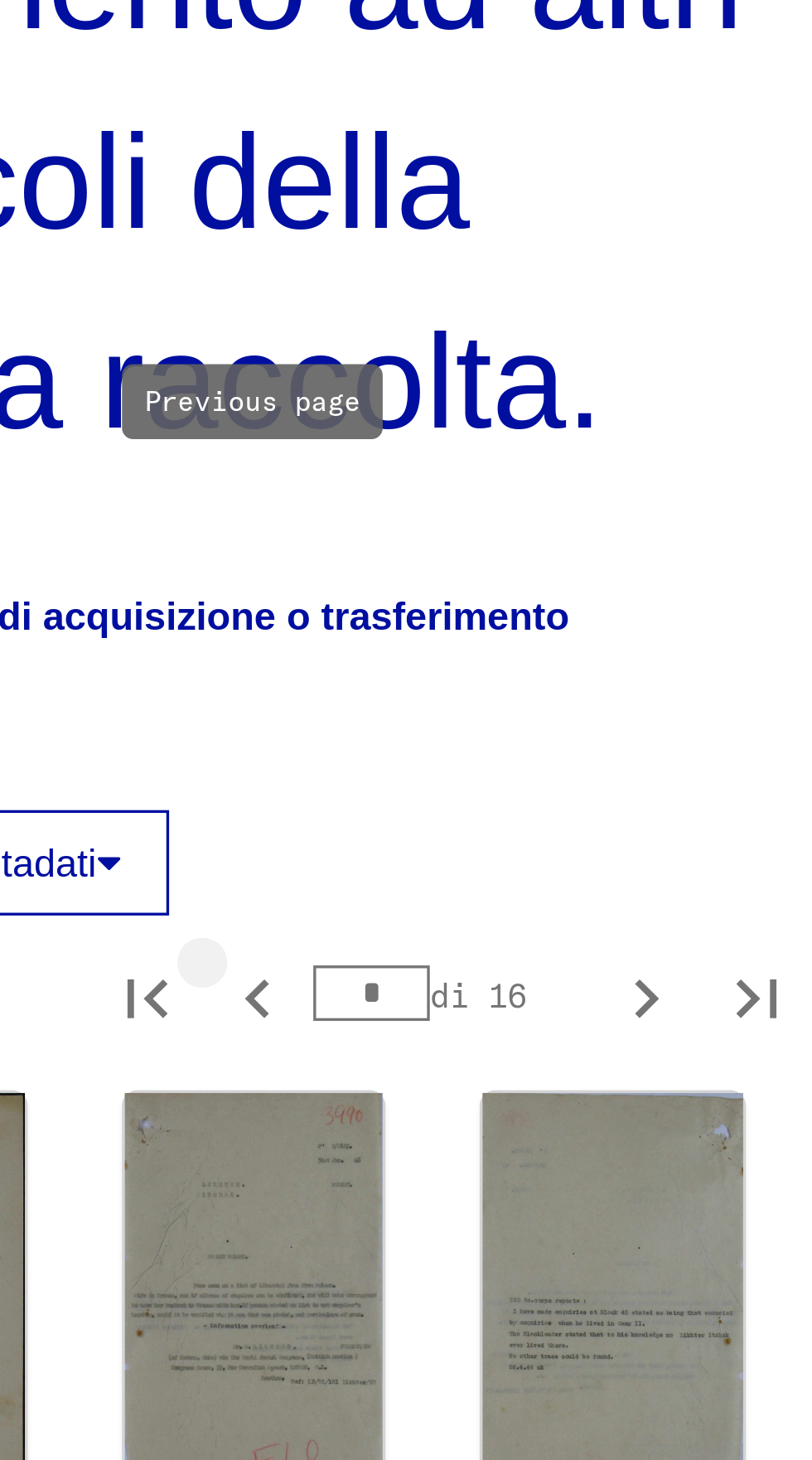
click at [508, 1106] on icon "Pagina precedente" at bounding box center [507, 1112] width 8 height 12
type input "*"
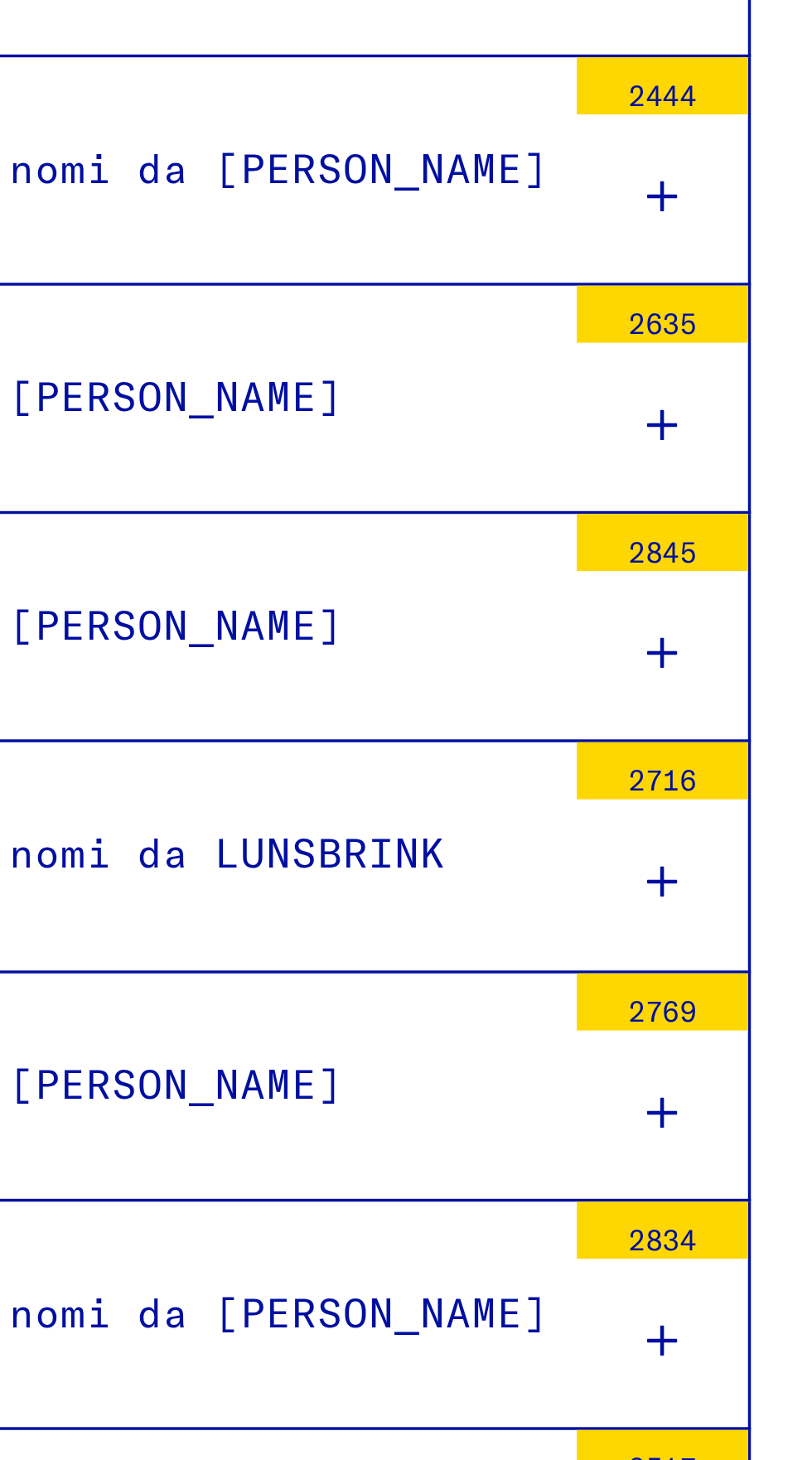
scroll to position [8830, 0]
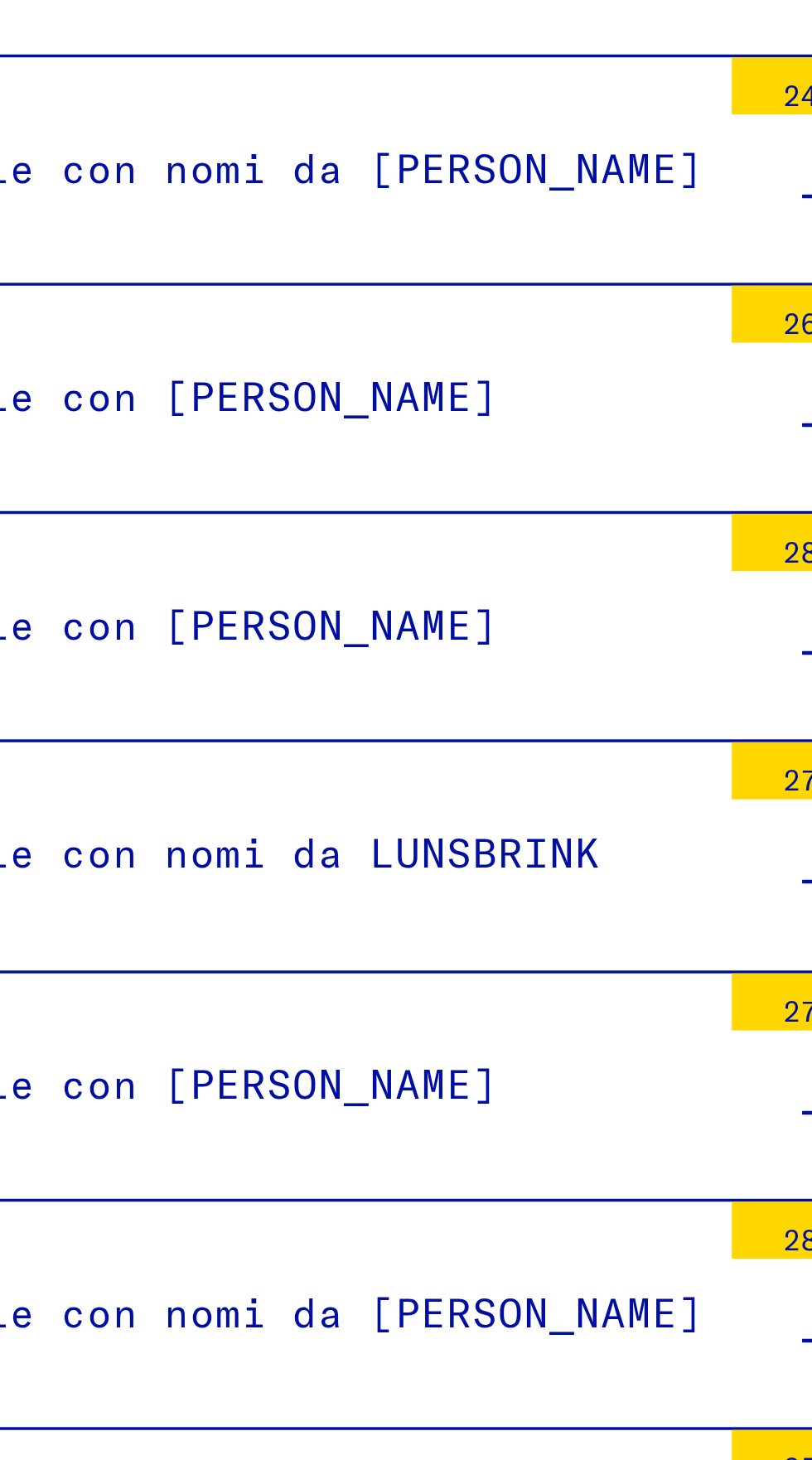
click at [256, 955] on font "File con [PERSON_NAME]" at bounding box center [178, 962] width 164 height 15
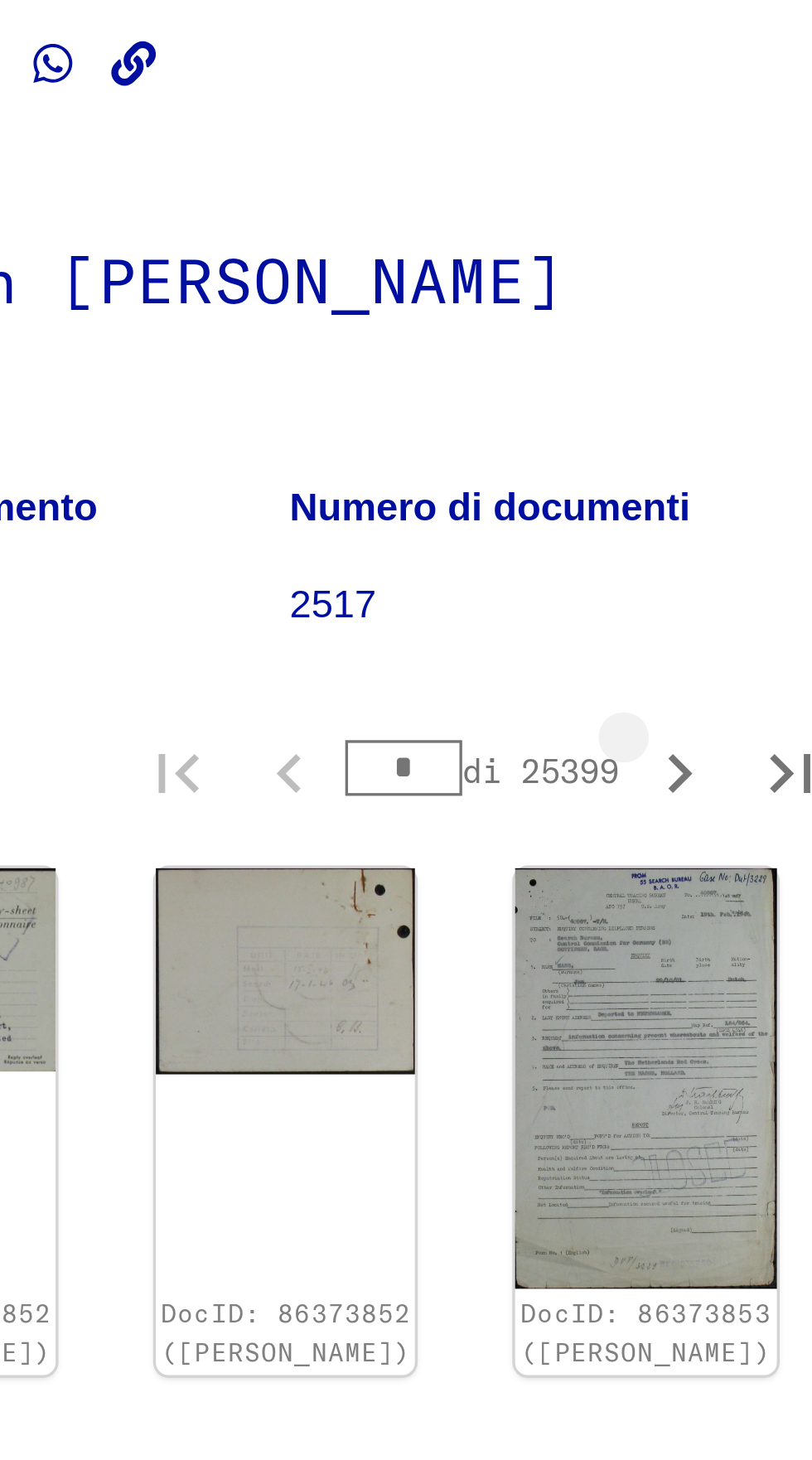
scroll to position [0, 2]
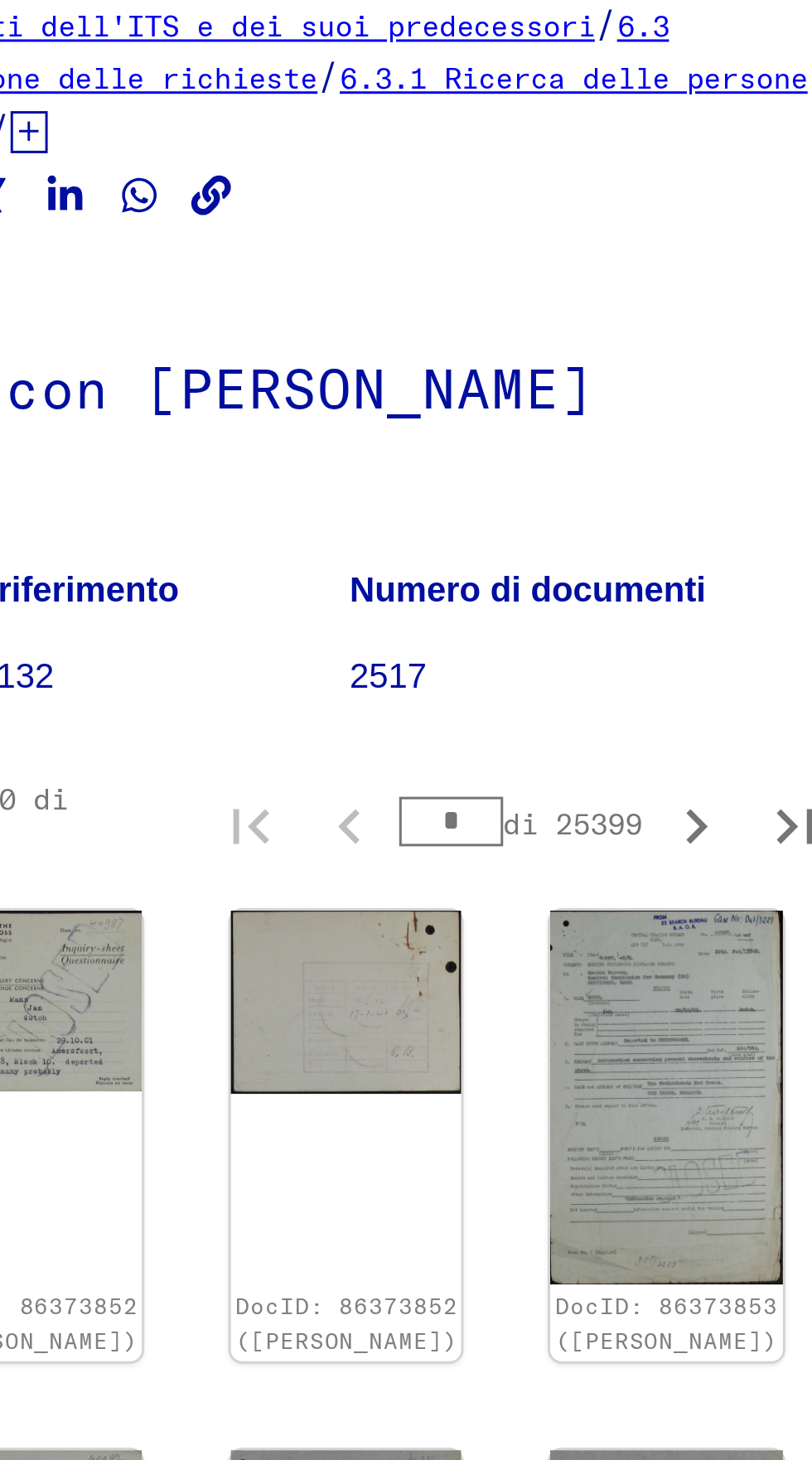
click at [701, 364] on icon "Pagina successiva" at bounding box center [705, 369] width 8 height 12
type input "*"
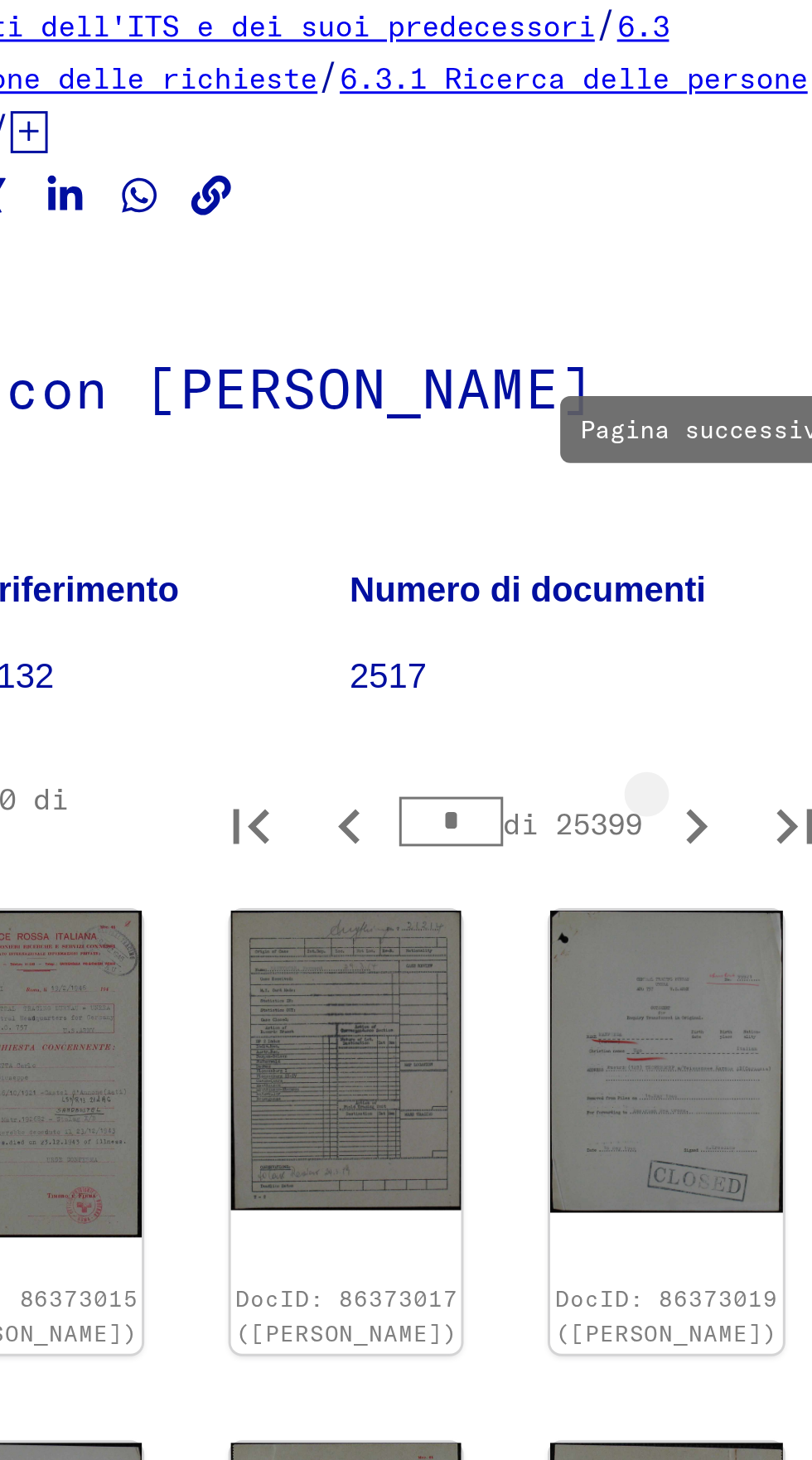
click at [695, 358] on icon "Pagina successiva" at bounding box center [705, 369] width 23 height 23
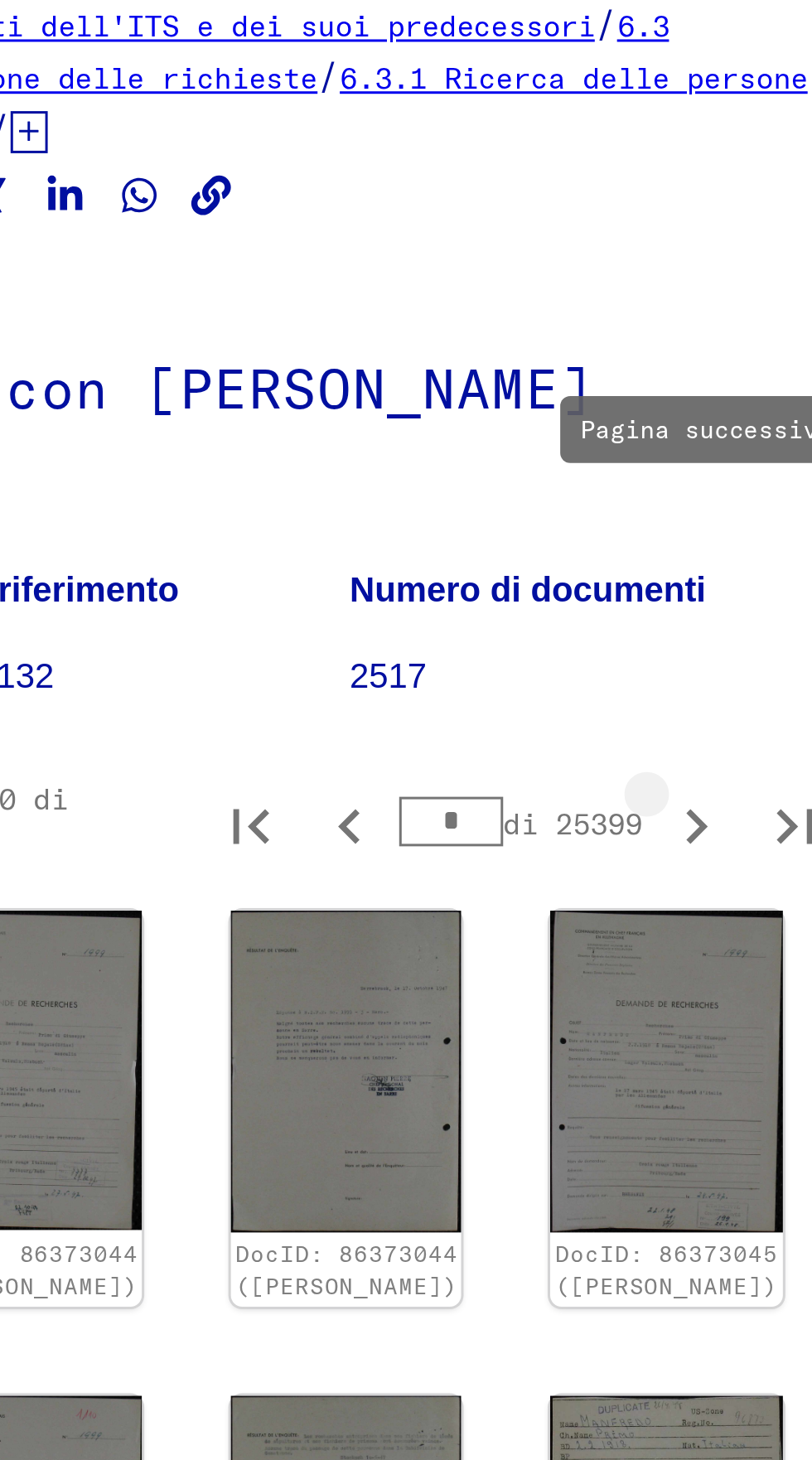
type input "*"
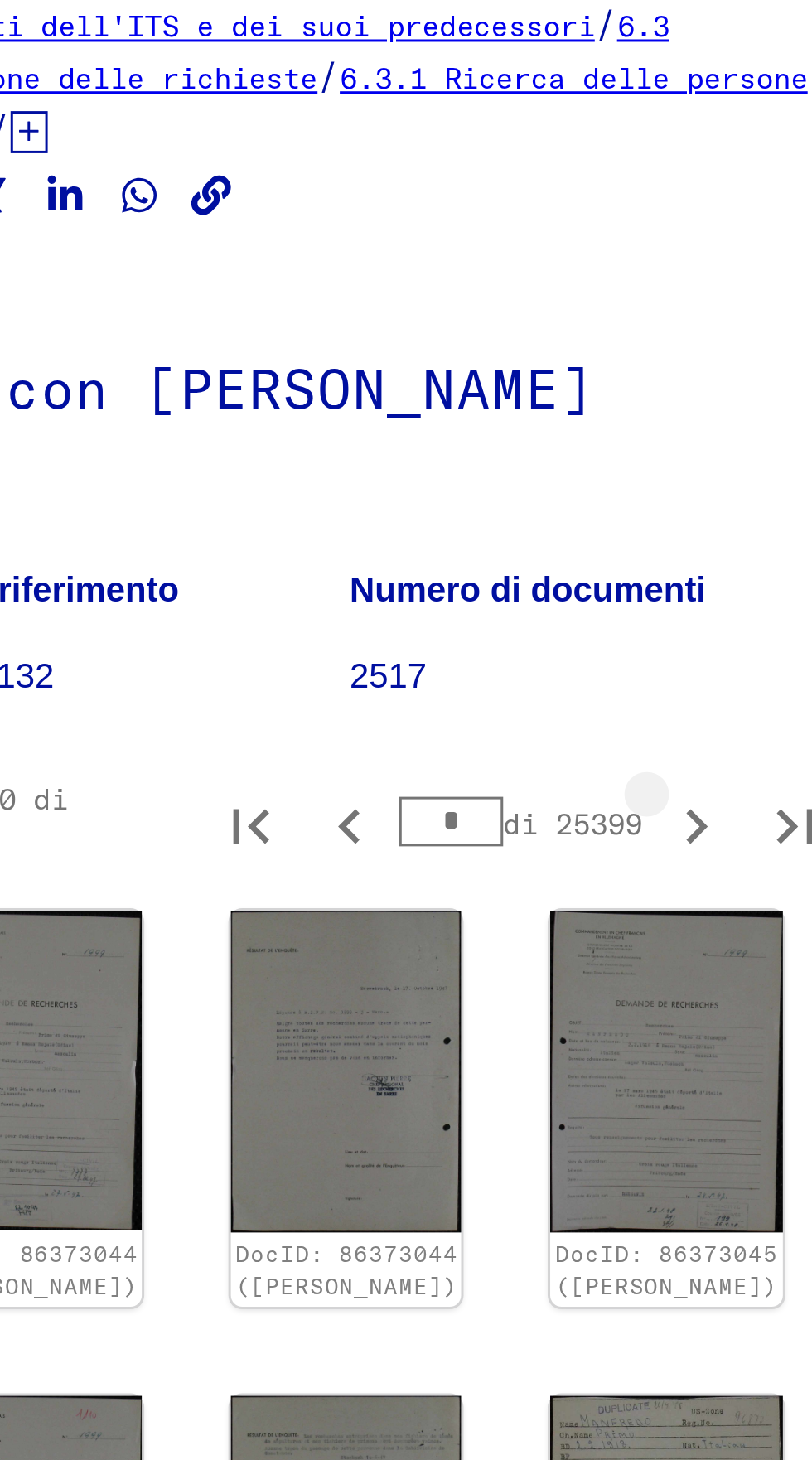
click at [701, 364] on icon "Pagina successiva" at bounding box center [705, 369] width 8 height 12
type input "*"
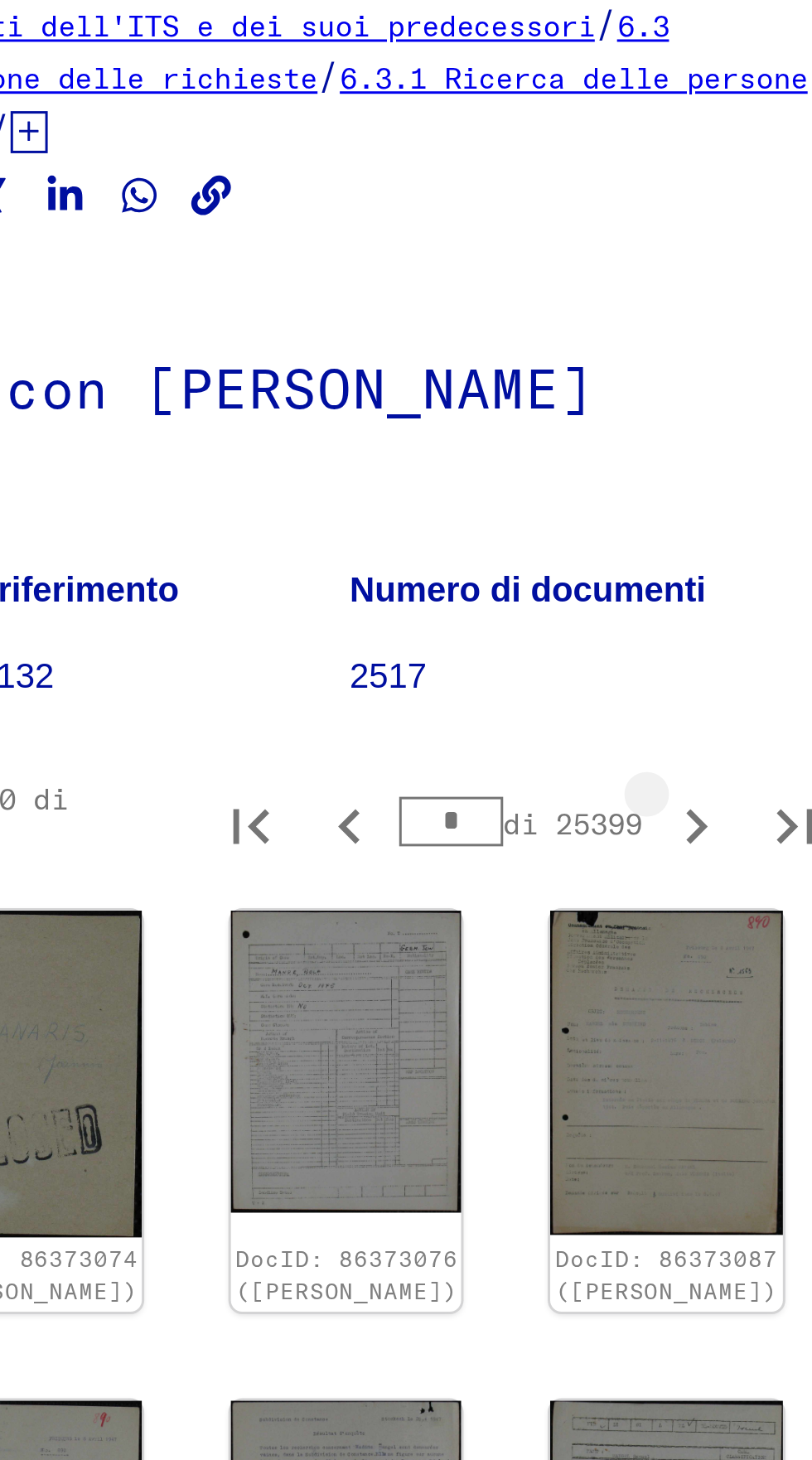
click at [693, 358] on icon "Pagina successiva" at bounding box center [705, 369] width 23 height 23
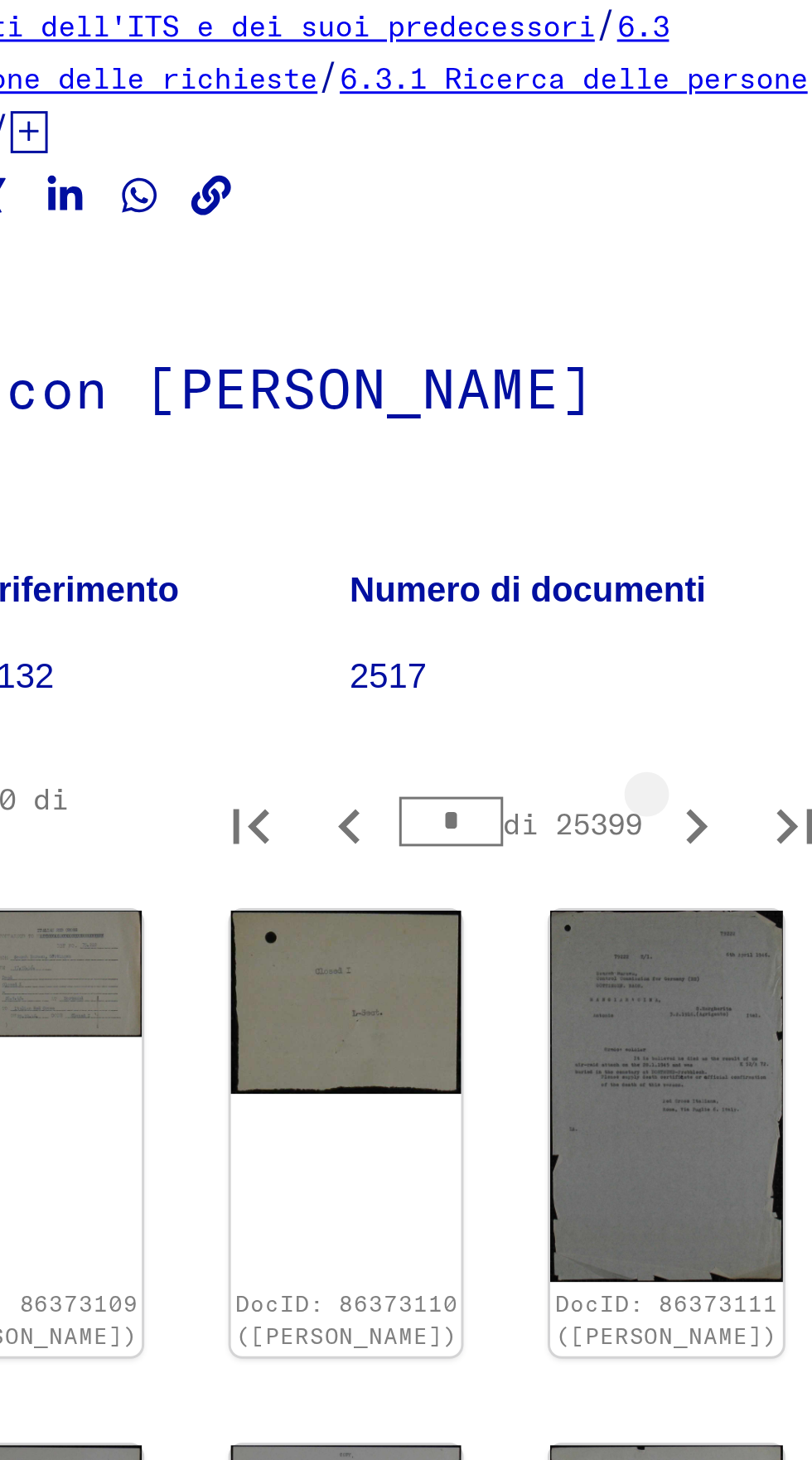
type input "*"
click at [693, 358] on icon "Pagina successiva" at bounding box center [705, 369] width 23 height 23
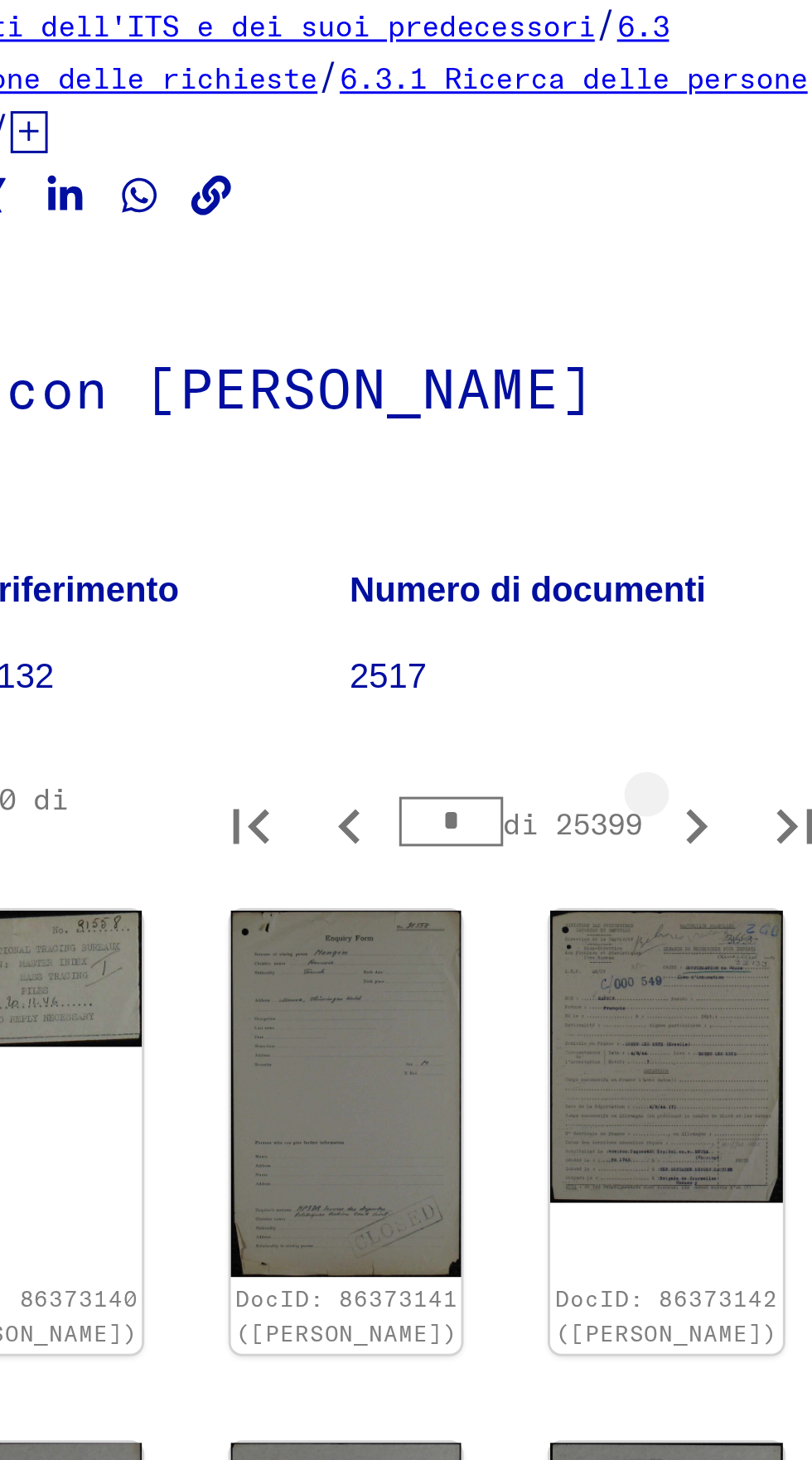
type input "*"
click at [693, 358] on icon "Pagina successiva" at bounding box center [705, 369] width 23 height 23
type input "*"
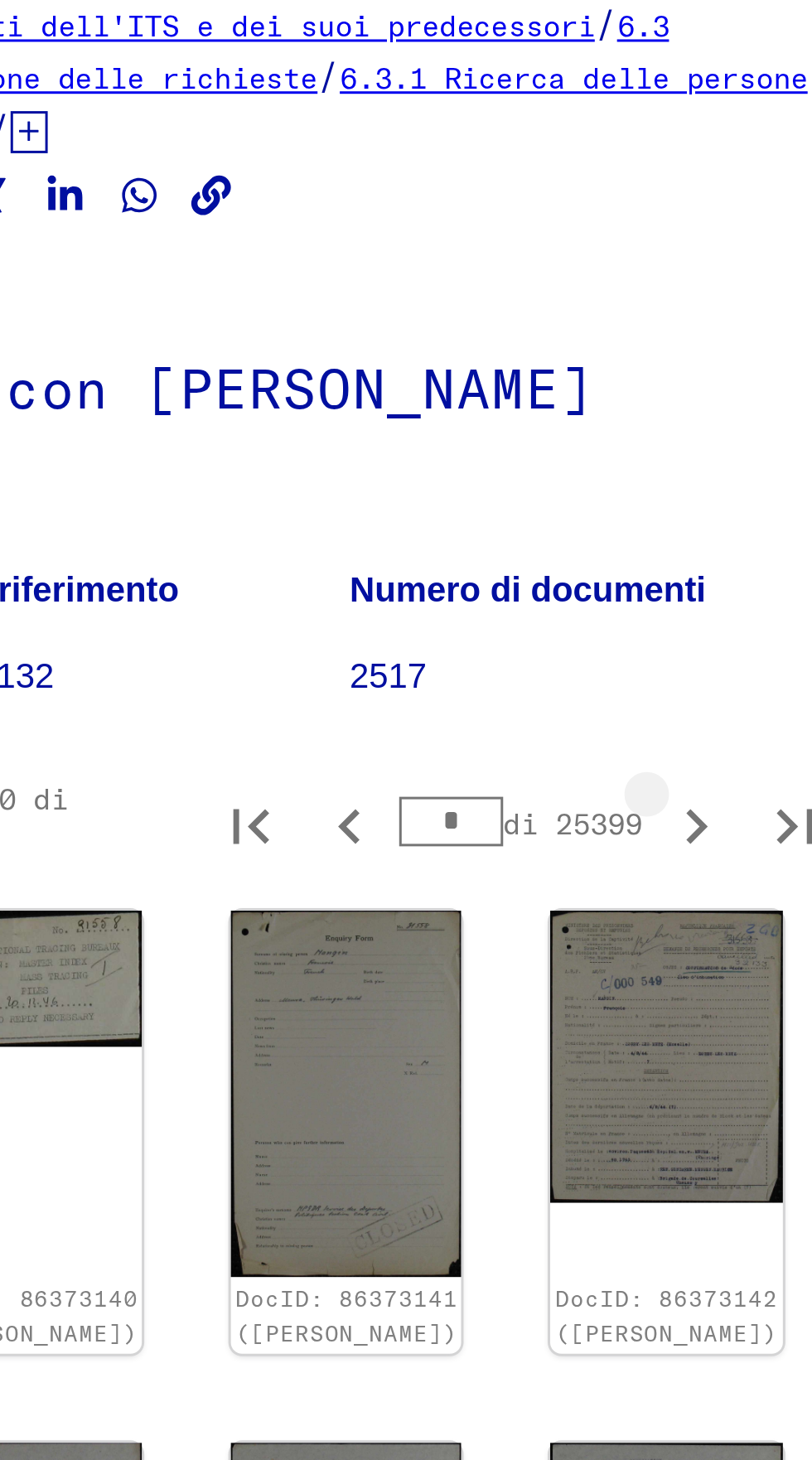
click at [701, 364] on icon "Pagina successiva" at bounding box center [705, 369] width 8 height 12
type input "*"
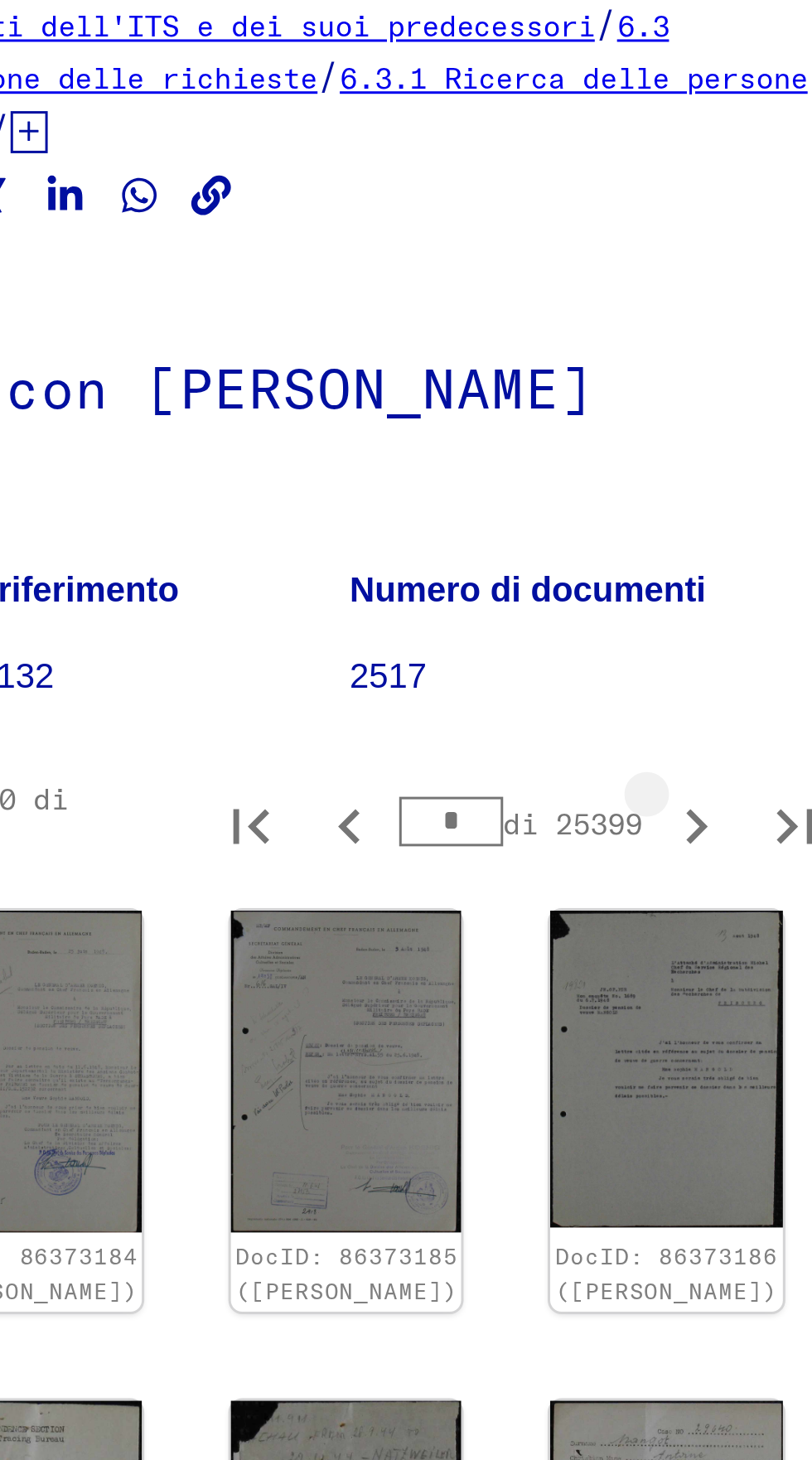
click at [693, 358] on icon "Pagina successiva" at bounding box center [705, 369] width 23 height 23
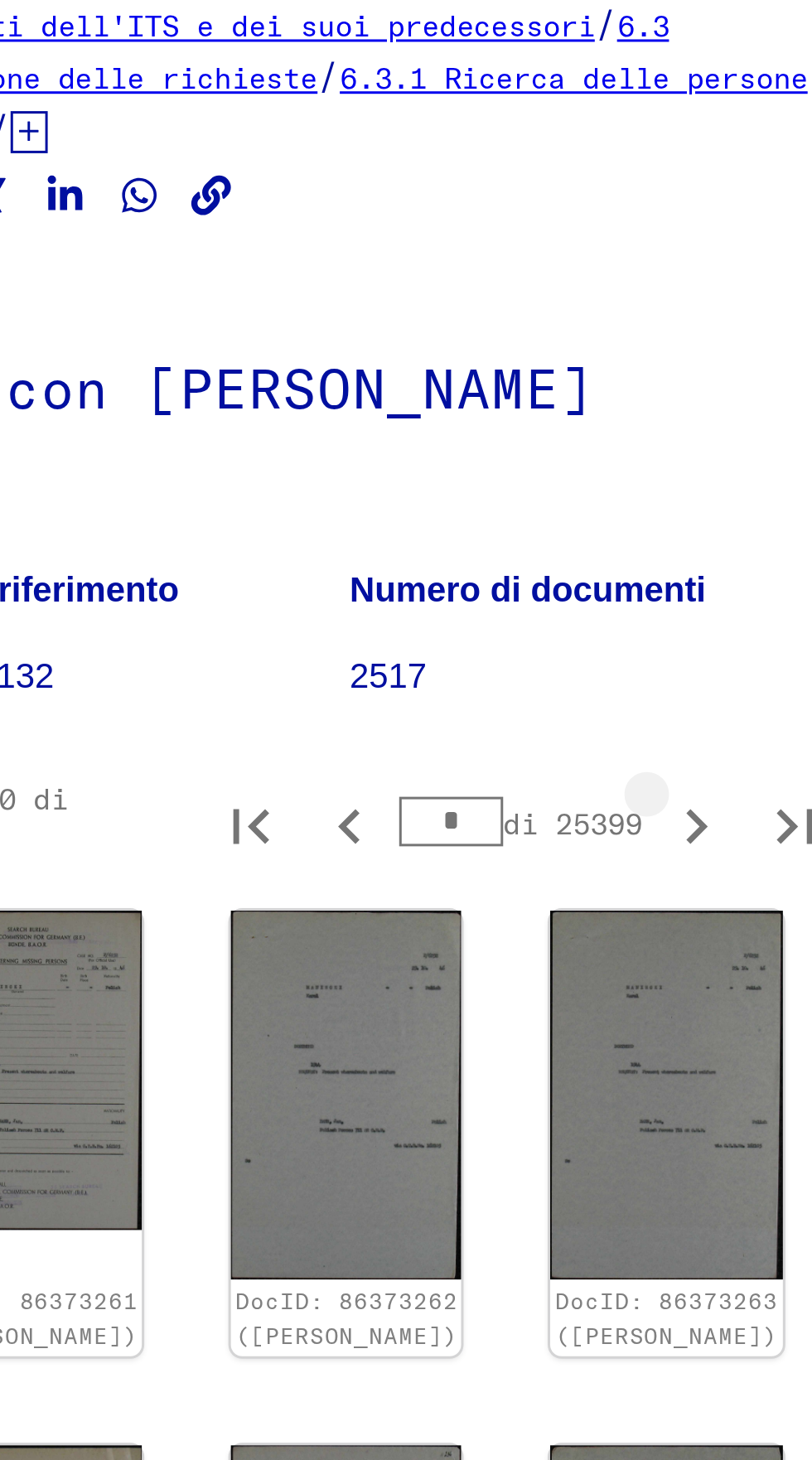
type input "*"
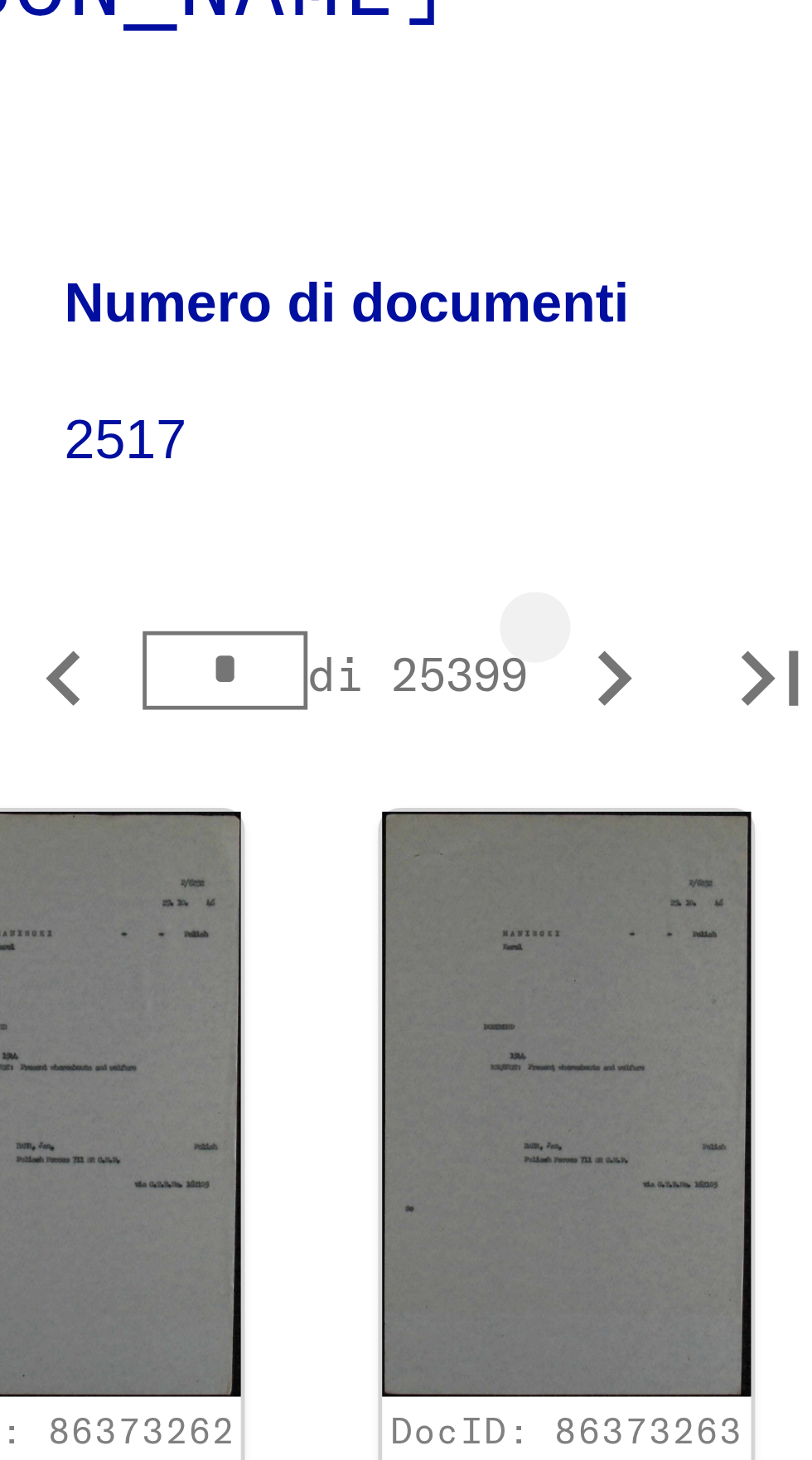
scroll to position [1, 72]
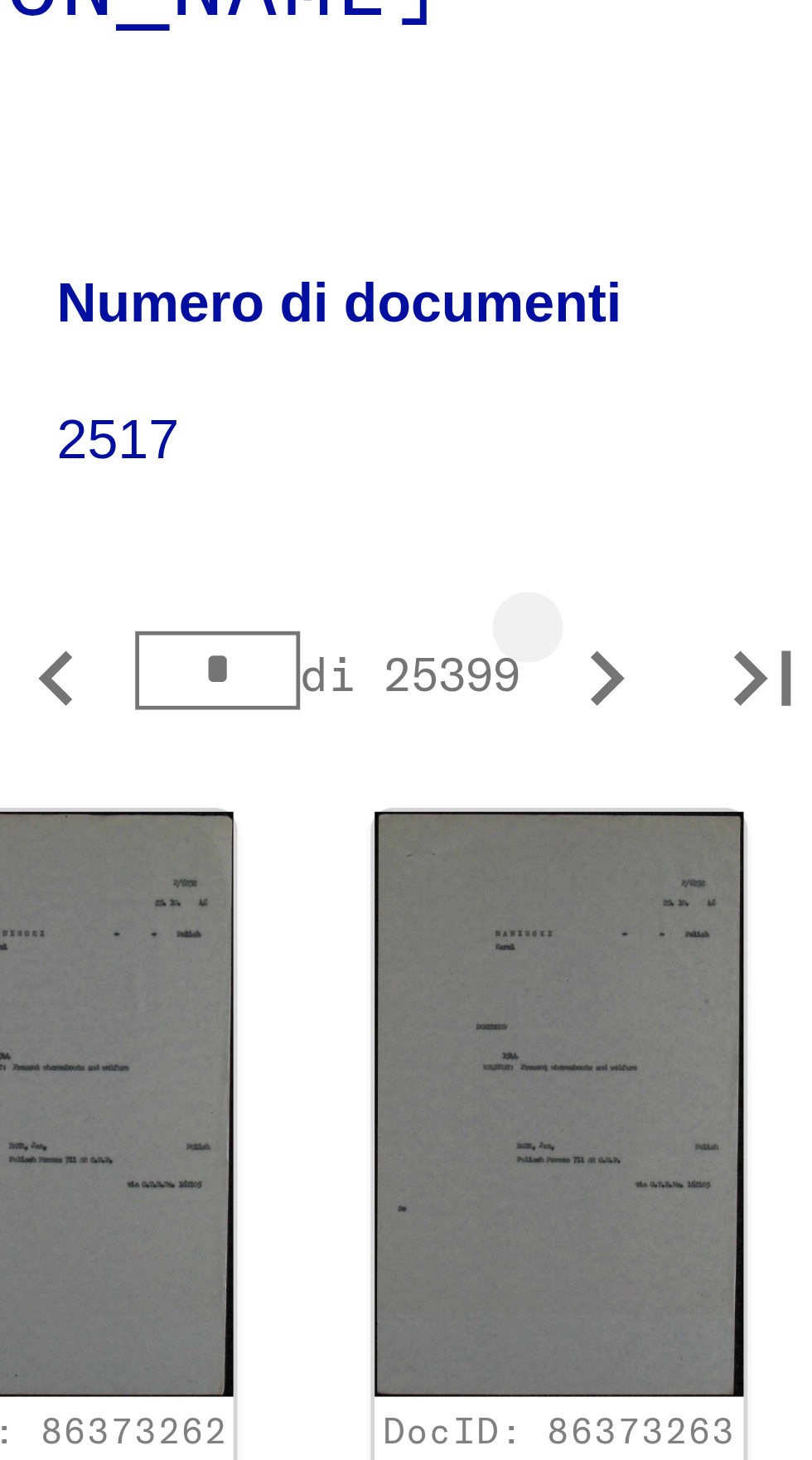
click at [624, 357] on icon "Pagina successiva" at bounding box center [635, 368] width 23 height 23
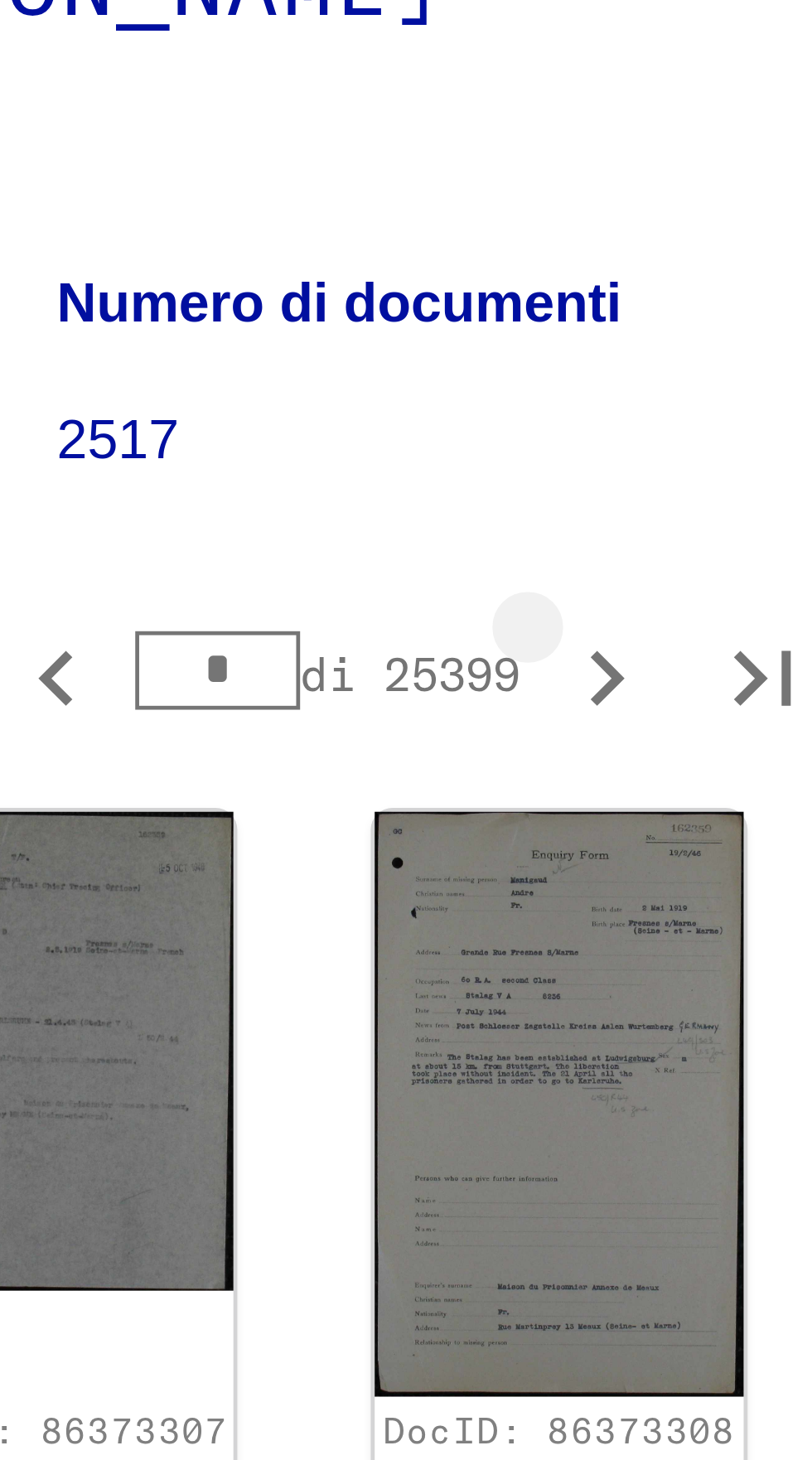
type input "**"
click at [631, 363] on icon "Pagina successiva" at bounding box center [635, 368] width 8 height 12
type input "**"
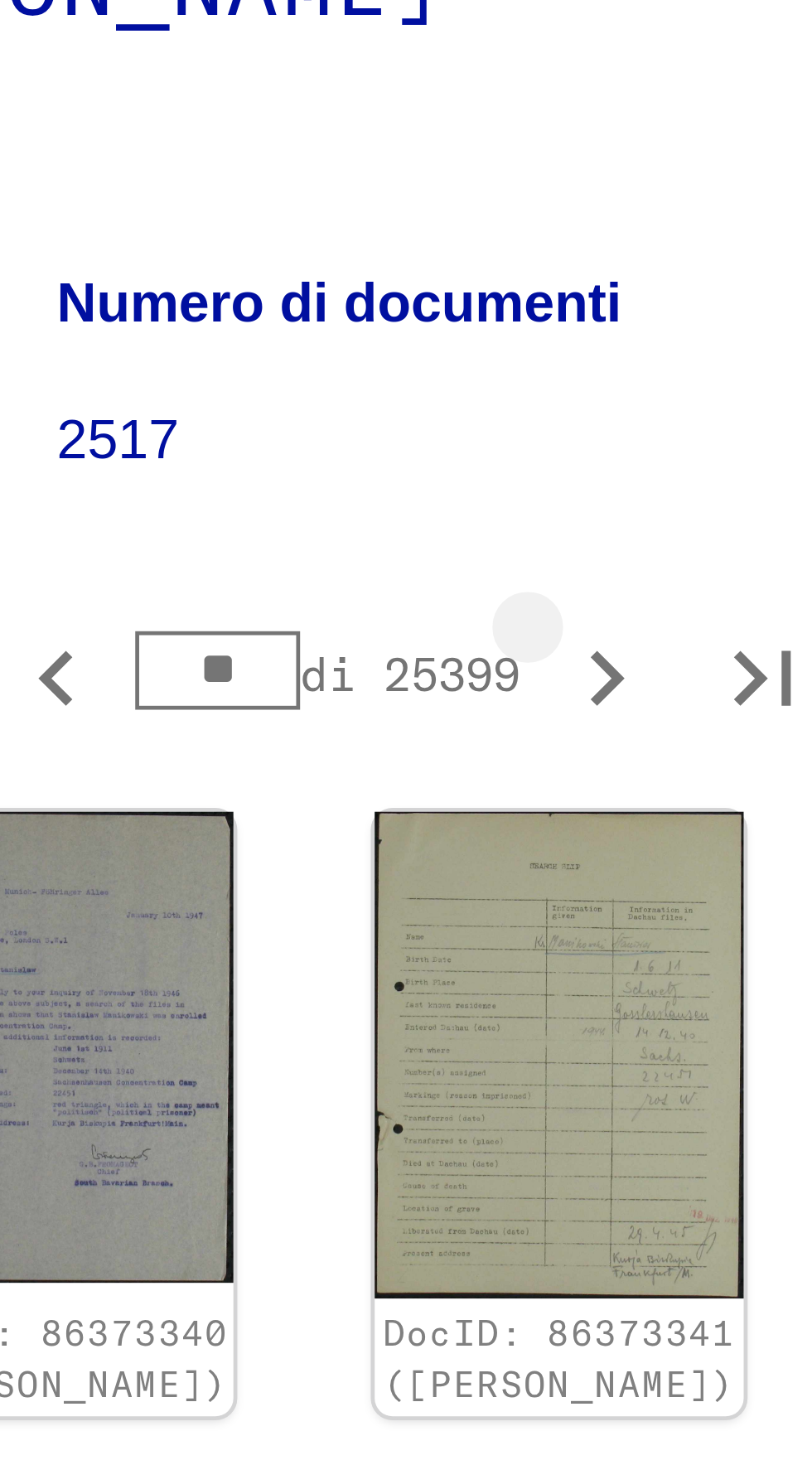
click at [624, 357] on icon "Pagina successiva" at bounding box center [635, 368] width 23 height 23
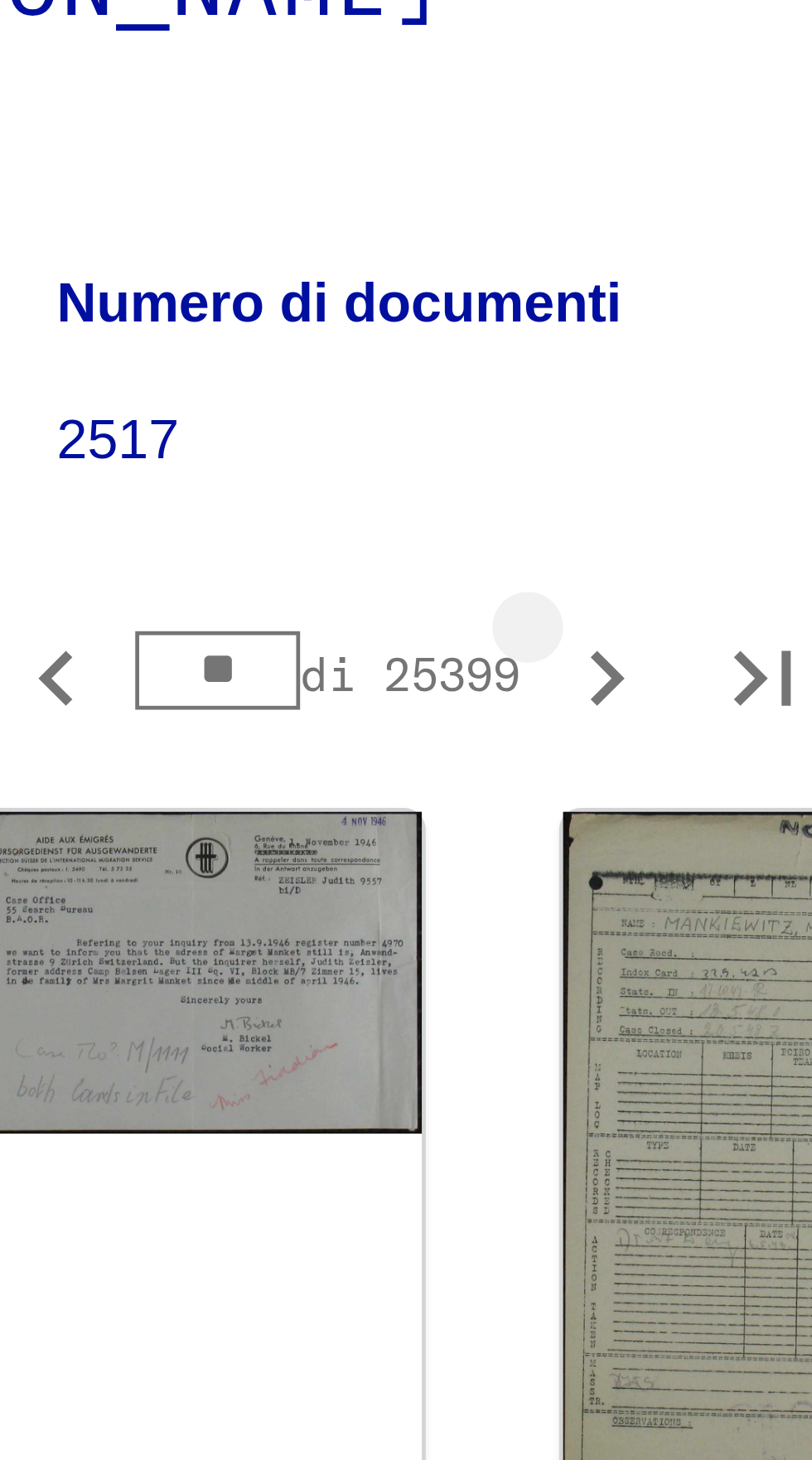
type input "**"
click at [631, 363] on icon "Pagina successiva" at bounding box center [635, 368] width 8 height 12
type input "**"
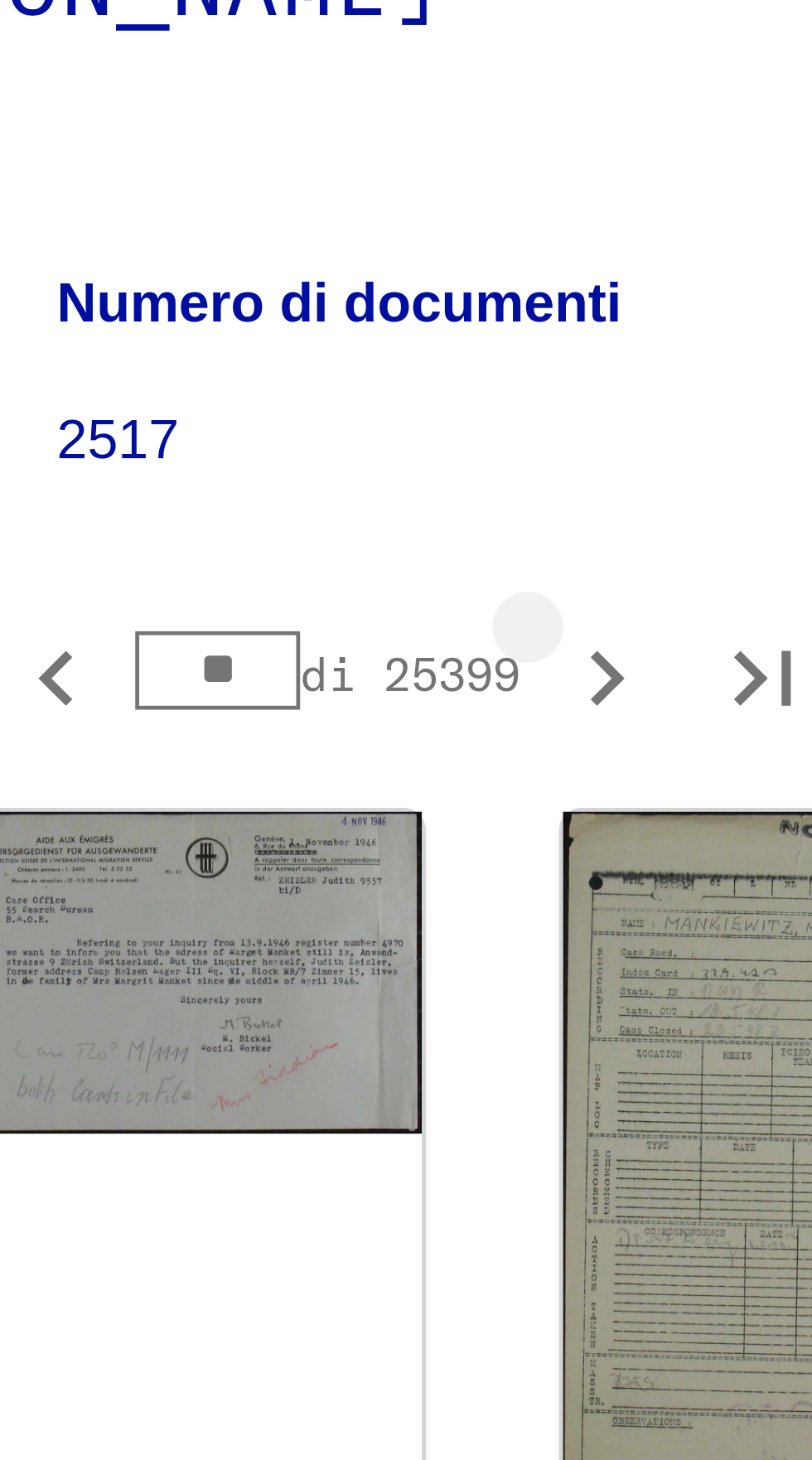
click at [631, 363] on icon "Pagina successiva" at bounding box center [635, 368] width 8 height 12
type input "**"
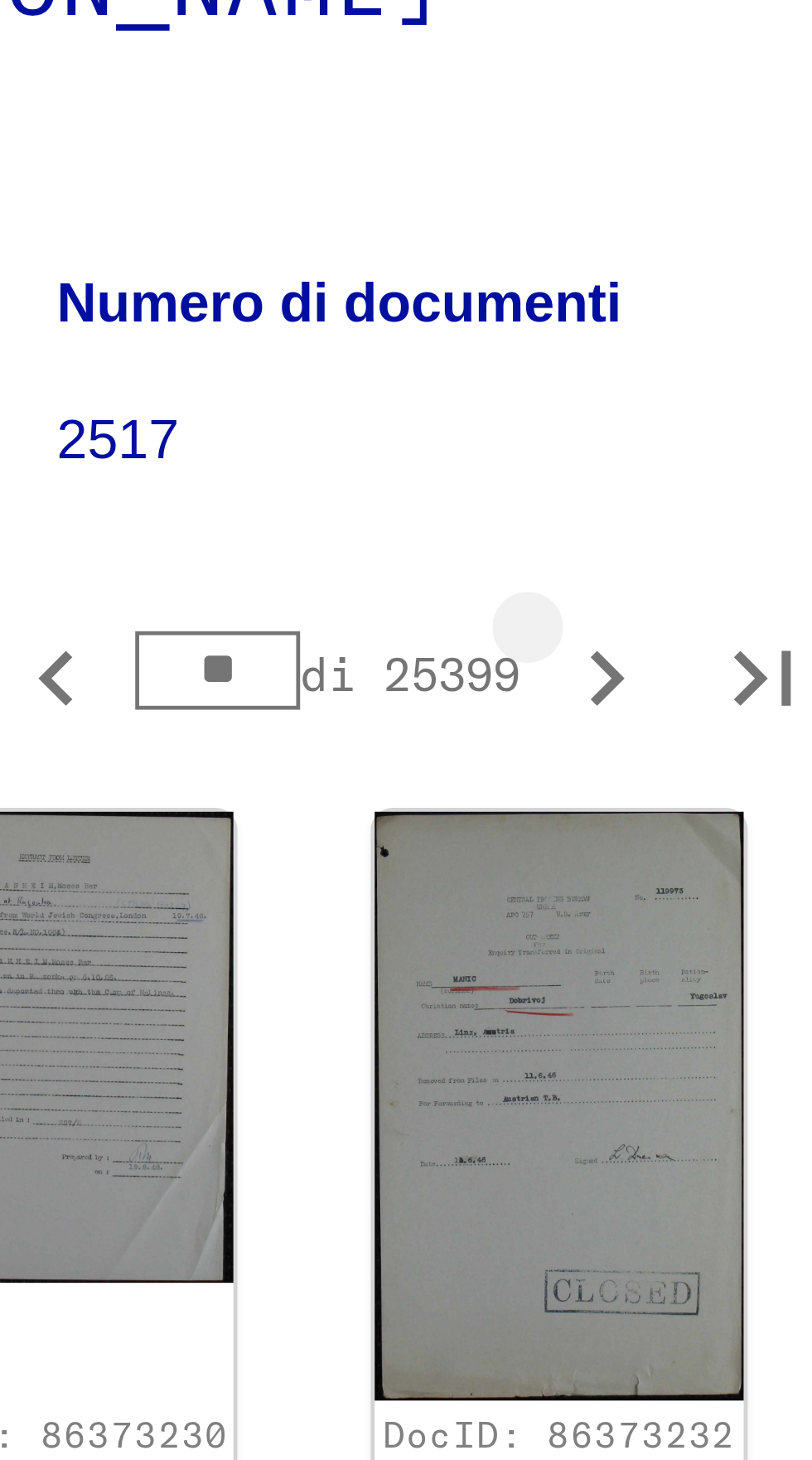
click at [631, 363] on icon "Pagina successiva" at bounding box center [635, 368] width 8 height 12
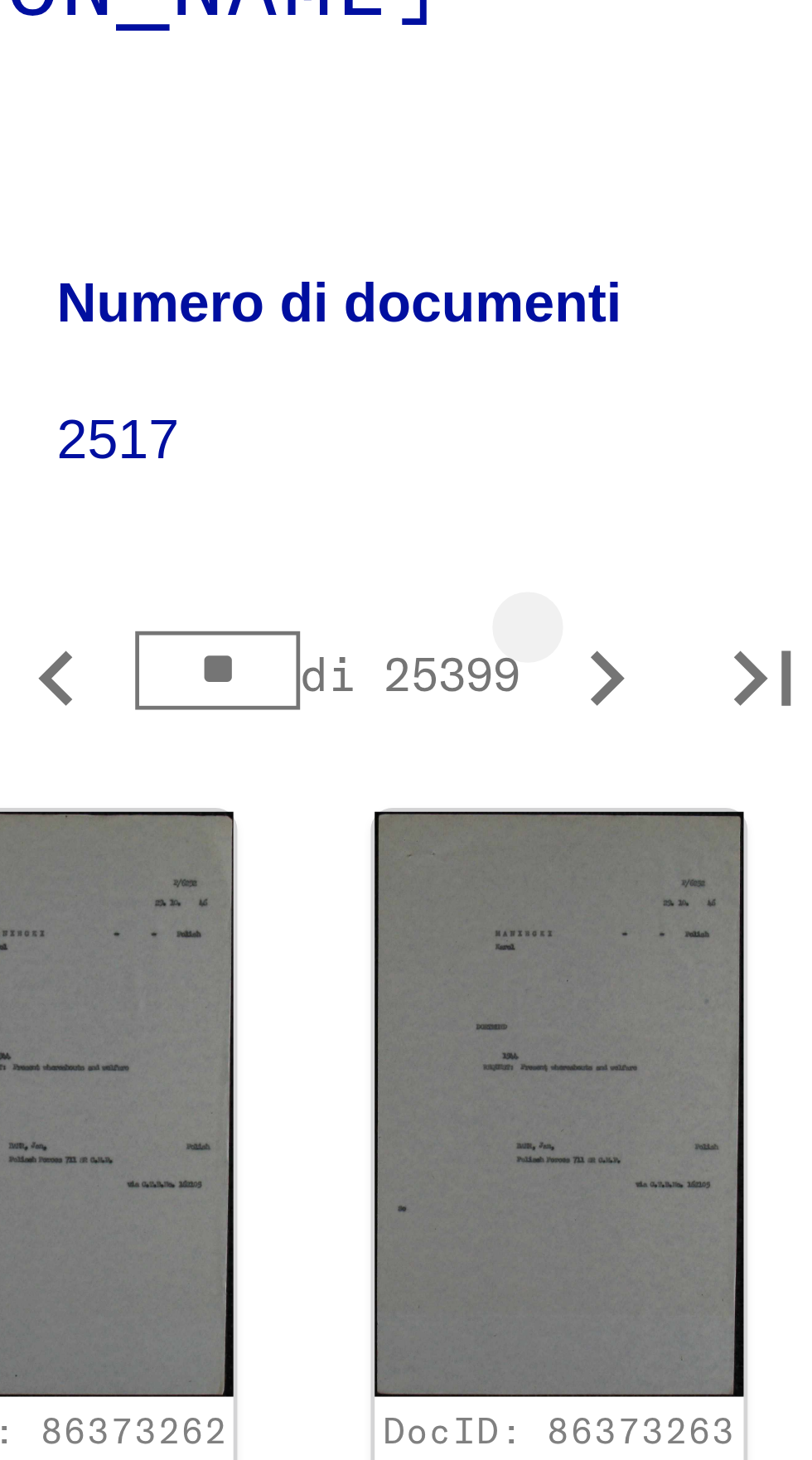
type input "**"
click at [624, 357] on icon "Pagina successiva" at bounding box center [635, 368] width 23 height 23
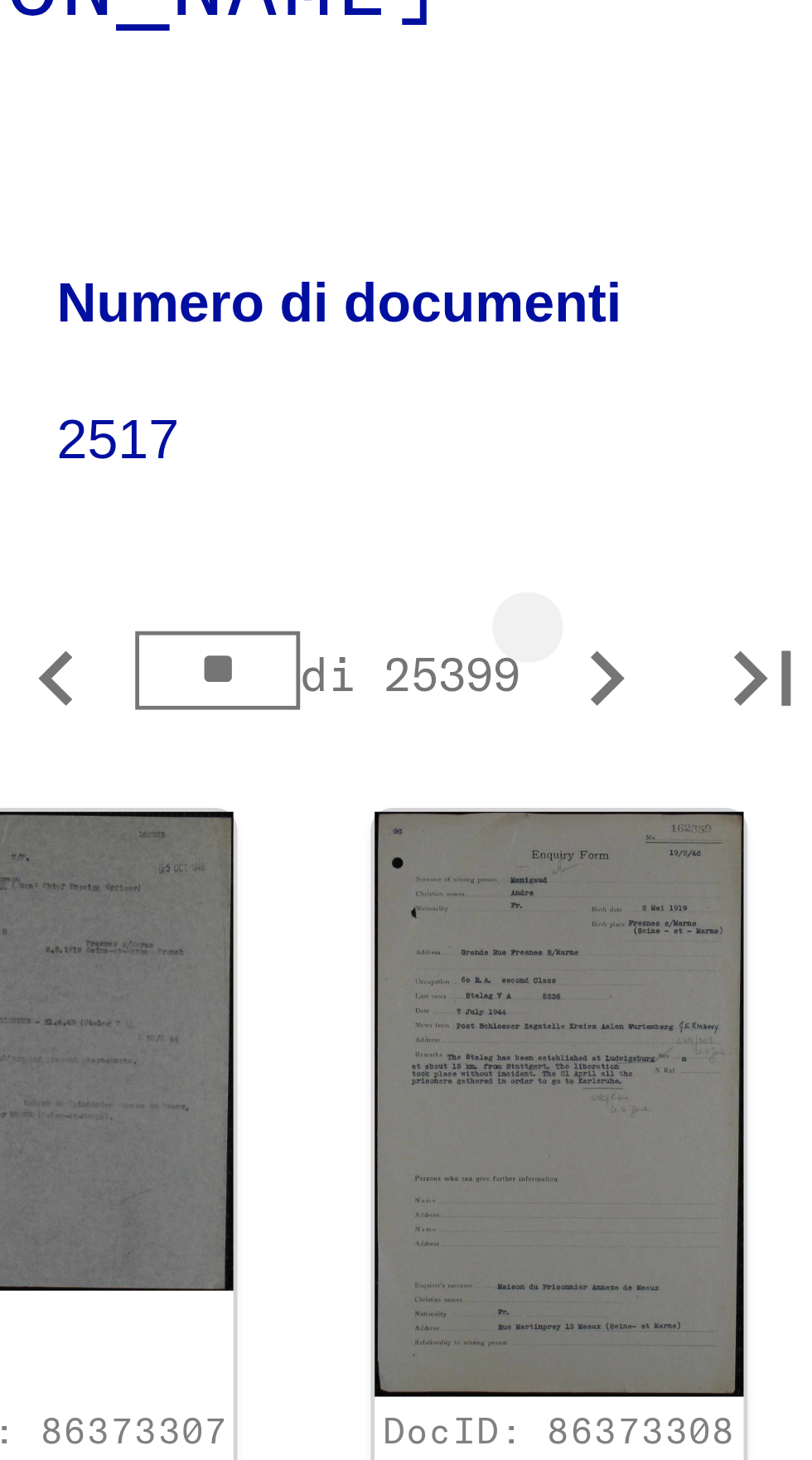
type input "**"
click at [624, 357] on icon "Pagina successiva" at bounding box center [635, 368] width 23 height 23
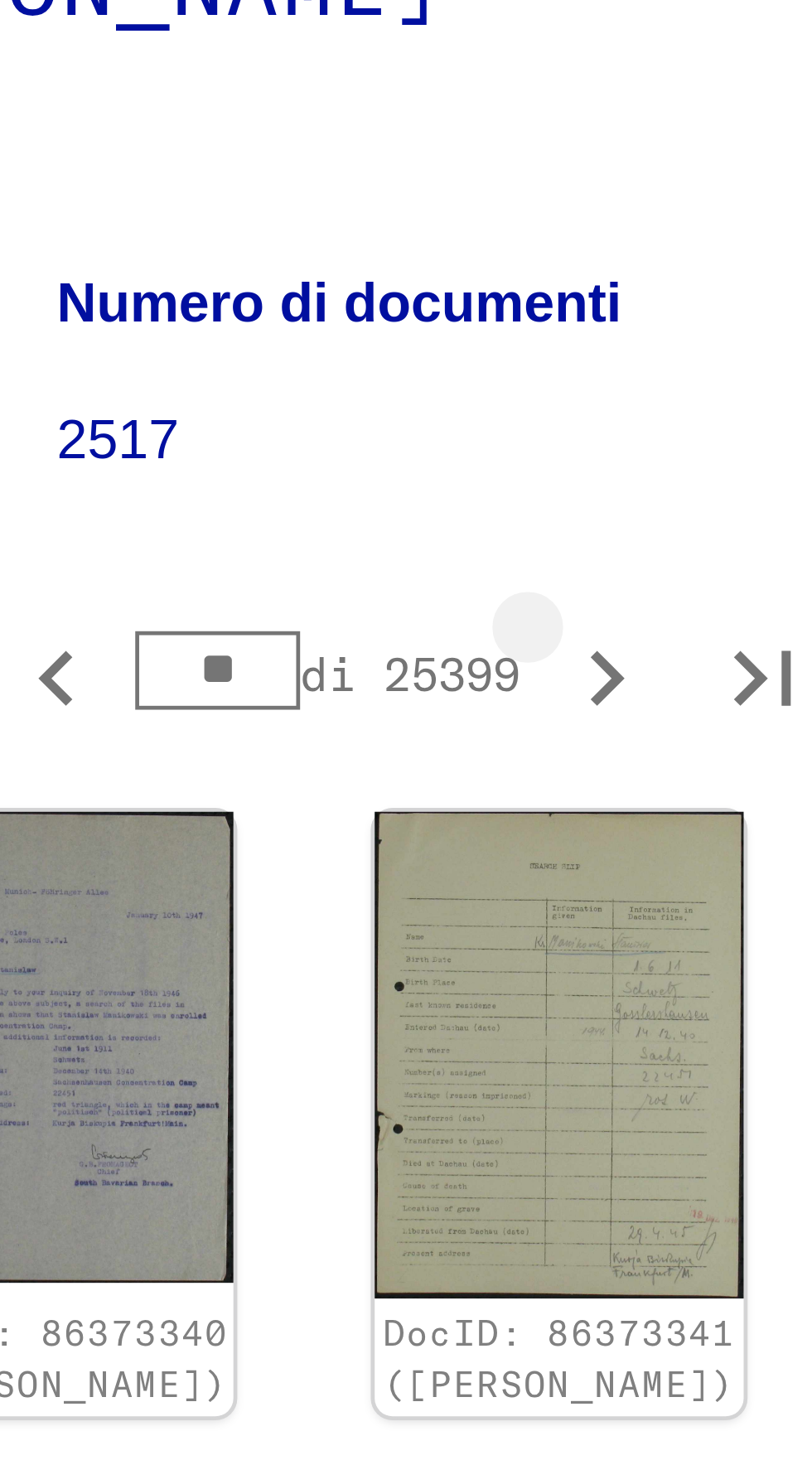
type input "**"
click at [624, 357] on icon "Pagina successiva" at bounding box center [635, 368] width 23 height 23
type input "**"
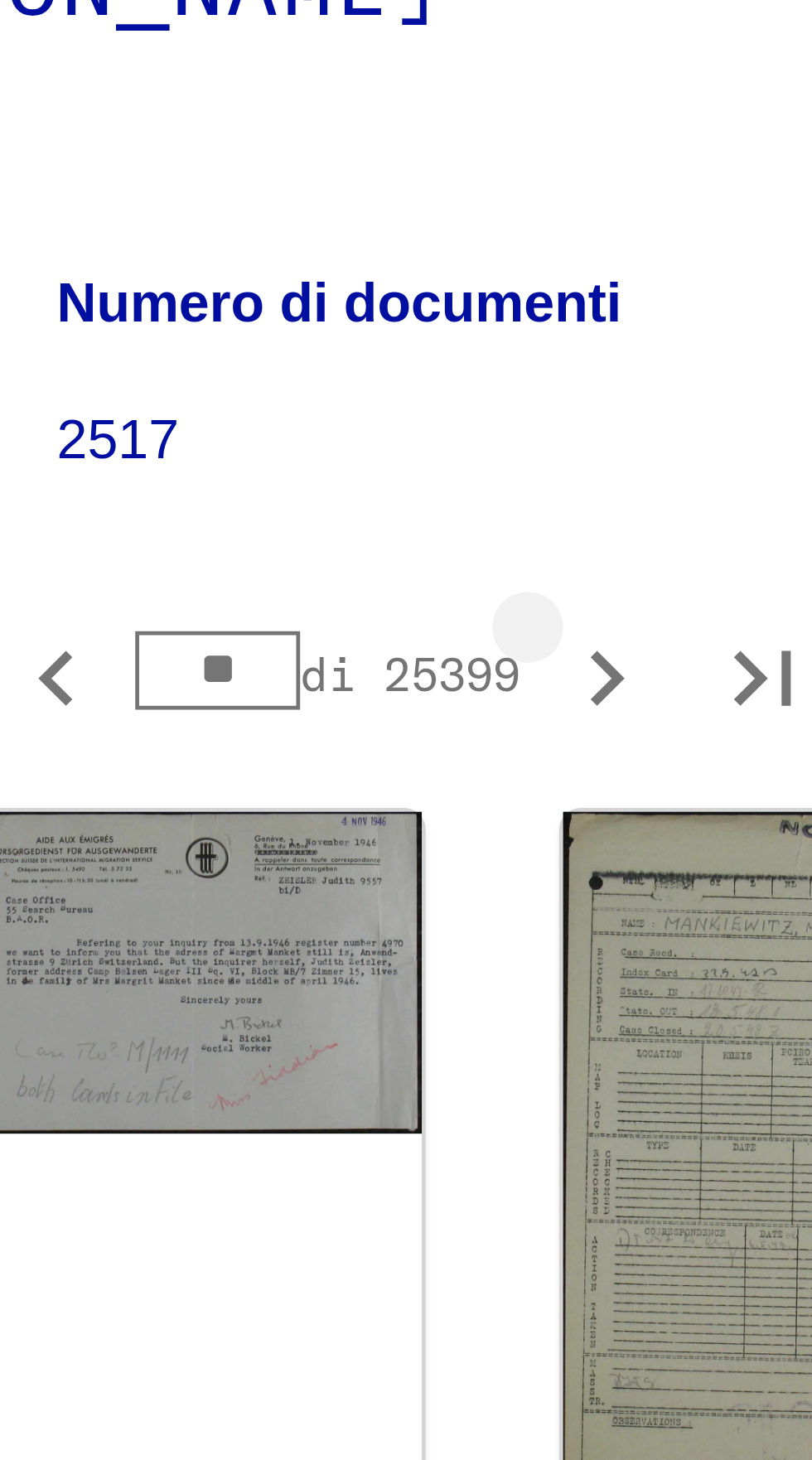
click at [624, 357] on icon "Pagina successiva" at bounding box center [635, 368] width 23 height 23
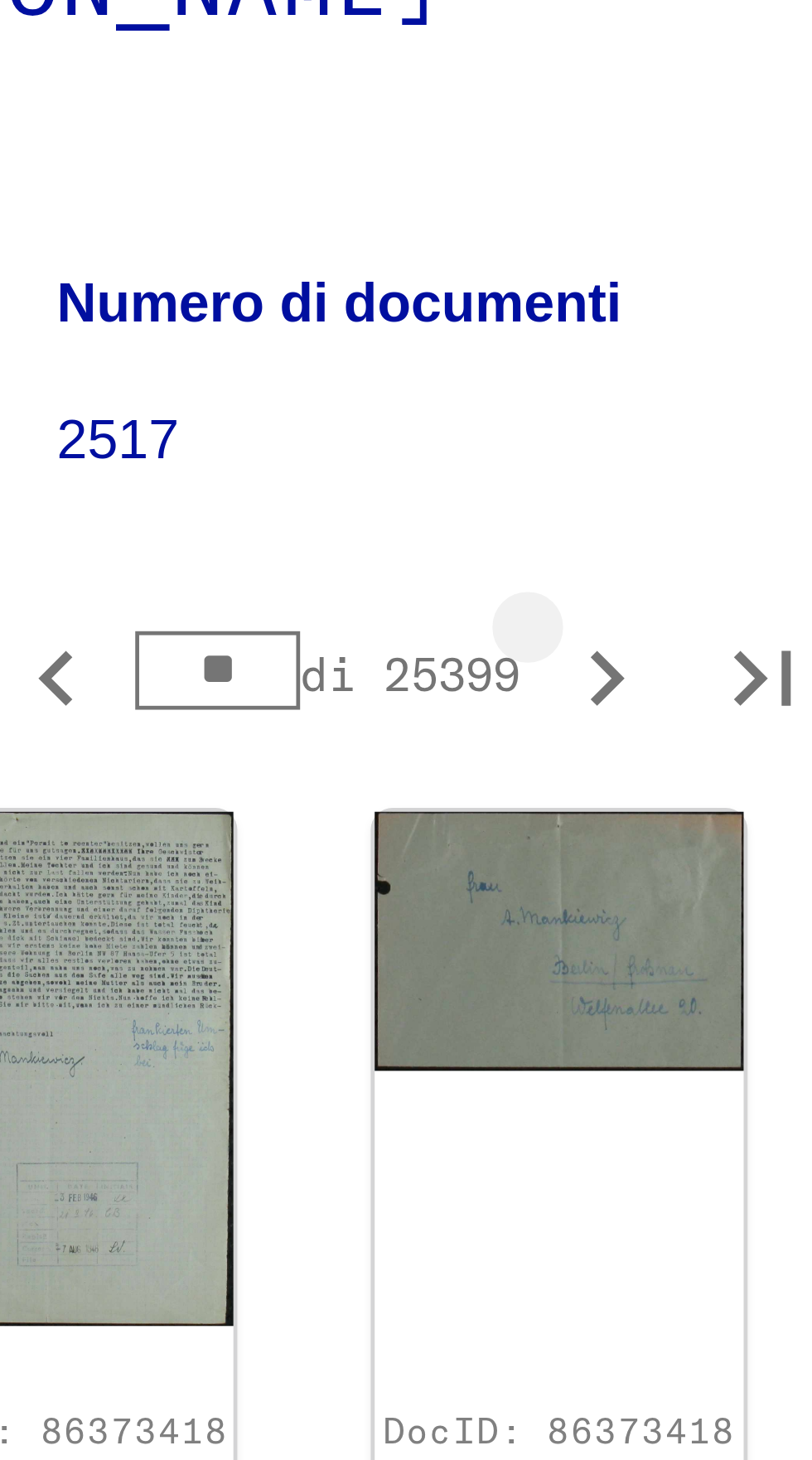
type input "**"
click at [624, 357] on icon "Pagina successiva" at bounding box center [635, 368] width 23 height 23
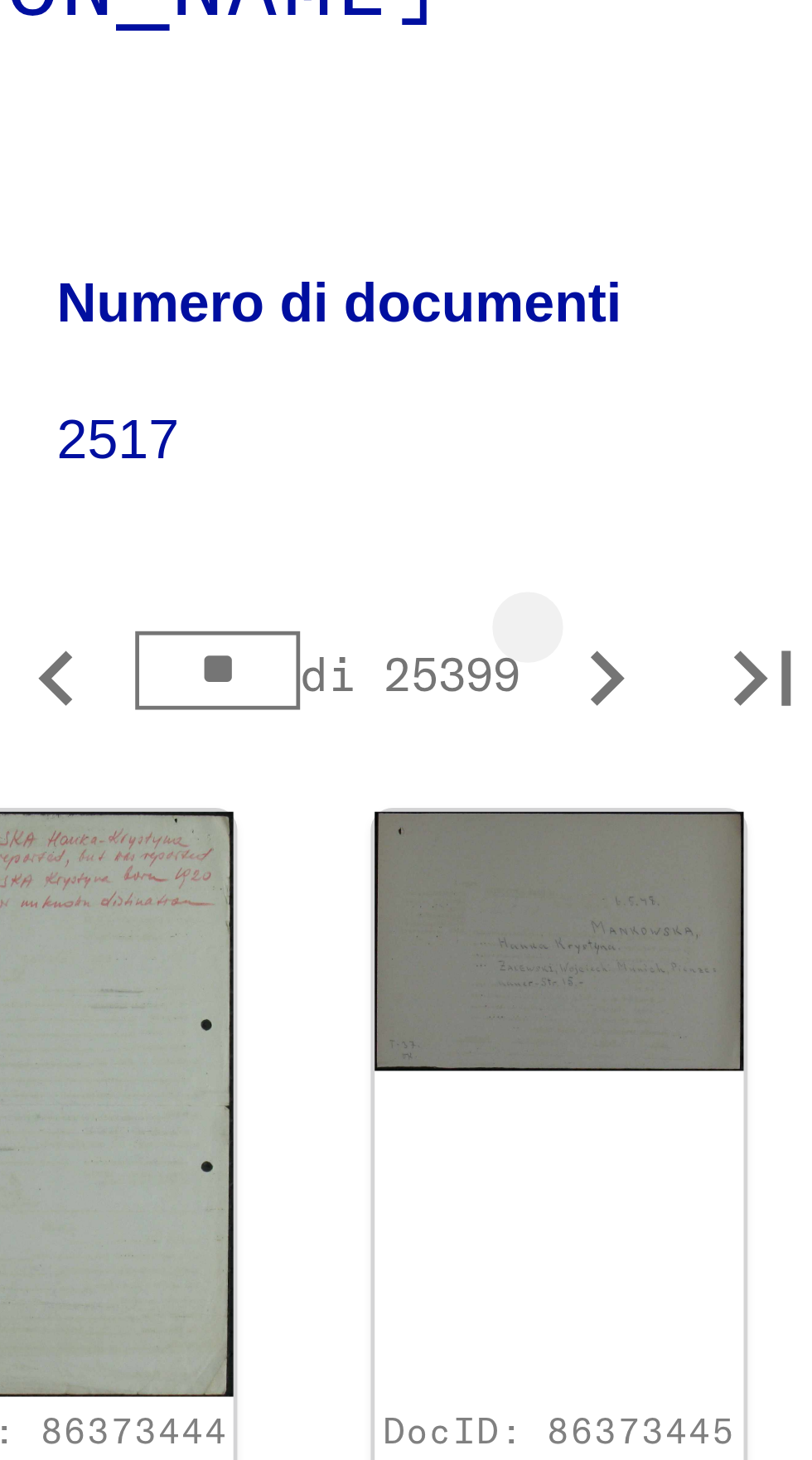
type input "**"
click at [624, 357] on icon "Pagina successiva" at bounding box center [635, 368] width 23 height 23
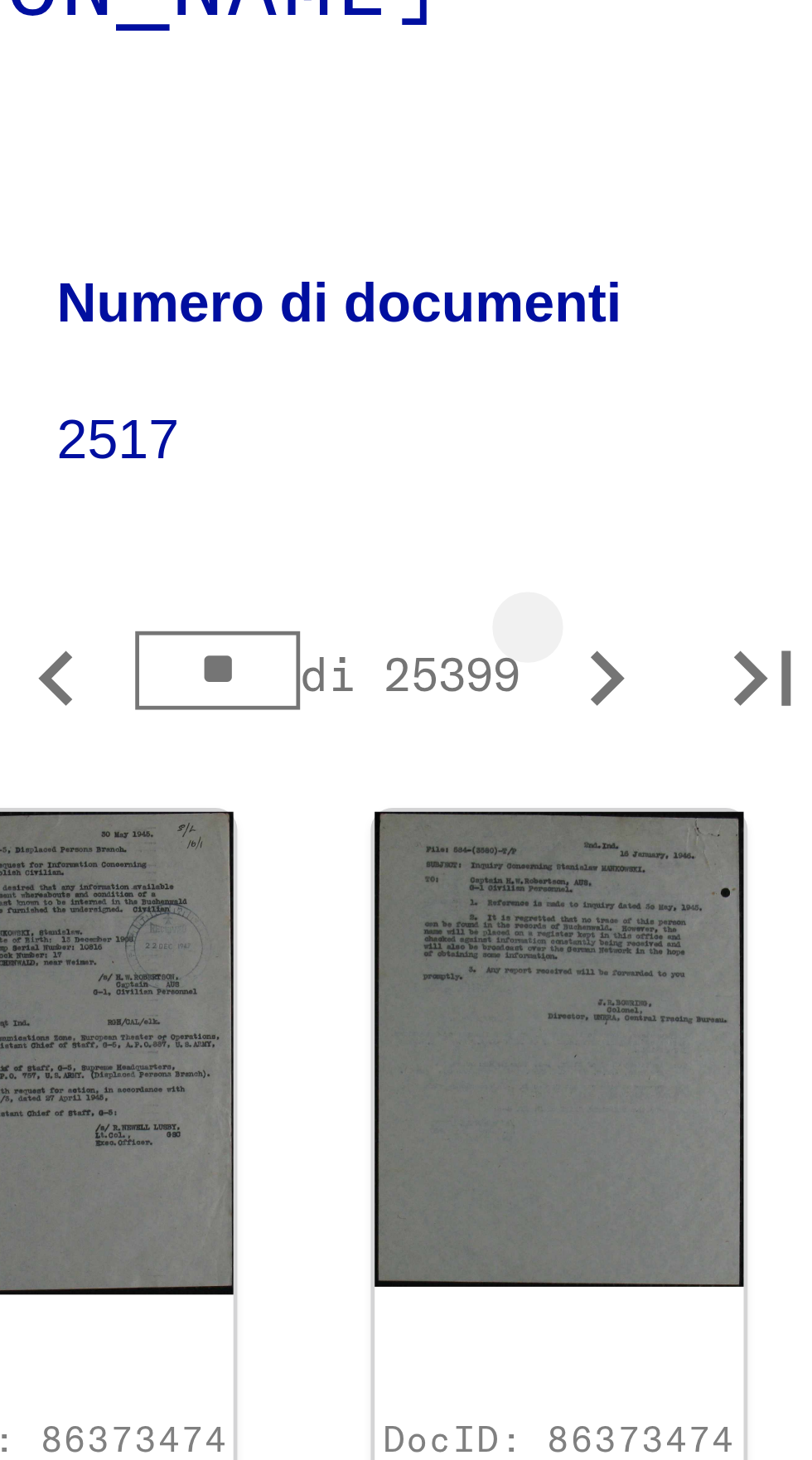
type input "**"
click at [624, 357] on icon "Pagina successiva" at bounding box center [635, 368] width 23 height 23
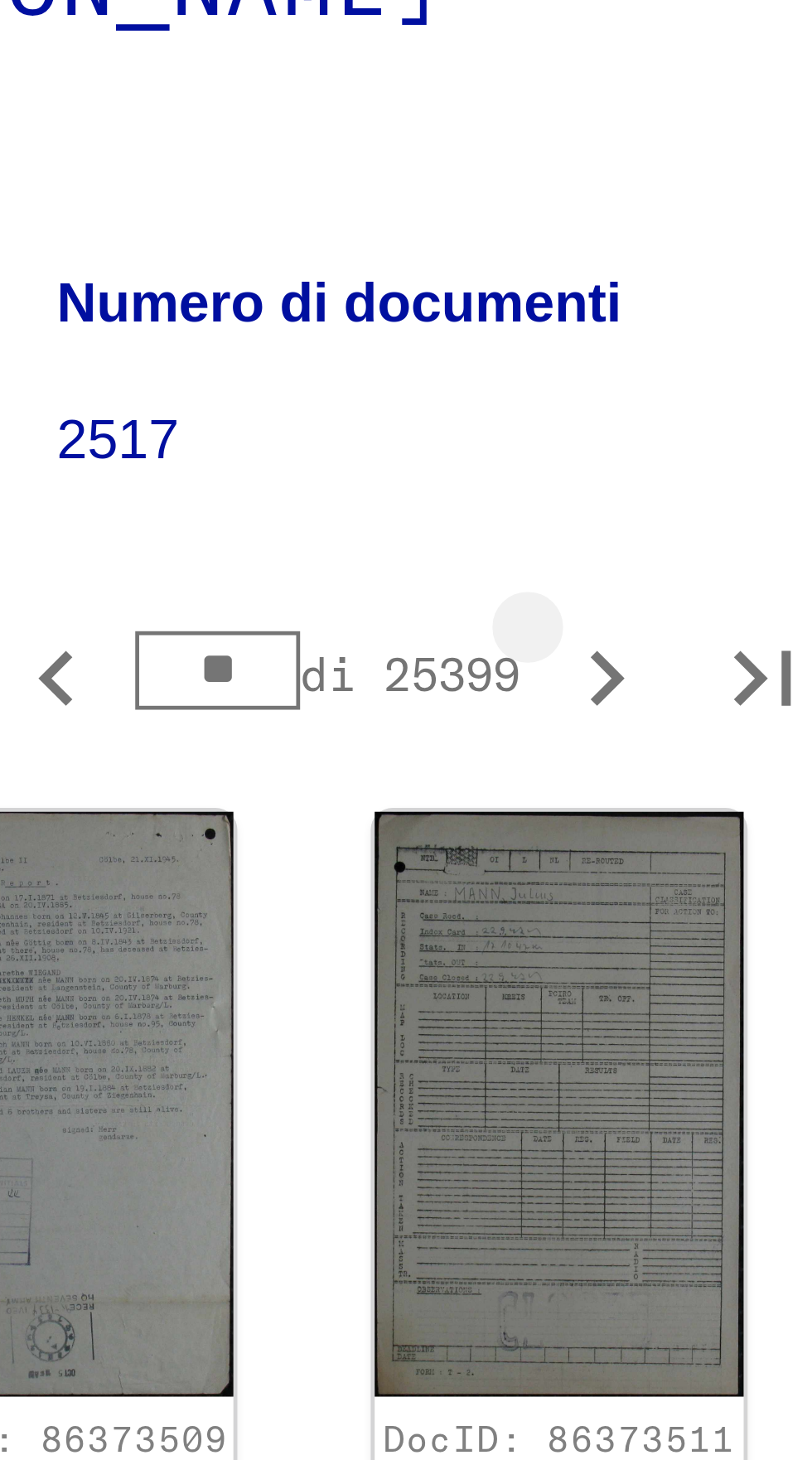
type input "**"
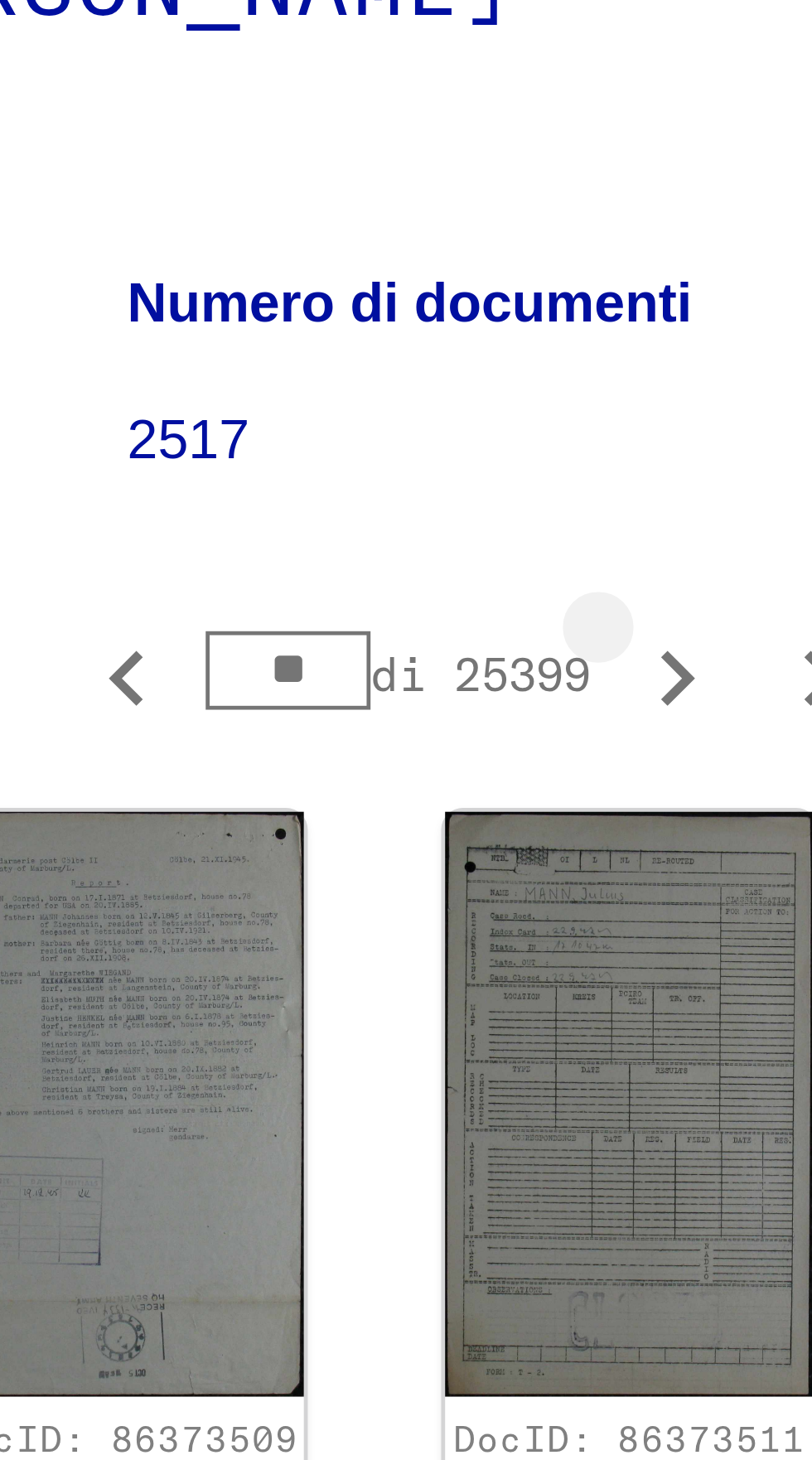
click at [638, 357] on icon "Pagina successiva" at bounding box center [650, 368] width 23 height 23
type input "**"
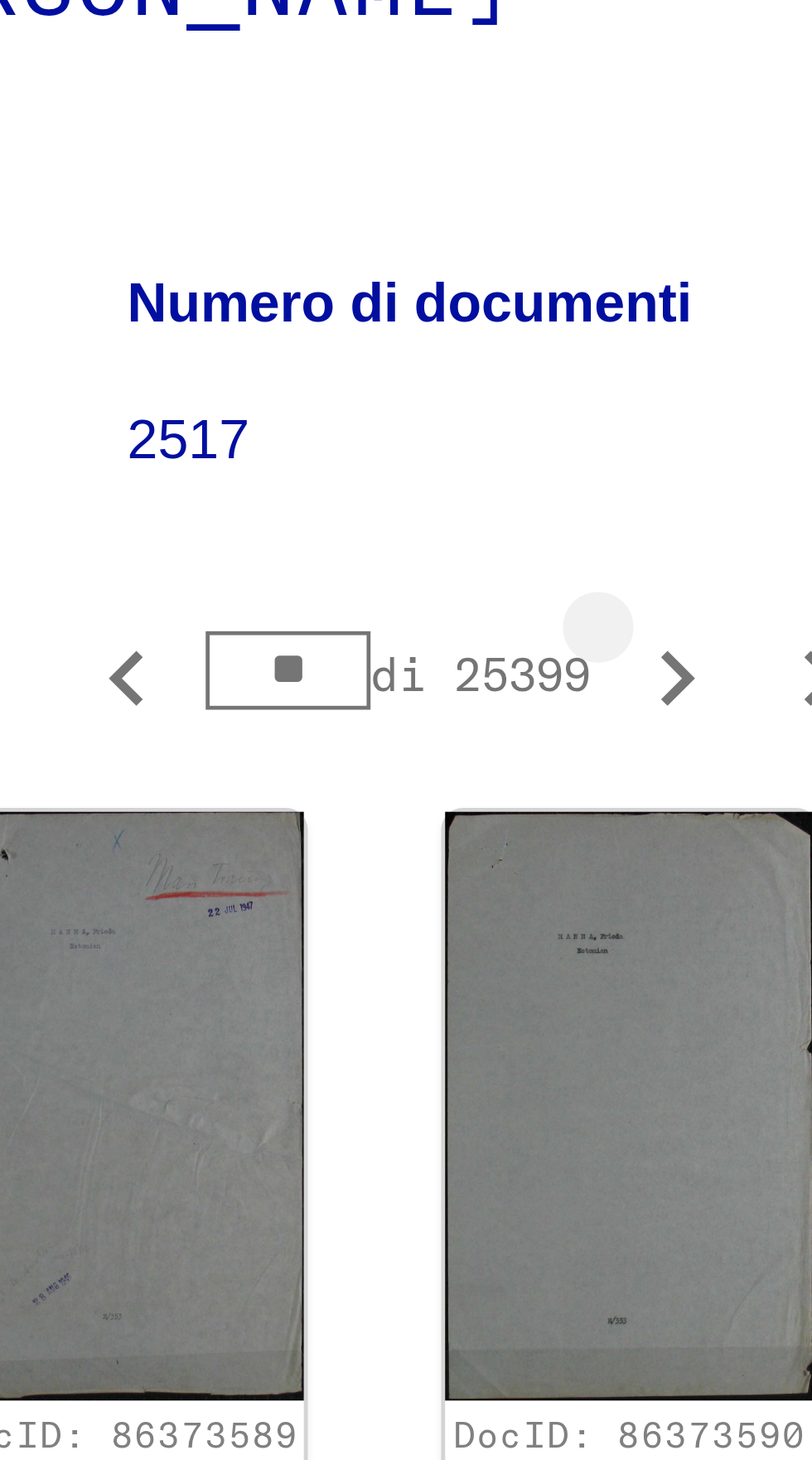
click at [638, 357] on icon "Pagina successiva" at bounding box center [650, 368] width 23 height 23
type input "**"
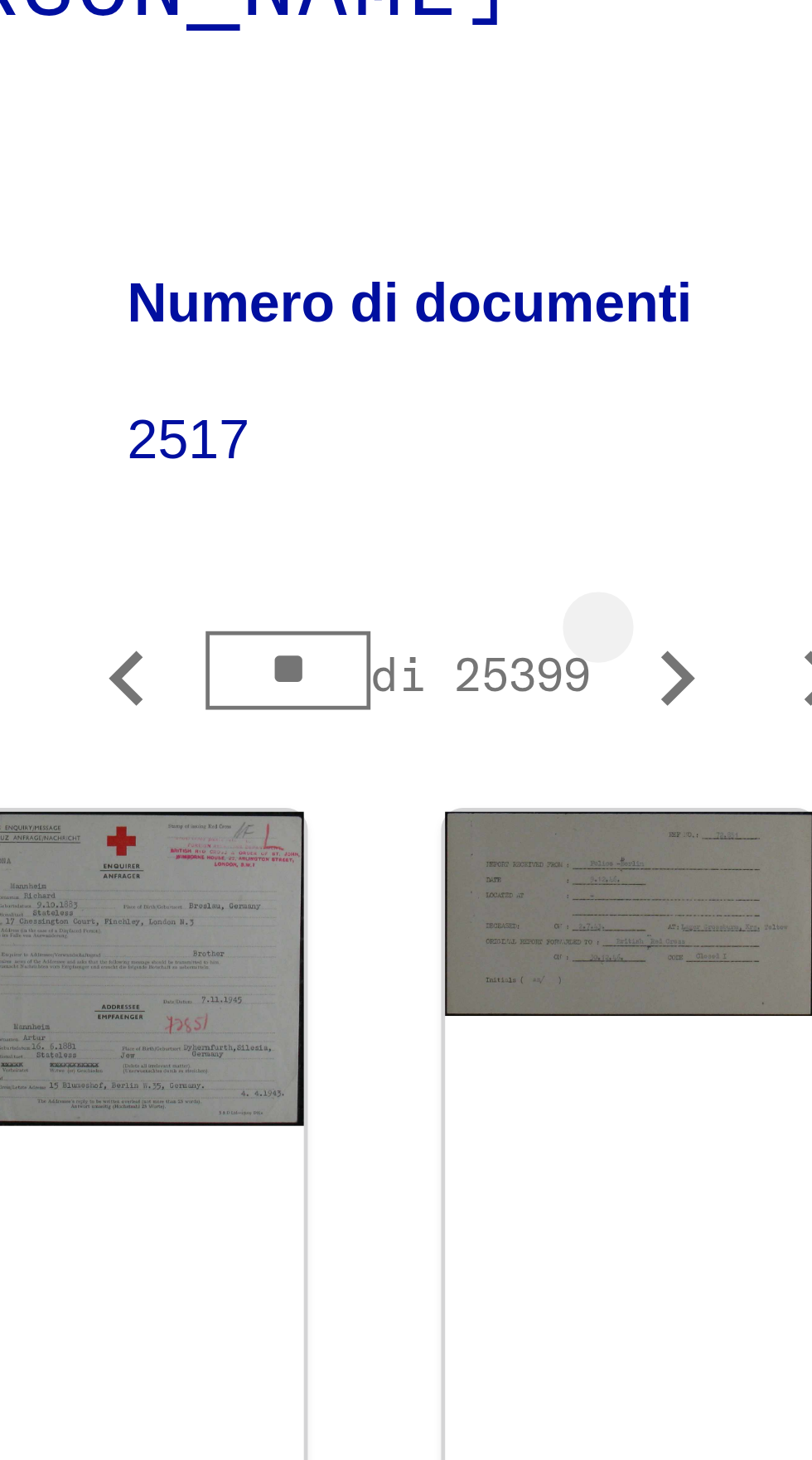
click at [638, 357] on icon "Pagina successiva" at bounding box center [650, 368] width 23 height 23
type input "**"
click at [638, 357] on icon "Pagina successiva" at bounding box center [650, 368] width 23 height 23
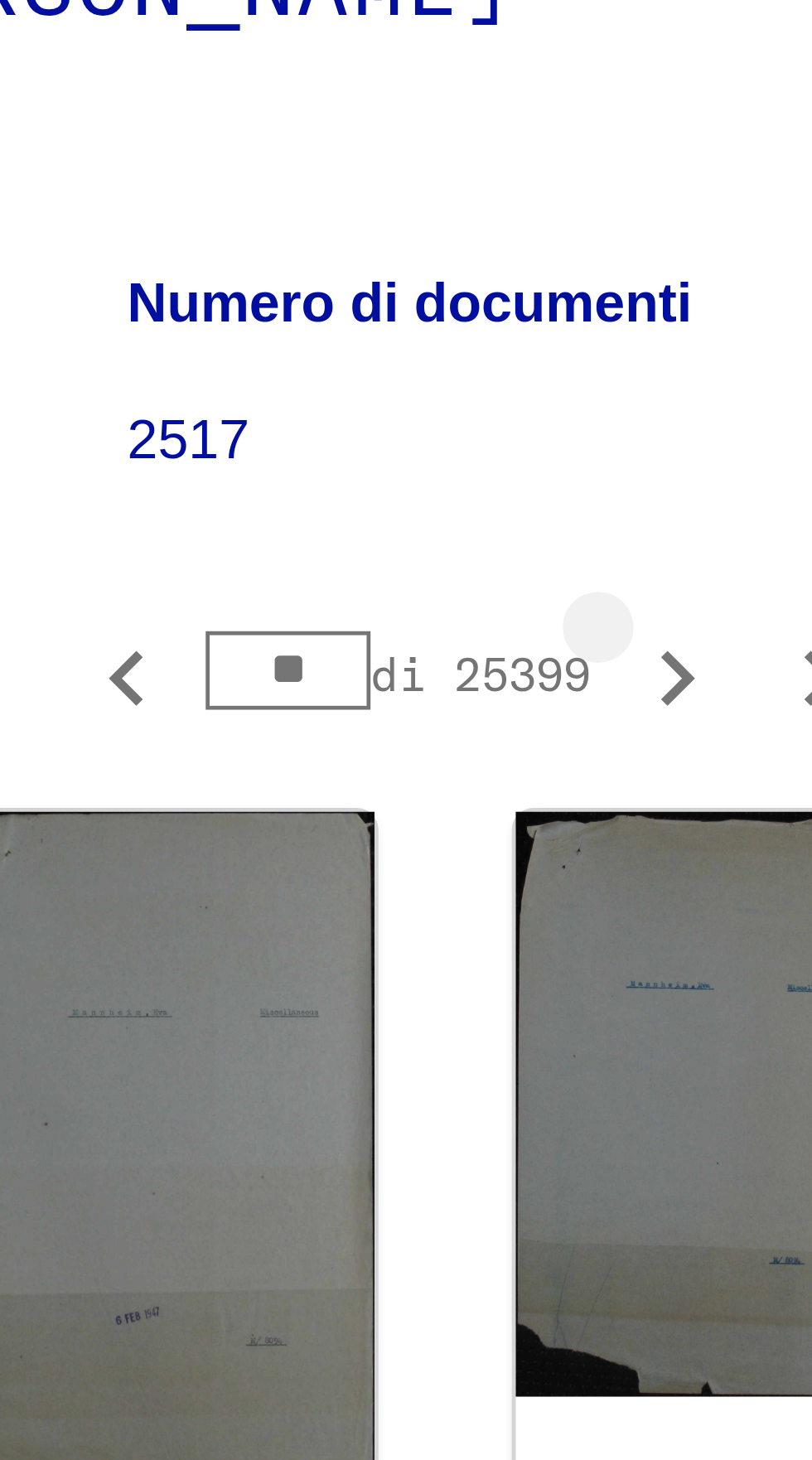
type input "**"
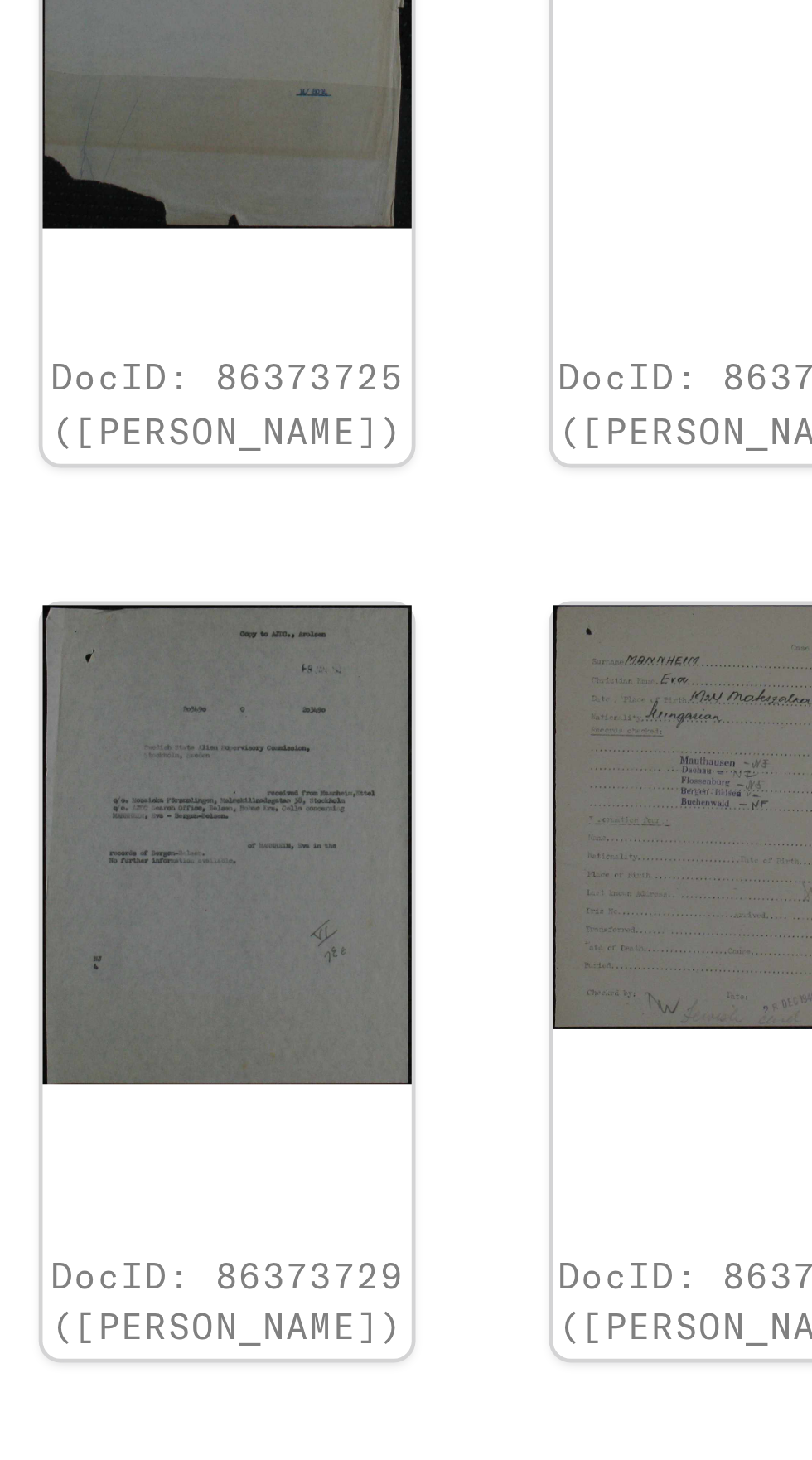
scroll to position [65, 98]
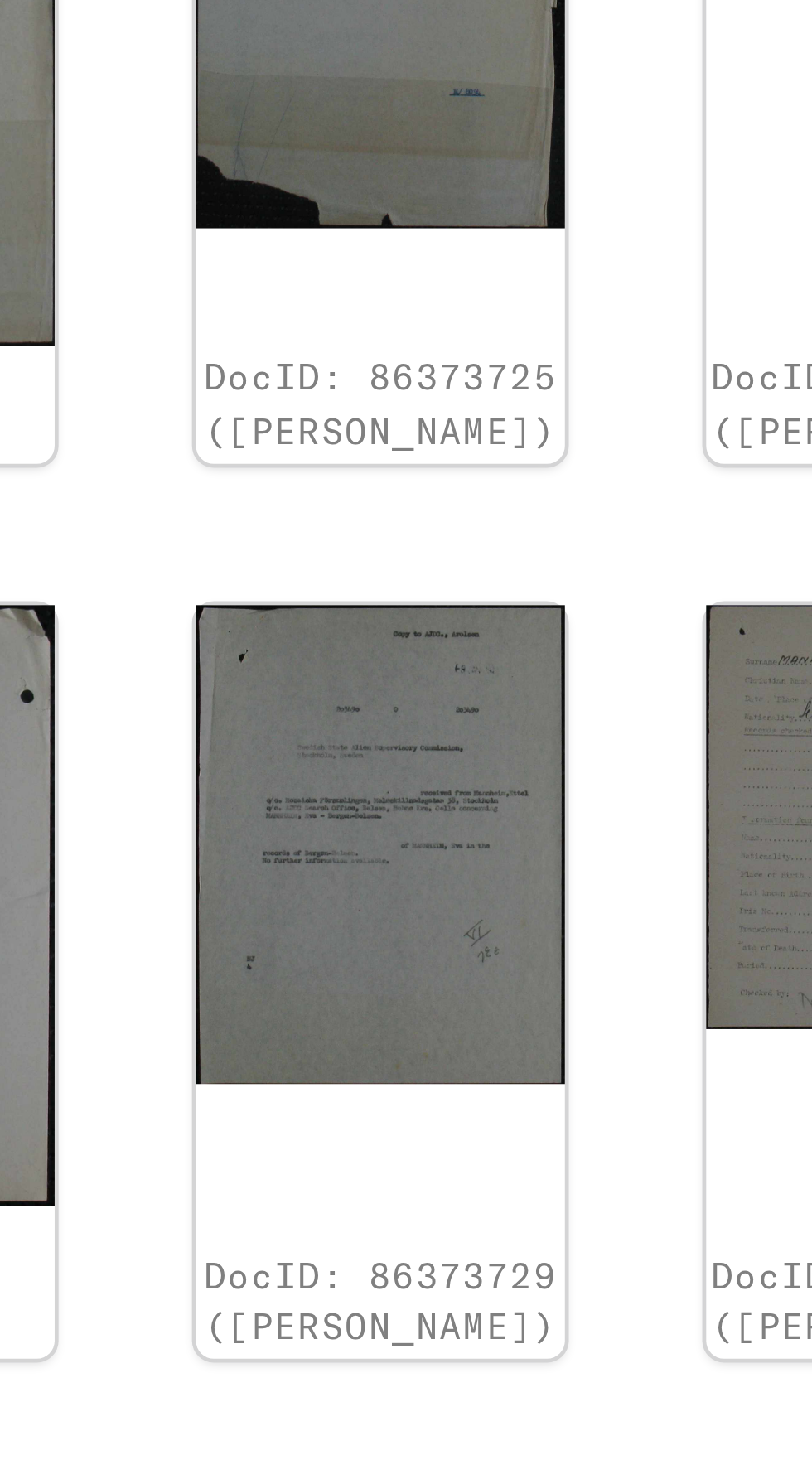
click at [629, 1286] on icon "Ultima pagina" at bounding box center [641, 1298] width 23 height 23
type input "***"
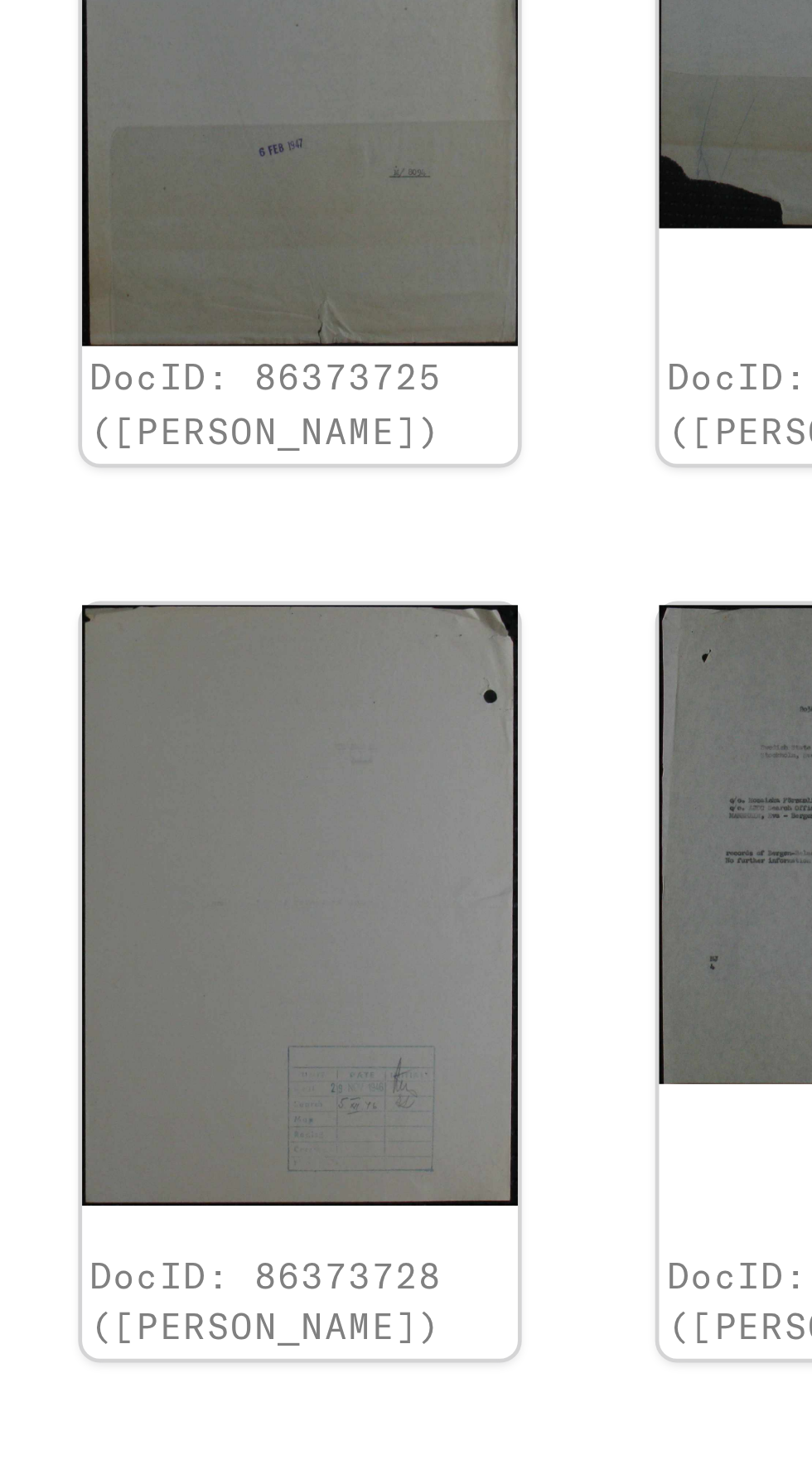
scroll to position [92, 0]
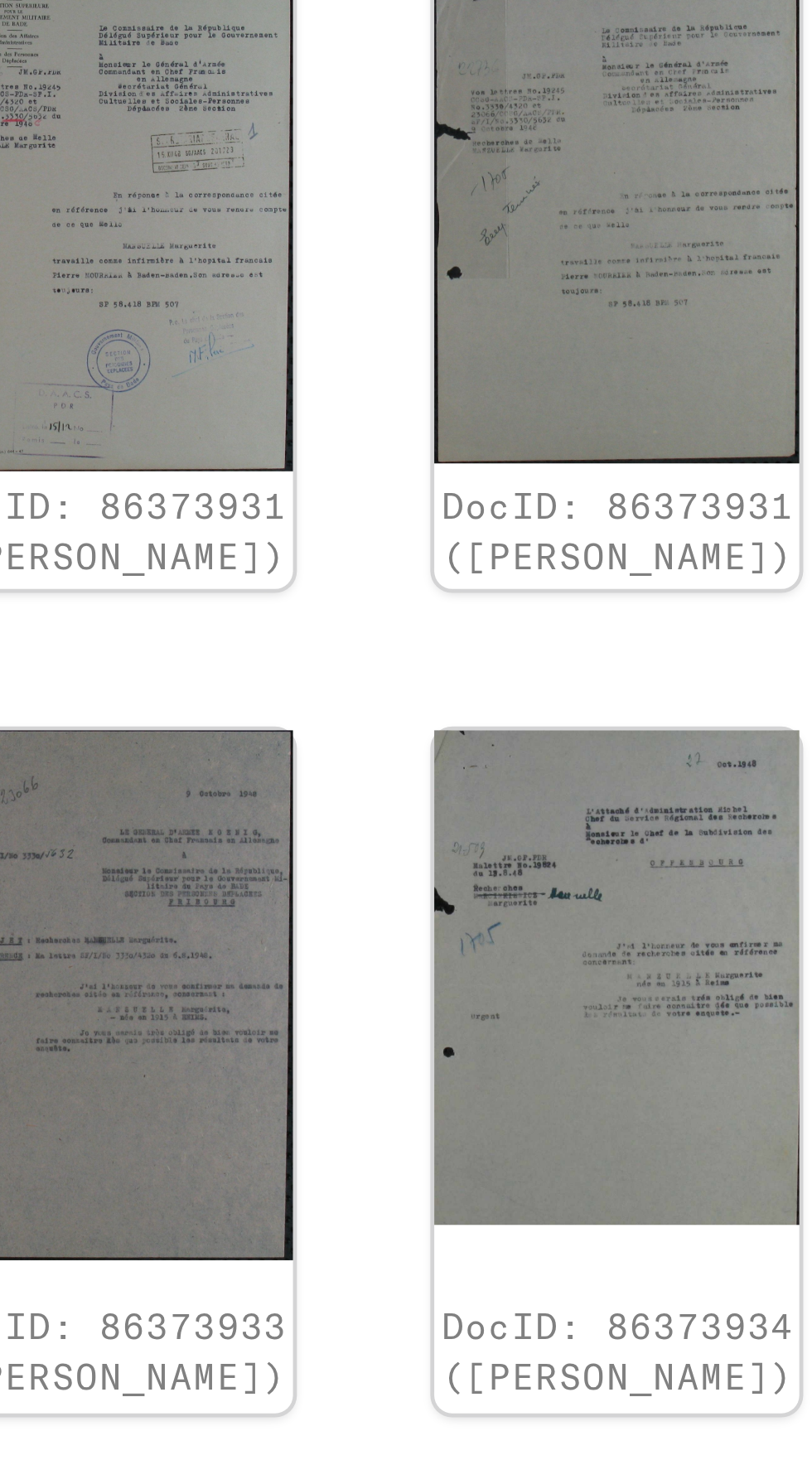
click at [605, 647] on div "DocID: 86373931 ([PERSON_NAME]) DocID: 86373931 ([PERSON_NAME]) DocID: 86373932…" at bounding box center [606, 805] width 305 height 829
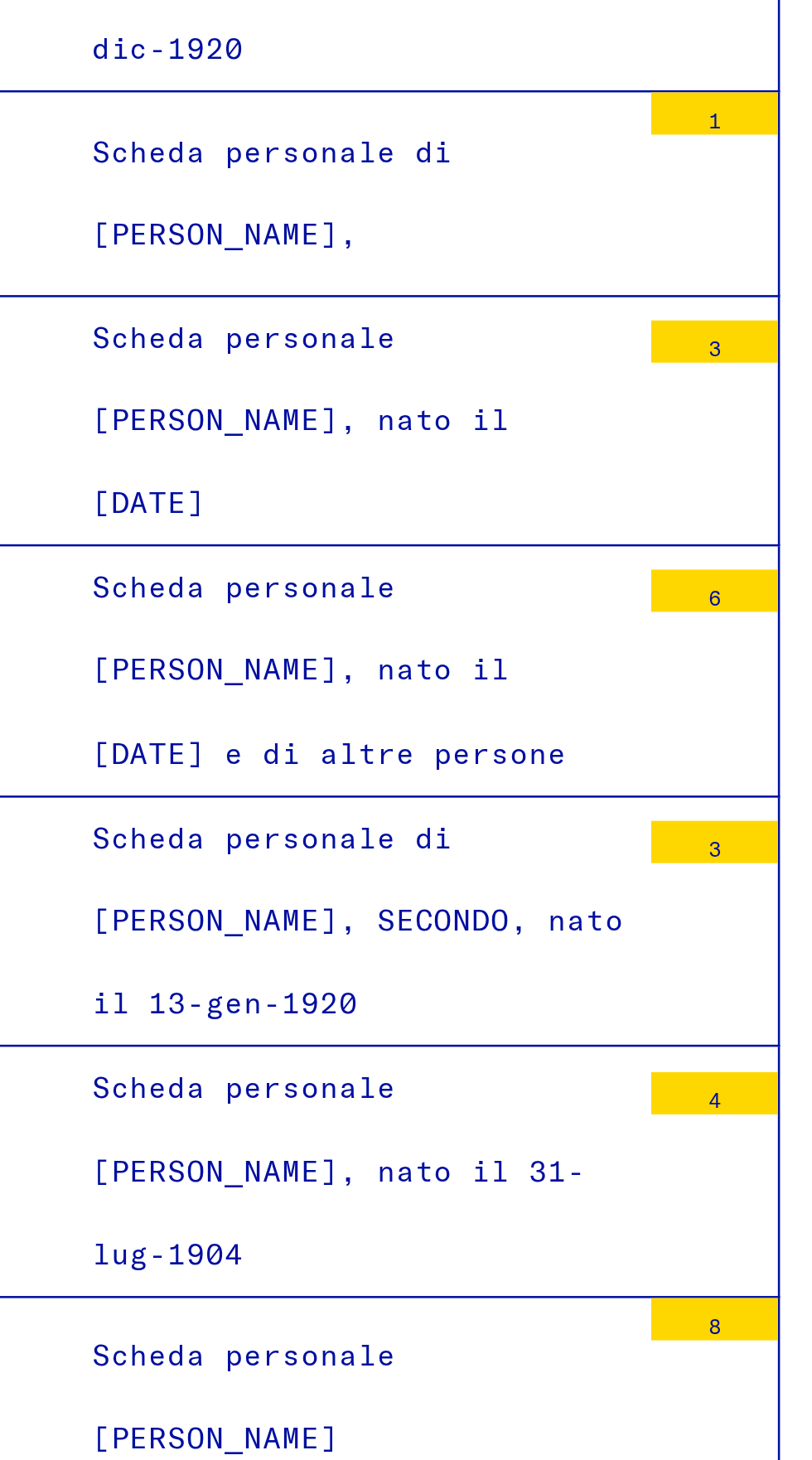
scroll to position [27715, 0]
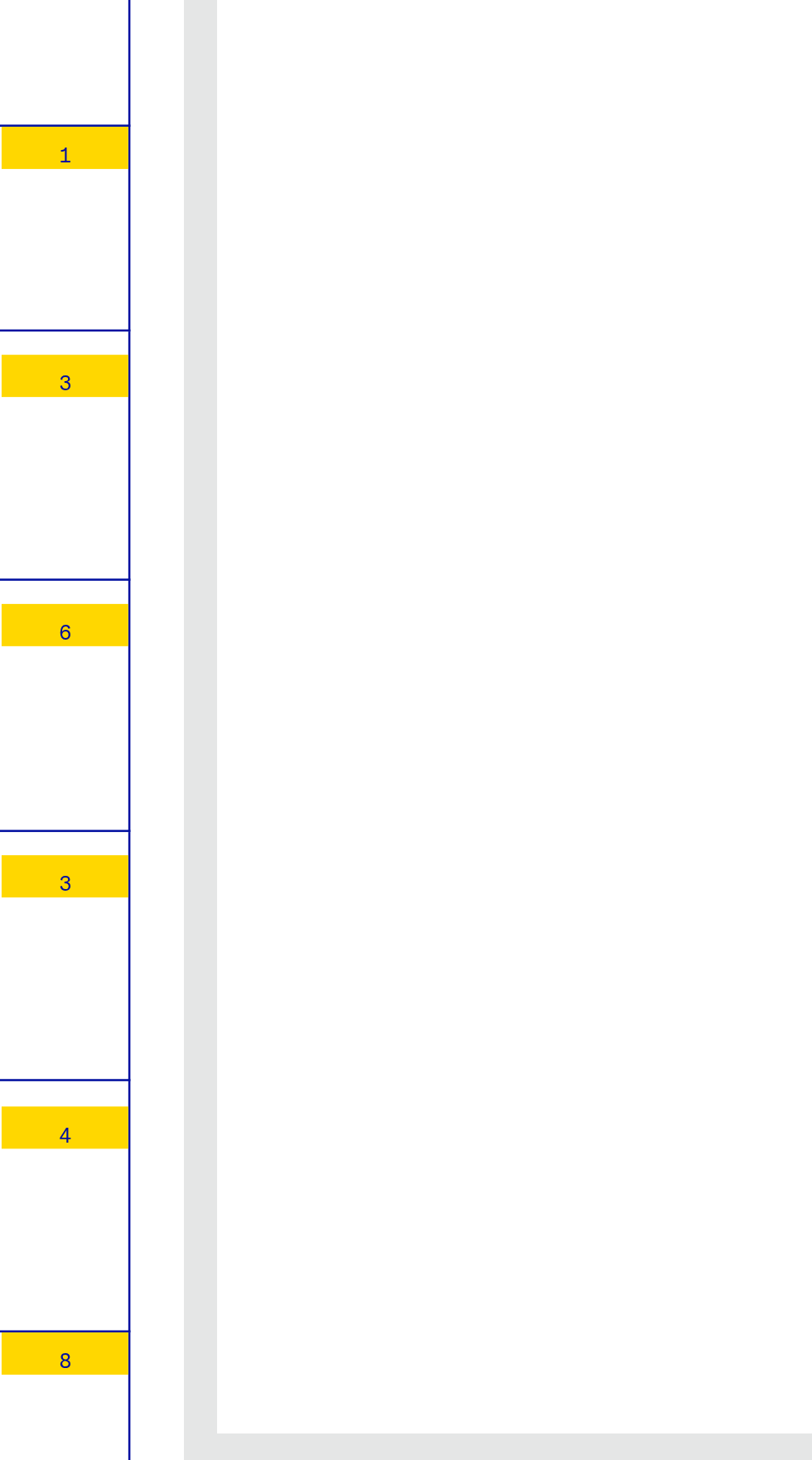
scroll to position [0, 32]
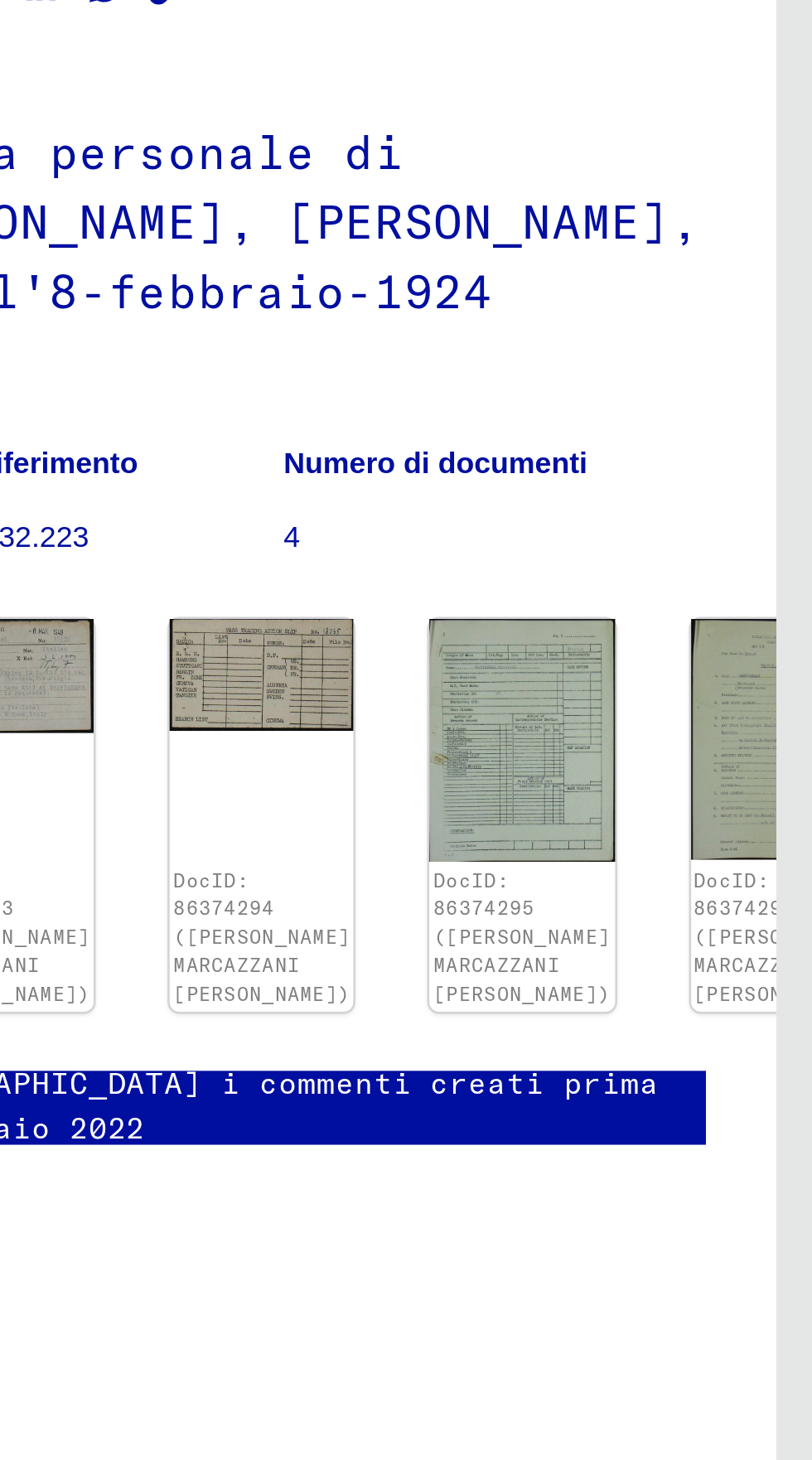
click at [750, 436] on img at bounding box center [786, 453] width 72 height 94
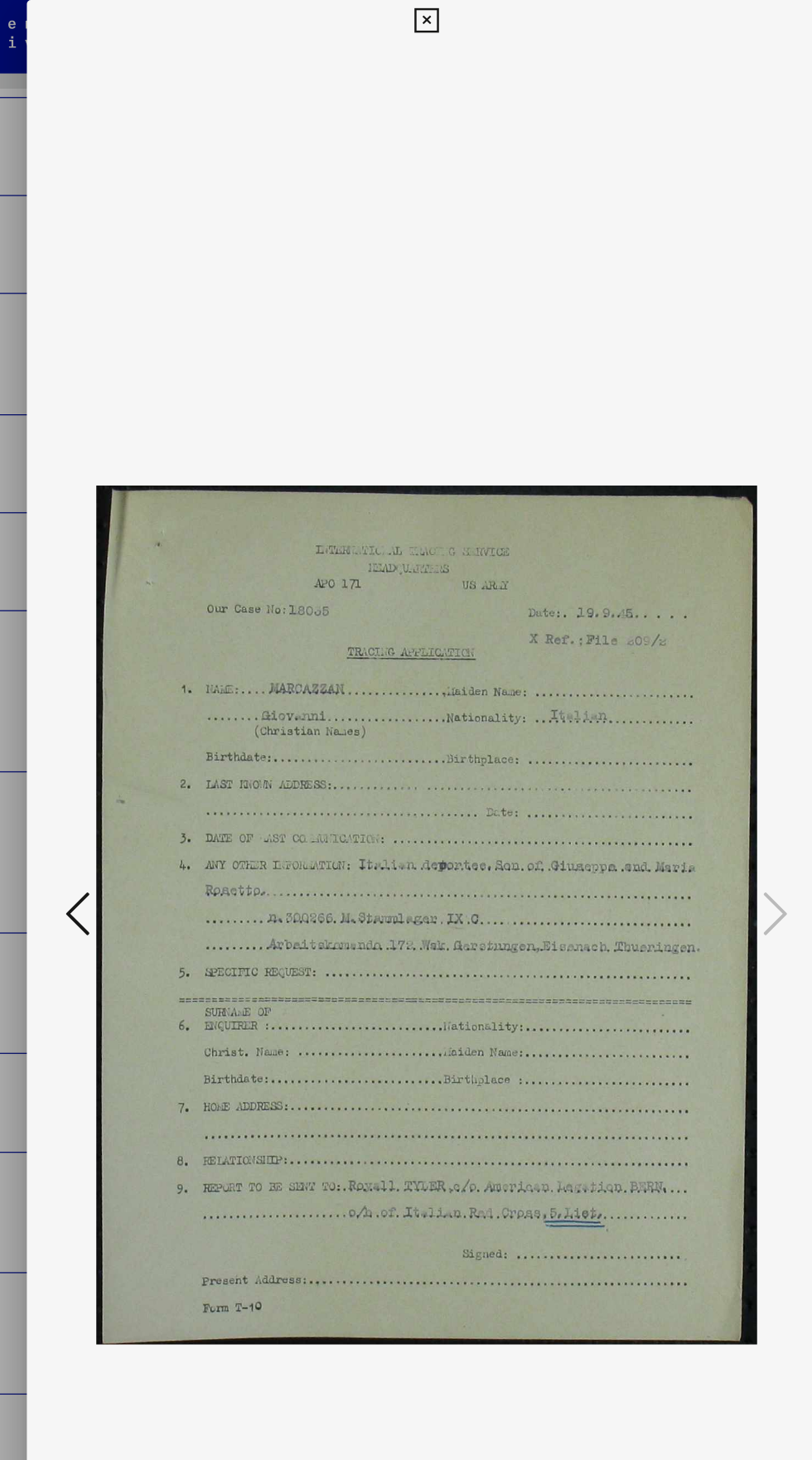
click at [405, 20] on icon at bounding box center [406, 16] width 19 height 20
